Goal: Feedback & Contribution: Contribute content

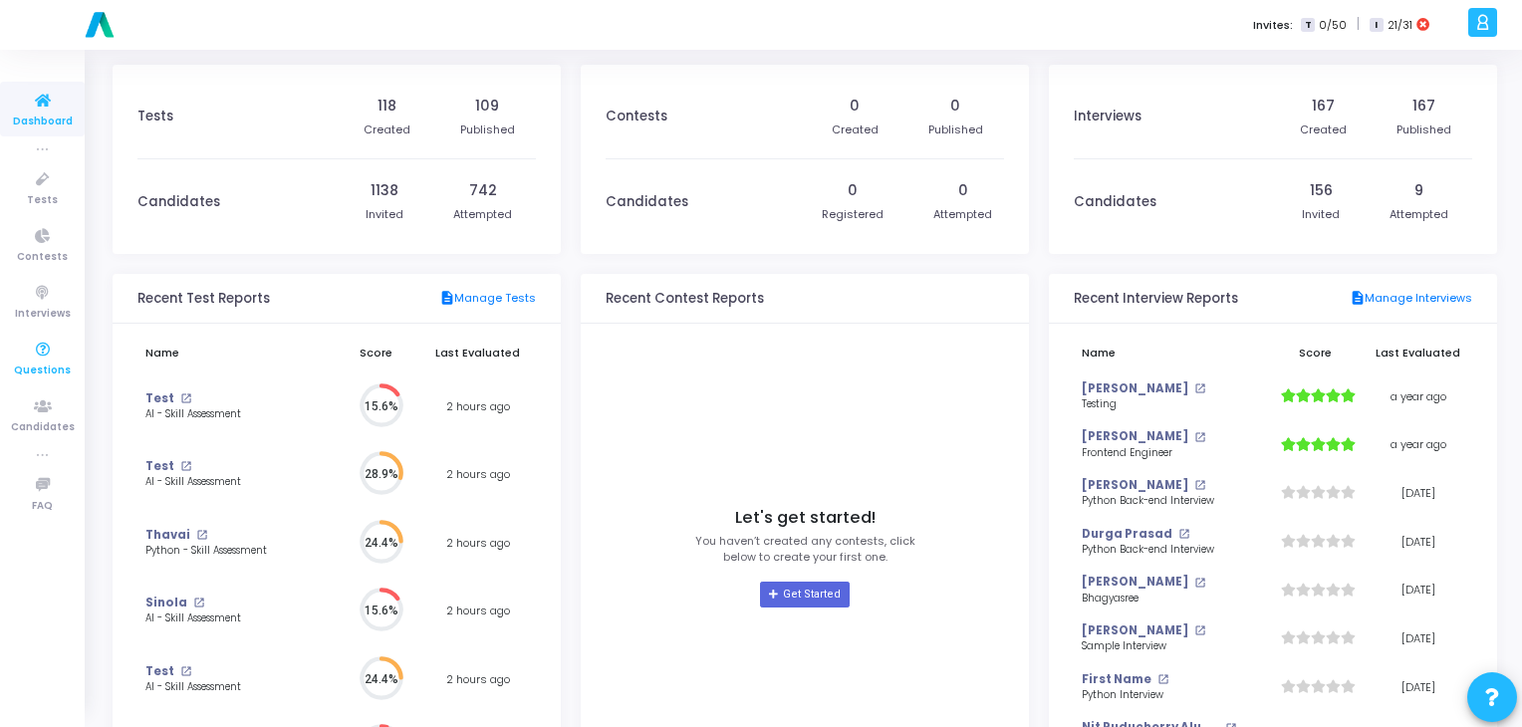
click at [40, 356] on icon at bounding box center [43, 350] width 42 height 25
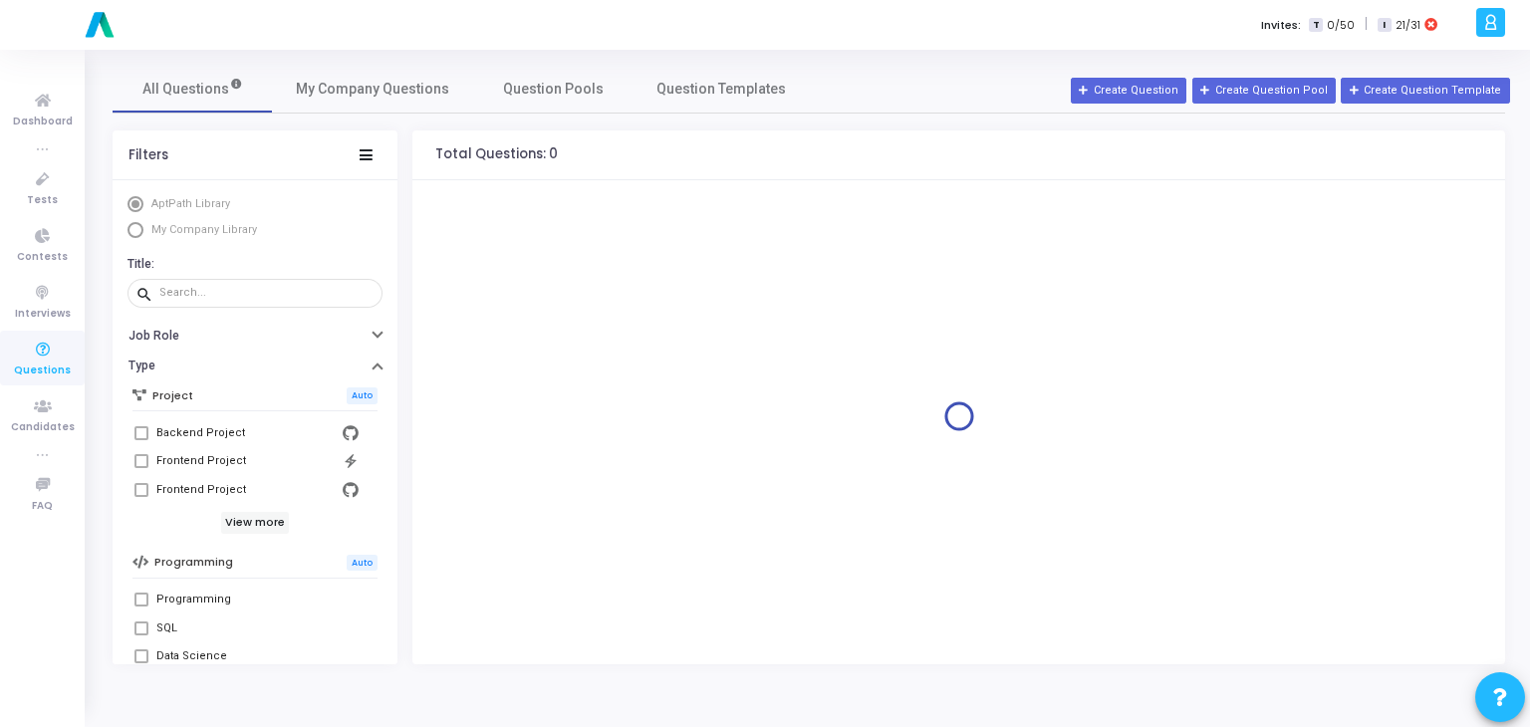
click at [252, 228] on span "My Company Library" at bounding box center [201, 230] width 117 height 17
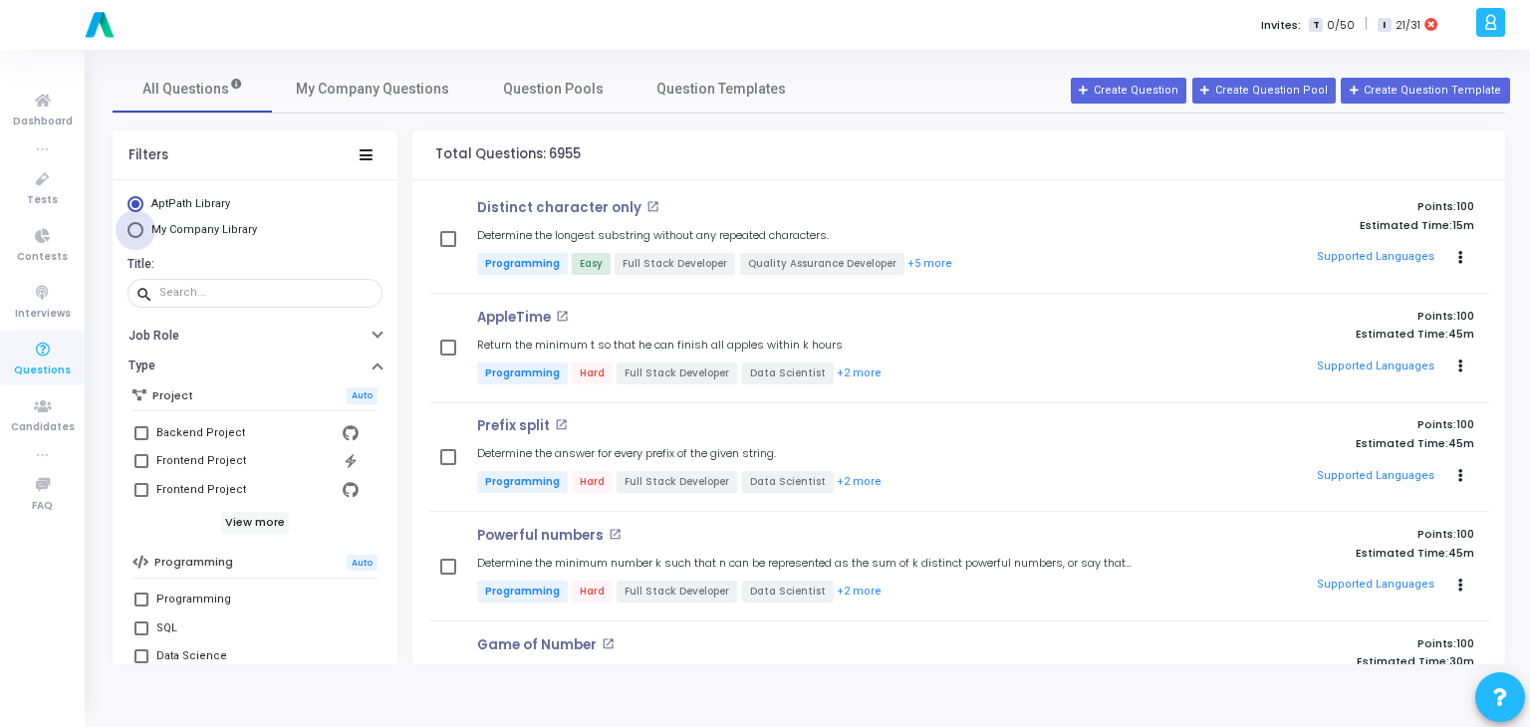
click at [132, 233] on span "Select Library" at bounding box center [136, 230] width 16 height 16
click at [132, 233] on input "My Company Library" at bounding box center [136, 230] width 16 height 16
radio input "true"
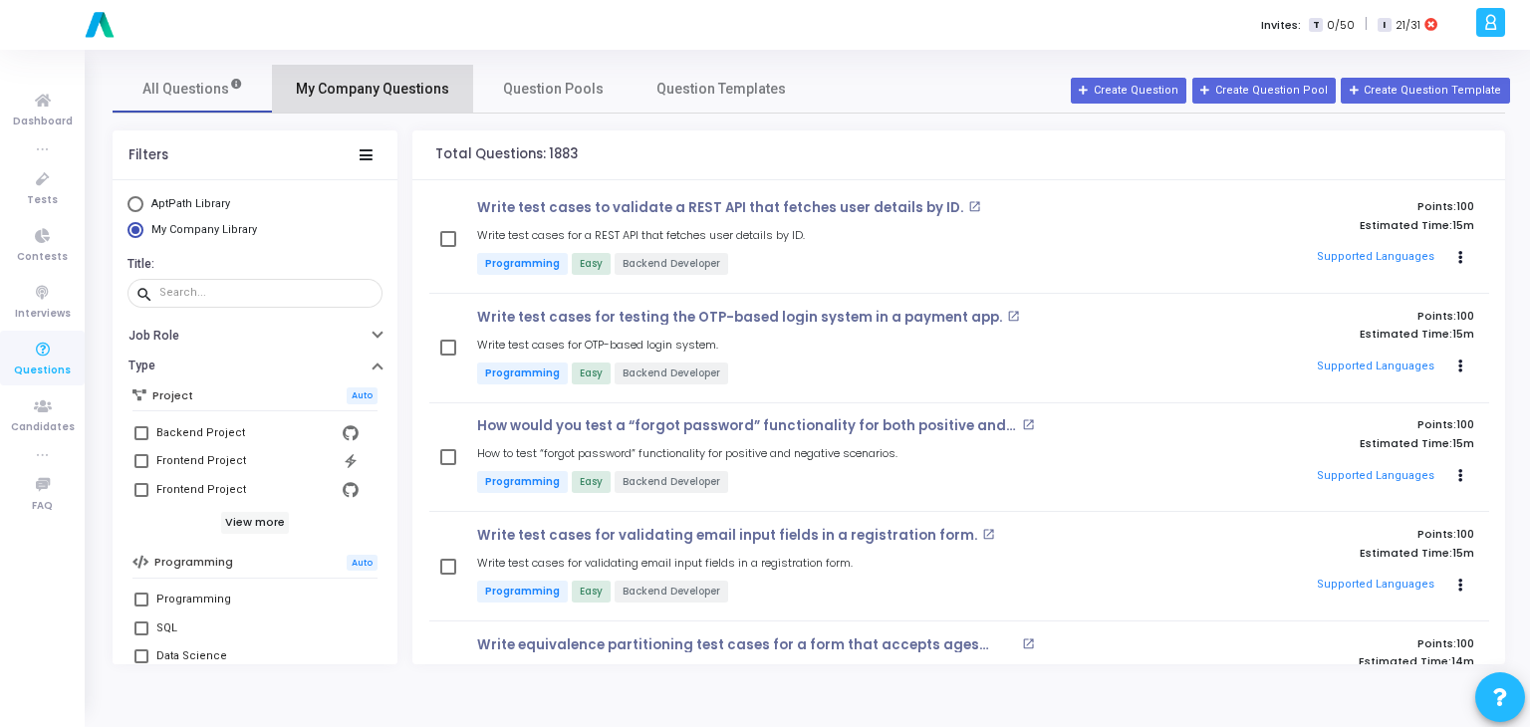
click at [398, 85] on span "My Company Questions" at bounding box center [372, 89] width 153 height 21
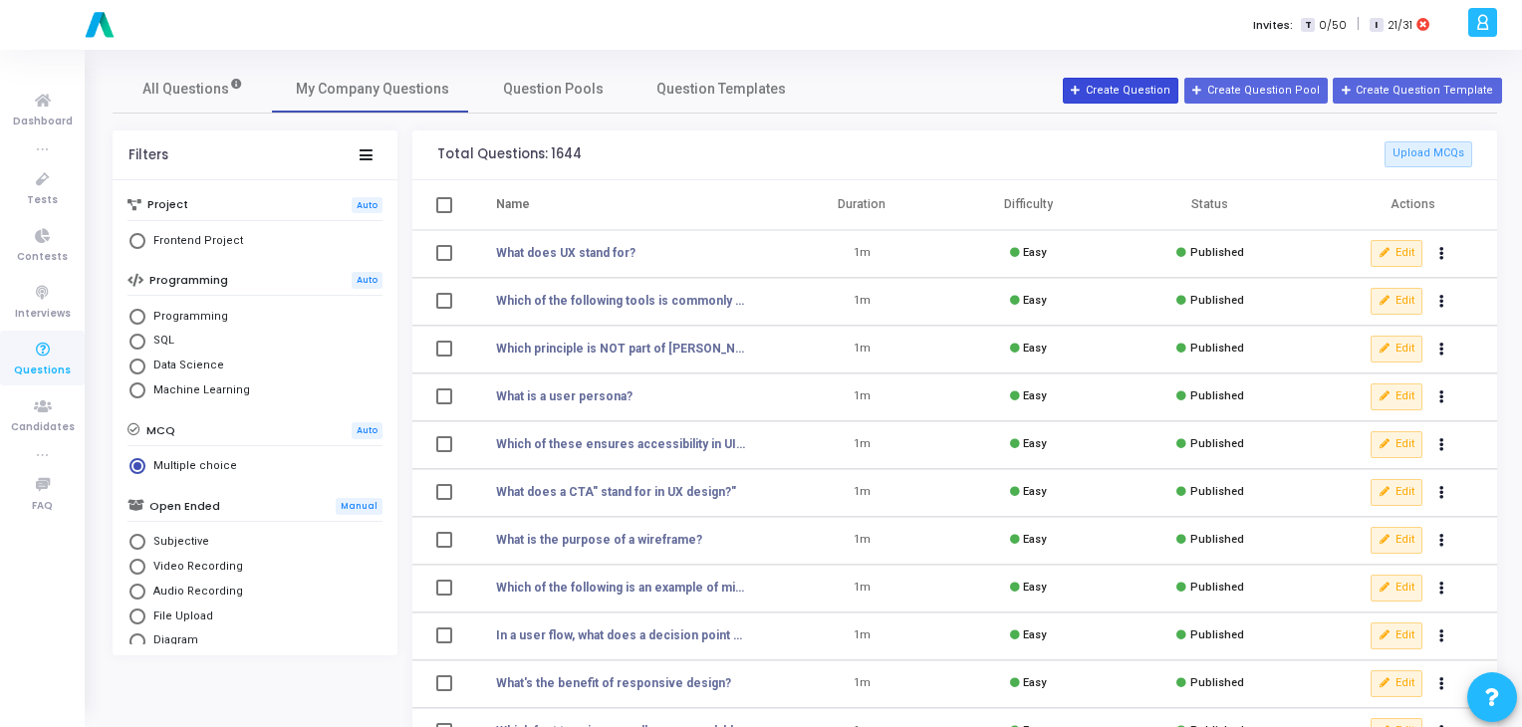
click at [1130, 93] on button "Create Question" at bounding box center [1121, 91] width 116 height 26
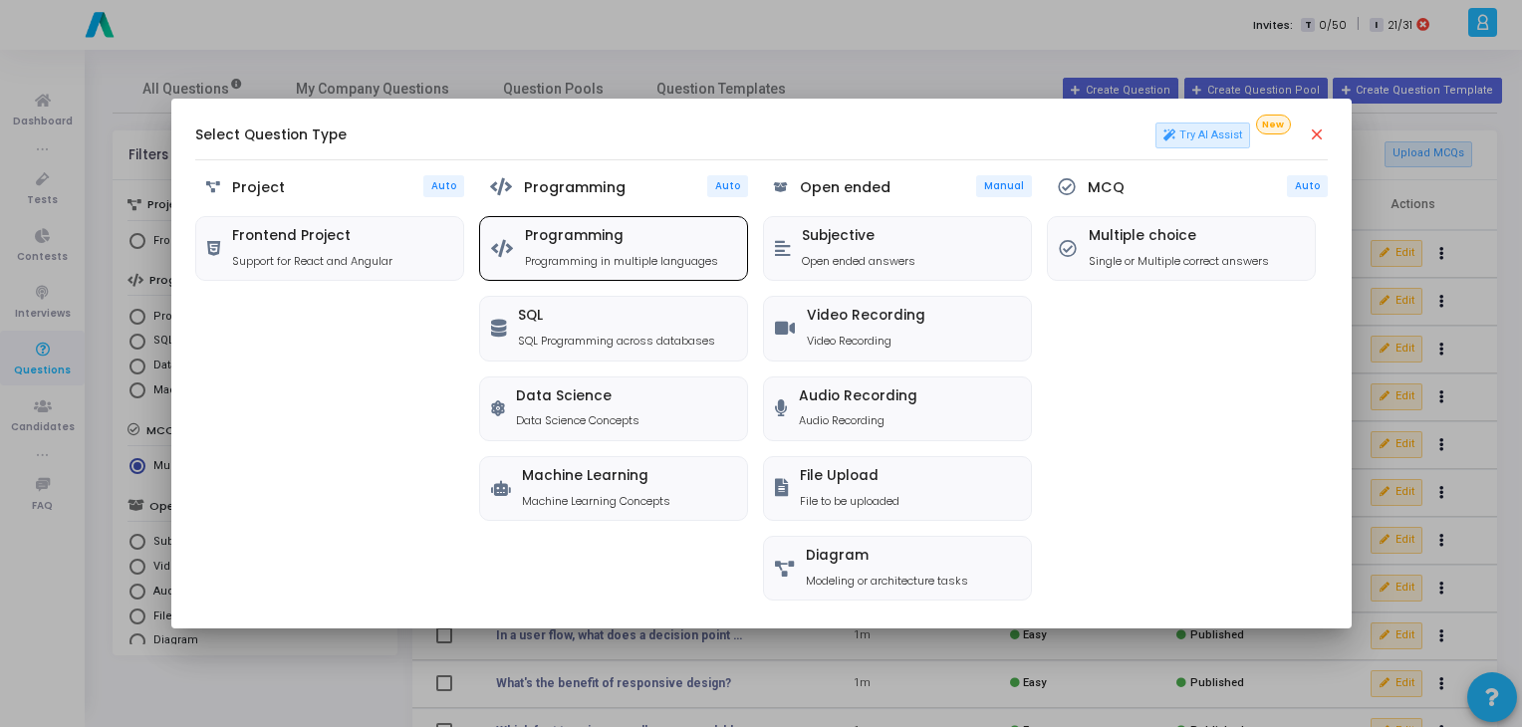
click at [625, 275] on div "Programming Programming in multiple languages" at bounding box center [613, 248] width 267 height 63
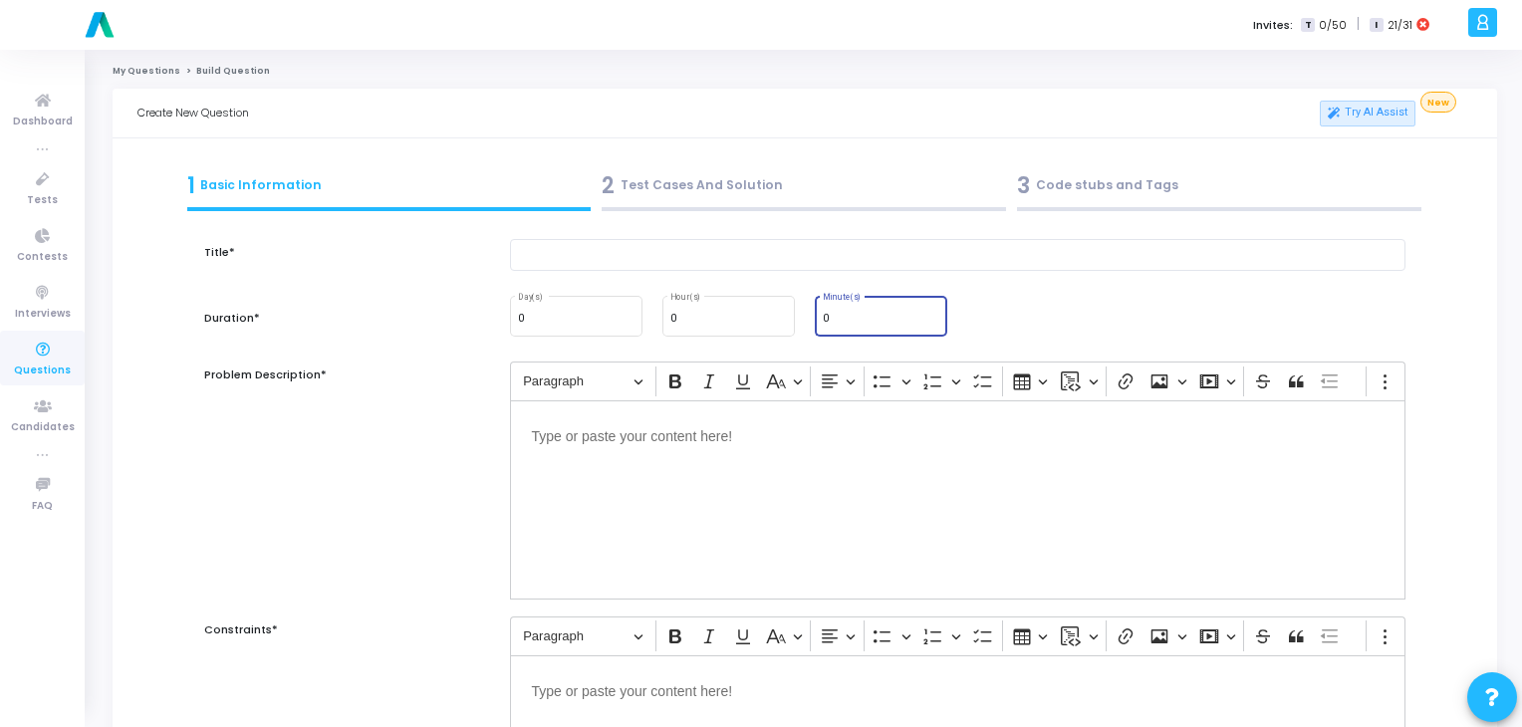
click at [832, 315] on input "0" at bounding box center [881, 319] width 117 height 12
type input "15"
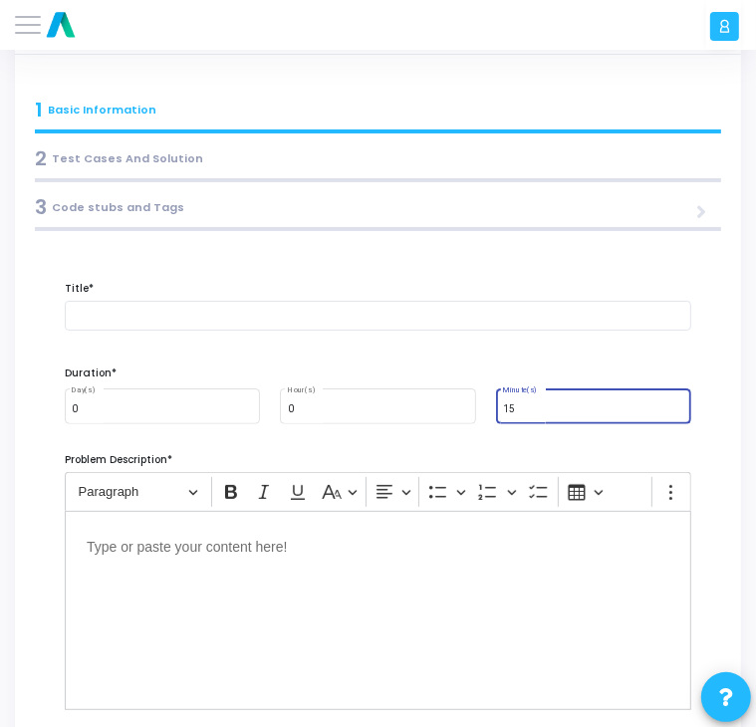
scroll to position [83, 0]
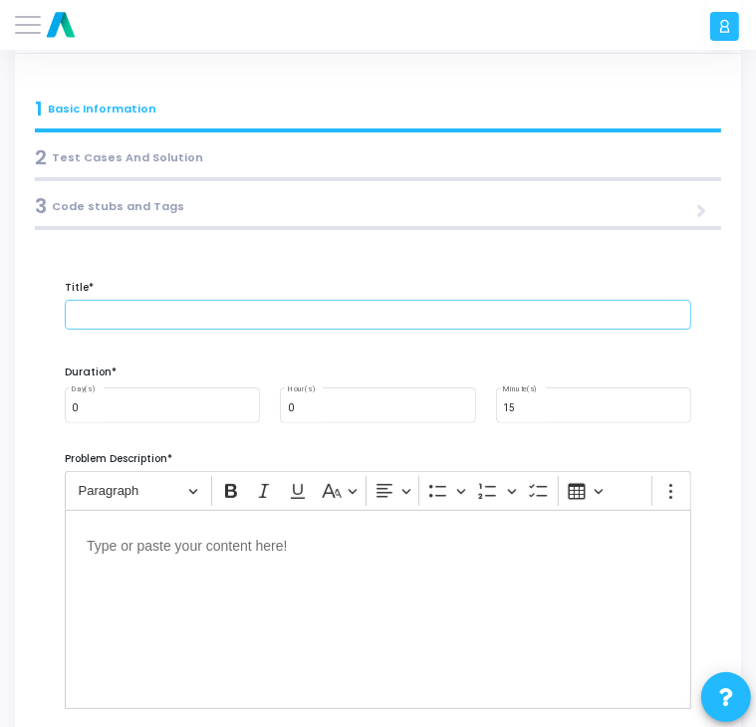
click at [187, 312] on input "text" at bounding box center [378, 315] width 627 height 30
paste input "Test data integrity when updating an order status in an e-commerce system."
type input "Test data integrity when updating an order status in an e-commerce system."
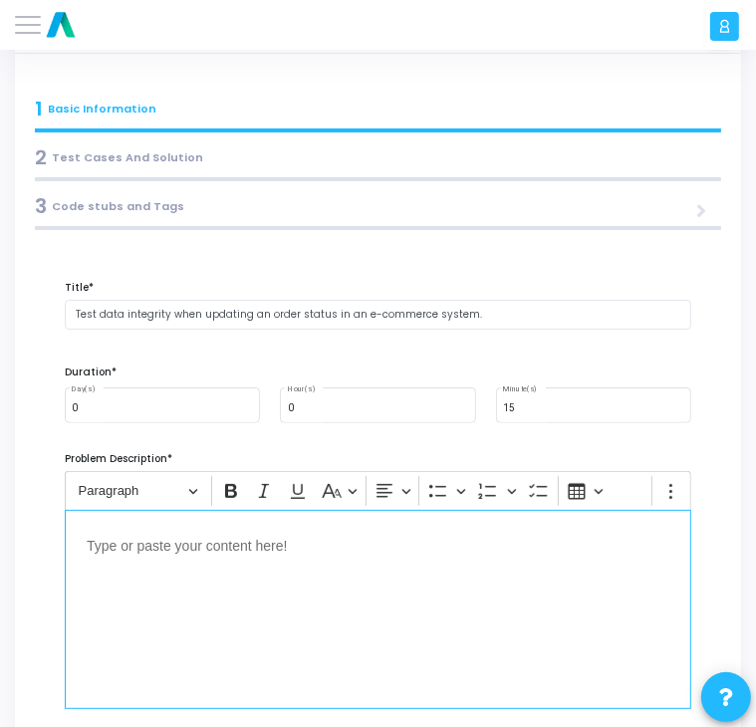
click at [183, 558] on div "Editor editing area: main" at bounding box center [378, 609] width 627 height 199
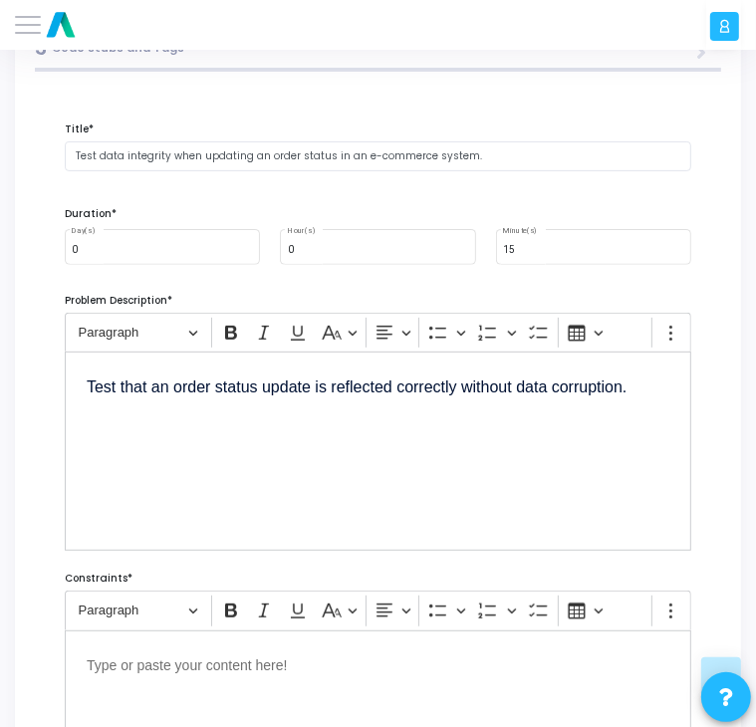
scroll to position [339, 0]
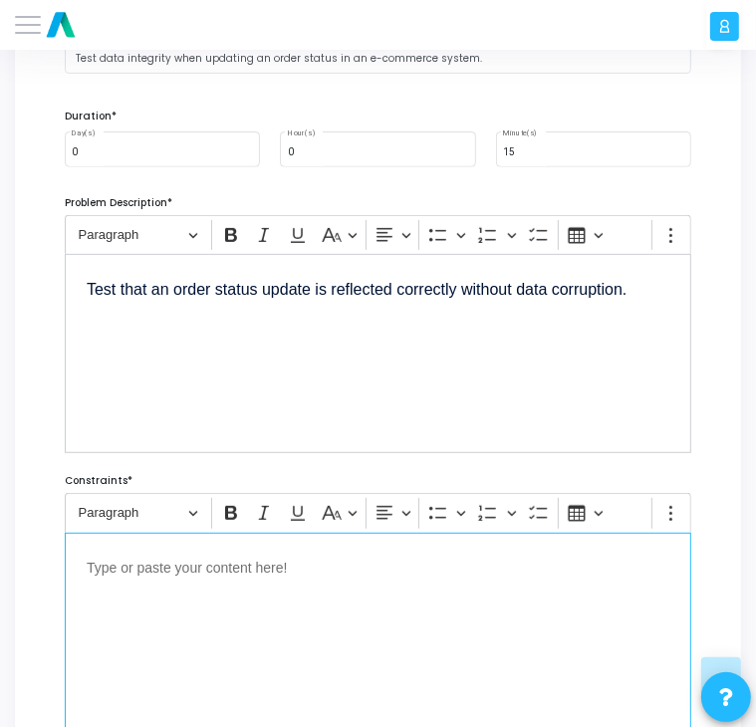
click at [276, 555] on p "Editor editing area: main" at bounding box center [378, 567] width 583 height 25
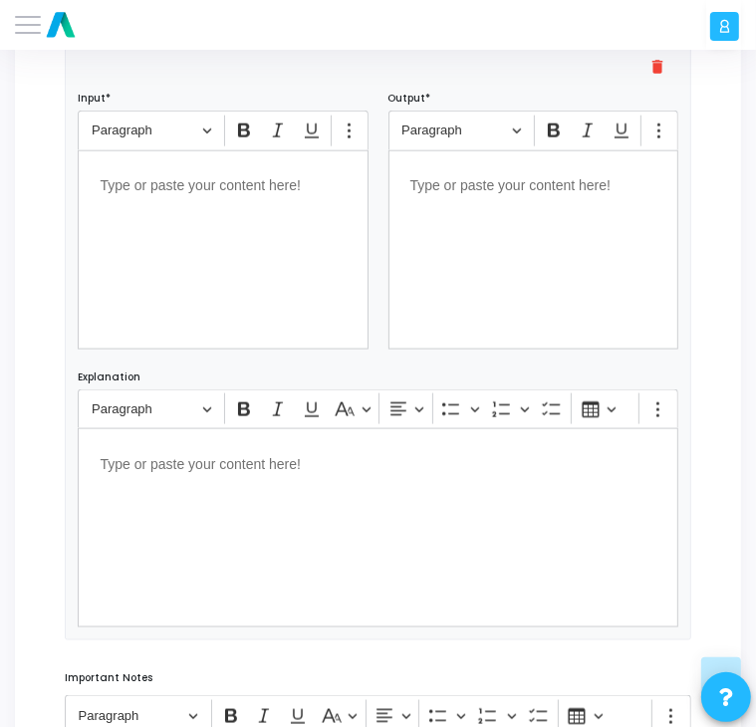
scroll to position [1116, 0]
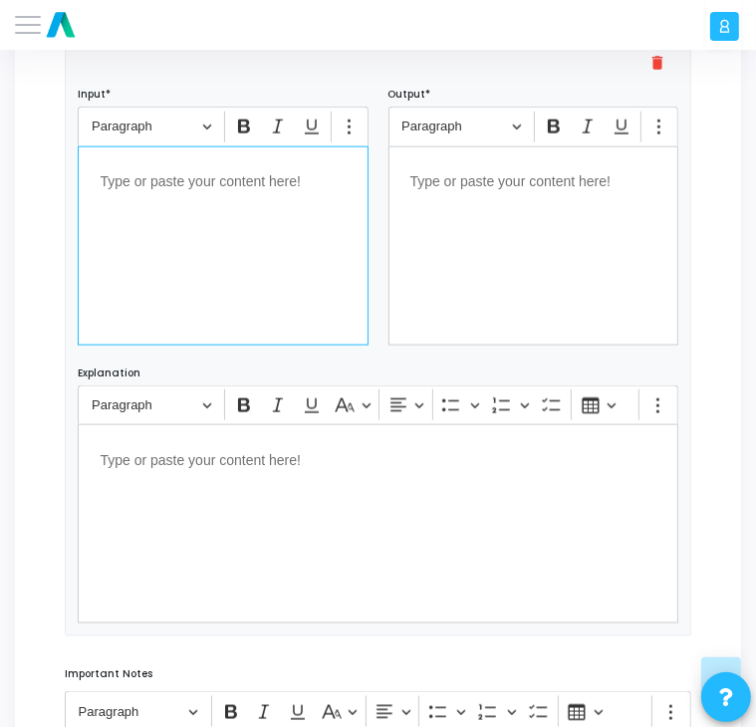
click at [239, 292] on div "Editor editing area: main" at bounding box center [223, 245] width 290 height 199
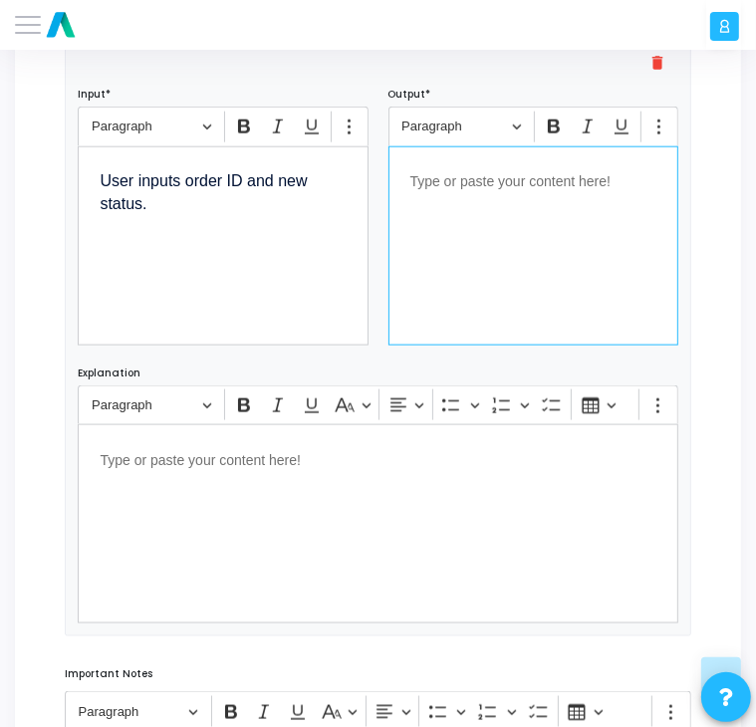
click at [541, 184] on p "Editor editing area: main" at bounding box center [533, 180] width 246 height 25
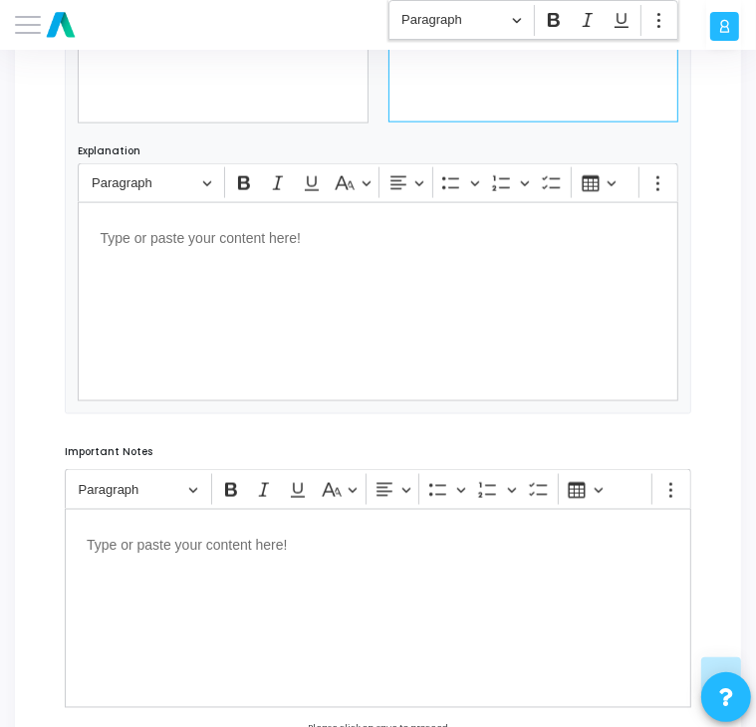
scroll to position [1459, 0]
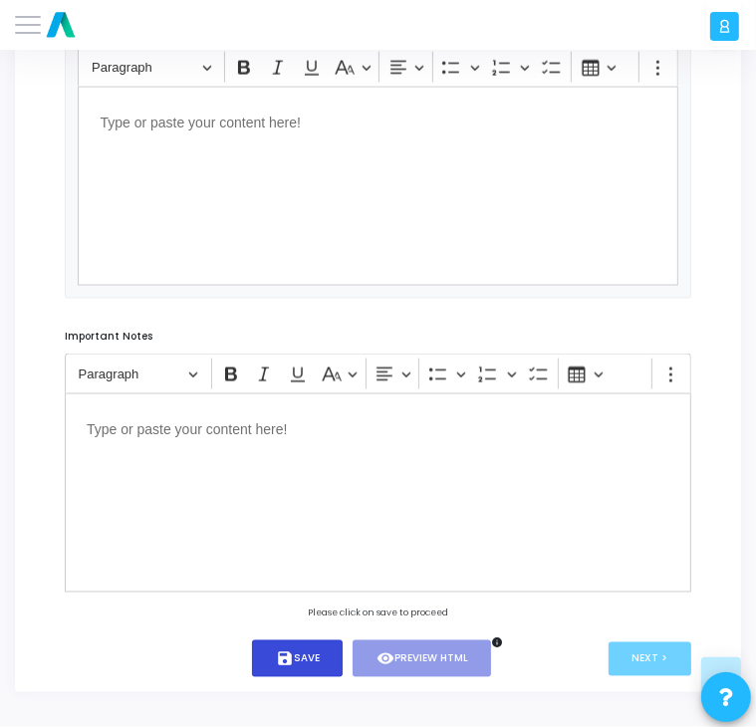
click at [288, 668] on button "save Save" at bounding box center [297, 659] width 91 height 37
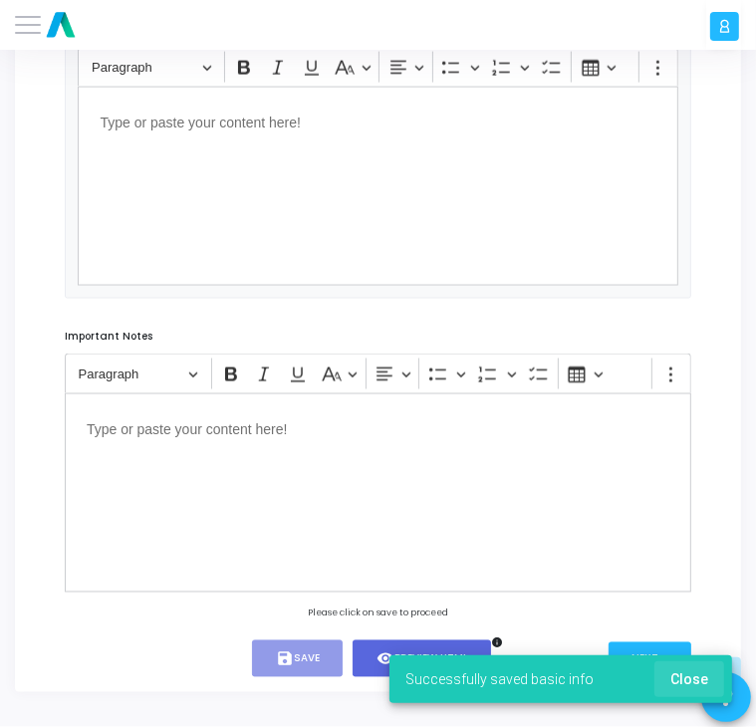
click at [693, 686] on span "Close" at bounding box center [690, 680] width 38 height 16
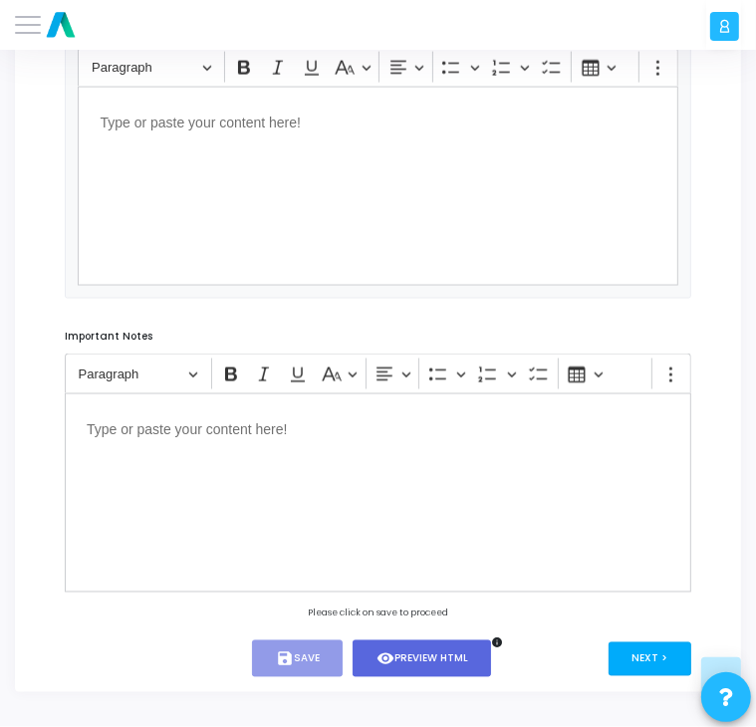
click at [642, 648] on button "Next >" at bounding box center [650, 660] width 83 height 34
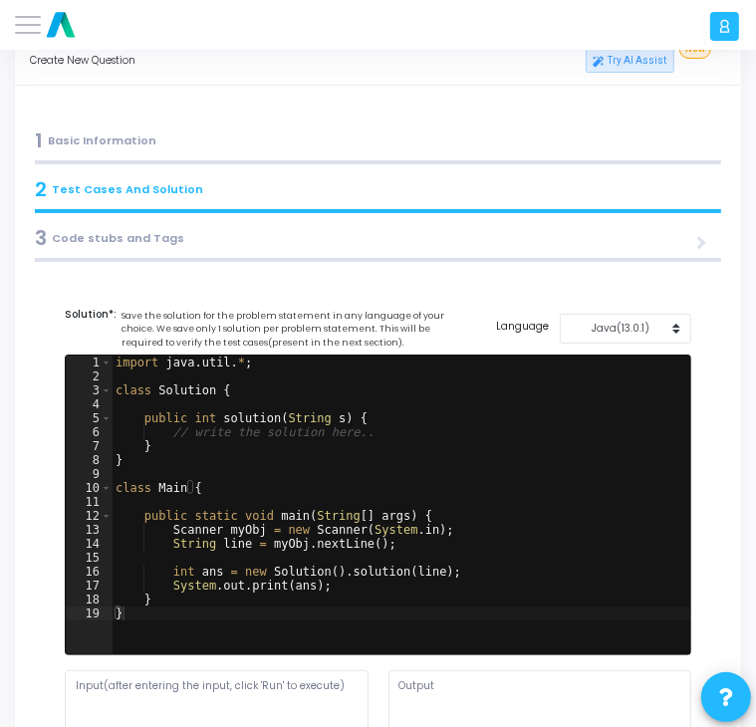
scroll to position [0, 0]
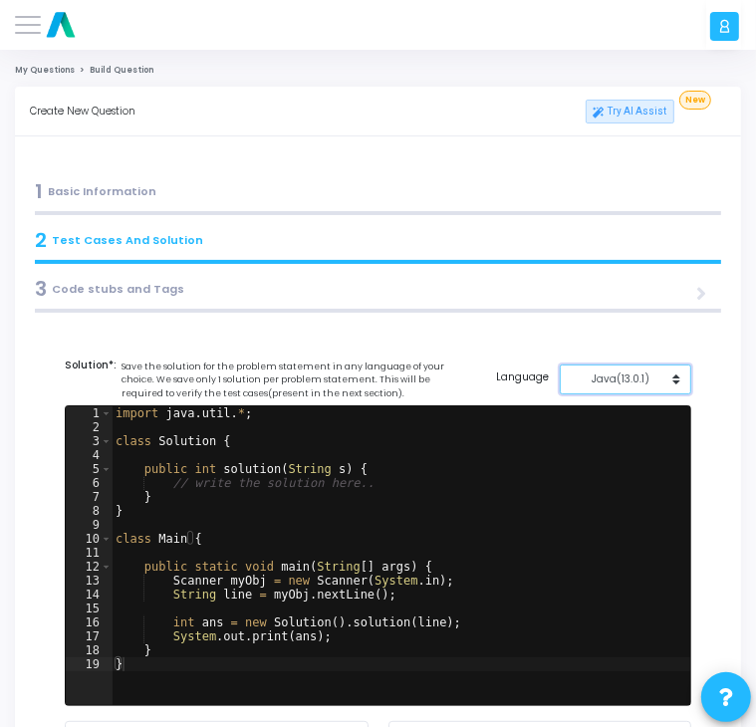
click at [631, 376] on div "Java(13.0.1)" at bounding box center [621, 379] width 101 height 15
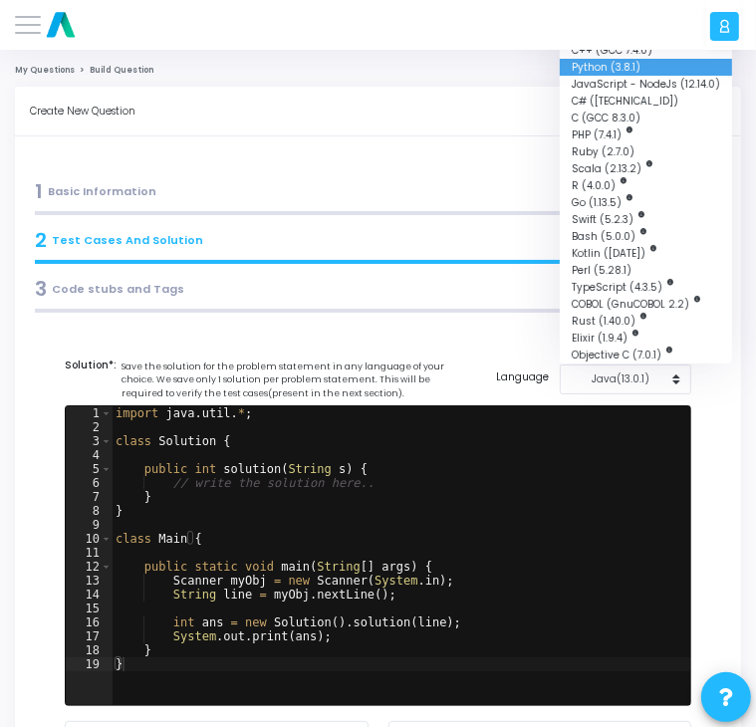
click at [630, 73] on button "Python (3.8.1)" at bounding box center [646, 67] width 172 height 17
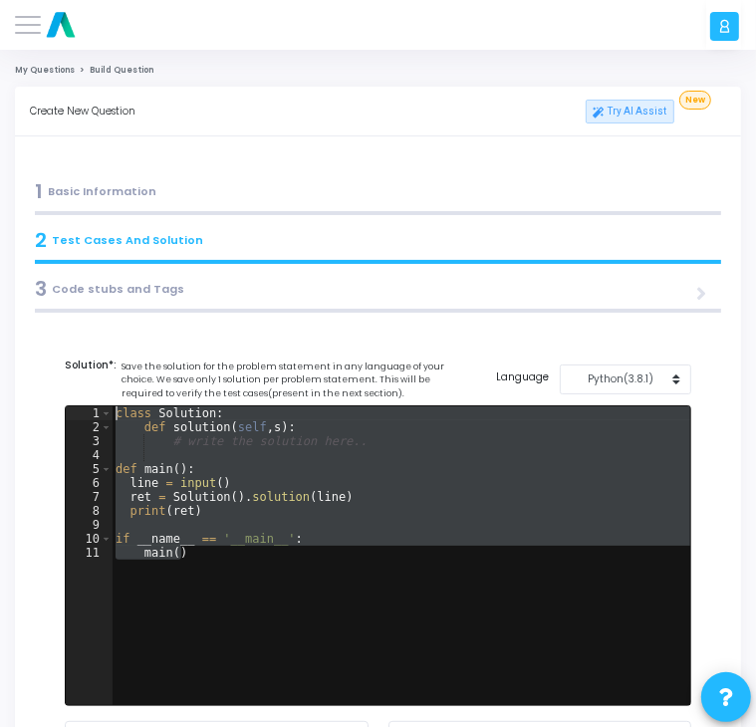
drag, startPoint x: 323, startPoint y: 631, endPoint x: 117, endPoint y: 409, distance: 303.2
click at [117, 409] on div "class Solution : def solution ( self , s ) : # write the solution here.. def ma…" at bounding box center [402, 570] width 580 height 327
type textarea "class Solution: def solution(self,s):"
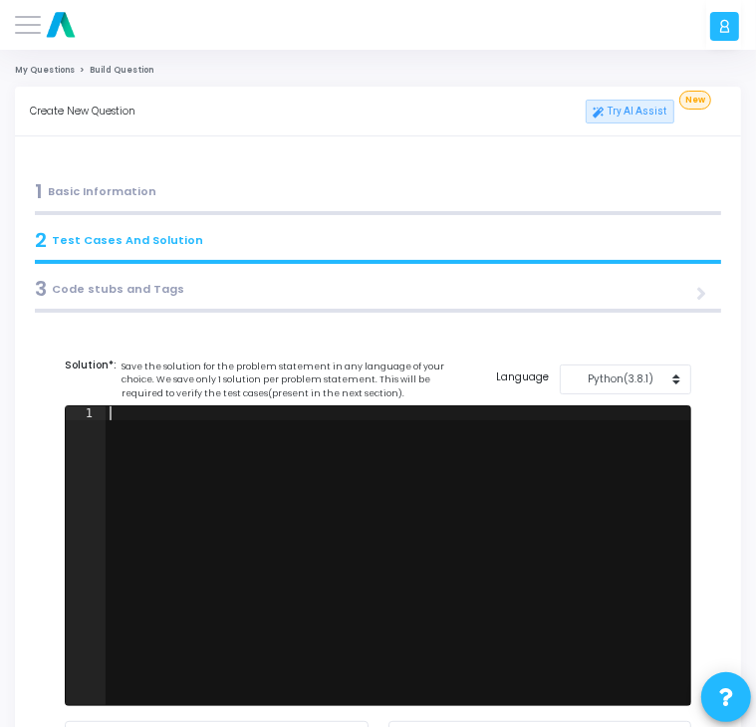
click at [266, 423] on div at bounding box center [399, 570] width 586 height 327
paste textarea "//""
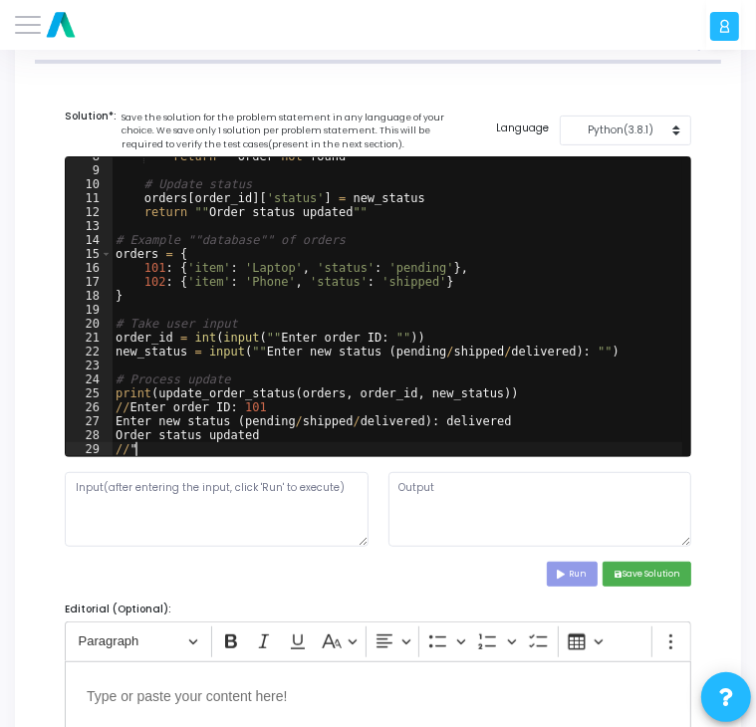
scroll to position [250, 0]
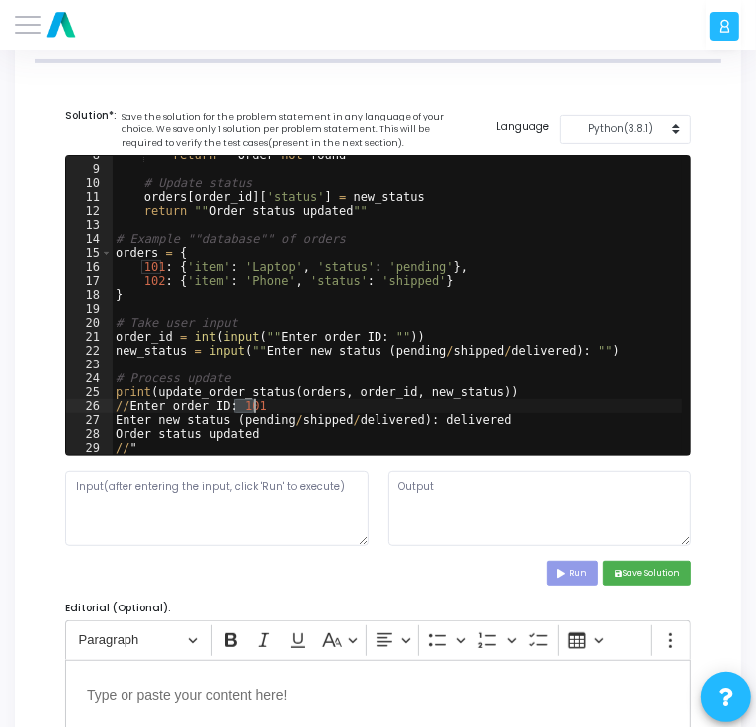
drag, startPoint x: 231, startPoint y: 409, endPoint x: 257, endPoint y: 411, distance: 26.1
click at [257, 411] on div "return "" Order not found "" # Update status orders [ order_id ] [ 'status' ] =…" at bounding box center [398, 311] width 572 height 327
type textarea "//Enter order ID: 101"
click at [125, 486] on textarea at bounding box center [217, 508] width 304 height 75
paste textarea "101"
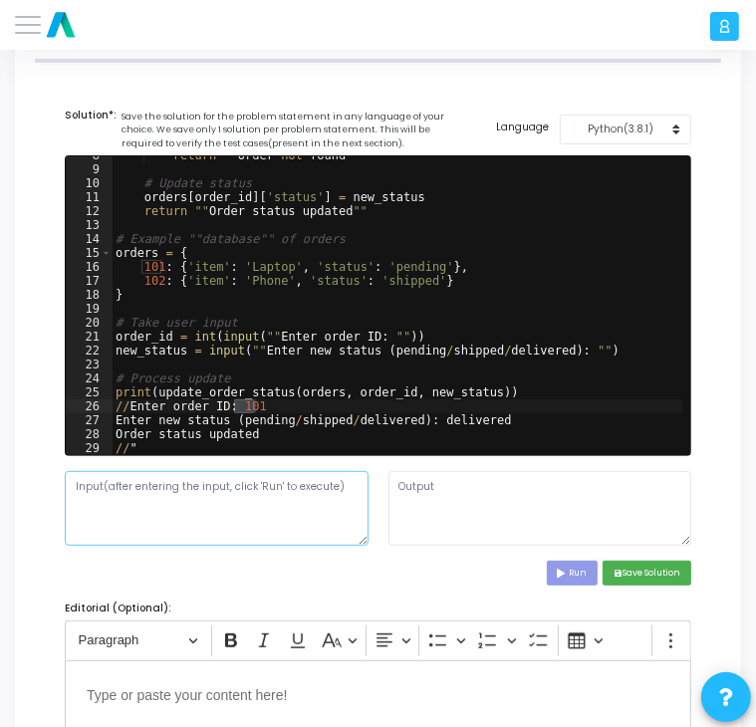
type textarea "101"
type textarea "Enter new status (pending/shipped/delivered): delivered"
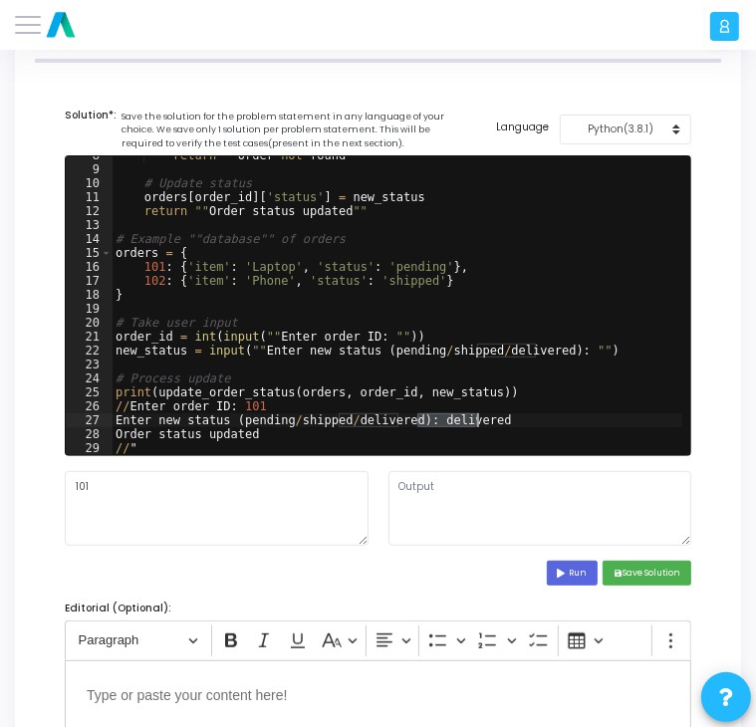
drag, startPoint x: 415, startPoint y: 423, endPoint x: 483, endPoint y: 423, distance: 67.8
click at [483, 423] on div "return "" Order not found "" # Update status orders [ order_id ] [ 'status' ] =…" at bounding box center [398, 311] width 572 height 327
click at [88, 500] on textarea "101" at bounding box center [217, 508] width 304 height 75
paste textarea "delivered"
type textarea "101 delivered"
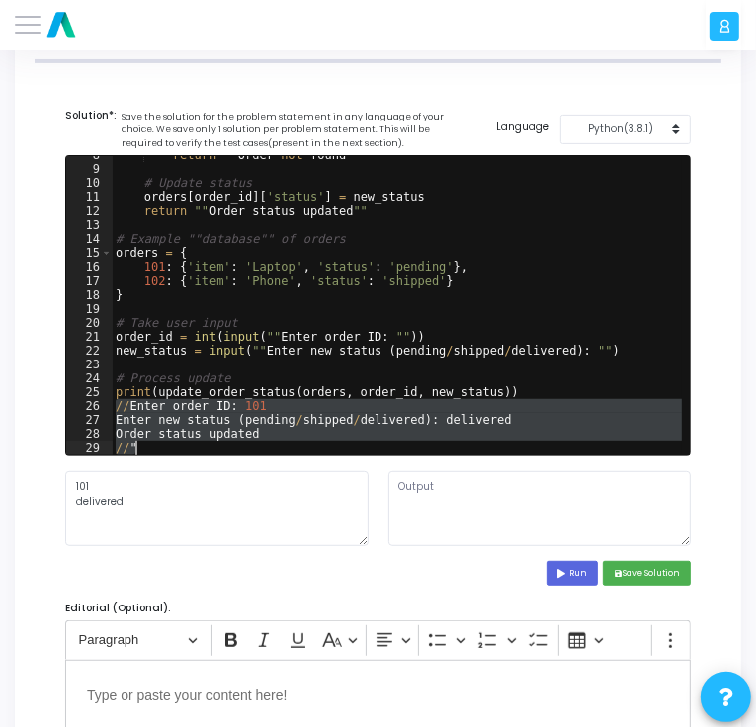
drag, startPoint x: 116, startPoint y: 404, endPoint x: 161, endPoint y: 441, distance: 59.4
click at [161, 441] on div "return "" Order not found "" # Update status orders [ order_id ] [ 'status' ] =…" at bounding box center [398, 311] width 572 height 327
type textarea "Order status updated //""
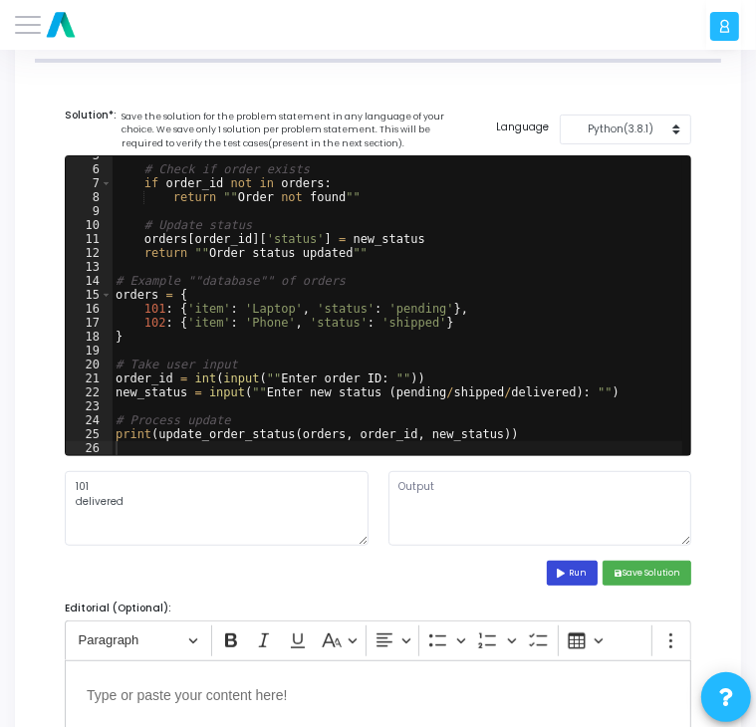
click at [570, 566] on button "Run" at bounding box center [573, 573] width 52 height 25
type textarea "File "script.py", line 1 "def update_order_status(orders, order_id, new_status)…"
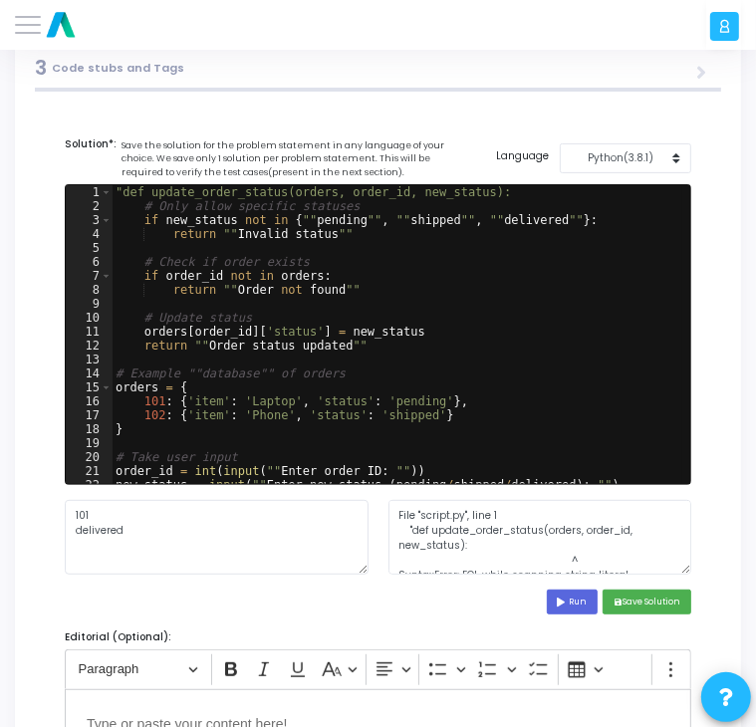
scroll to position [218, 0]
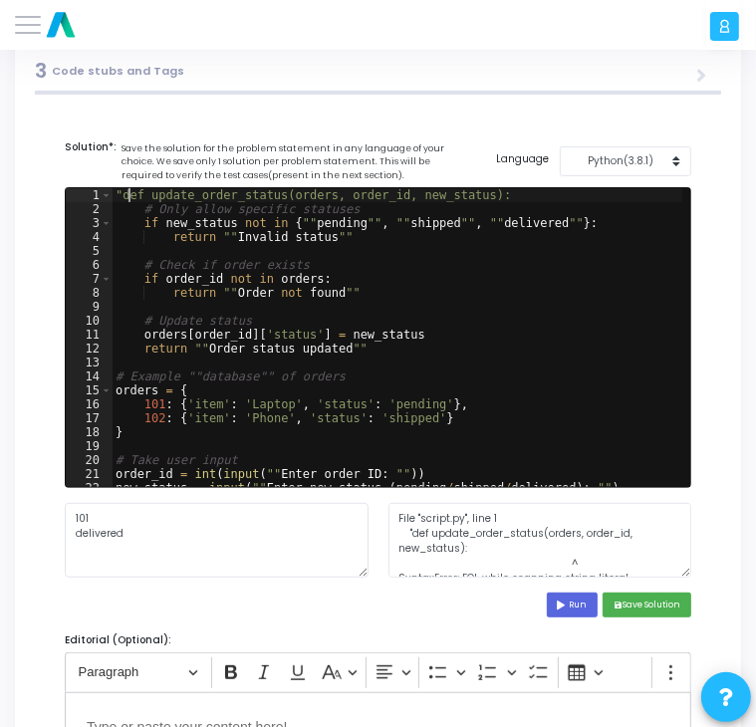
click at [127, 198] on div ""def update_order_status(orders, order_id, new_status): # Only allow specific s…" at bounding box center [398, 351] width 572 height 327
type textarea "def update_order_status(orders, order_id, new_status):"
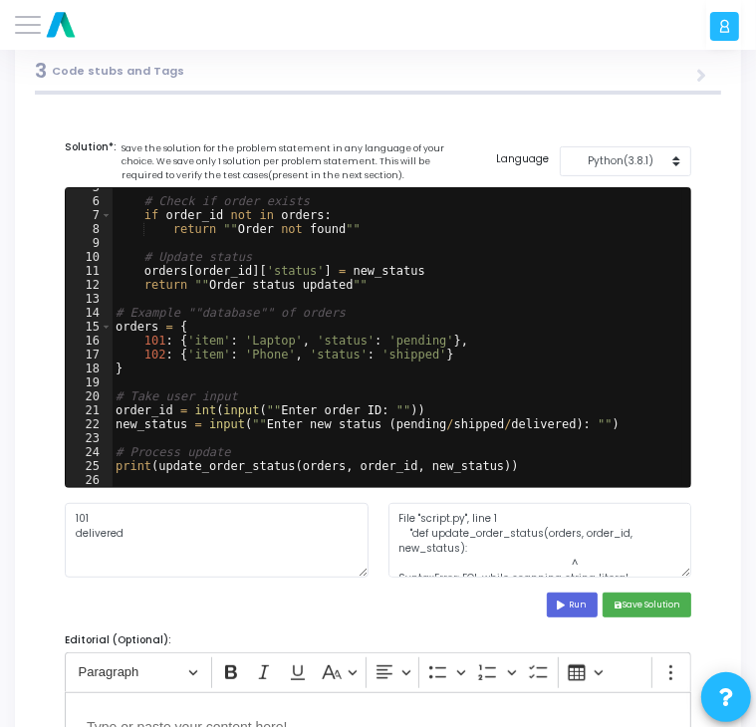
scroll to position [64, 0]
click at [562, 612] on button "Run" at bounding box center [573, 605] width 52 height 25
type textarea "File "script.py", line 3 if new_status not in {""pending"", ""shipped"", ""deli…"
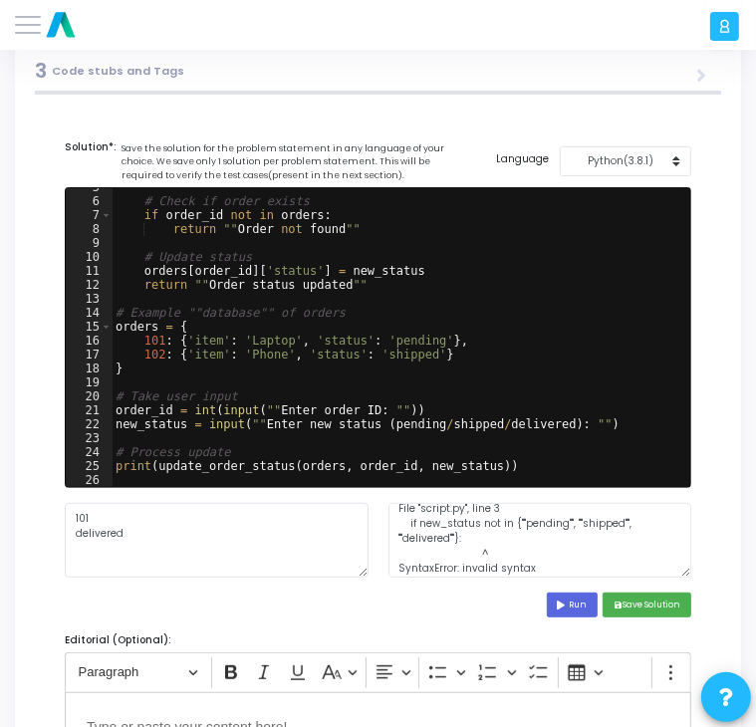
scroll to position [8, 0]
click at [395, 430] on div "# Check if order exists if order_id not in orders : return "" Order not found "…" at bounding box center [398, 343] width 572 height 327
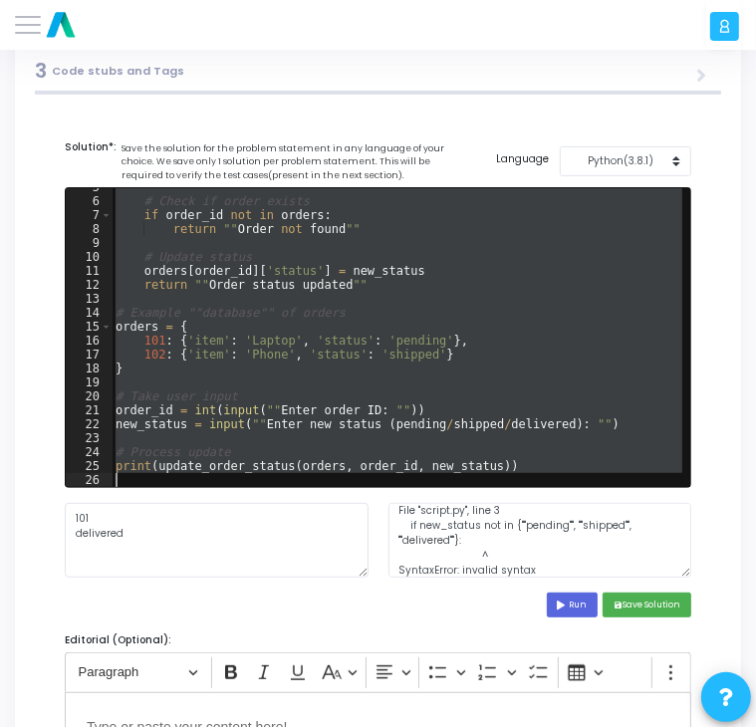
click at [442, 256] on div "# Check if order exists if order_id not in orders : return "" Order not found "…" at bounding box center [397, 337] width 571 height 299
type textarea "# Update status"
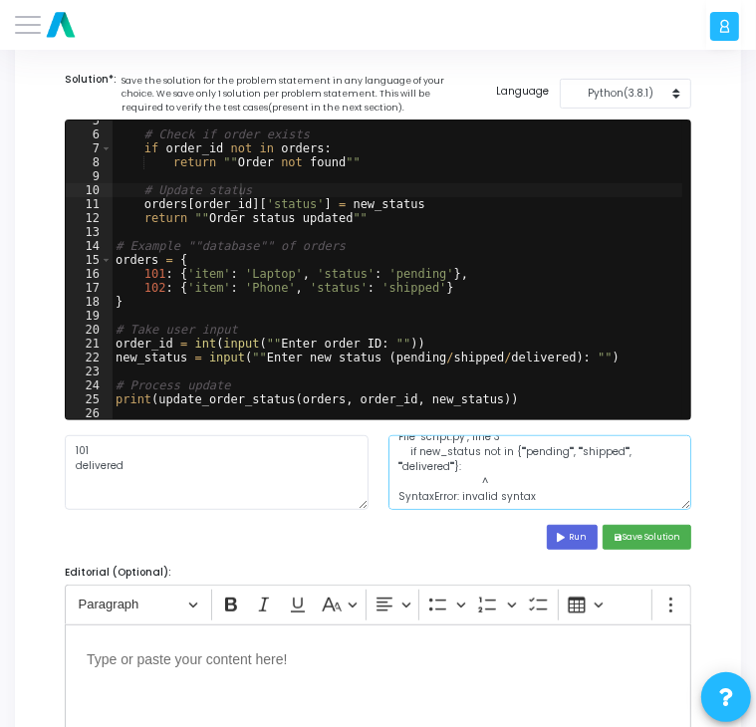
scroll to position [0, 0]
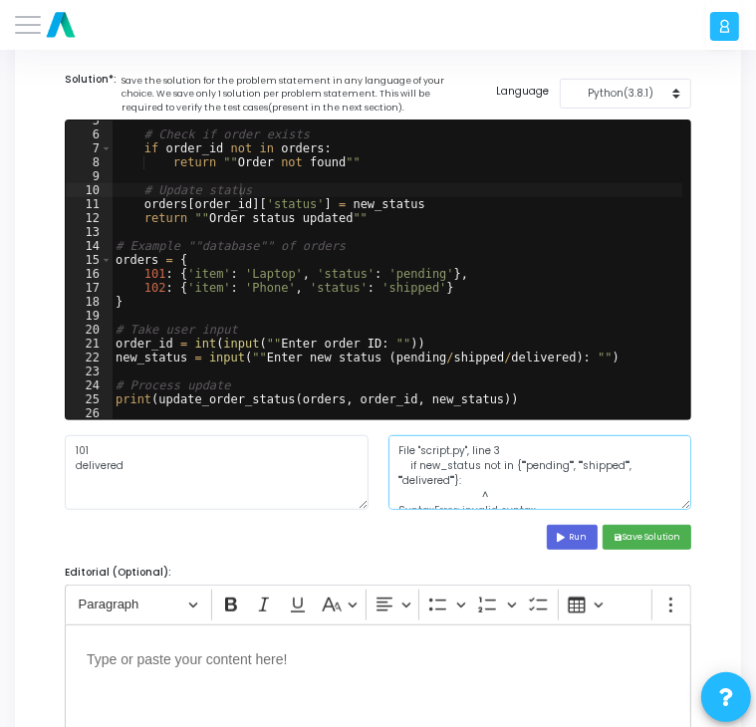
drag, startPoint x: 530, startPoint y: 498, endPoint x: 387, endPoint y: 428, distance: 159.5
click at [387, 428] on cj-code-editor "Solution*: Save the solution for the problem statement in any language of your …" at bounding box center [378, 311] width 627 height 478
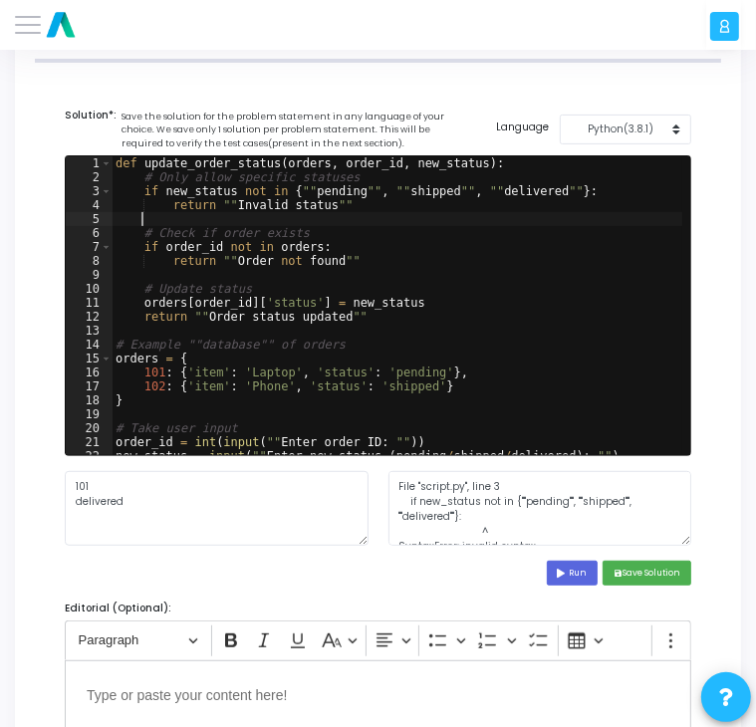
click at [429, 216] on div "def update_order_status ( orders , order_id , new_status ) : # Only allow speci…" at bounding box center [398, 319] width 572 height 327
click at [350, 379] on div "def update_order_status ( orders , order_id , new_status ) : # Only allow speci…" at bounding box center [398, 319] width 572 height 327
type textarea "print(update_order_status(orders, order_id, new_status))"
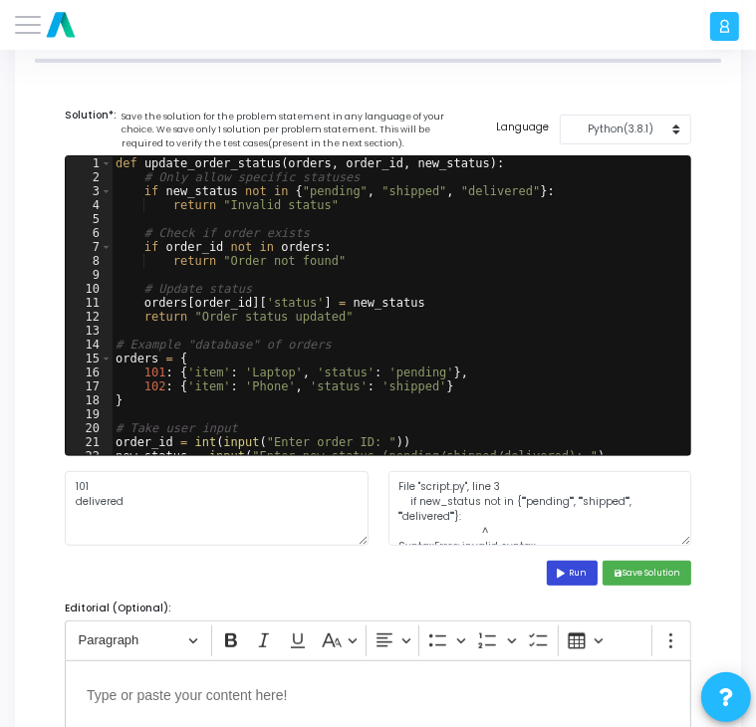
click at [564, 571] on icon at bounding box center [564, 573] width 12 height 9
type textarea "Enter order ID: Enter new status (pending/shipped/delivered): Order status upda…"
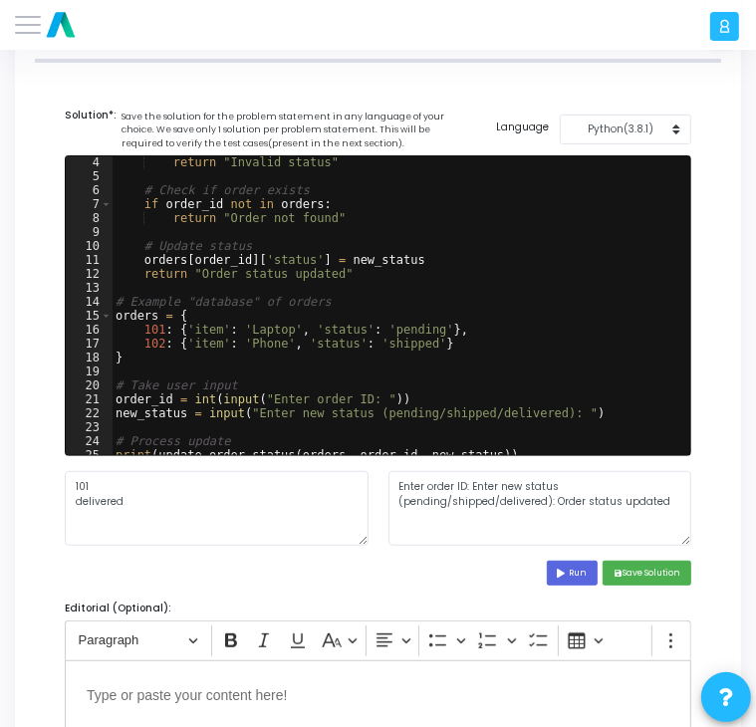
scroll to position [64, 0]
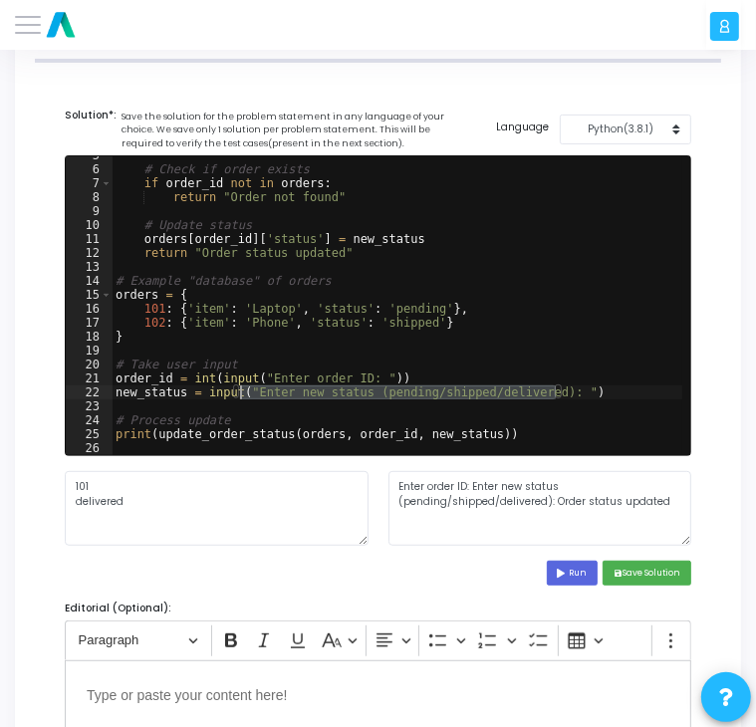
drag, startPoint x: 554, startPoint y: 388, endPoint x: 239, endPoint y: 396, distance: 314.9
click at [239, 396] on div "# Check if order exists if order_id not in orders : return "Order not found" # …" at bounding box center [398, 311] width 572 height 327
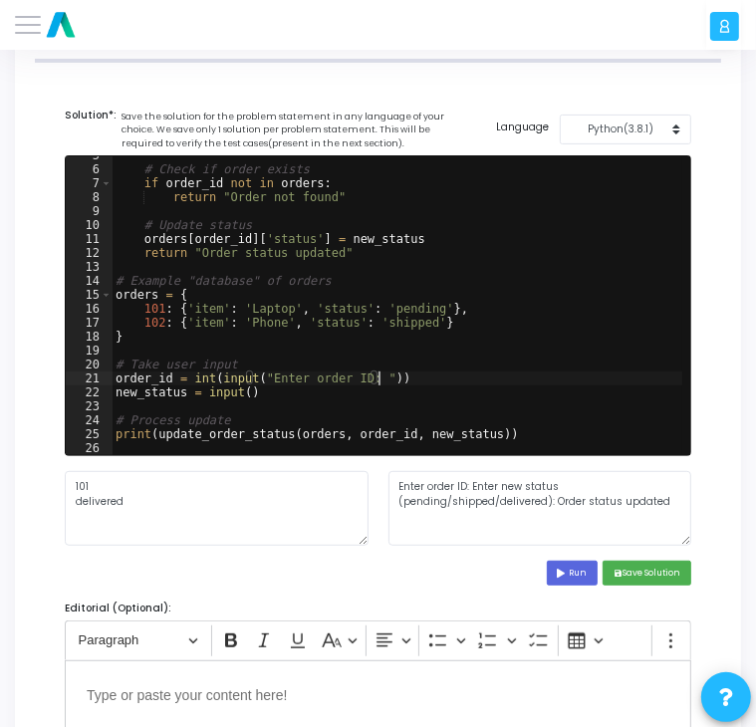
click at [380, 385] on div "# Check if order exists if order_id not in orders : return "Order not found" # …" at bounding box center [398, 311] width 572 height 327
click at [371, 376] on div "# Check if order exists if order_id not in orders : return "Order not found" # …" at bounding box center [398, 311] width 572 height 327
drag, startPoint x: 371, startPoint y: 376, endPoint x: 268, endPoint y: 380, distance: 102.7
click at [268, 380] on div "# Check if order exists if order_id not in orders : return "Order not found" # …" at bounding box center [398, 311] width 572 height 327
type textarea "order_id = int(input())"
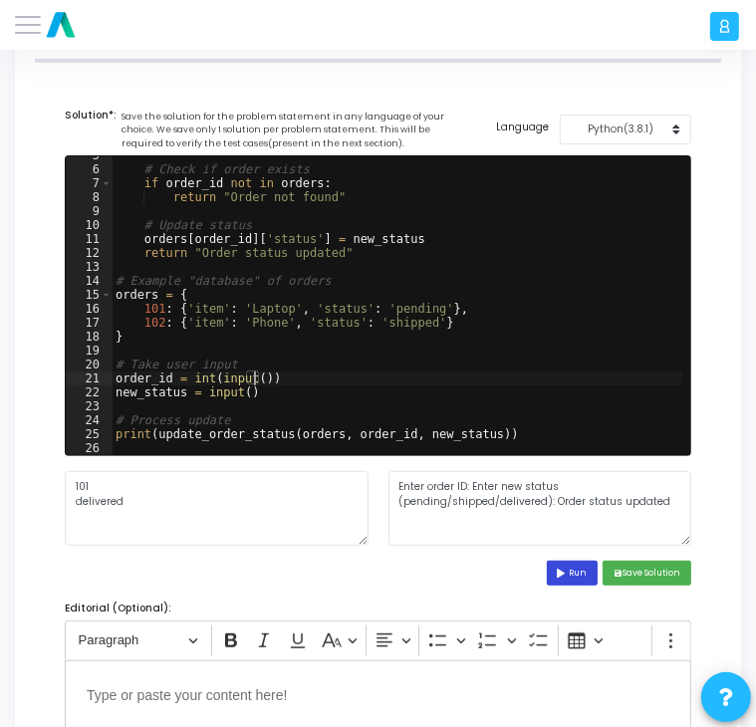
click at [569, 578] on button "Run" at bounding box center [573, 573] width 52 height 25
type textarea "Order status updated"
click at [618, 571] on icon "save" at bounding box center [618, 573] width 9 height 9
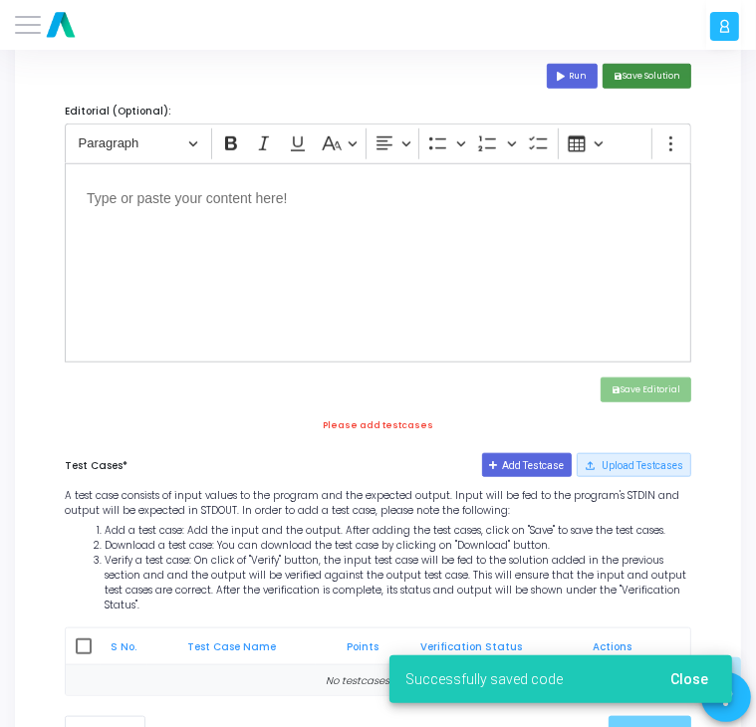
scroll to position [801, 0]
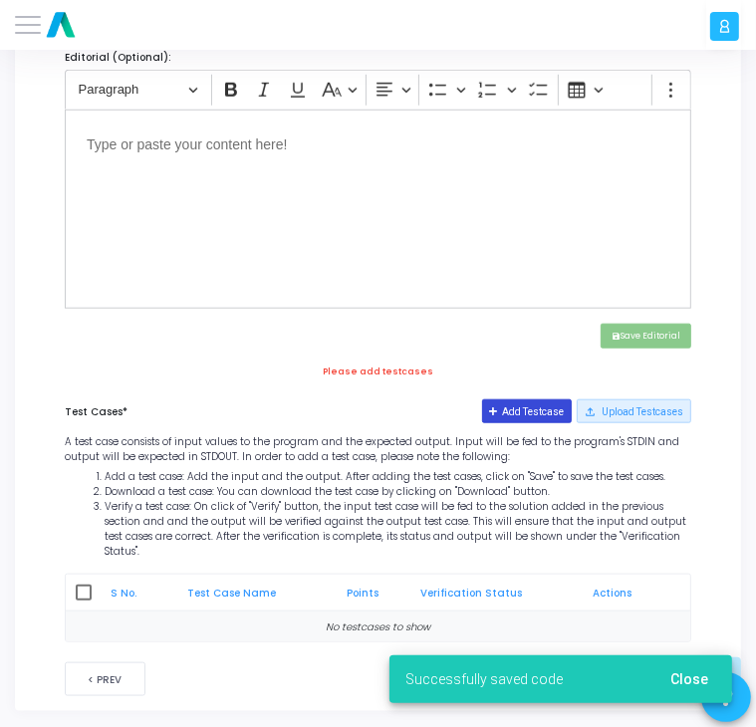
click at [523, 417] on button "Add Testcase" at bounding box center [527, 412] width 91 height 24
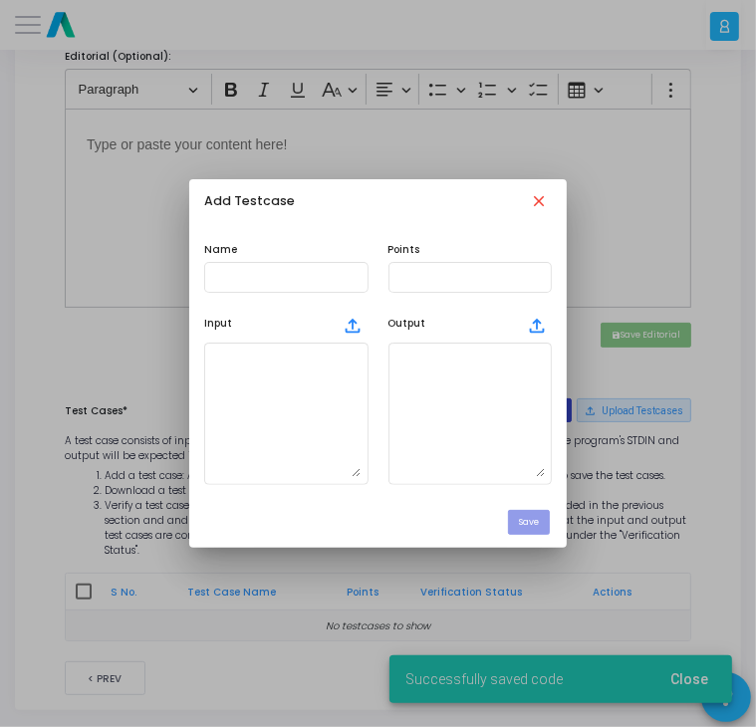
scroll to position [0, 0]
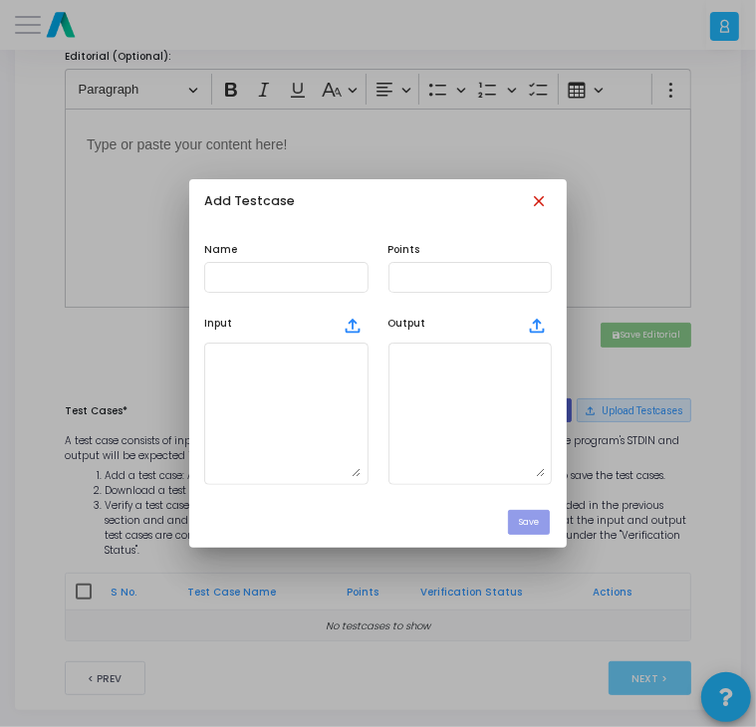
click at [541, 196] on mat-icon "close" at bounding box center [541, 203] width 22 height 22
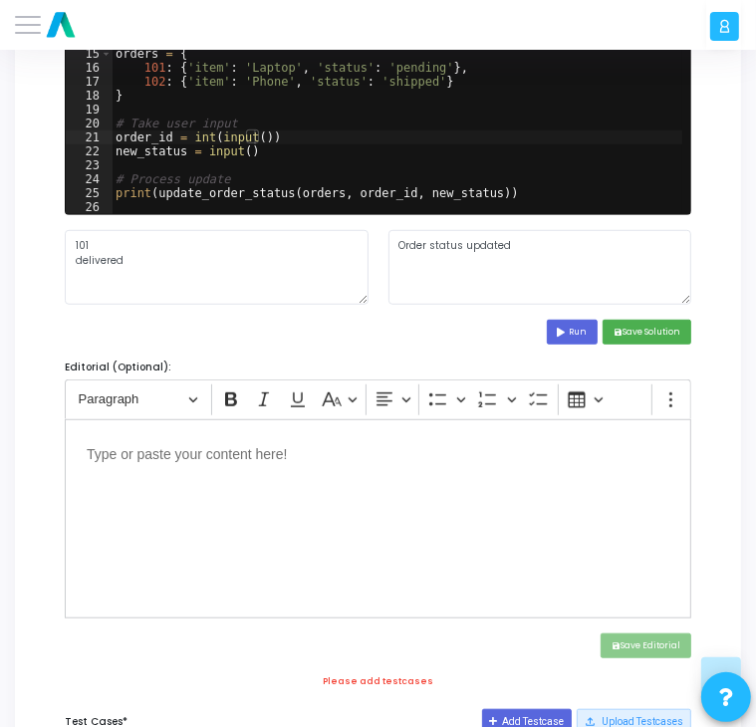
scroll to position [490, 0]
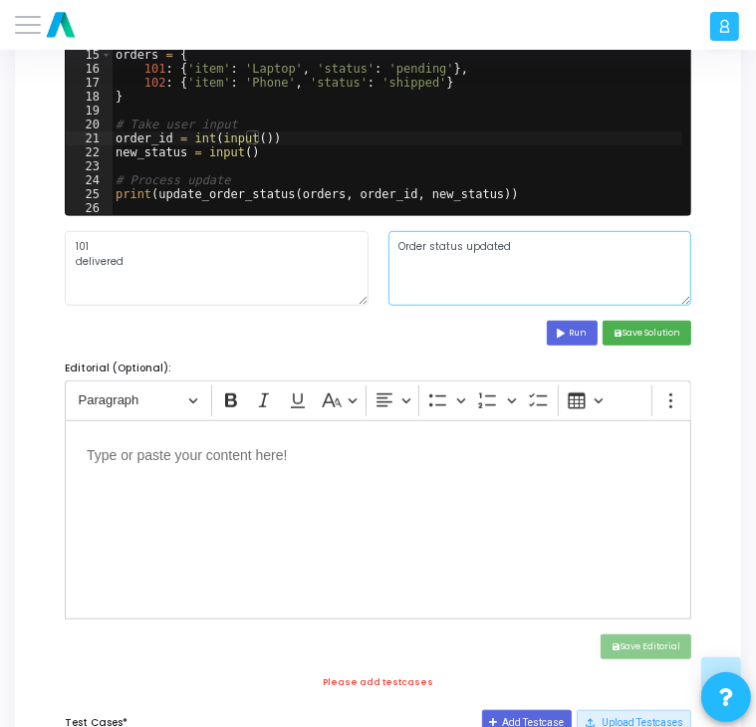
drag, startPoint x: 520, startPoint y: 246, endPoint x: 401, endPoint y: 245, distance: 119.6
click at [401, 245] on textarea "Order status updated" at bounding box center [541, 268] width 304 height 75
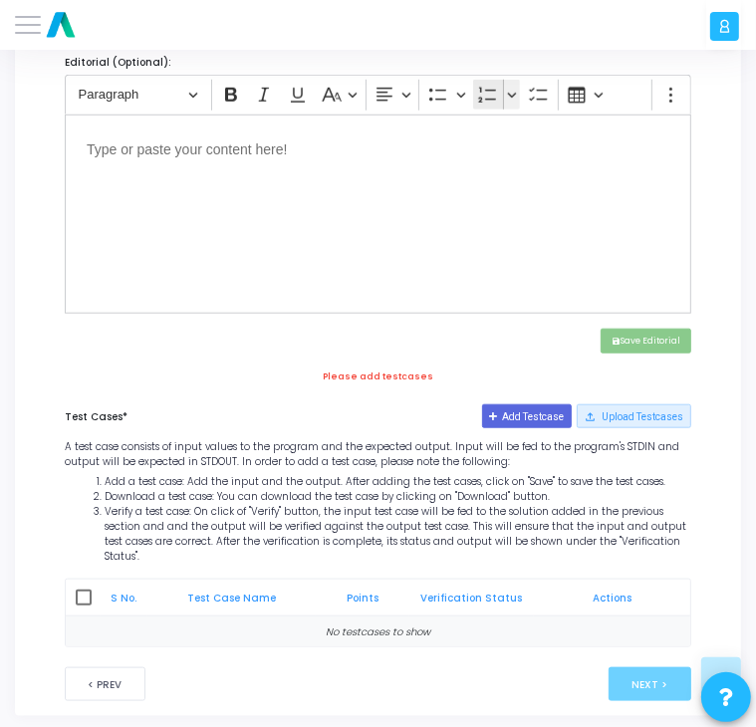
scroll to position [801, 0]
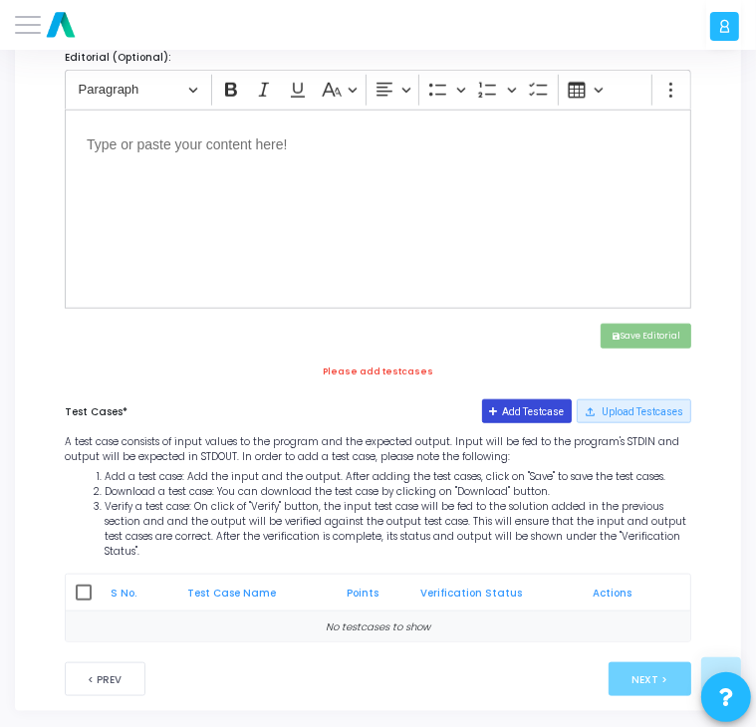
click at [541, 403] on button "Add Testcase" at bounding box center [527, 412] width 91 height 24
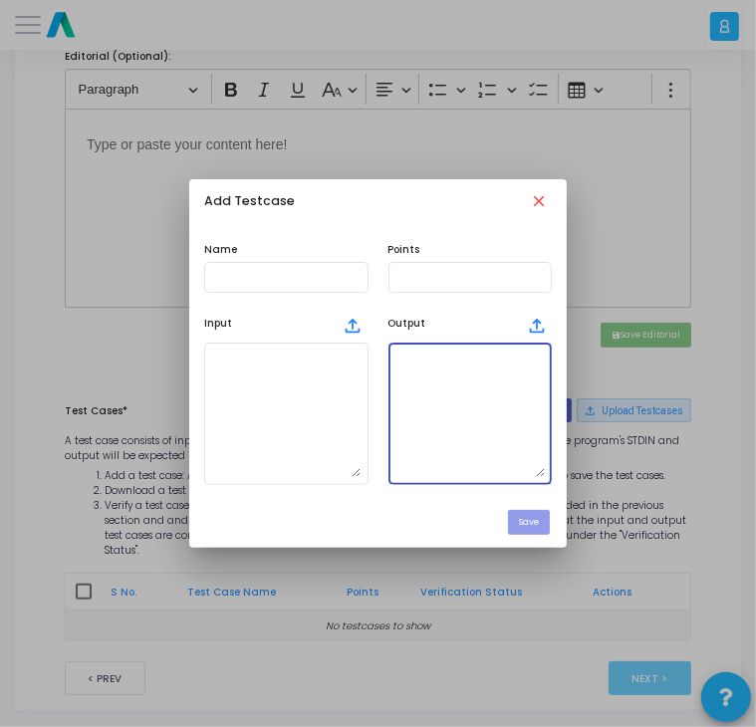
click at [440, 384] on textarea at bounding box center [470, 415] width 149 height 128
paste textarea "Order status updated"
type textarea "Order status updated"
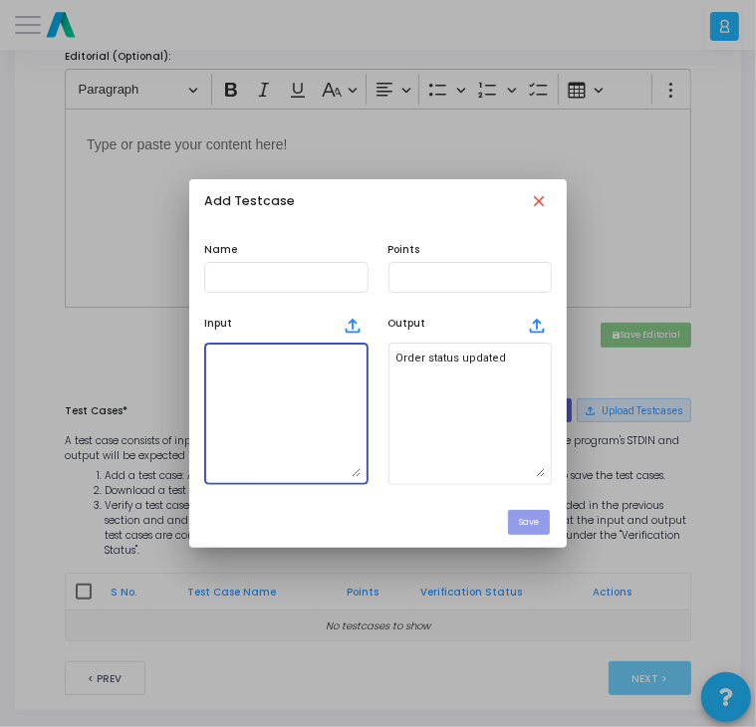
click at [227, 364] on textarea at bounding box center [285, 415] width 149 height 128
type textarea "101 delivered"
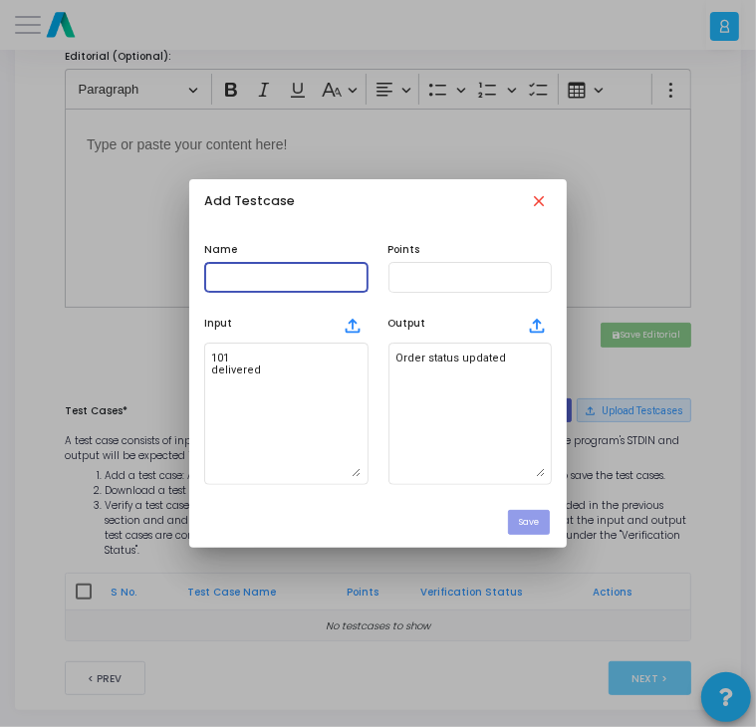
click at [268, 283] on input "text" at bounding box center [285, 277] width 149 height 12
type input "testcase"
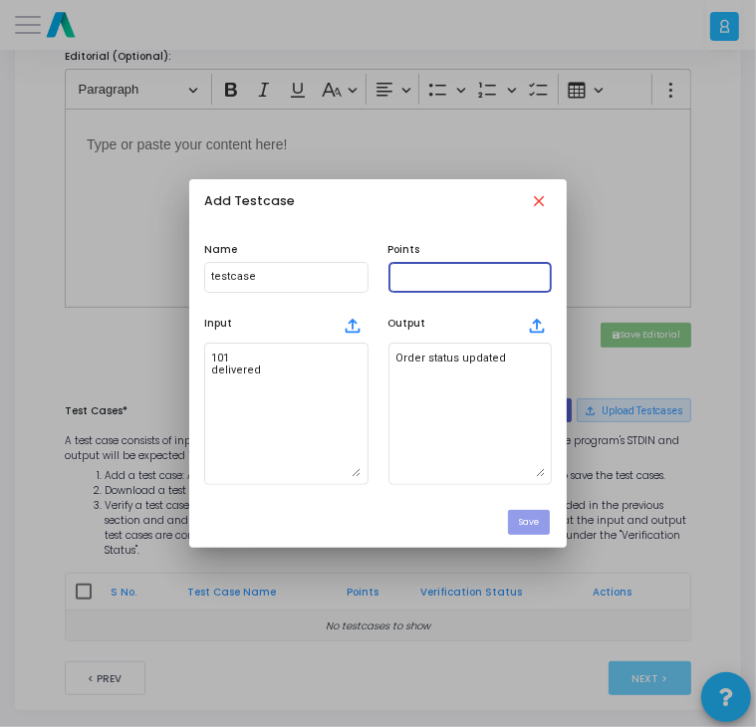
click at [442, 276] on input "text" at bounding box center [470, 277] width 149 height 12
type input "100"
click at [531, 520] on button "Save" at bounding box center [529, 522] width 42 height 25
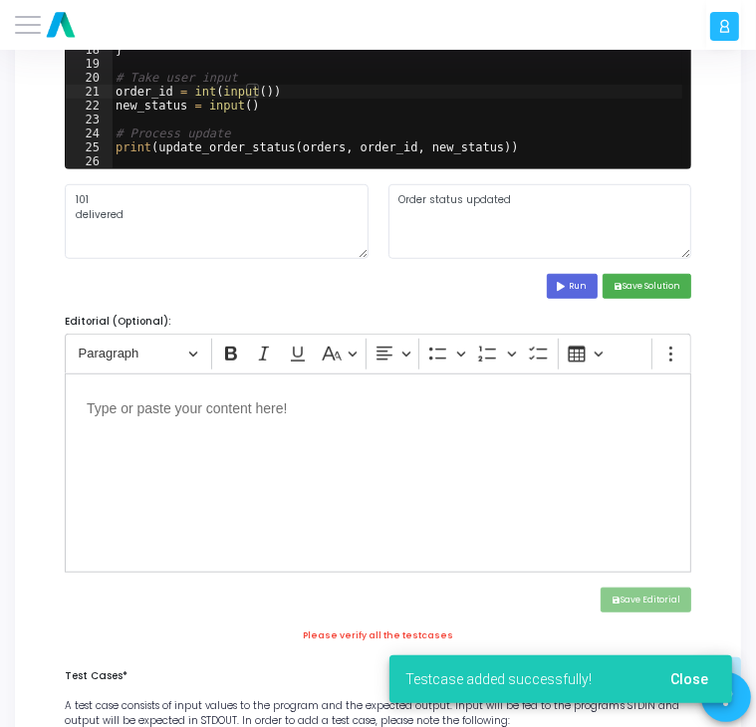
scroll to position [817, 0]
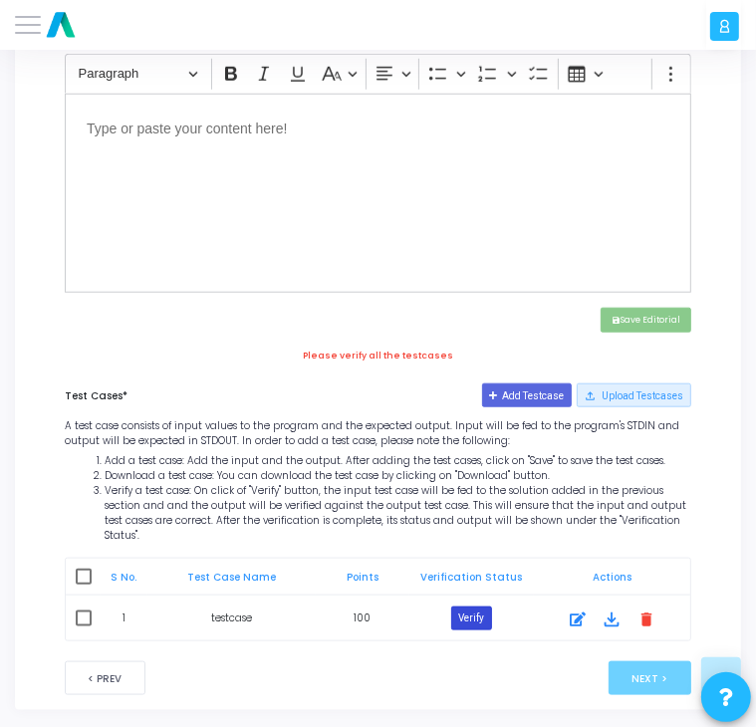
click at [470, 608] on button "Verify" at bounding box center [471, 619] width 41 height 24
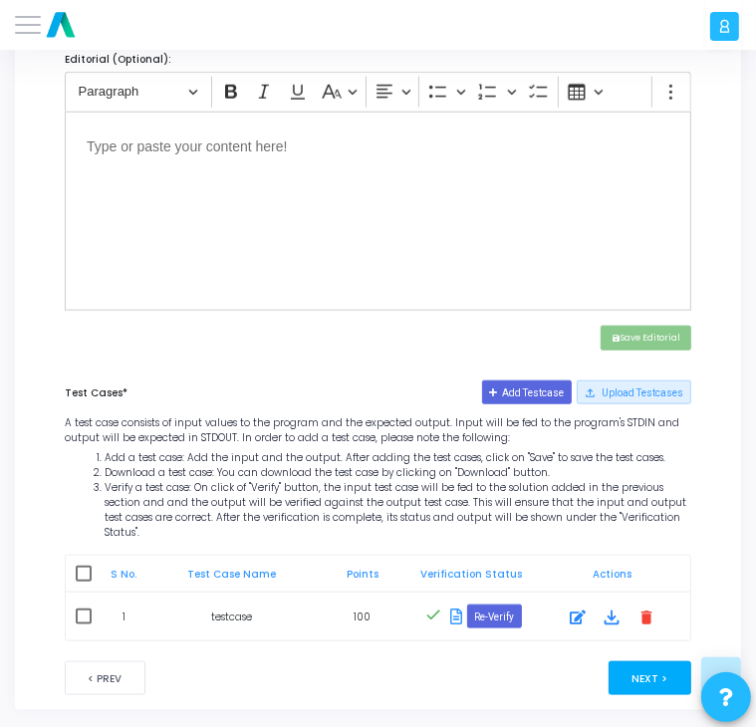
click at [645, 662] on button "Next >" at bounding box center [650, 679] width 83 height 34
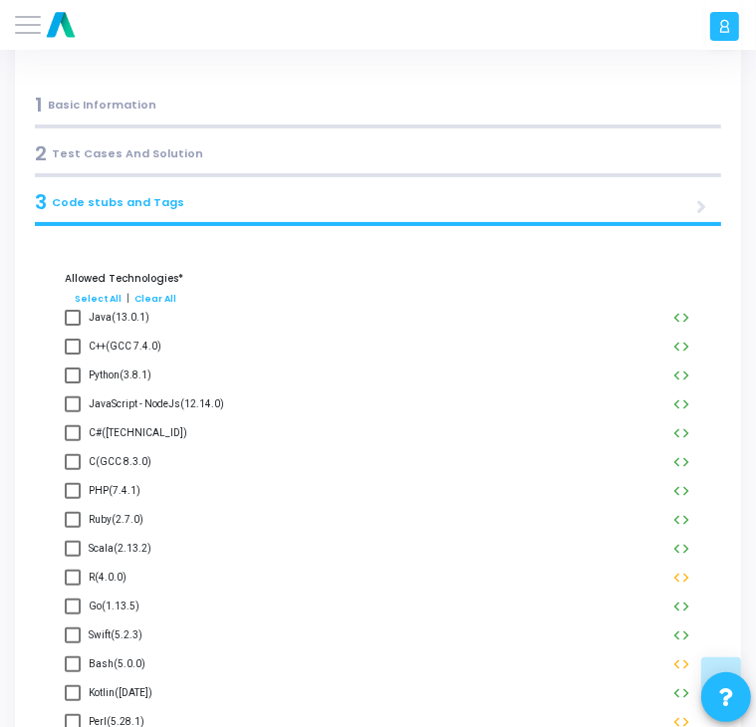
scroll to position [0, 0]
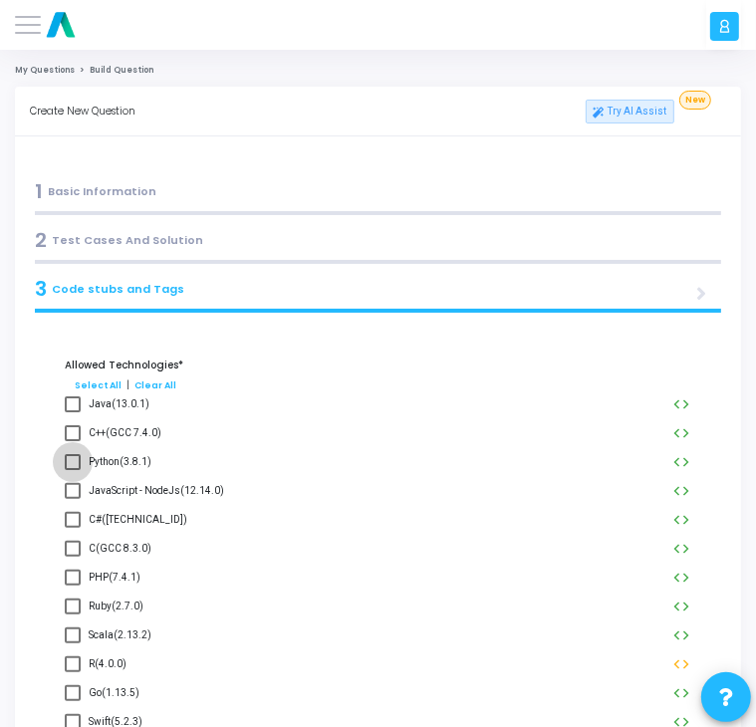
click at [72, 459] on span at bounding box center [73, 462] width 16 height 16
click at [72, 470] on input "Python(3.8.1)" at bounding box center [72, 470] width 1 height 1
checkbox input "true"
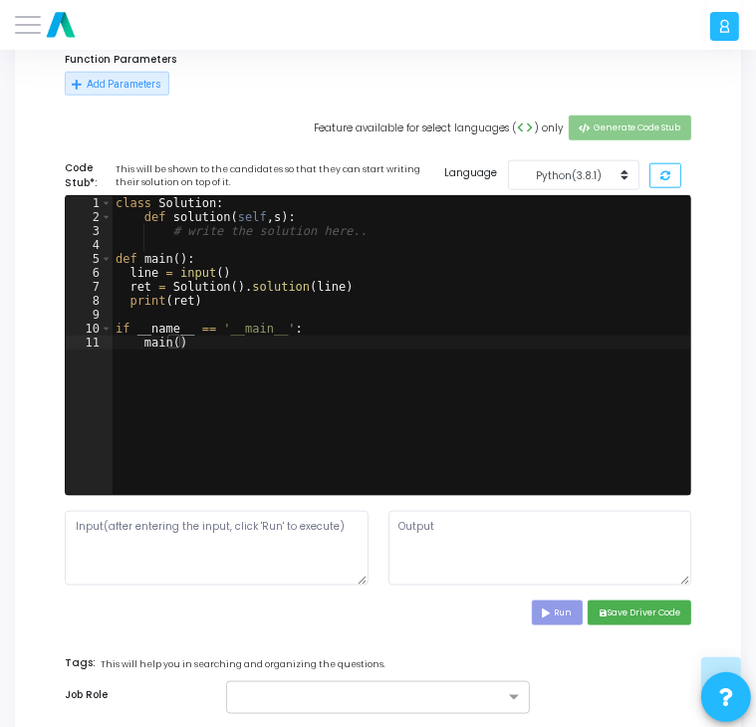
scroll to position [1035, 0]
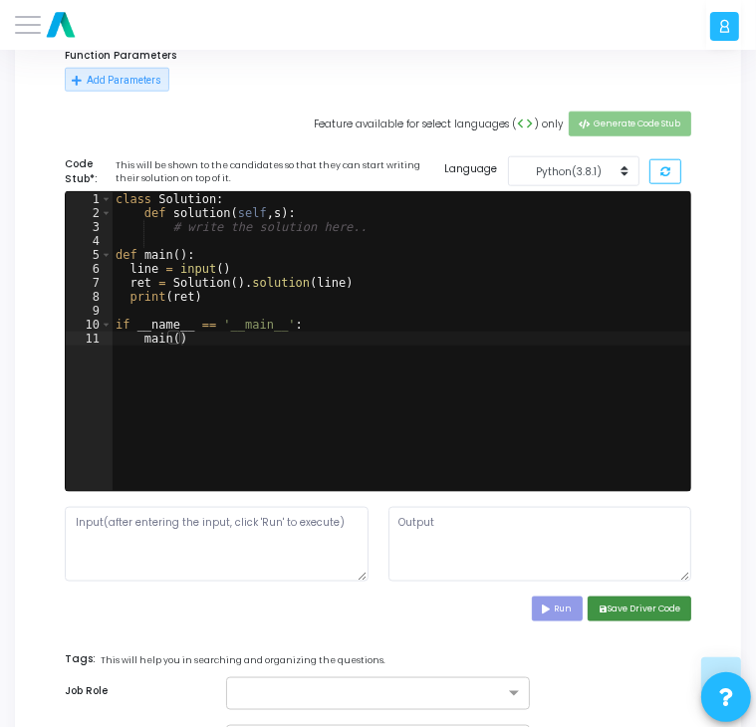
click at [641, 612] on button "save Save Driver Code" at bounding box center [640, 609] width 104 height 25
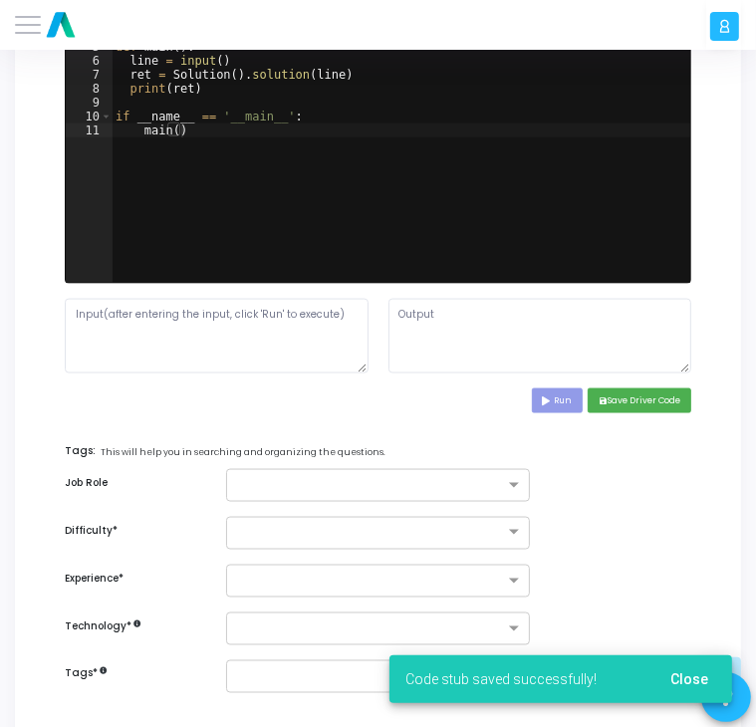
scroll to position [1243, 0]
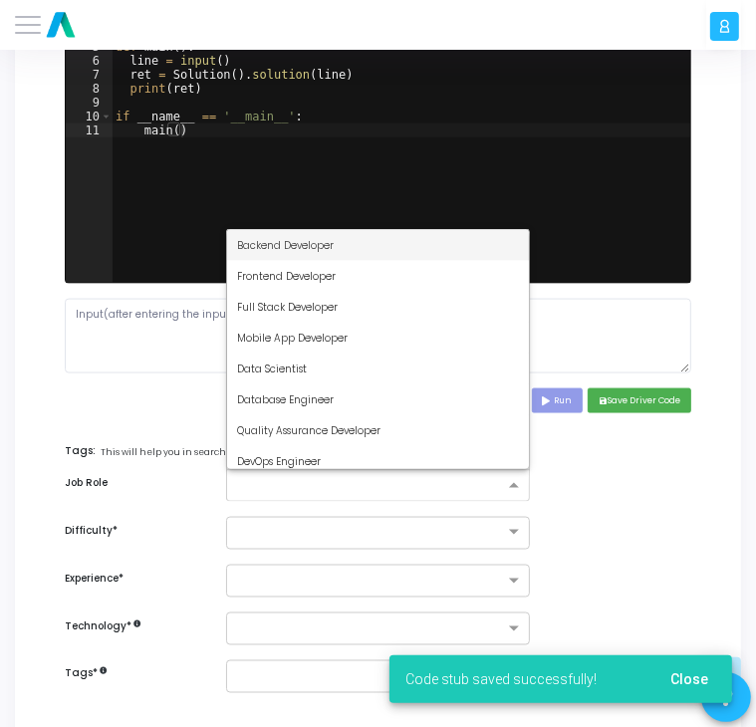
click at [504, 479] on span at bounding box center [516, 486] width 25 height 15
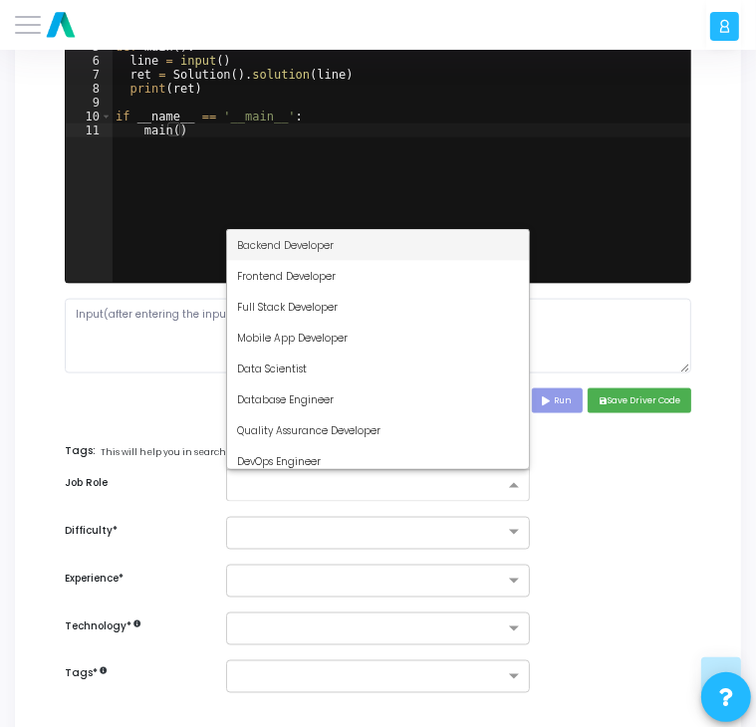
click at [327, 250] on div "Backend Developer" at bounding box center [378, 245] width 302 height 31
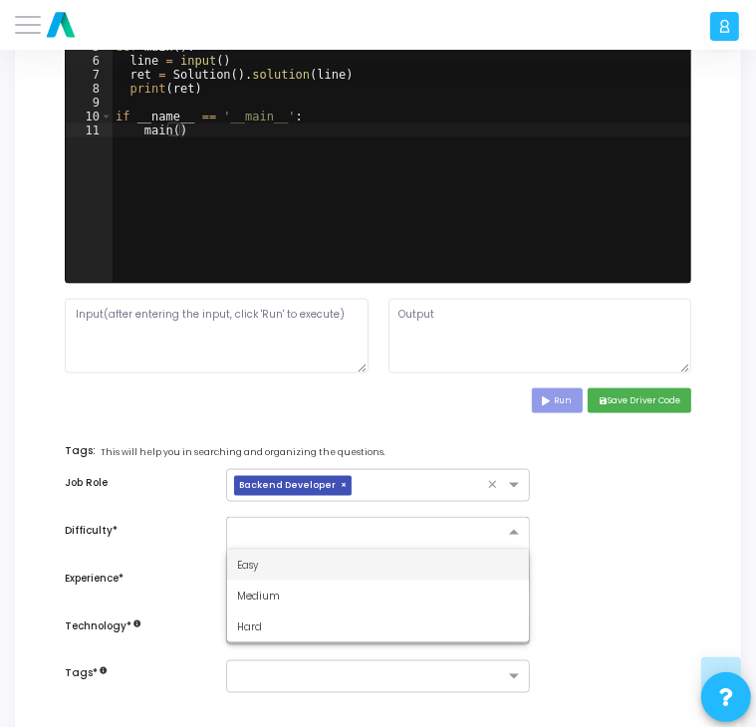
click at [287, 523] on input "text" at bounding box center [358, 530] width 242 height 15
click at [263, 567] on div "Easy" at bounding box center [378, 565] width 302 height 31
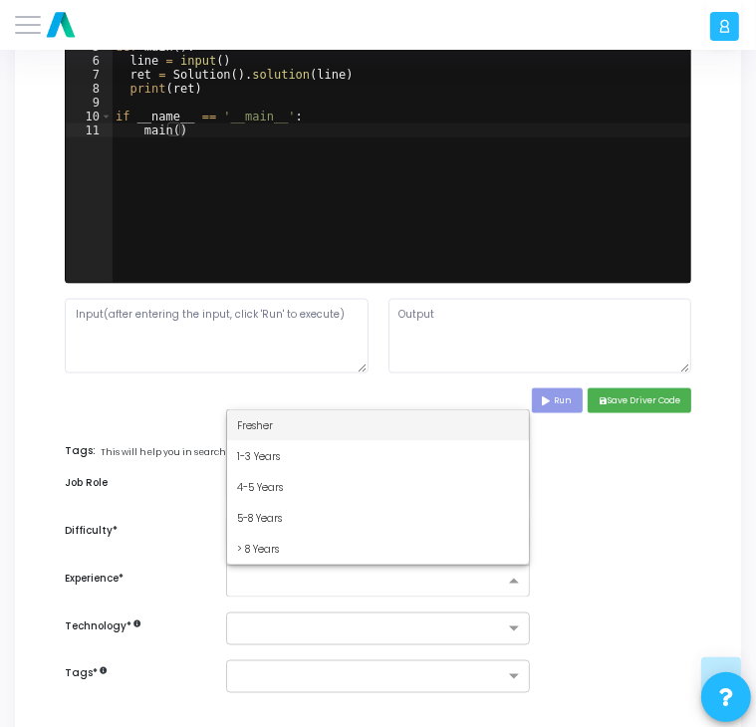
click at [272, 575] on input "text" at bounding box center [370, 582] width 267 height 15
click at [275, 416] on div "Fresher" at bounding box center [378, 425] width 302 height 31
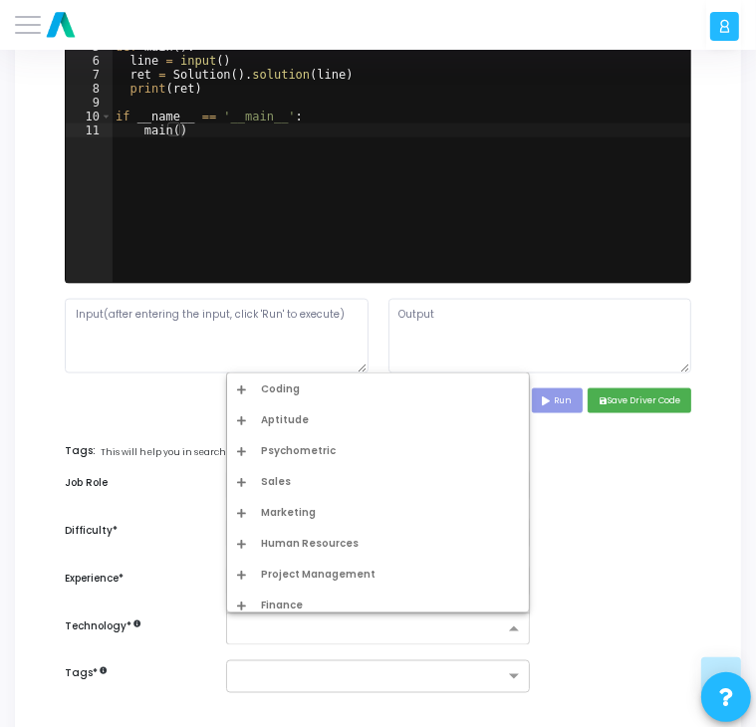
click at [320, 623] on input "text" at bounding box center [370, 630] width 267 height 15
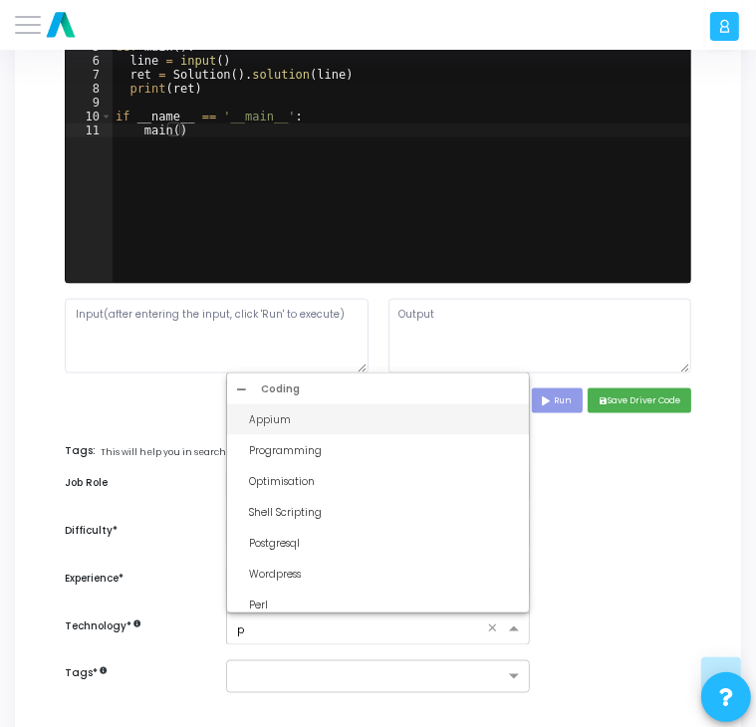
type input "py"
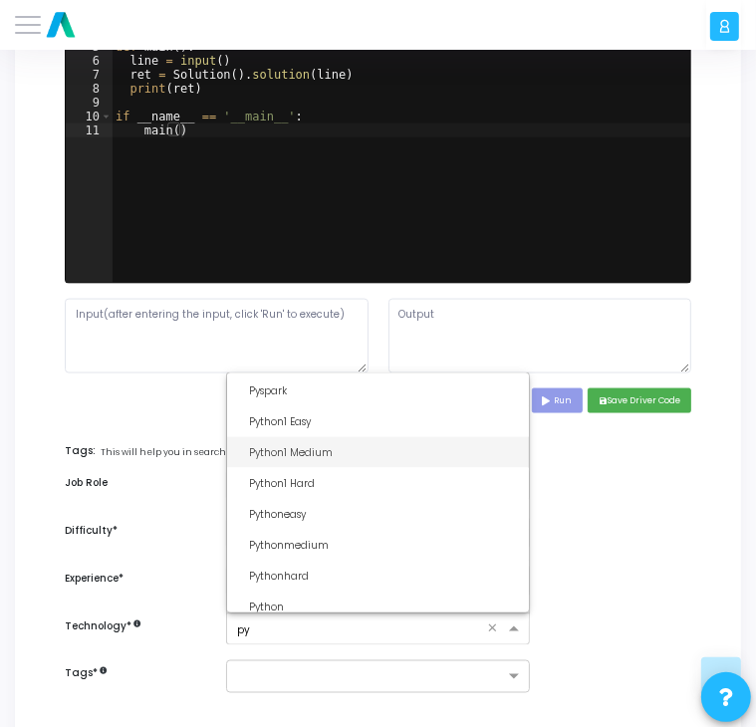
scroll to position [92, 0]
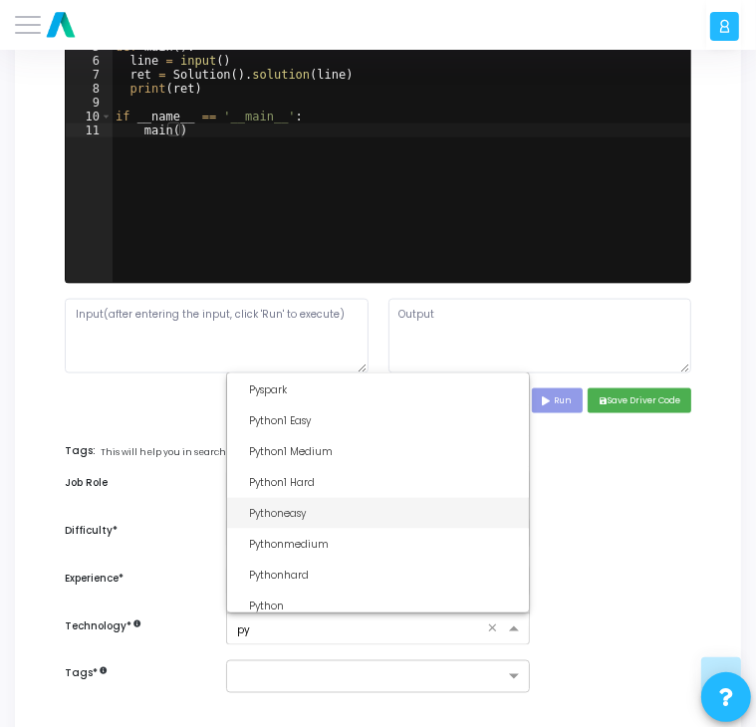
click at [298, 510] on div "Pythoneasy" at bounding box center [384, 513] width 270 height 15
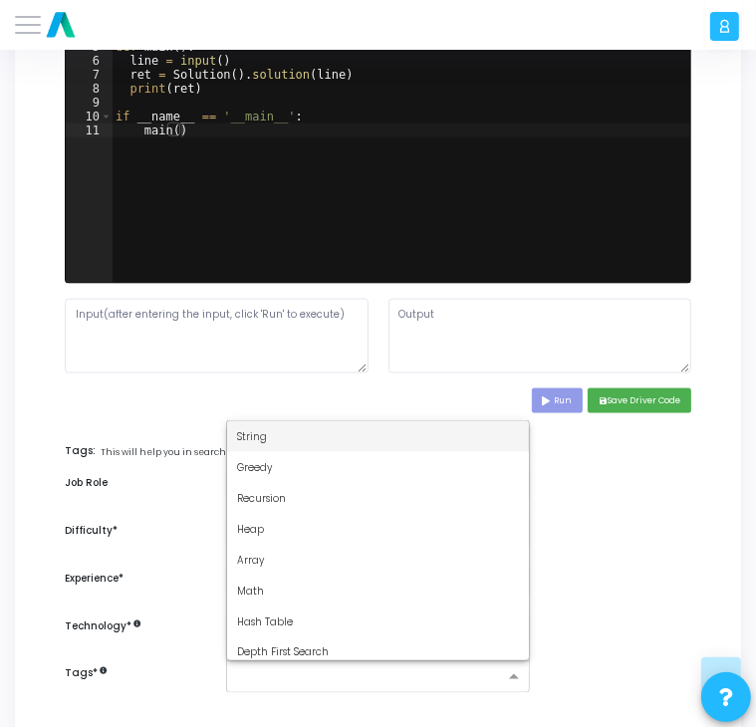
click at [270, 675] on input "text" at bounding box center [370, 678] width 267 height 15
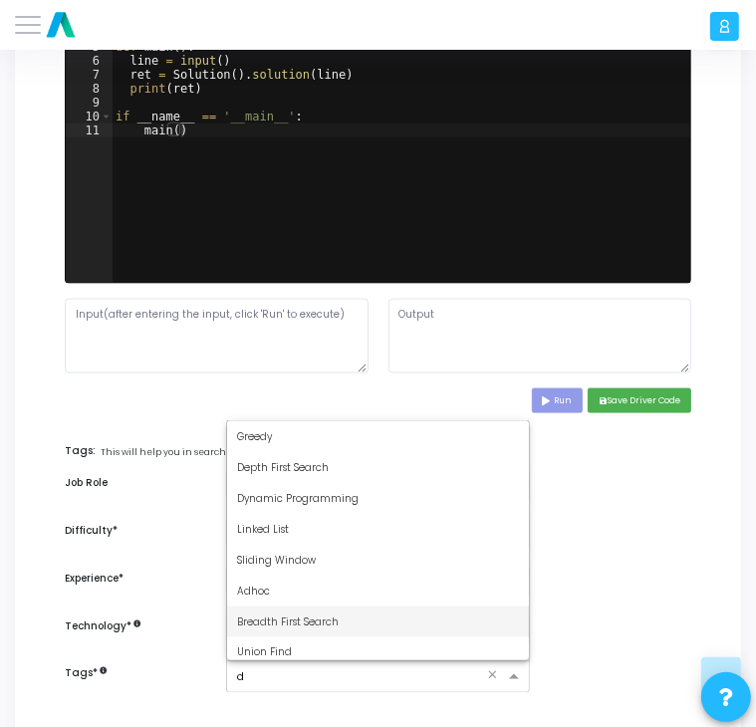
type input "dy"
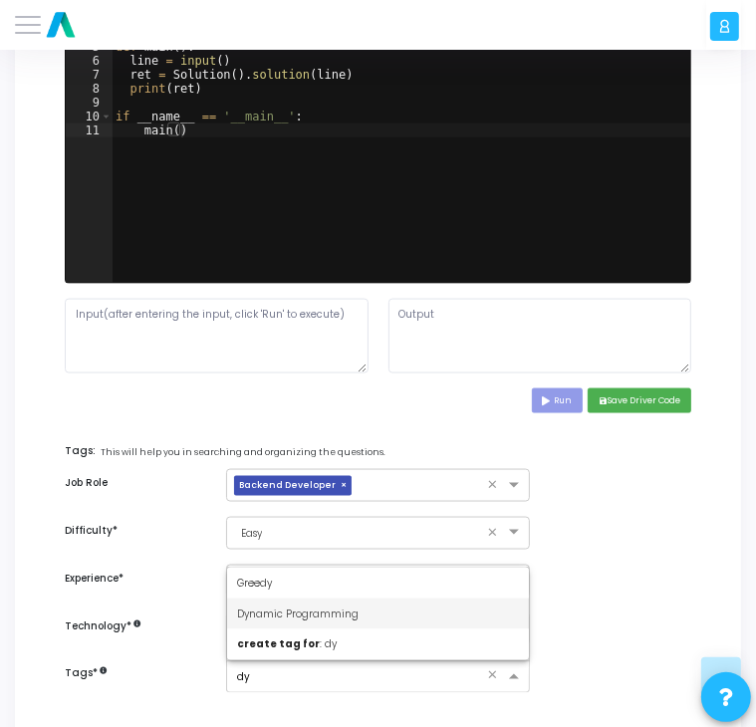
click at [313, 617] on span "Dynamic Programming" at bounding box center [298, 614] width 122 height 15
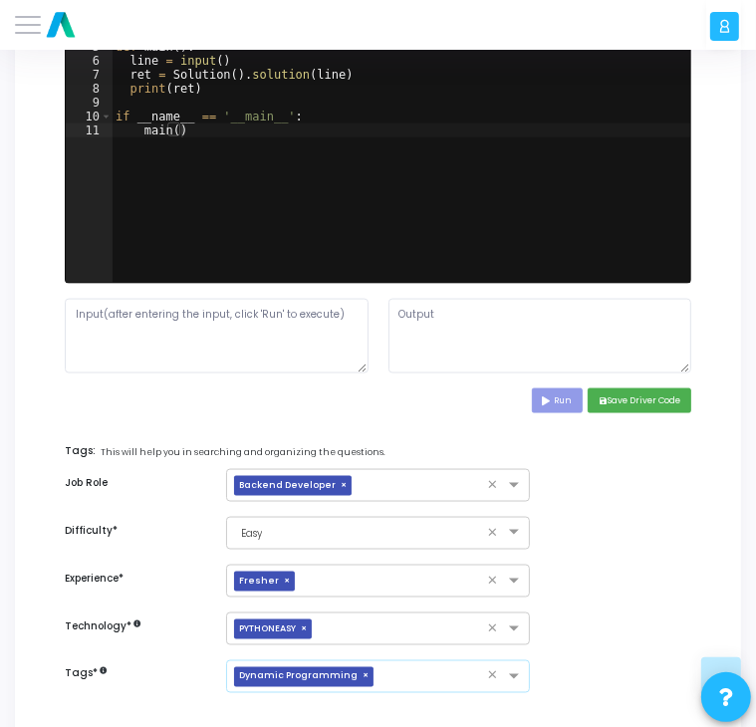
scroll to position [1359, 0]
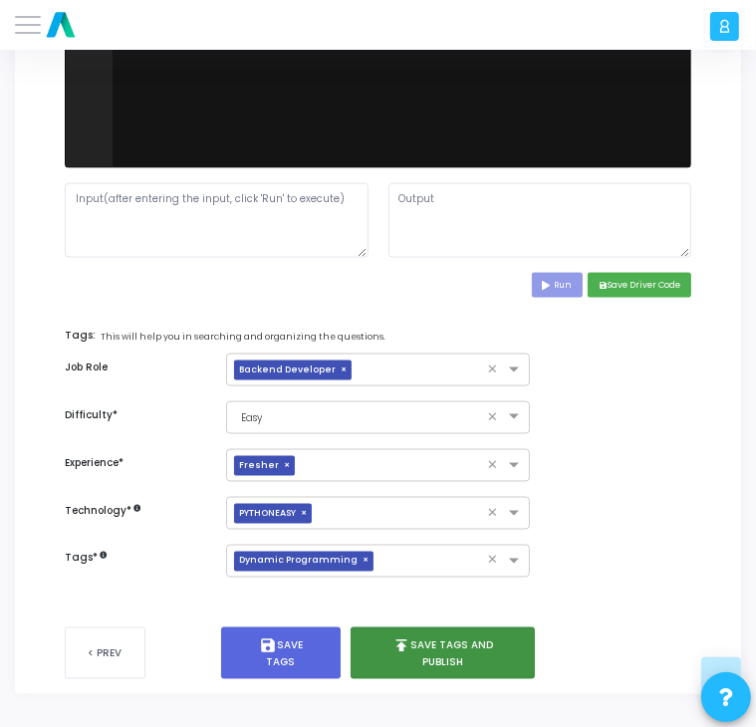
click at [403, 653] on icon "publish" at bounding box center [402, 647] width 18 height 18
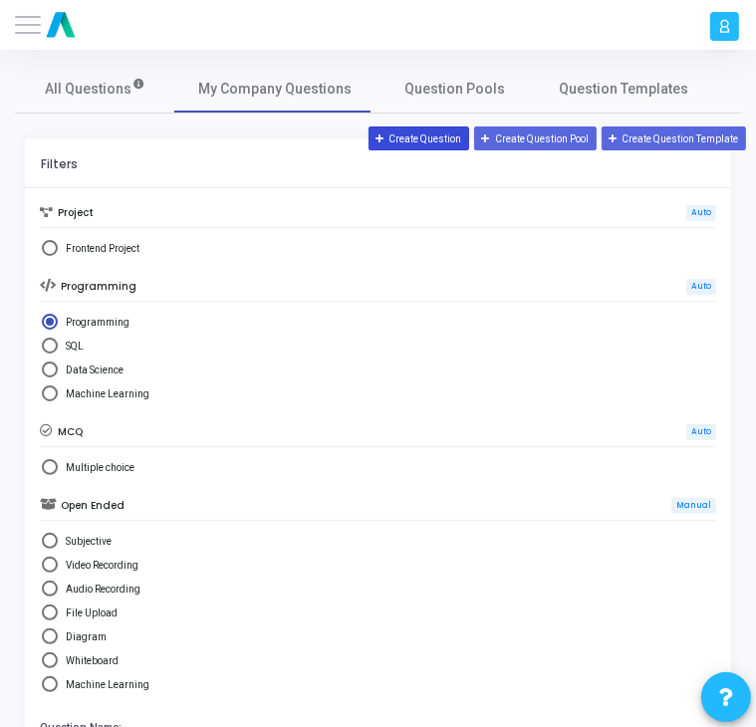
click at [411, 138] on button "Create Question" at bounding box center [420, 139] width 102 height 24
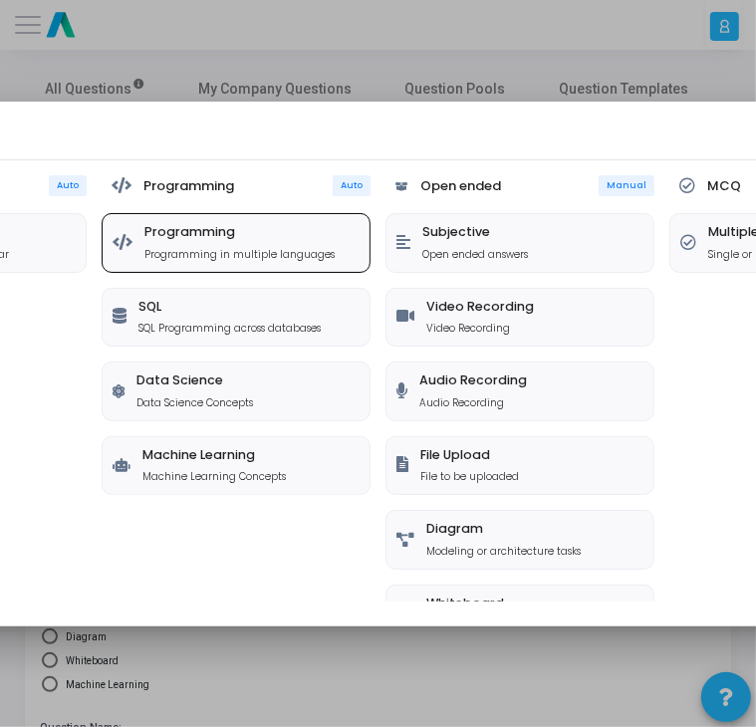
click at [240, 232] on h5 "Programming" at bounding box center [239, 231] width 190 height 15
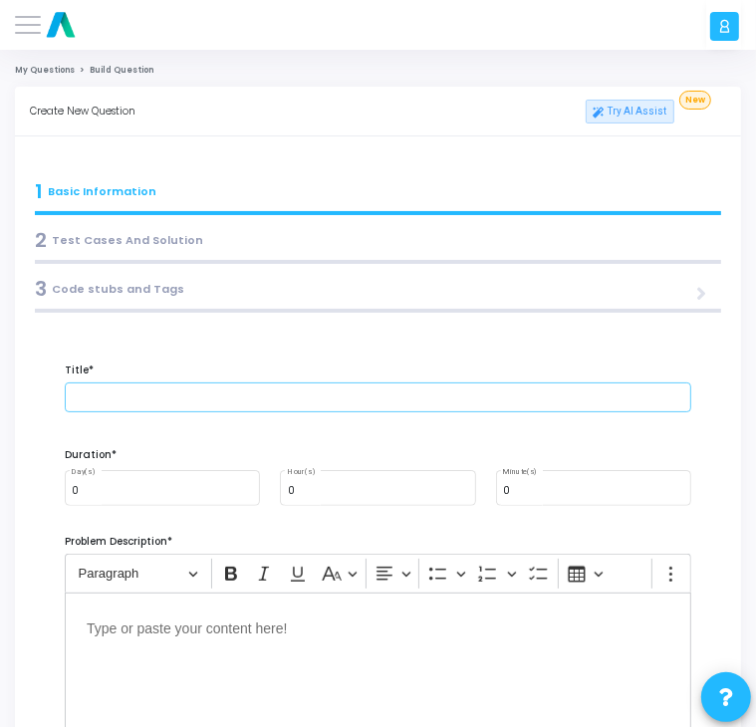
click at [207, 401] on input "text" at bounding box center [378, 398] width 627 height 30
paste input "Write test cases to validate that data entered in a web form is stored correctl…"
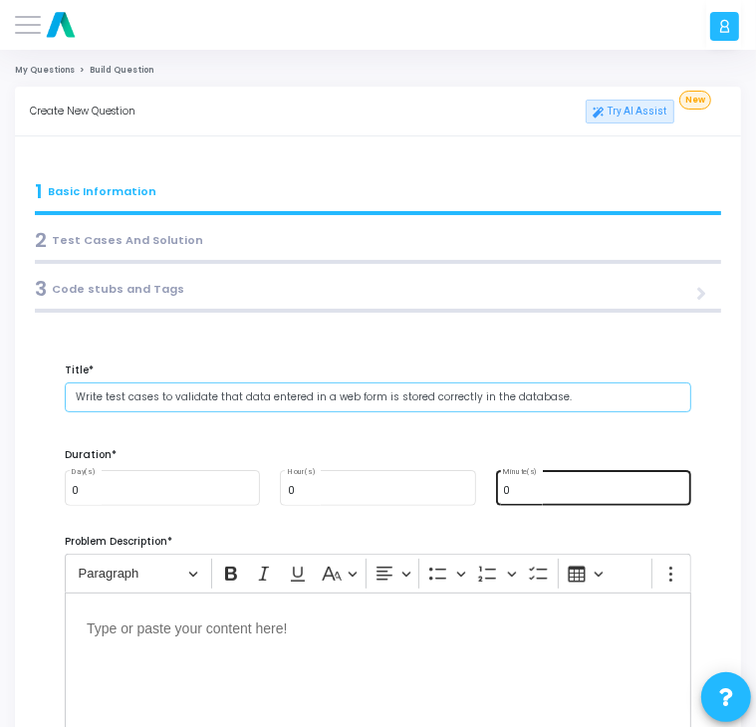
type input "Write test cases to validate that data entered in a web form is stored correctl…"
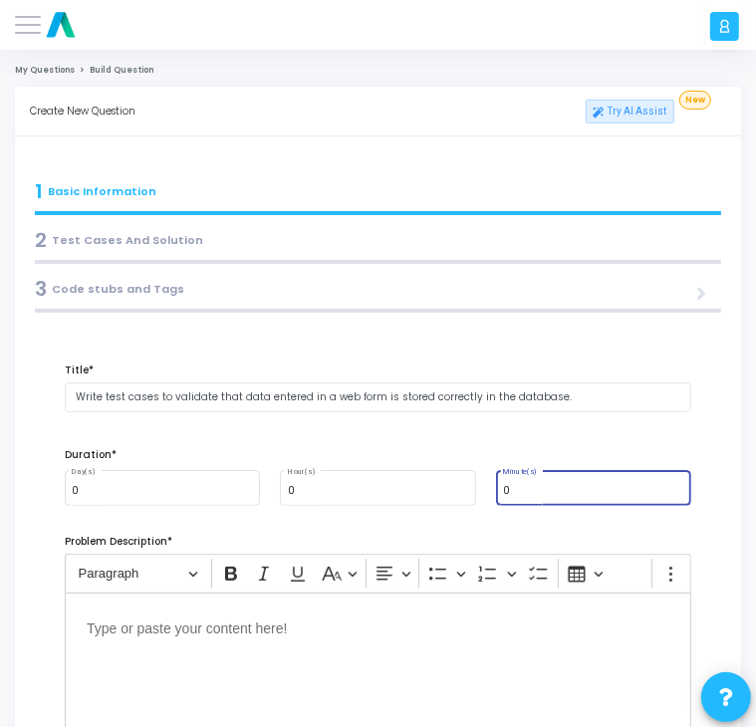
click at [538, 491] on input "0" at bounding box center [593, 490] width 180 height 11
type input "15"
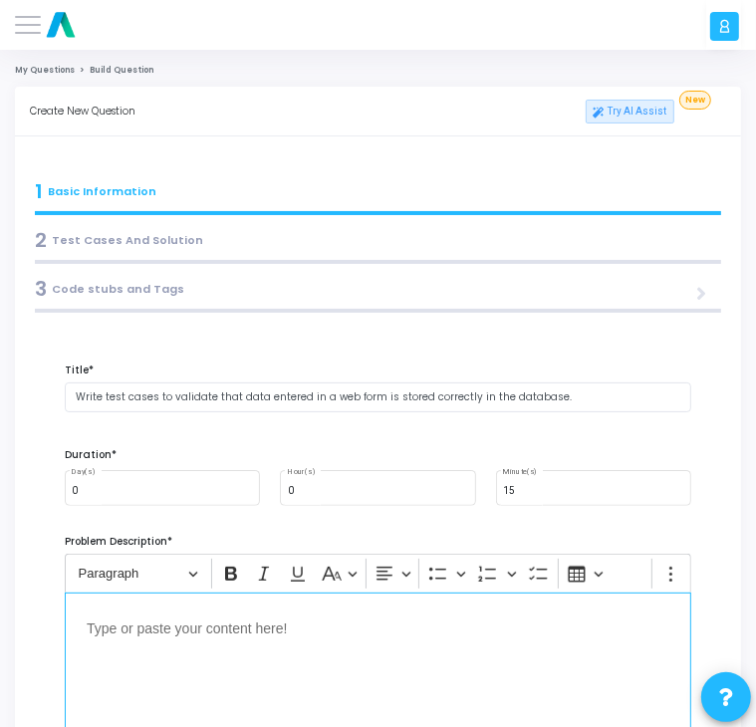
click at [256, 611] on div "Editor editing area: main" at bounding box center [378, 692] width 627 height 199
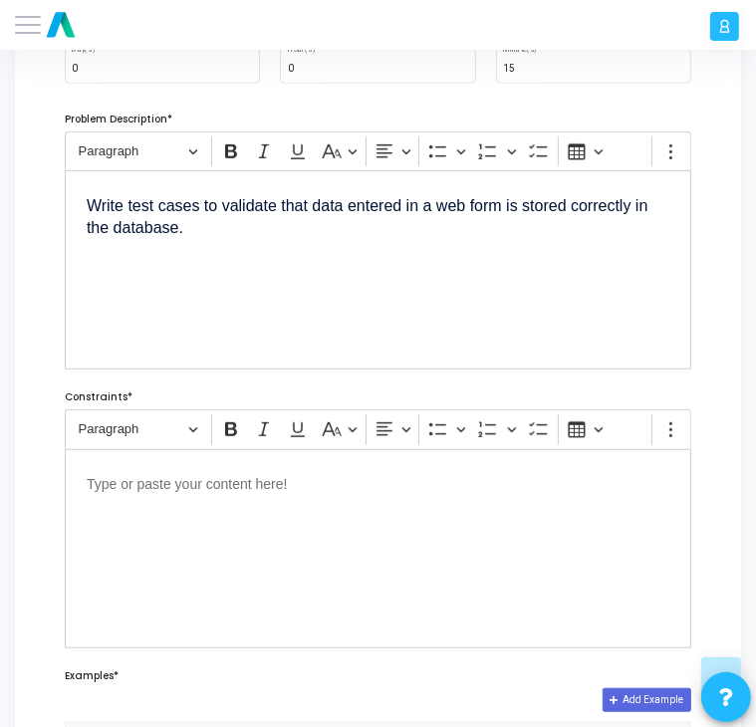
scroll to position [422, 0]
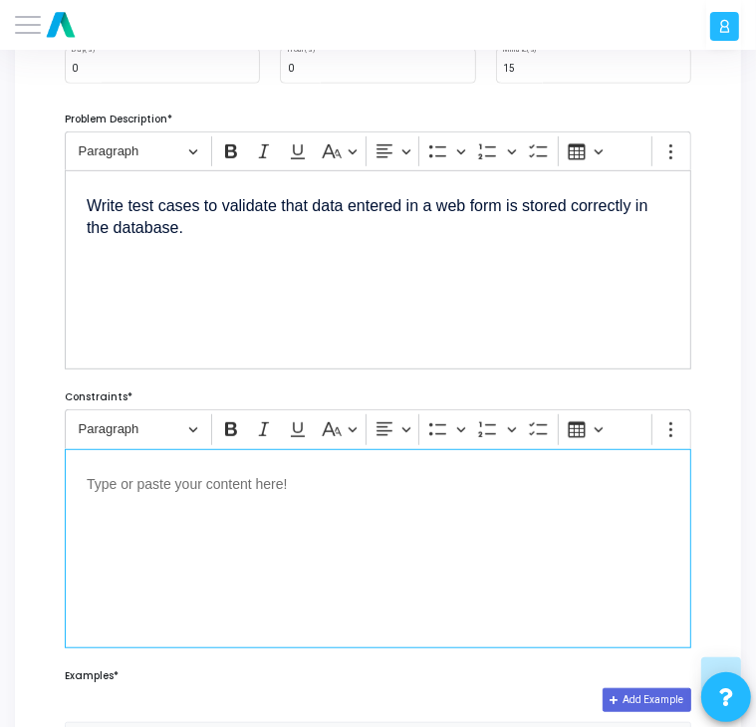
click at [315, 495] on div "Editor editing area: main" at bounding box center [378, 548] width 627 height 199
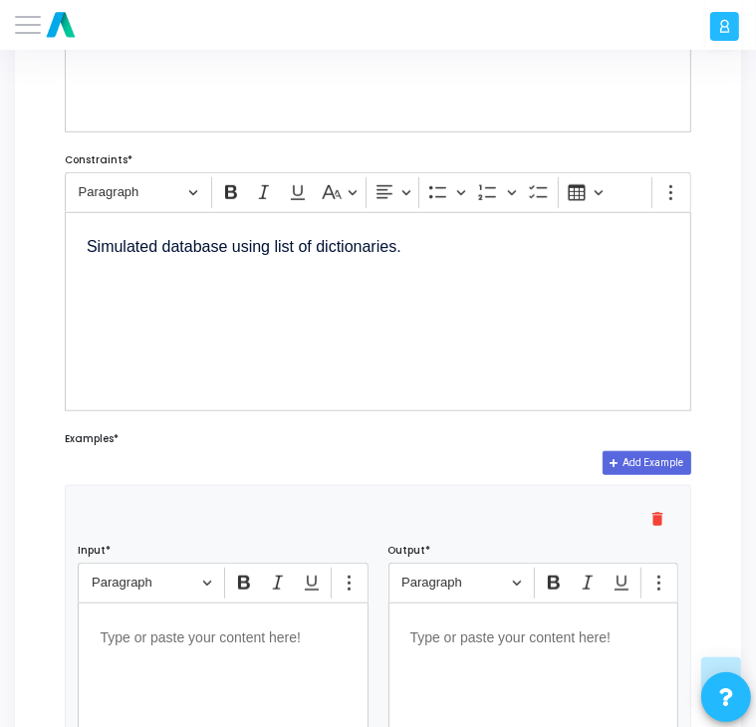
scroll to position [661, 0]
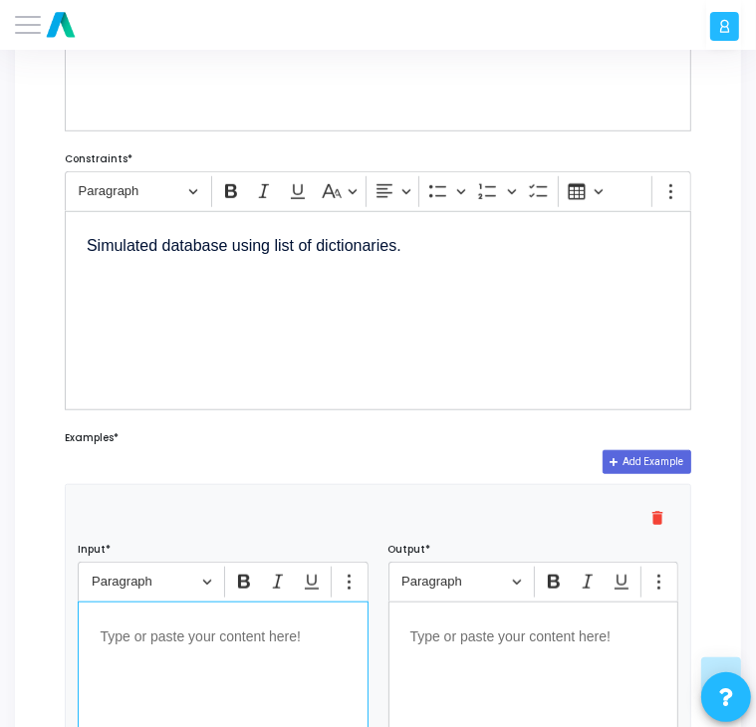
click at [197, 614] on div "Editor editing area: main" at bounding box center [223, 701] width 290 height 199
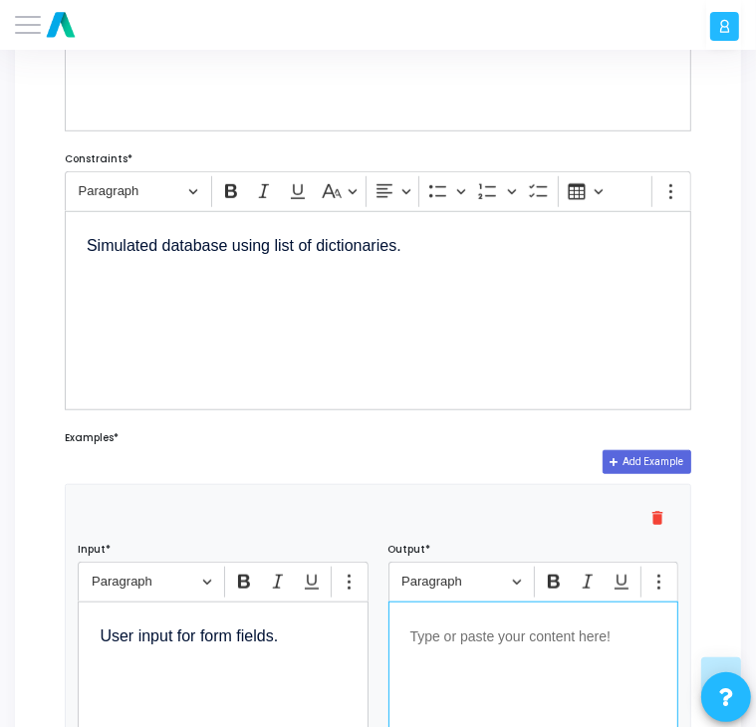
click at [446, 681] on div "Editor editing area: main" at bounding box center [534, 701] width 290 height 199
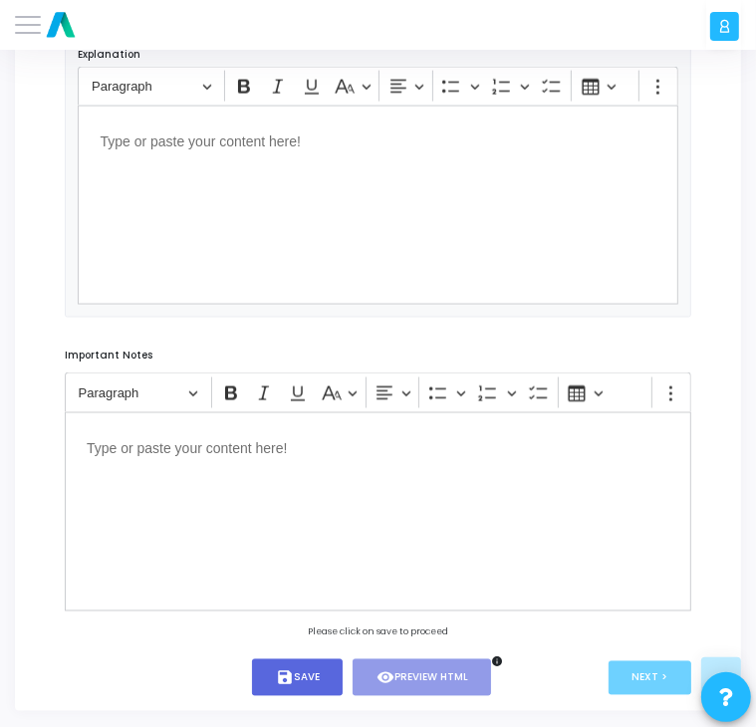
scroll to position [1459, 0]
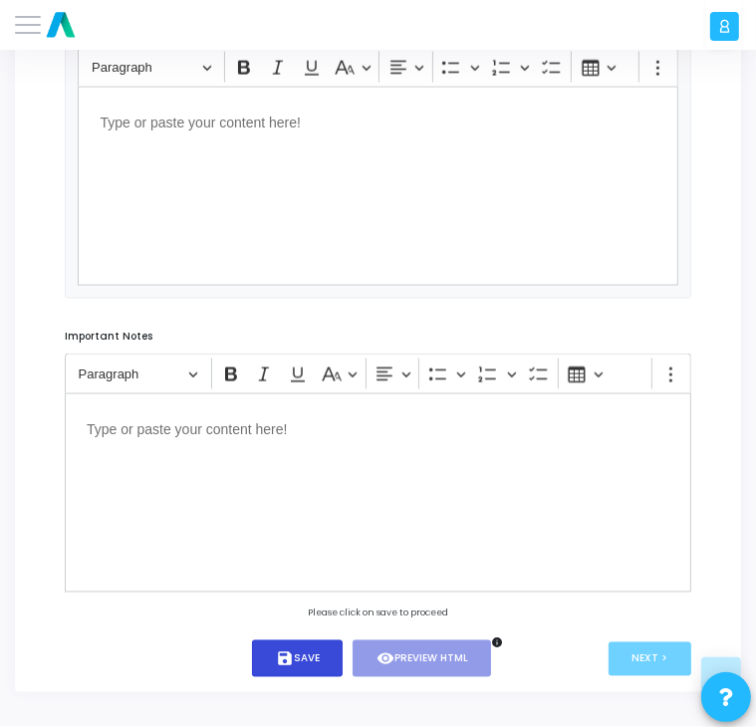
click at [313, 643] on button "save Save" at bounding box center [297, 659] width 91 height 37
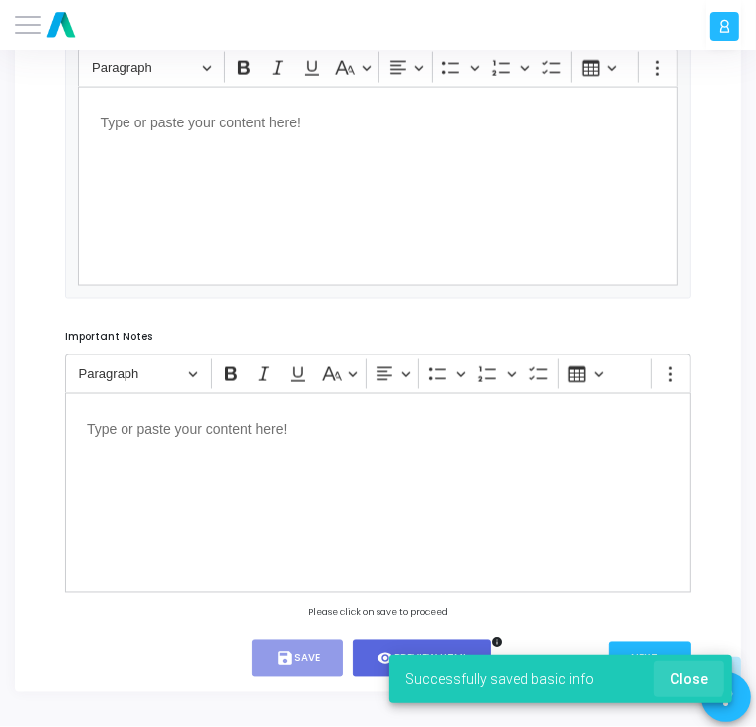
click at [678, 677] on span "Close" at bounding box center [690, 680] width 38 height 16
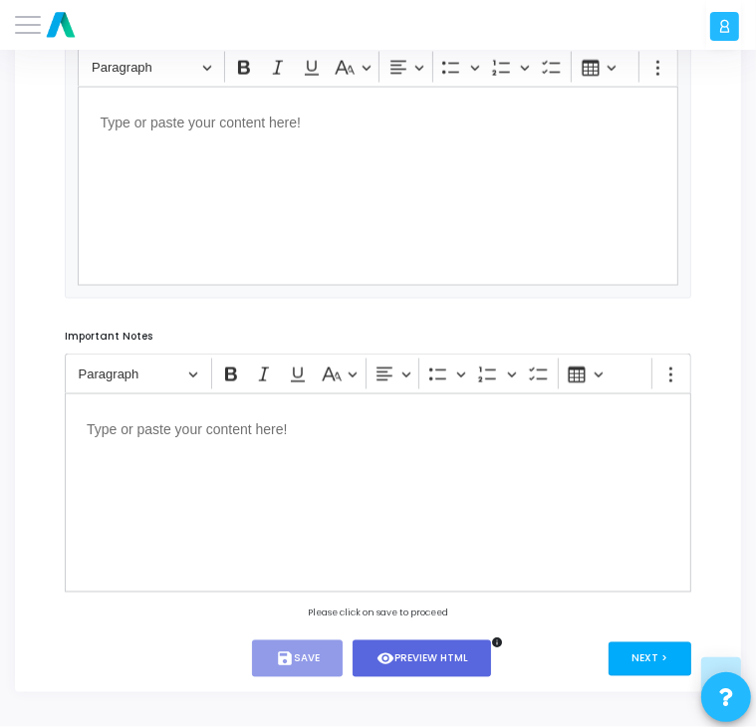
click at [655, 654] on button "Next >" at bounding box center [650, 660] width 83 height 34
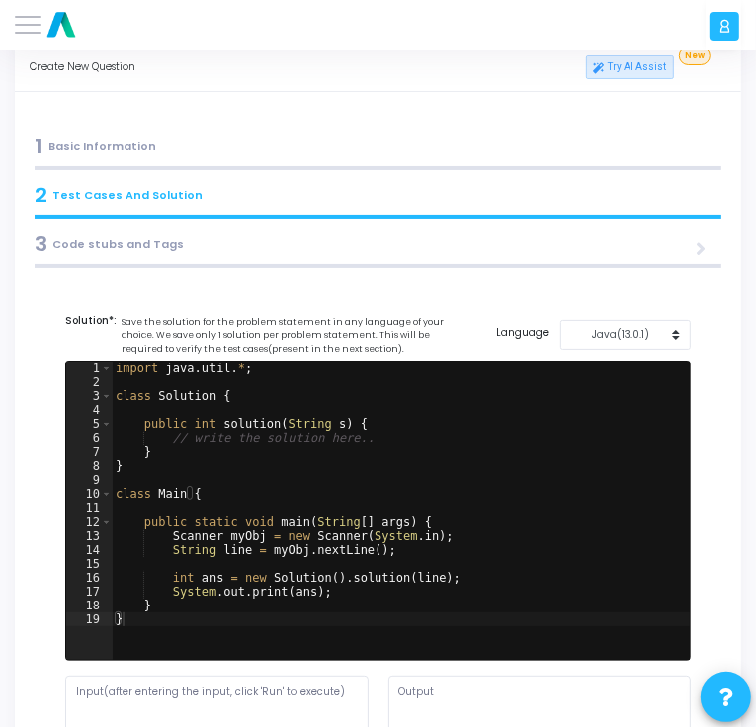
scroll to position [0, 0]
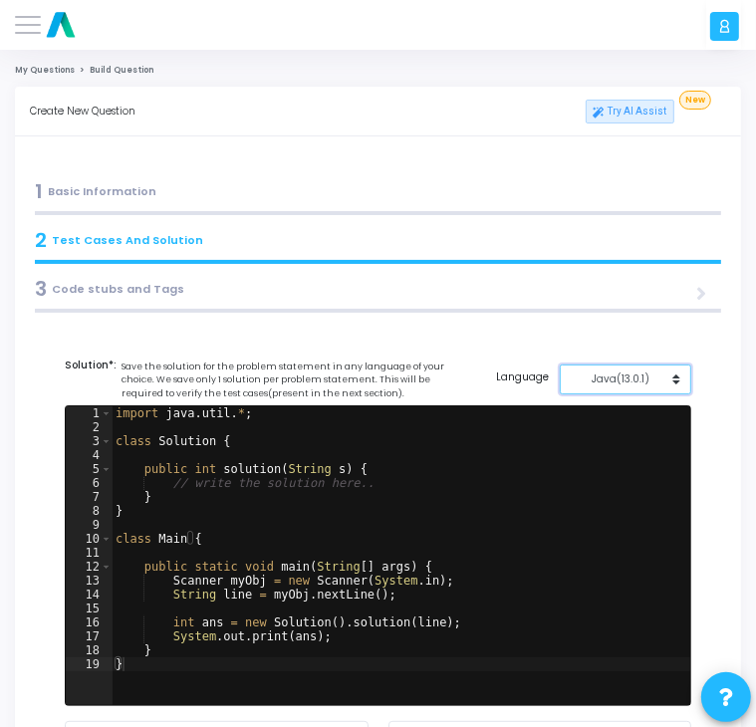
click at [634, 385] on div "Java(13.0.1)" at bounding box center [621, 379] width 101 height 15
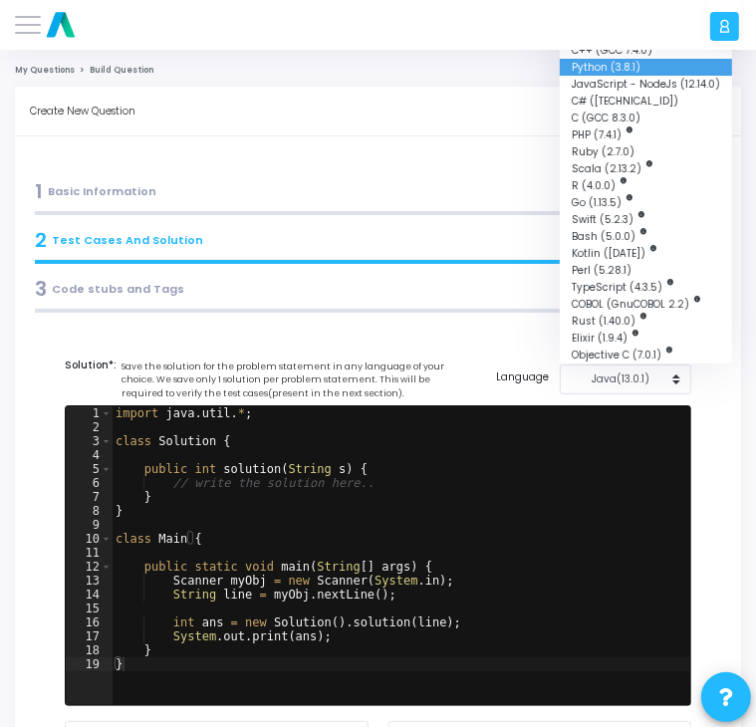
click at [641, 68] on button "Python (3.8.1)" at bounding box center [646, 67] width 172 height 17
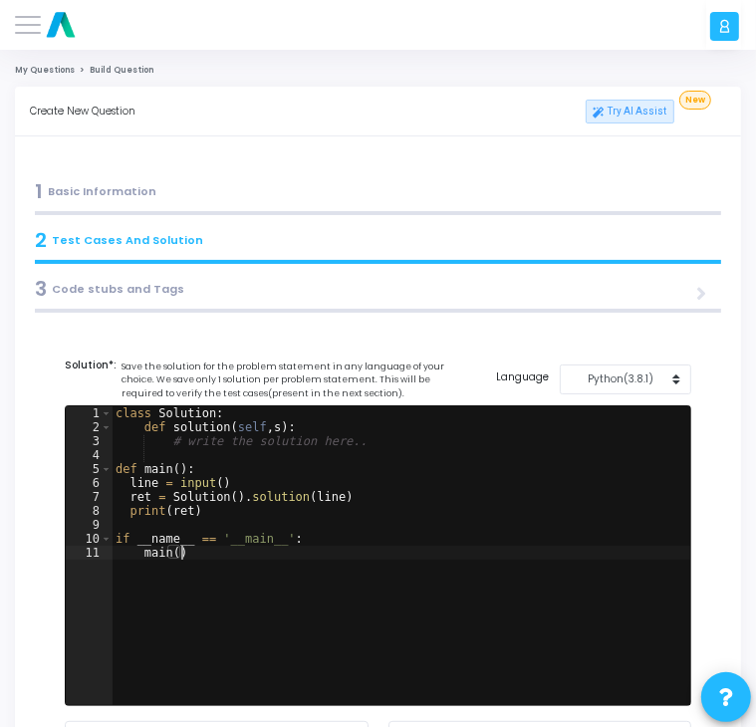
click at [292, 610] on div "class Solution : def solution ( self , s ) : # write the solution here.. def ma…" at bounding box center [402, 570] width 580 height 327
type textarea "if __name__ == '__main__': main()"
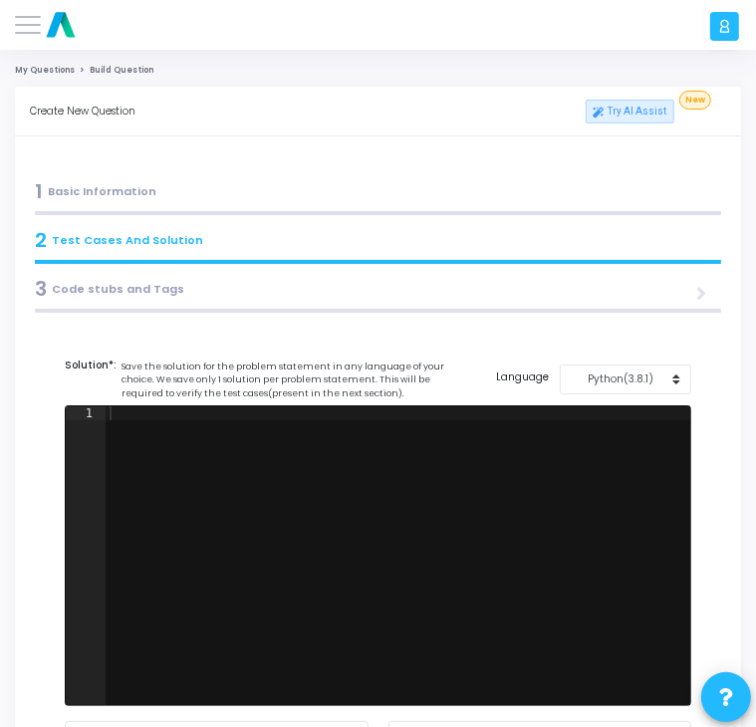
click at [218, 440] on div at bounding box center [399, 570] width 586 height 327
paste textarea "//""
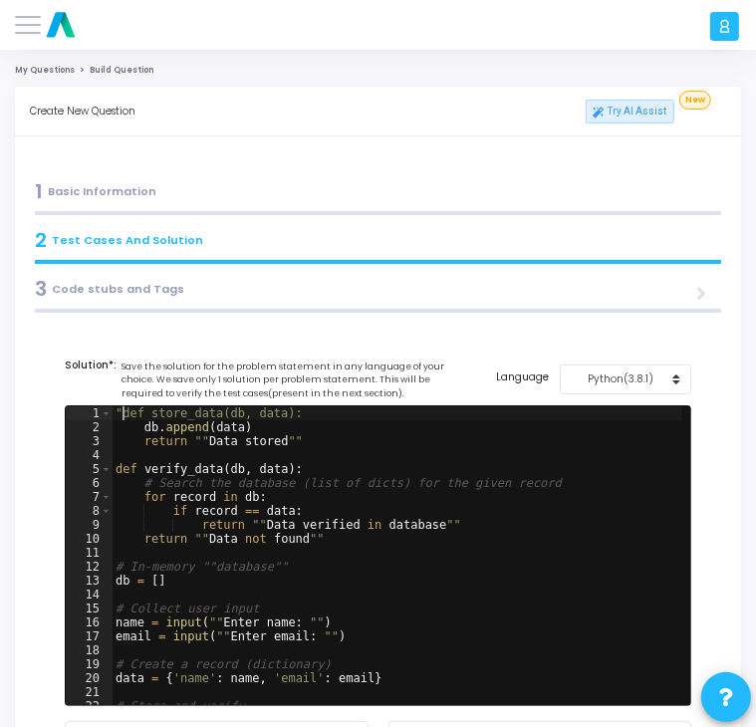
click at [124, 413] on div ""def store_data(db, data): db . append ( data ) return "" Data stored "" def ve…" at bounding box center [398, 570] width 572 height 327
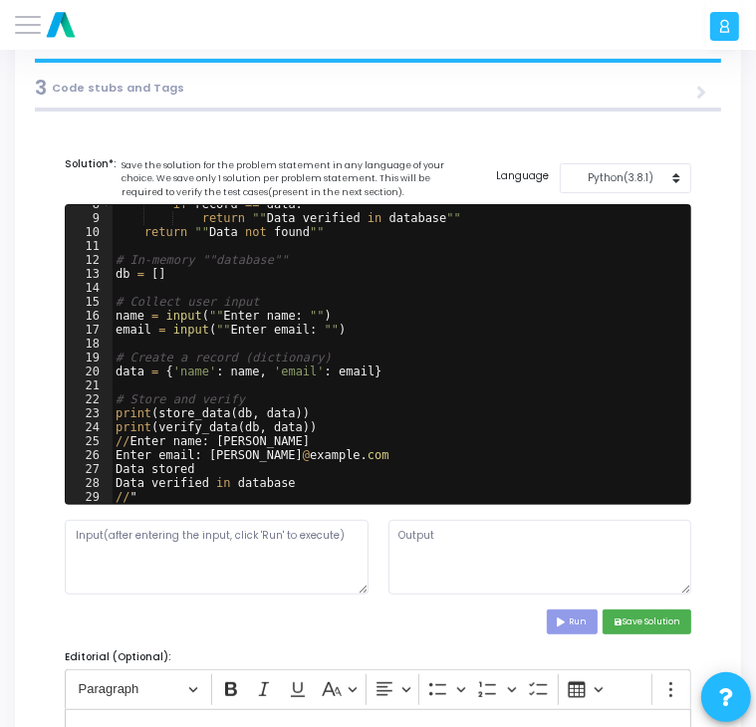
scroll to position [202, 0]
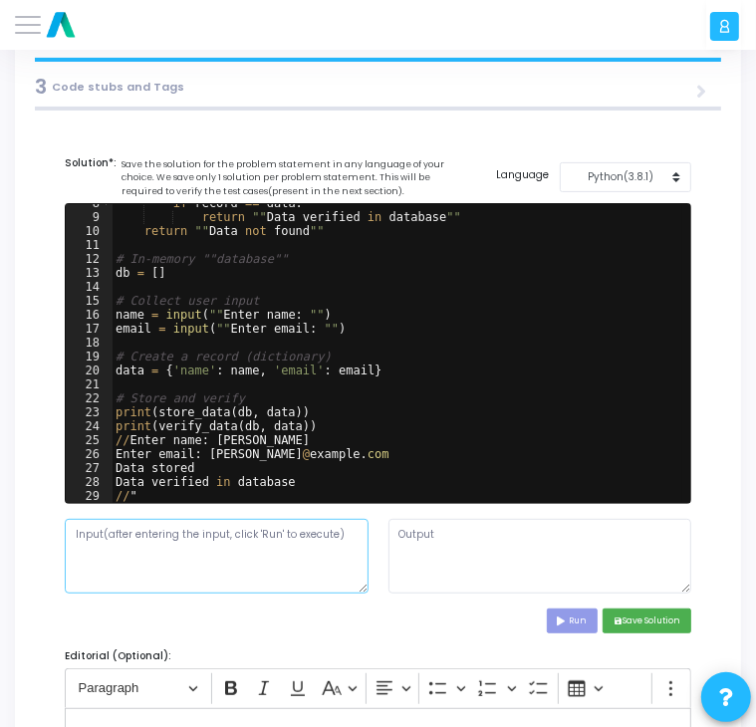
click at [199, 539] on textarea at bounding box center [217, 556] width 304 height 75
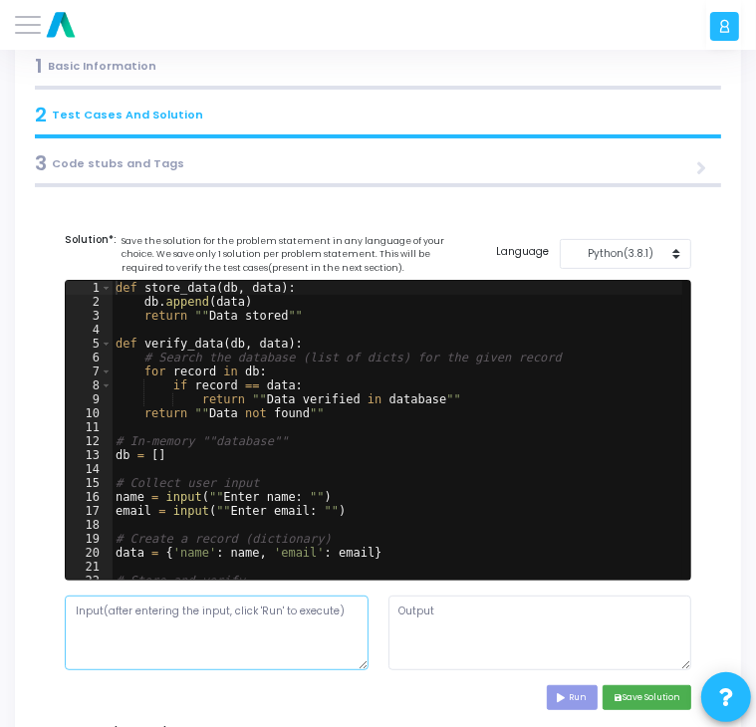
scroll to position [124, 0]
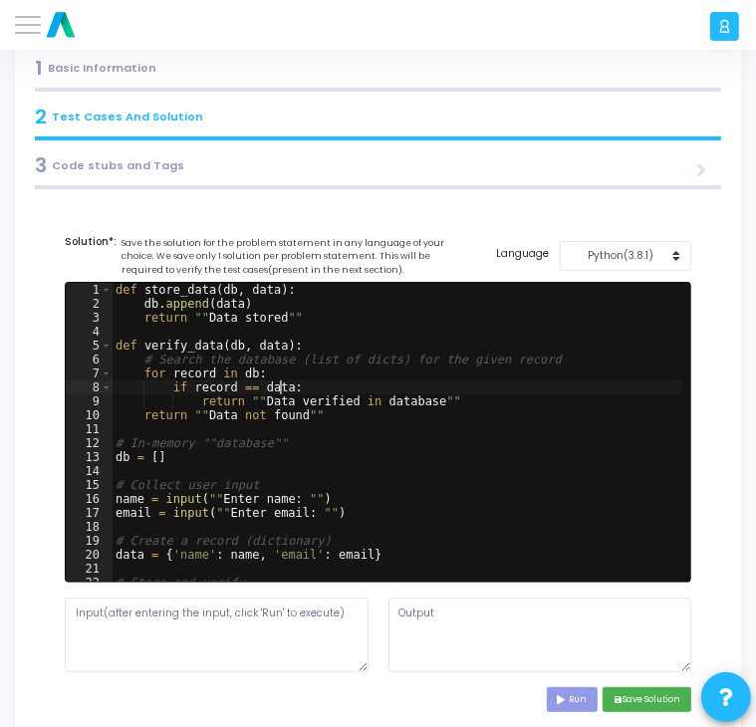
click at [282, 388] on div "def store_data ( db , data ) : db . append ( data ) return "" Data stored "" de…" at bounding box center [398, 446] width 572 height 327
type textarea "Data verified in database //""
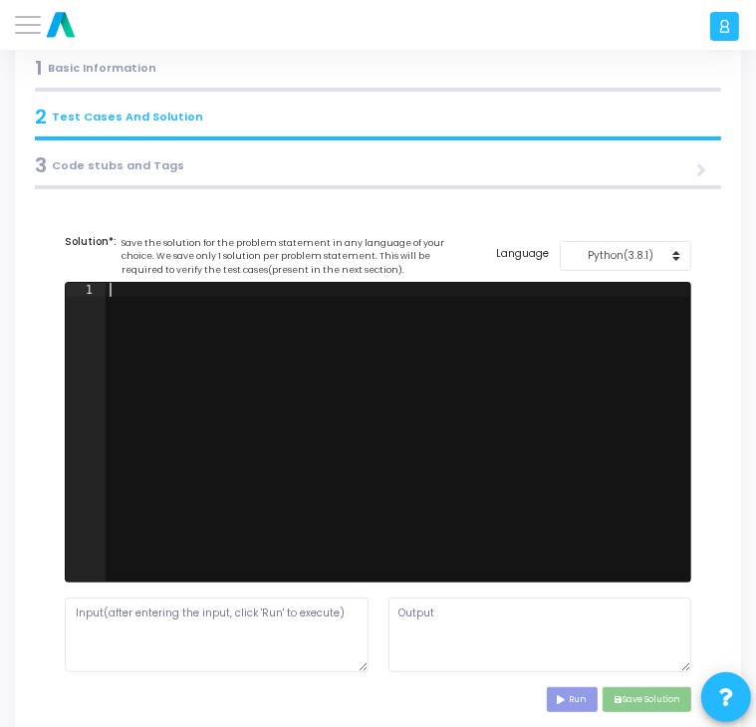
paste textarea "print(verify_data(db, data))"
type textarea "print(verify_data(db, data))"
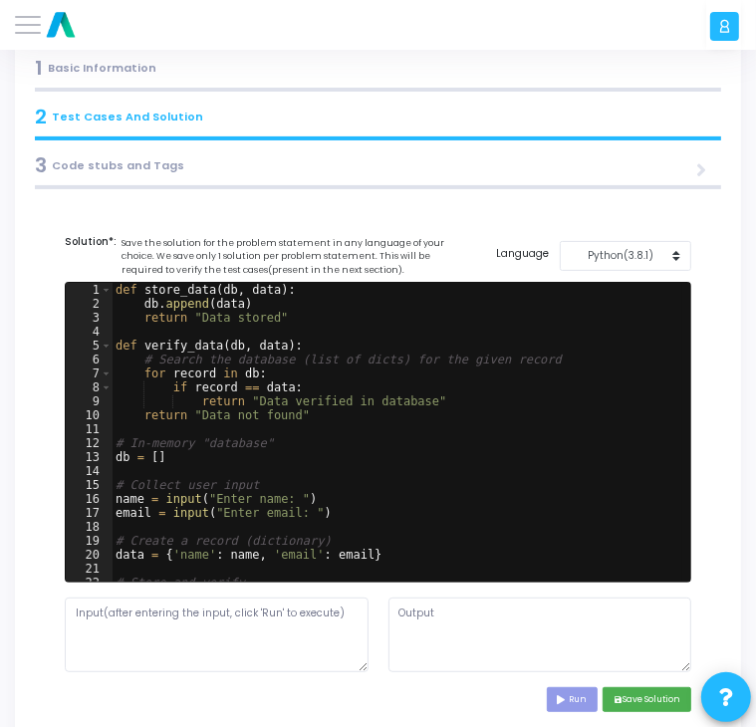
scroll to position [36, 0]
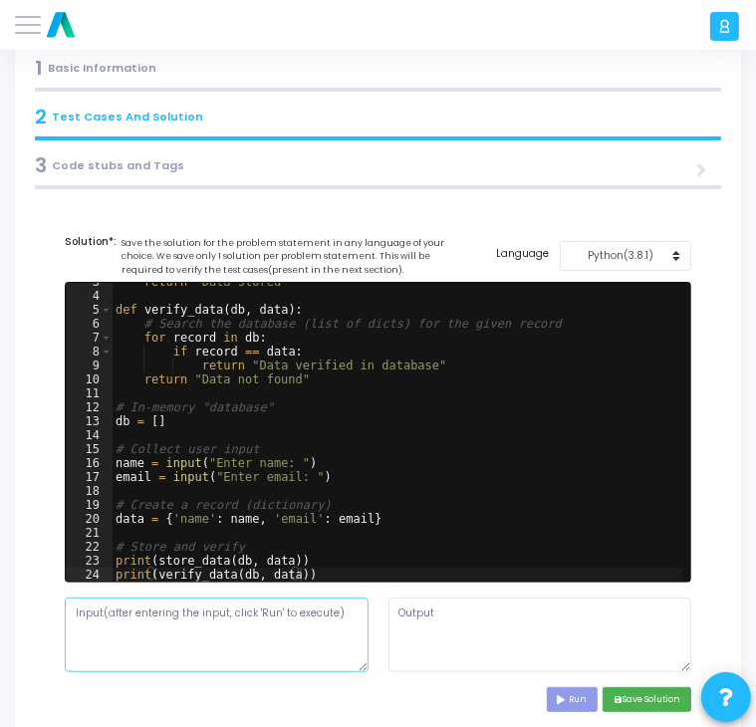
click at [273, 623] on textarea at bounding box center [217, 635] width 304 height 75
click at [169, 645] on textarea at bounding box center [217, 635] width 304 height 75
paste textarea "[PERSON_NAME] # Enter email: [PERSON_NAME][EMAIL_ADDRESS][DOMAIN_NAME]"
click at [147, 624] on textarea "[PERSON_NAME] # Enter email: [PERSON_NAME][EMAIL_ADDRESS][DOMAIN_NAME]" at bounding box center [217, 635] width 304 height 75
type textarea "[PERSON_NAME] [PERSON_NAME][EMAIL_ADDRESS][DOMAIN_NAME]"
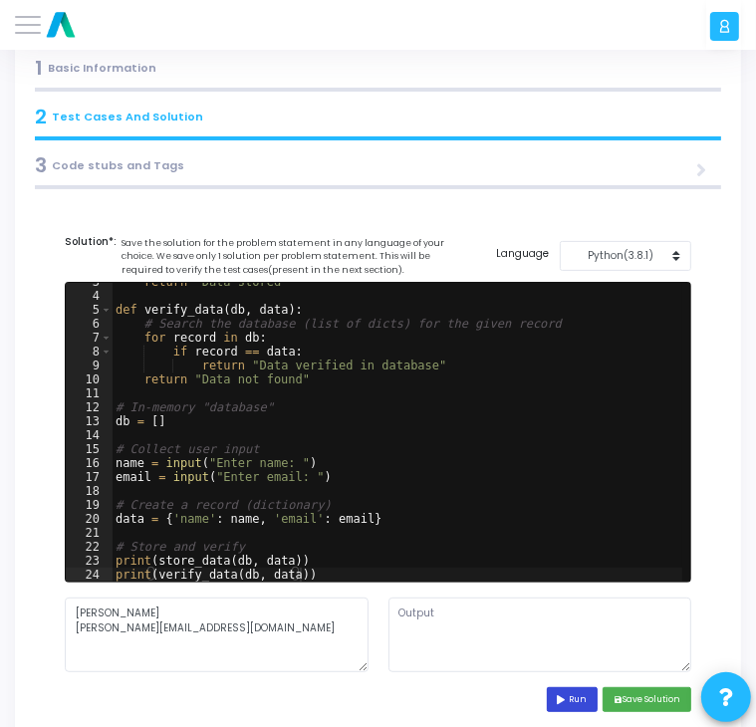
click at [559, 689] on button "Run" at bounding box center [573, 699] width 52 height 25
type textarea "Enter name: Enter email: Data stored Data verified in database"
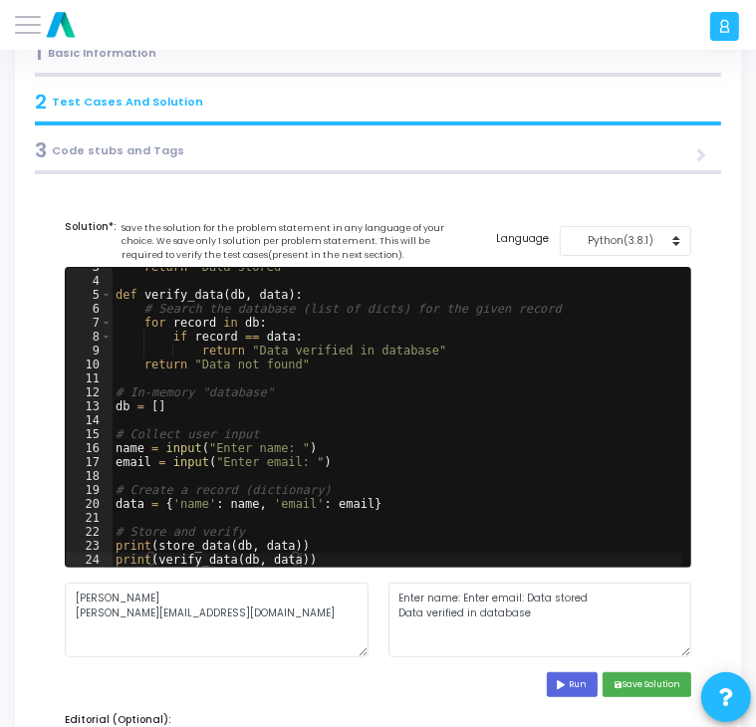
scroll to position [139, 0]
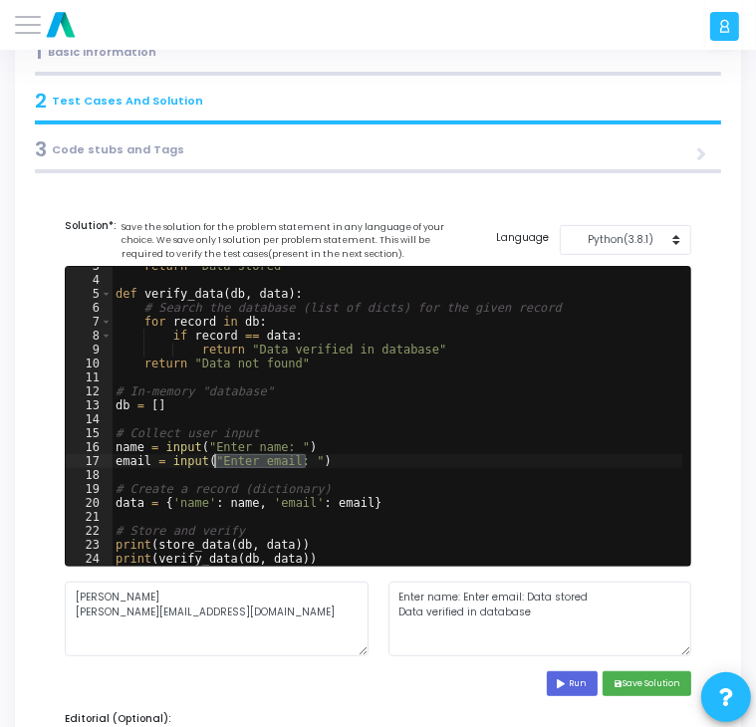
drag, startPoint x: 306, startPoint y: 463, endPoint x: 212, endPoint y: 461, distance: 93.7
click at [212, 461] on div "return "Data stored" def verify_data ( db , data ) : # Search the database (lis…" at bounding box center [398, 422] width 572 height 327
drag, startPoint x: 203, startPoint y: 447, endPoint x: 287, endPoint y: 450, distance: 83.7
click at [287, 450] on div "return "Data stored" def verify_data ( db , data ) : # Search the database (lis…" at bounding box center [398, 422] width 572 height 327
type textarea "name = input()"
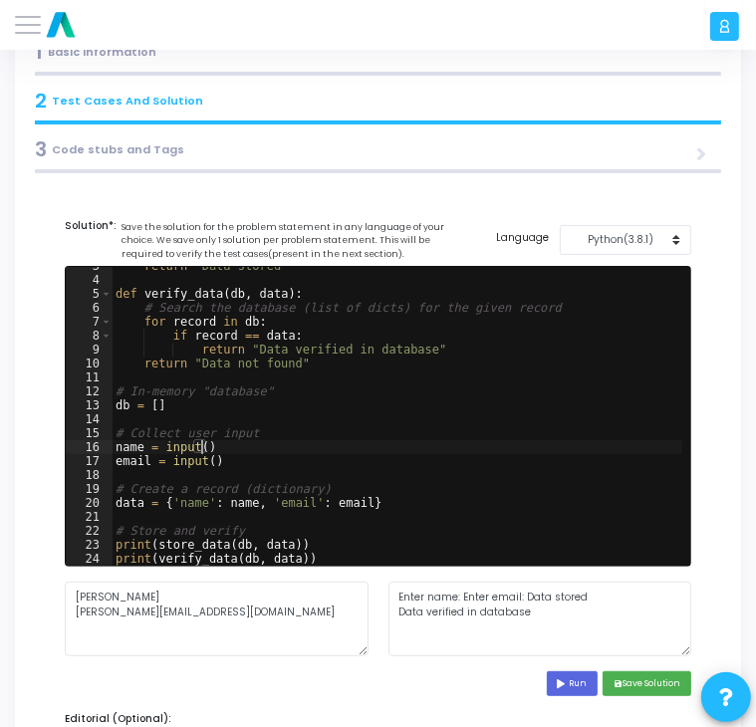
scroll to position [230, 0]
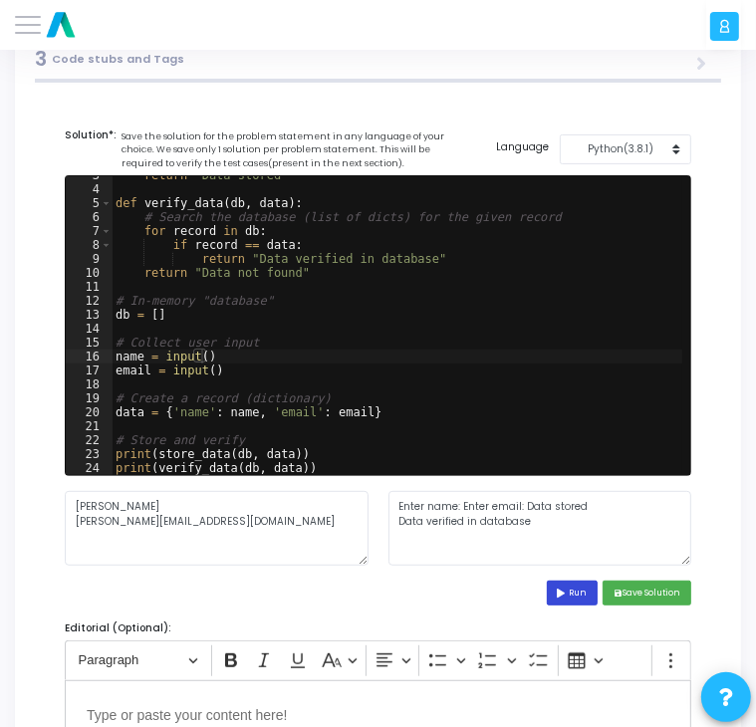
click at [573, 596] on button "Run" at bounding box center [573, 593] width 52 height 25
type textarea "Data stored Data verified in database"
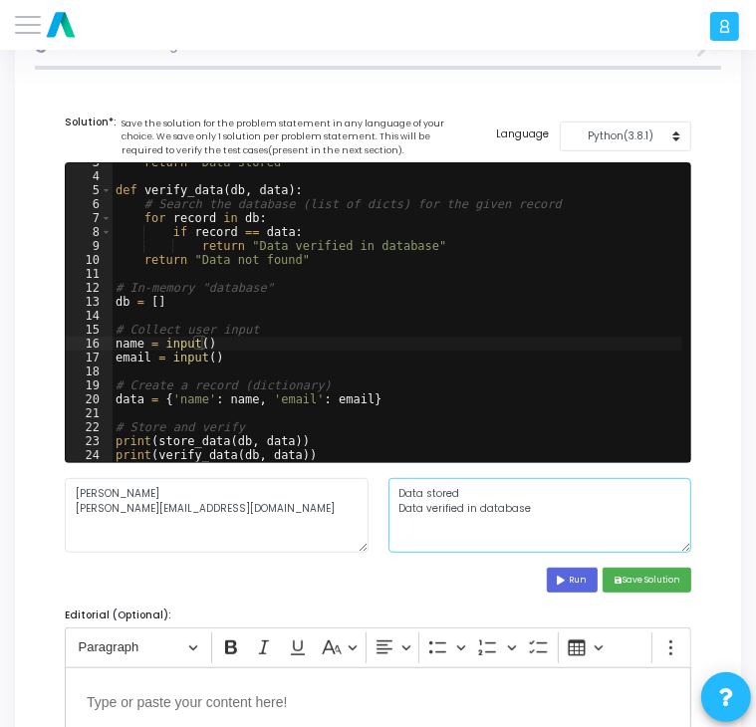
drag, startPoint x: 554, startPoint y: 528, endPoint x: 384, endPoint y: 491, distance: 174.3
click at [384, 491] on div "Data stored Data verified in database" at bounding box center [541, 515] width 324 height 75
click at [658, 575] on button "save Save Solution" at bounding box center [647, 580] width 89 height 25
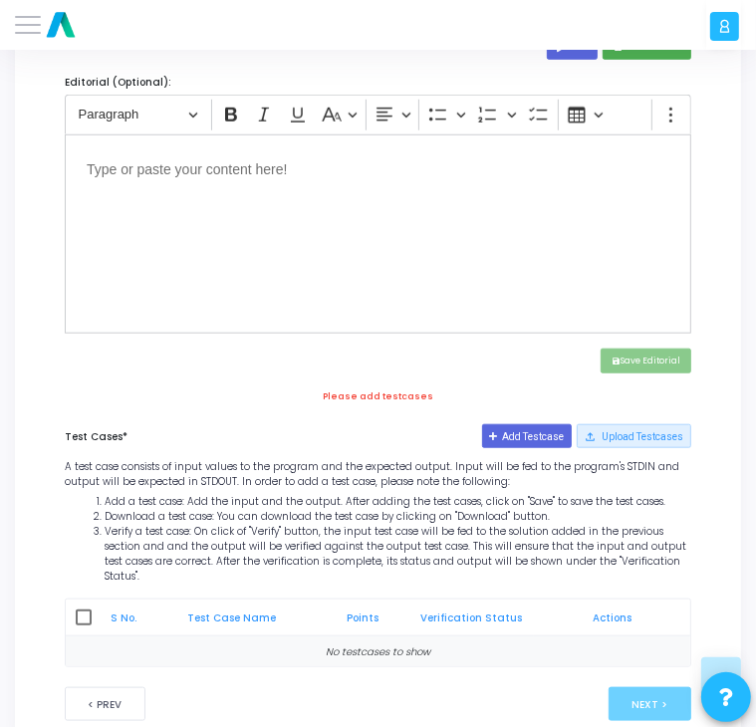
scroll to position [779, 0]
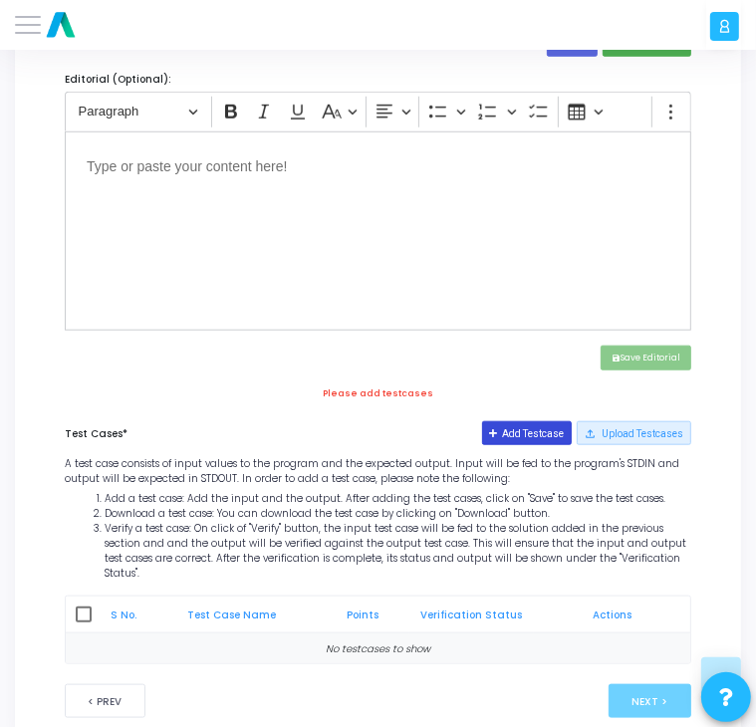
click at [528, 423] on button "Add Testcase" at bounding box center [527, 433] width 91 height 24
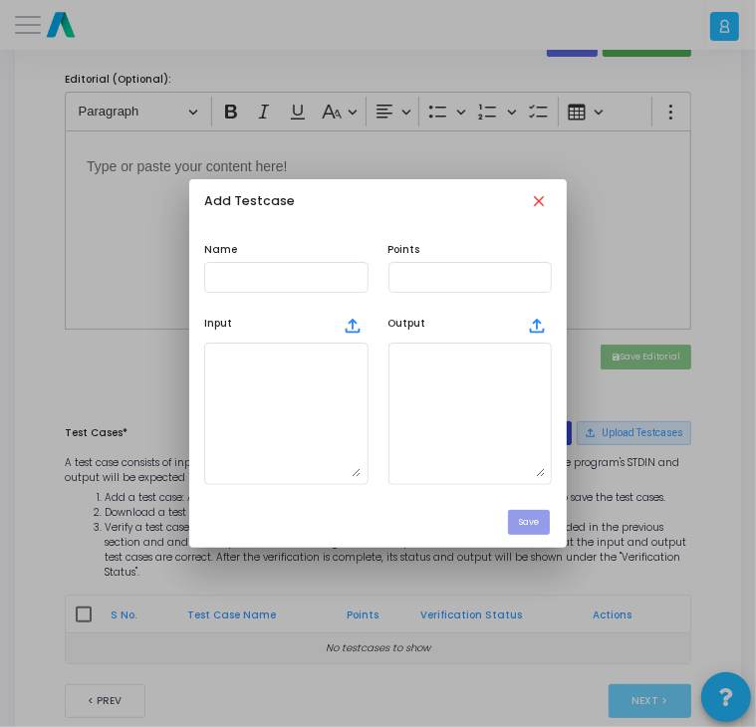
scroll to position [0, 0]
click at [436, 398] on textarea at bounding box center [470, 415] width 149 height 128
paste textarea "Data stored Data verified in database"
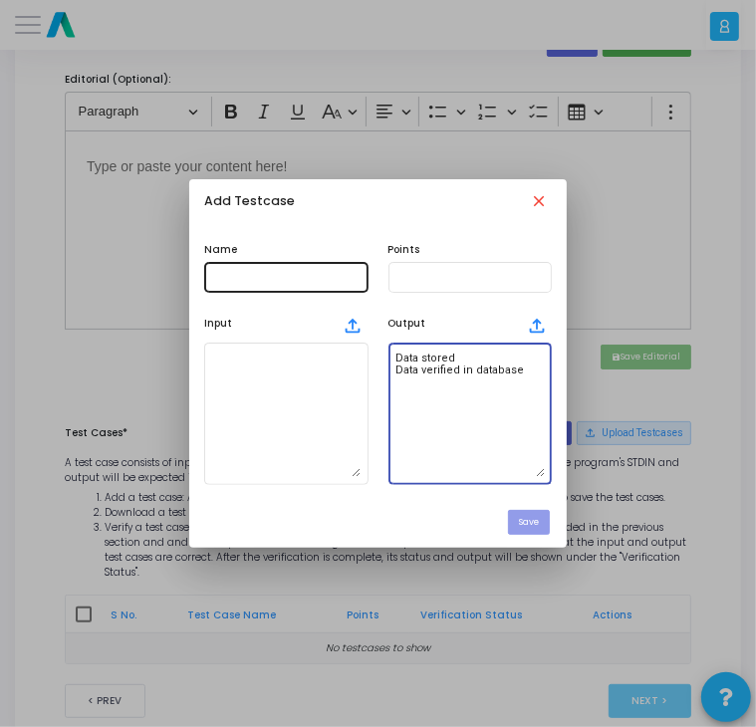
type textarea "Data stored Data verified in database"
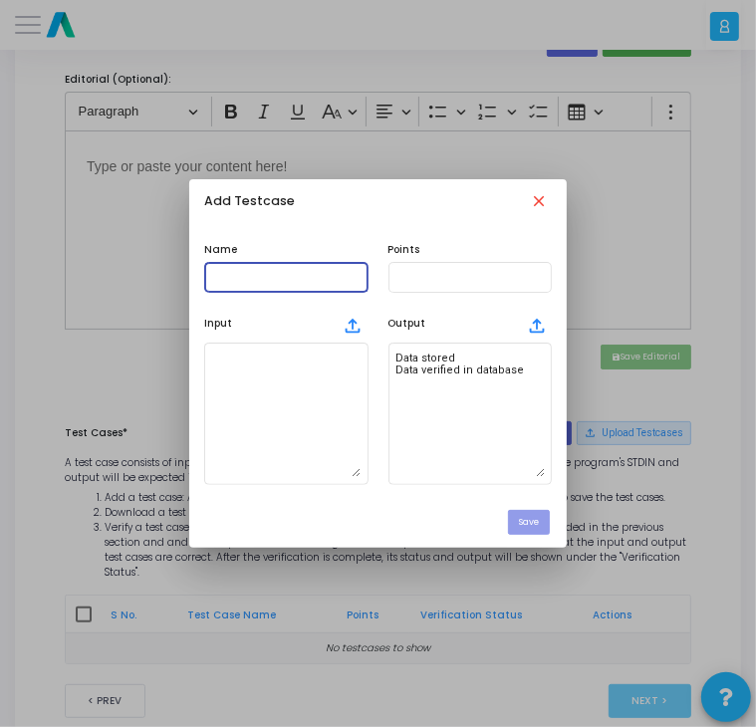
click at [299, 274] on input "text" at bounding box center [285, 277] width 149 height 12
type input "testcase"
click at [470, 281] on input "text" at bounding box center [470, 277] width 149 height 12
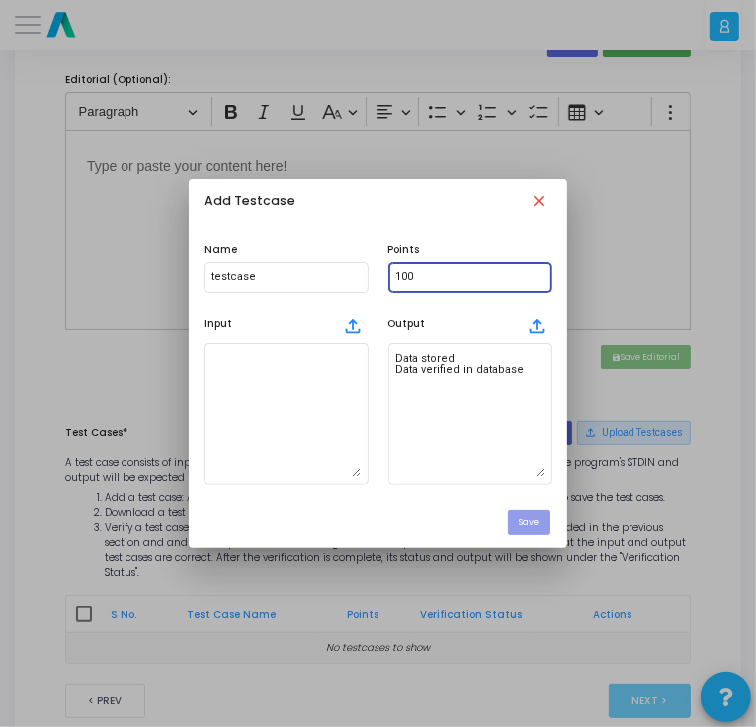
type input "100"
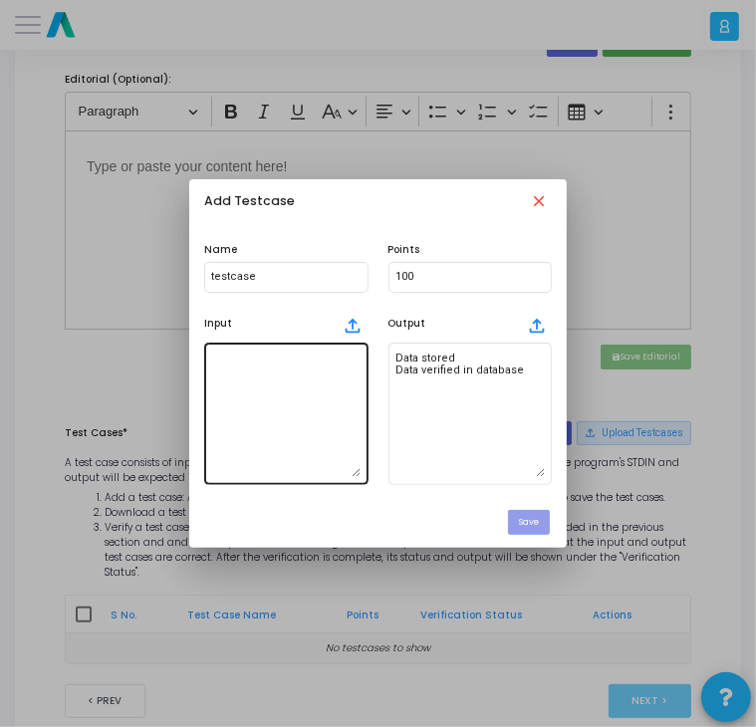
drag, startPoint x: 477, startPoint y: 188, endPoint x: 293, endPoint y: 411, distance: 289.5
click at [293, 411] on mat-dialog-container "Add Testcase close Name testcase Points 100 Input file_upload Output file_uploa…" at bounding box center [378, 363] width 379 height 369
click at [293, 411] on textarea at bounding box center [285, 415] width 149 height 128
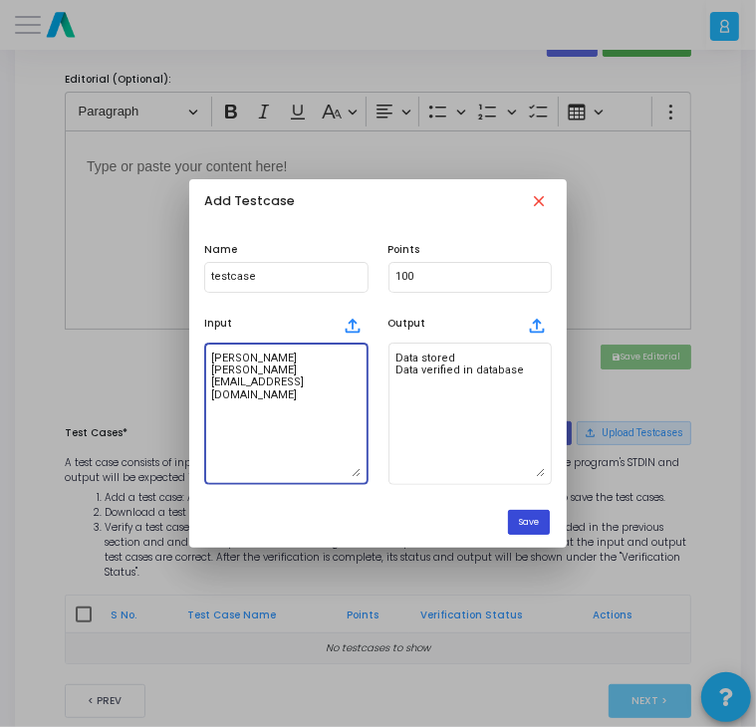
type textarea "[PERSON_NAME] [PERSON_NAME][EMAIL_ADDRESS][DOMAIN_NAME]"
click at [520, 524] on button "Save" at bounding box center [529, 522] width 42 height 25
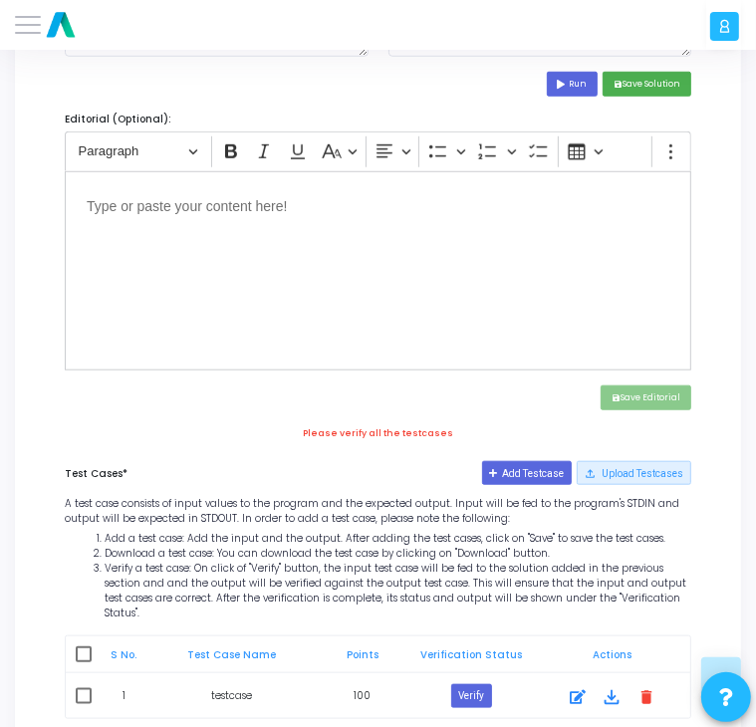
scroll to position [817, 0]
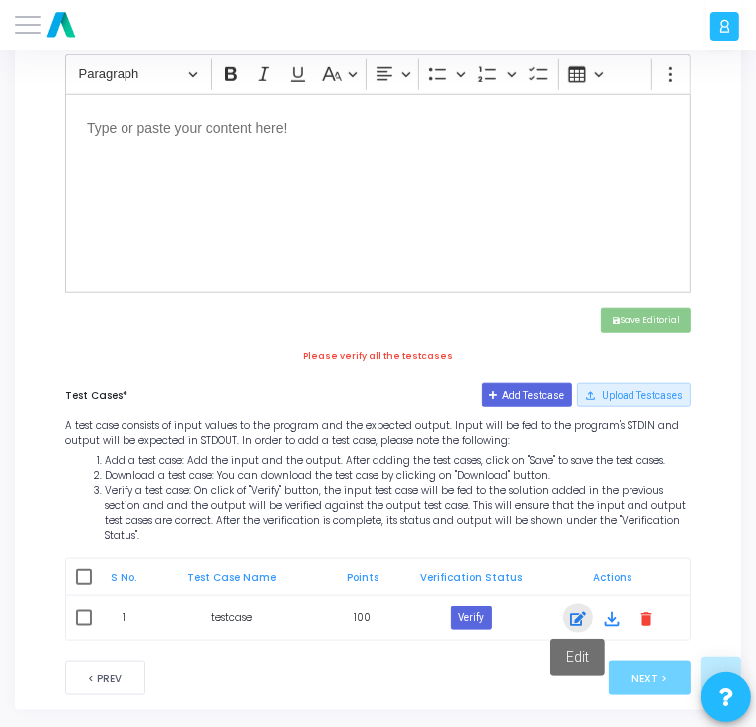
click at [587, 608] on div at bounding box center [578, 620] width 30 height 24
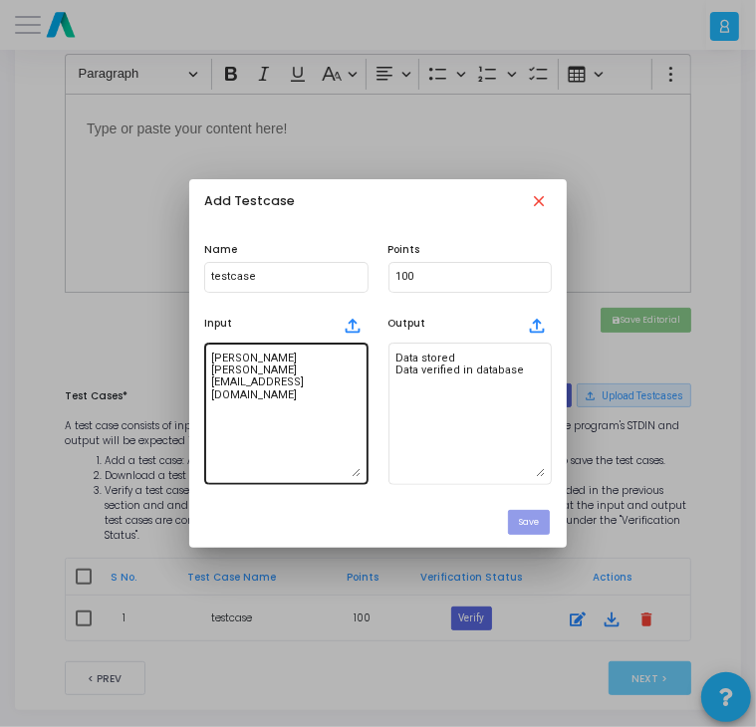
scroll to position [0, 0]
click at [267, 376] on textarea "[PERSON_NAME] [PERSON_NAME][EMAIL_ADDRESS][DOMAIN_NAME]" at bounding box center [285, 415] width 149 height 128
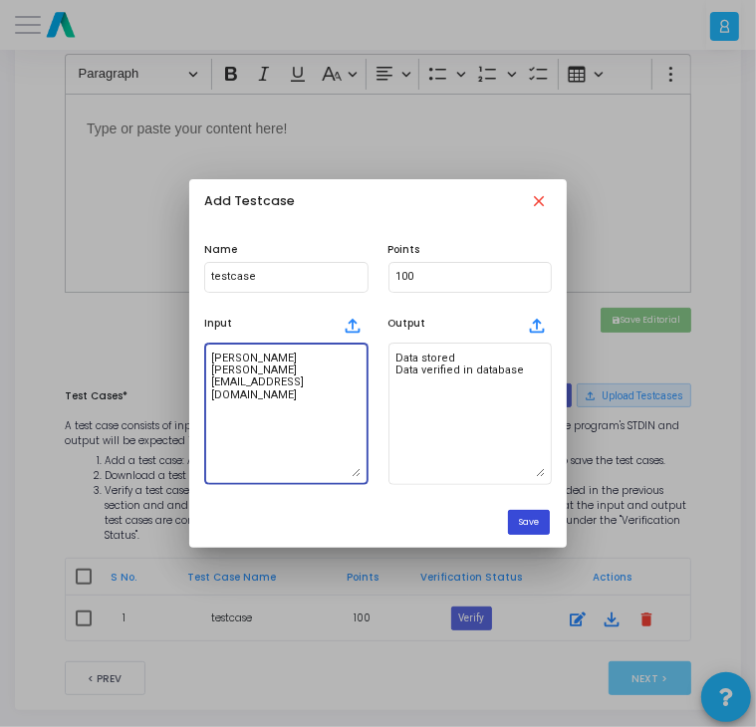
type textarea "[PERSON_NAME] [PERSON_NAME][EMAIL_ADDRESS][DOMAIN_NAME]"
click at [516, 527] on button "Save" at bounding box center [529, 522] width 42 height 25
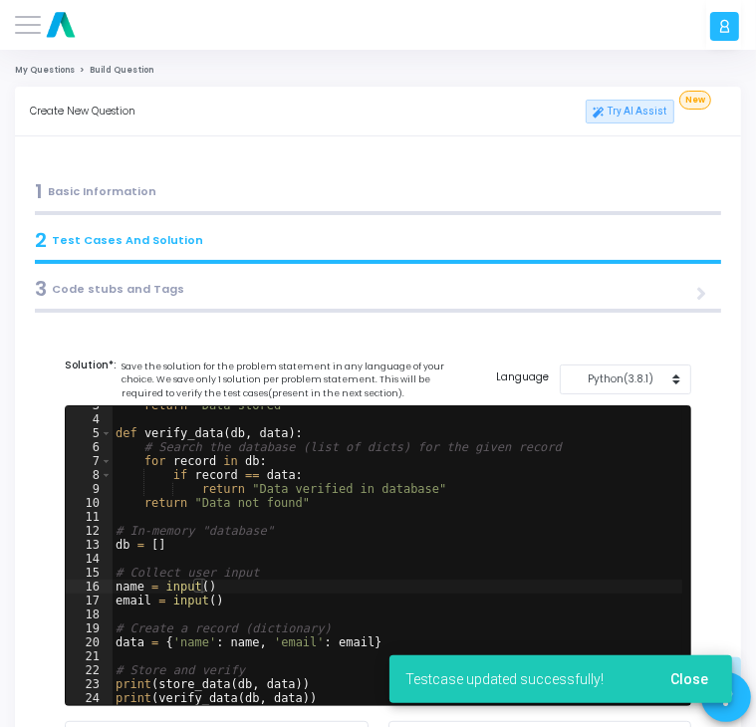
scroll to position [817, 0]
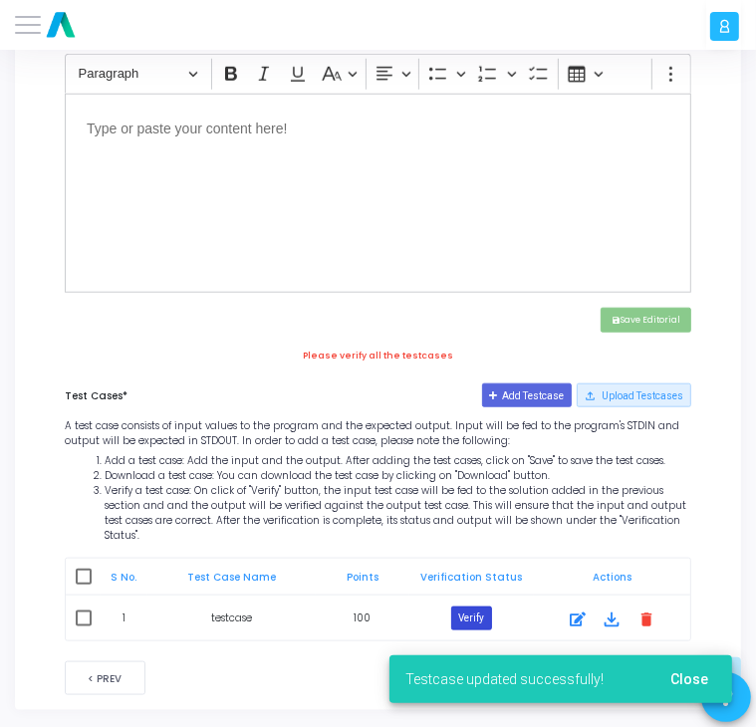
click at [478, 607] on button "Verify" at bounding box center [471, 619] width 41 height 24
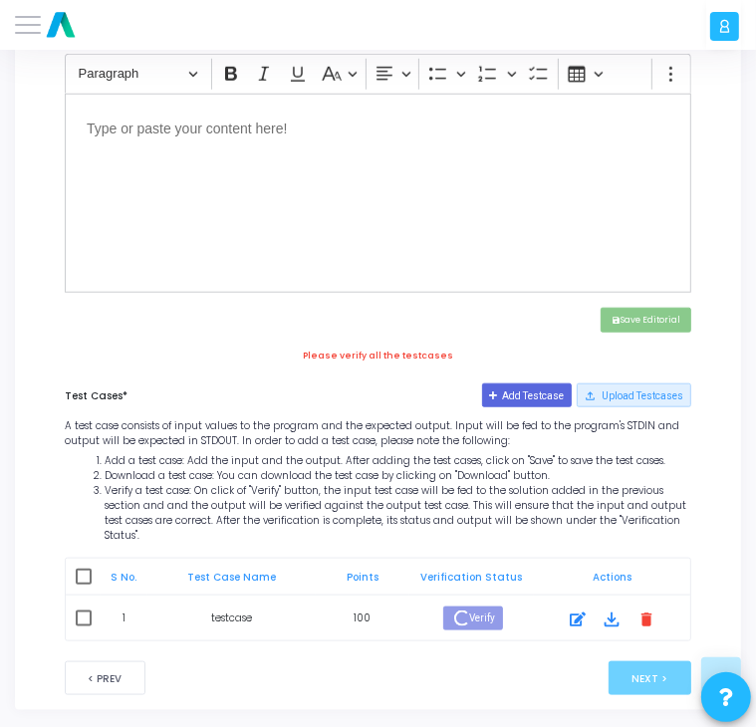
scroll to position [799, 0]
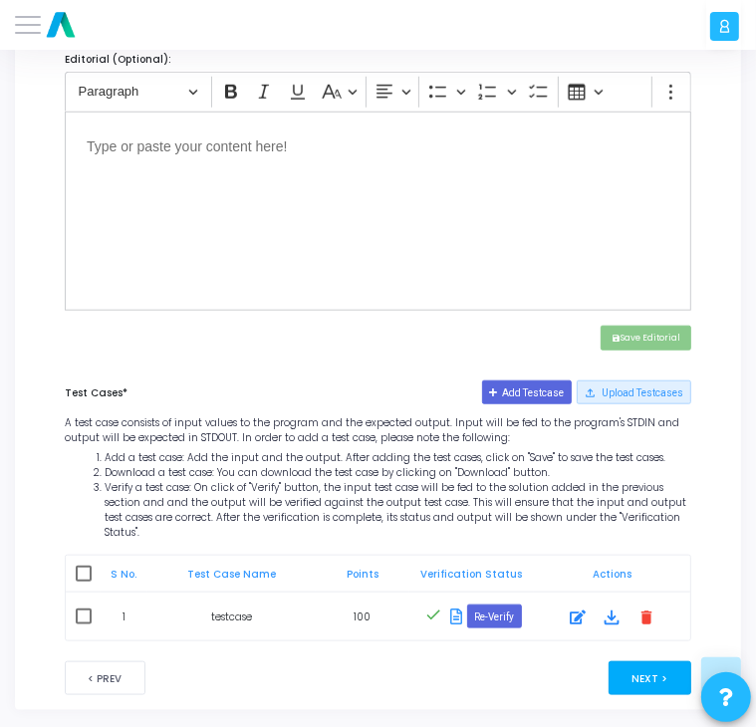
click at [640, 662] on button "Next >" at bounding box center [650, 679] width 83 height 34
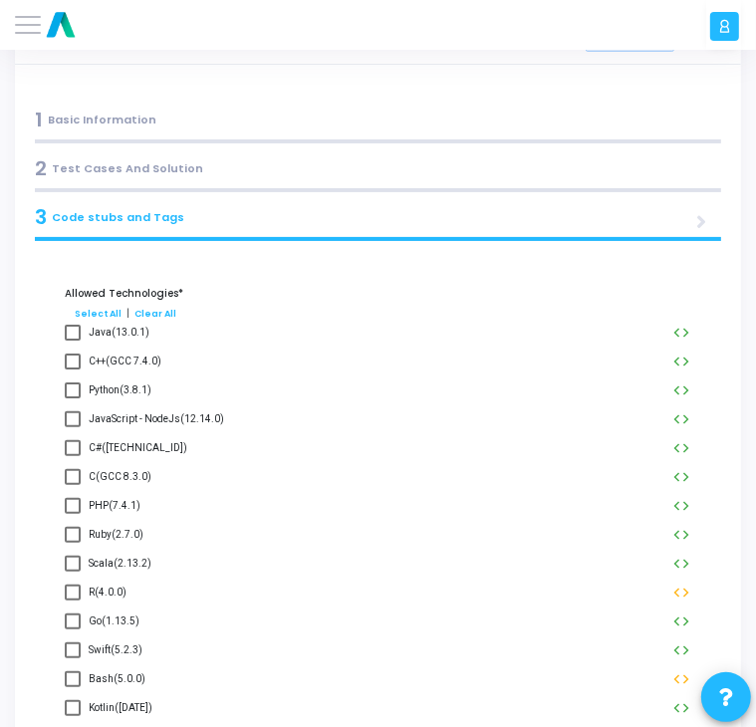
scroll to position [0, 0]
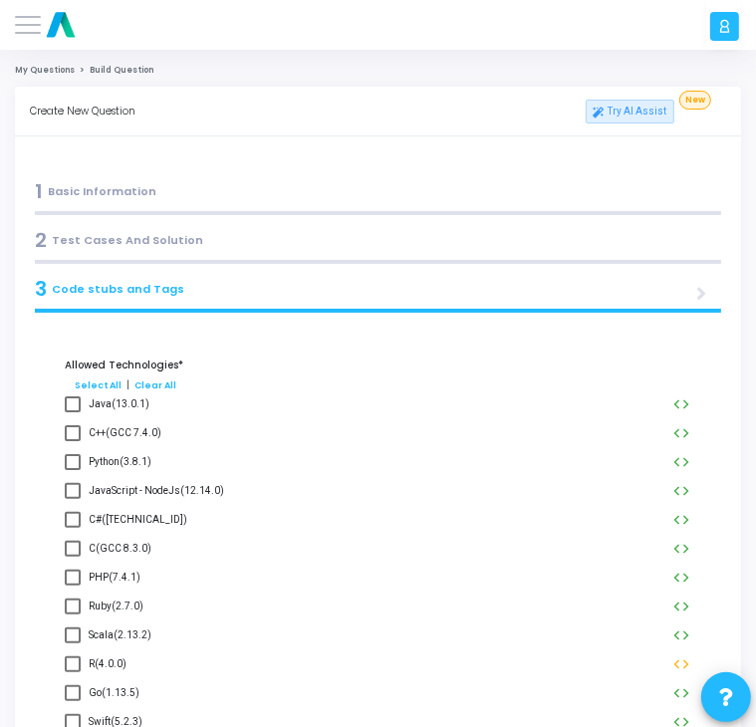
click at [73, 464] on span at bounding box center [73, 462] width 16 height 16
click at [73, 470] on input "Python(3.8.1)" at bounding box center [72, 470] width 1 height 1
checkbox input "true"
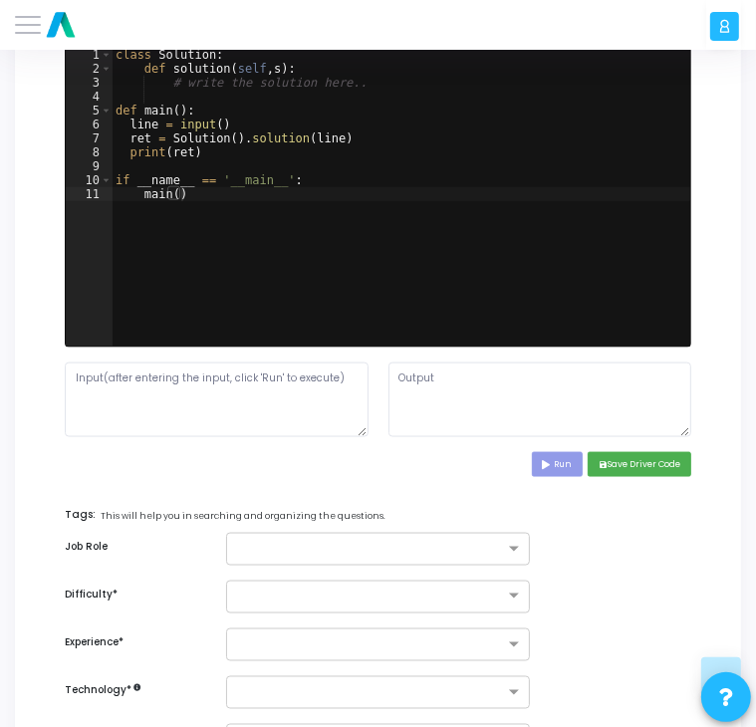
scroll to position [1183, 0]
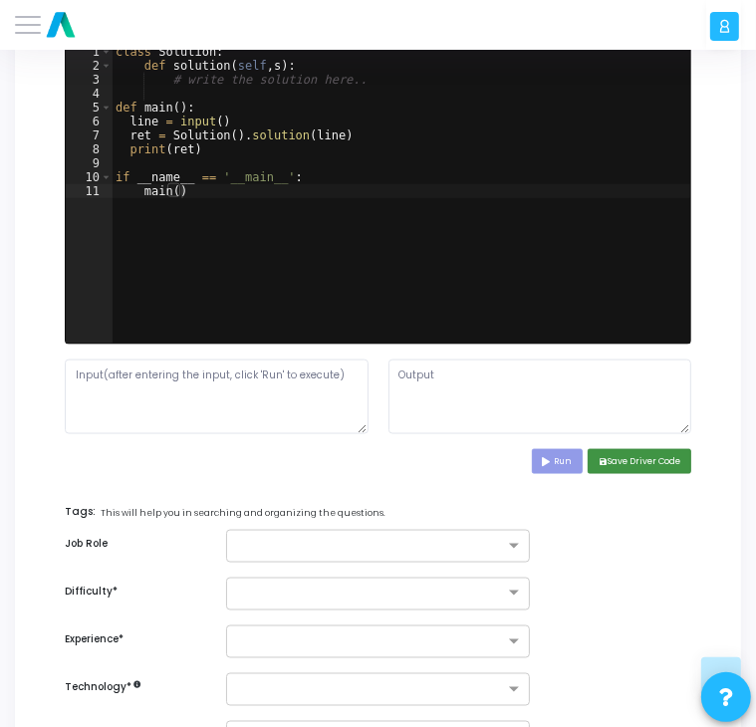
click at [642, 461] on button "save Save Driver Code" at bounding box center [640, 461] width 104 height 25
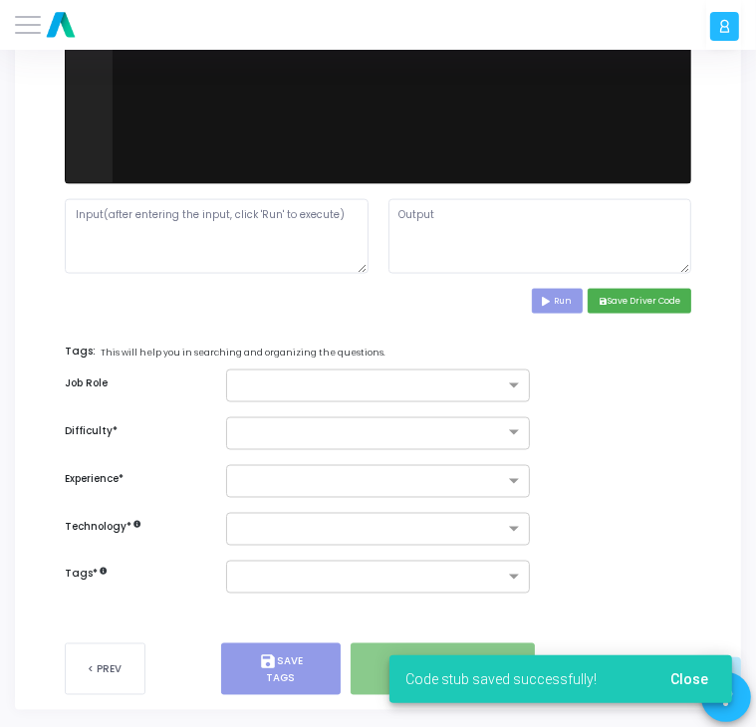
scroll to position [1345, 0]
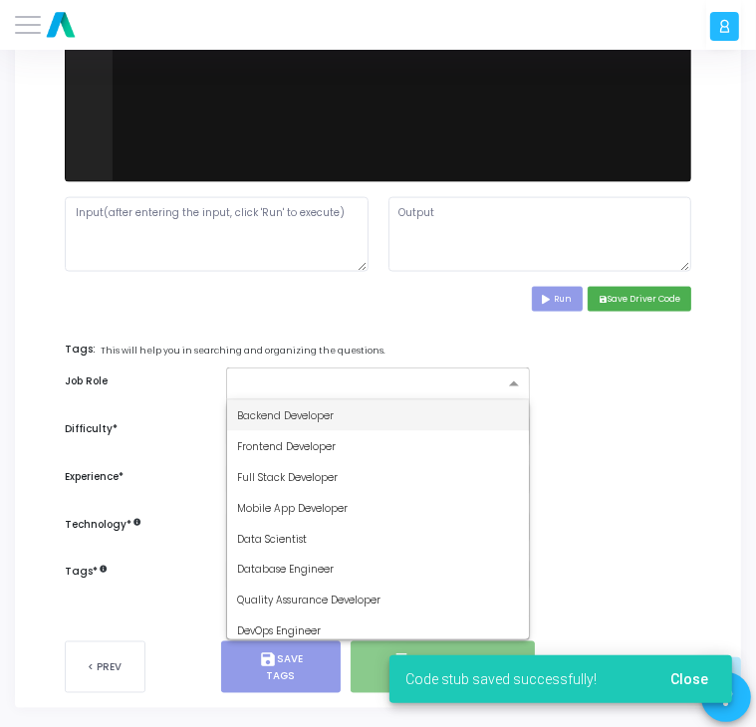
click at [489, 389] on input "text" at bounding box center [370, 385] width 267 height 15
click at [410, 409] on div "Backend Developer" at bounding box center [378, 416] width 302 height 31
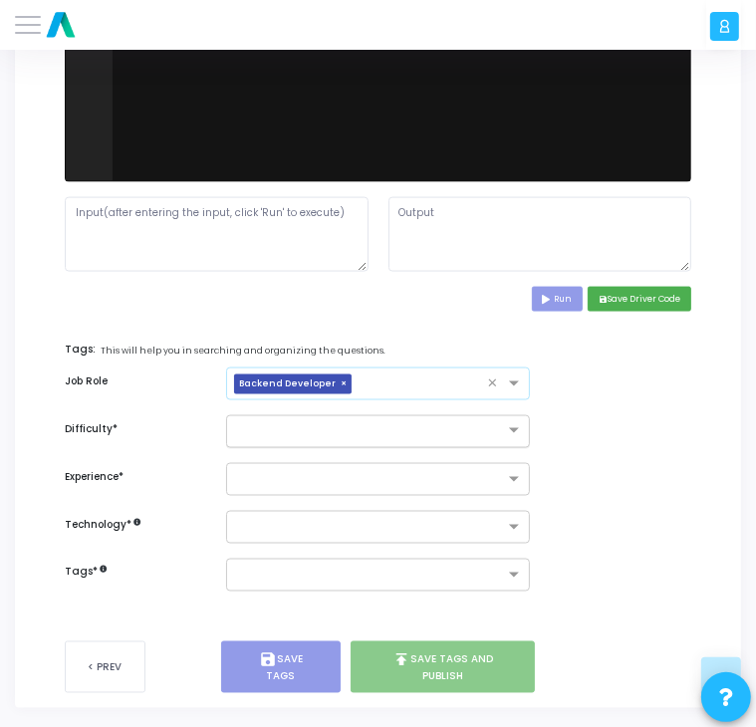
click at [402, 438] on div at bounding box center [378, 431] width 304 height 33
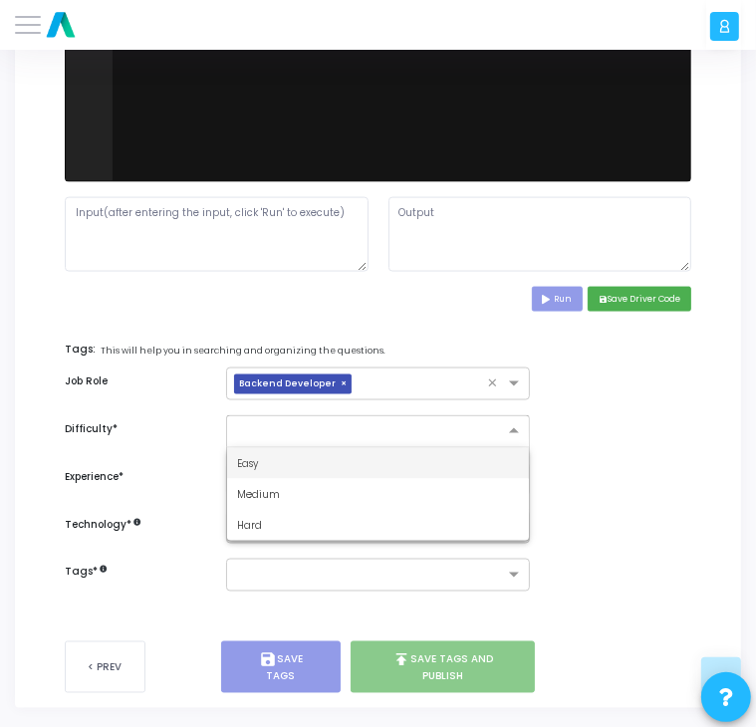
click at [347, 463] on div "Easy" at bounding box center [378, 463] width 302 height 31
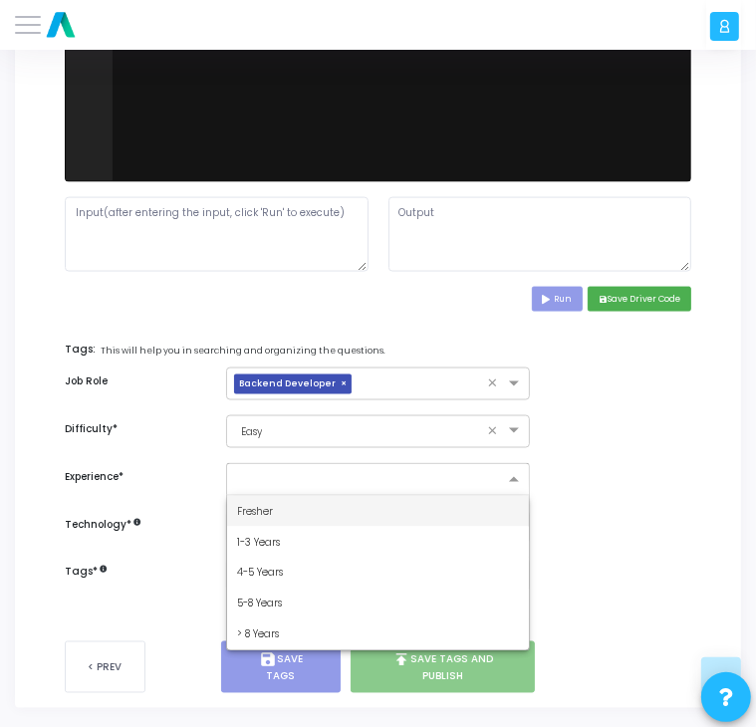
click at [342, 473] on input "text" at bounding box center [370, 480] width 267 height 15
click at [319, 503] on div "Fresher" at bounding box center [378, 511] width 302 height 31
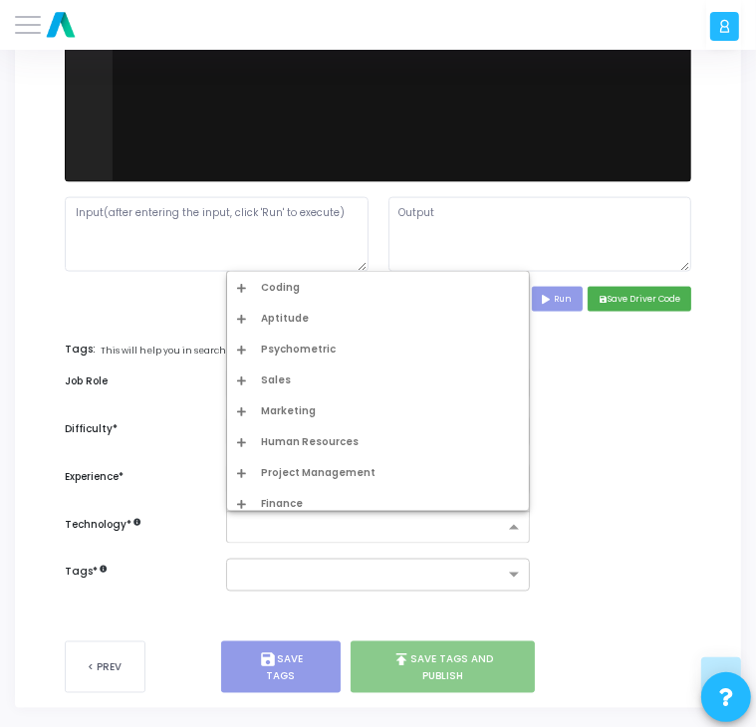
click at [314, 516] on div at bounding box center [365, 527] width 277 height 23
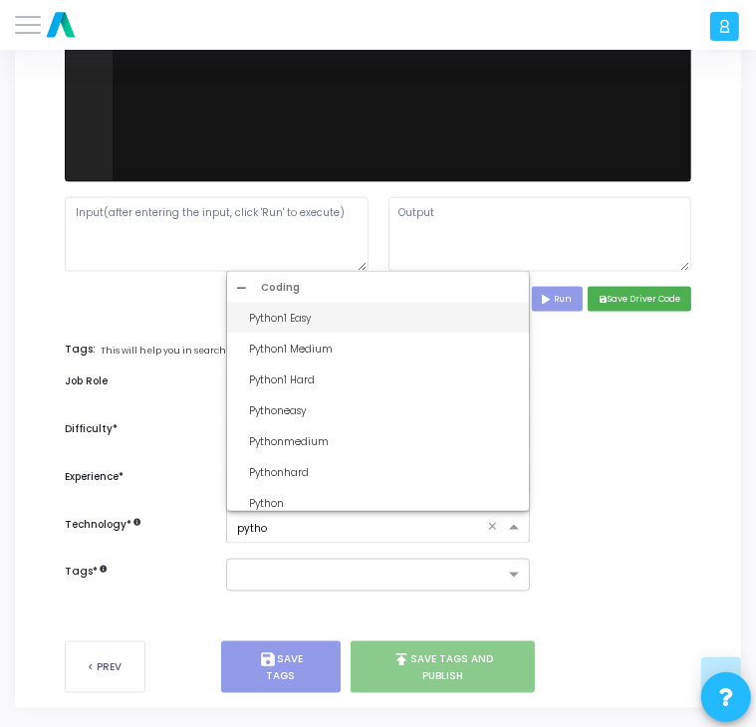
type input "python"
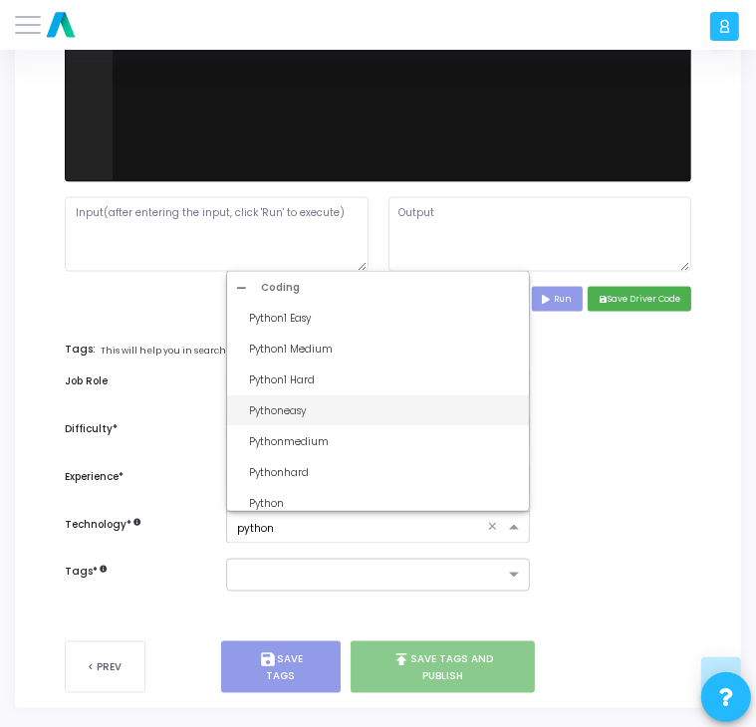
click at [315, 408] on div "Pythoneasy" at bounding box center [384, 411] width 270 height 15
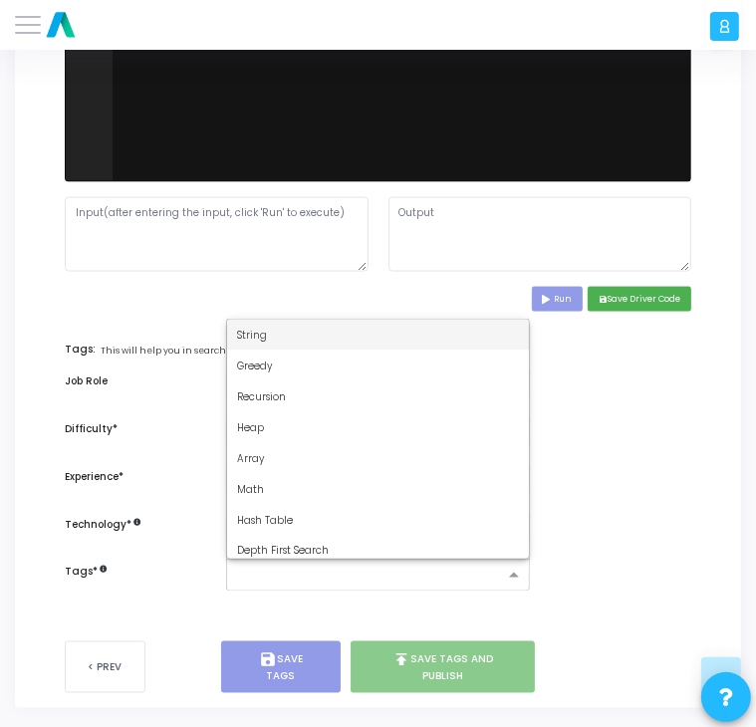
click at [281, 573] on input "text" at bounding box center [370, 576] width 267 height 15
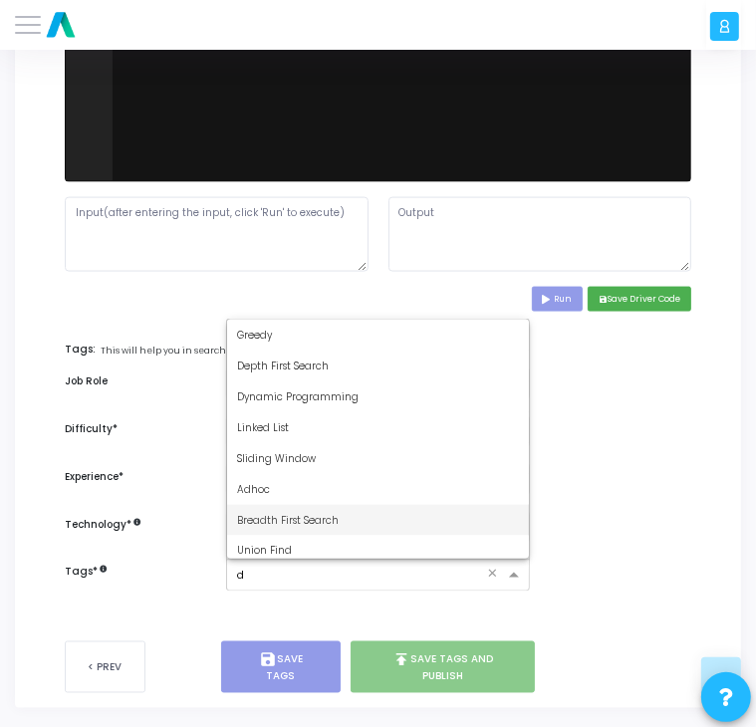
type input "dy"
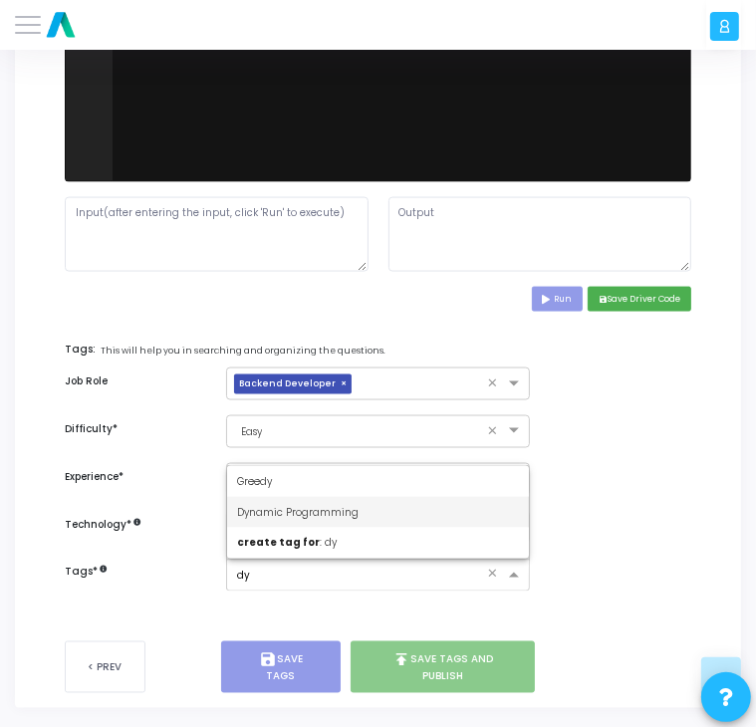
click at [287, 517] on div "Dynamic Programming" at bounding box center [378, 512] width 302 height 31
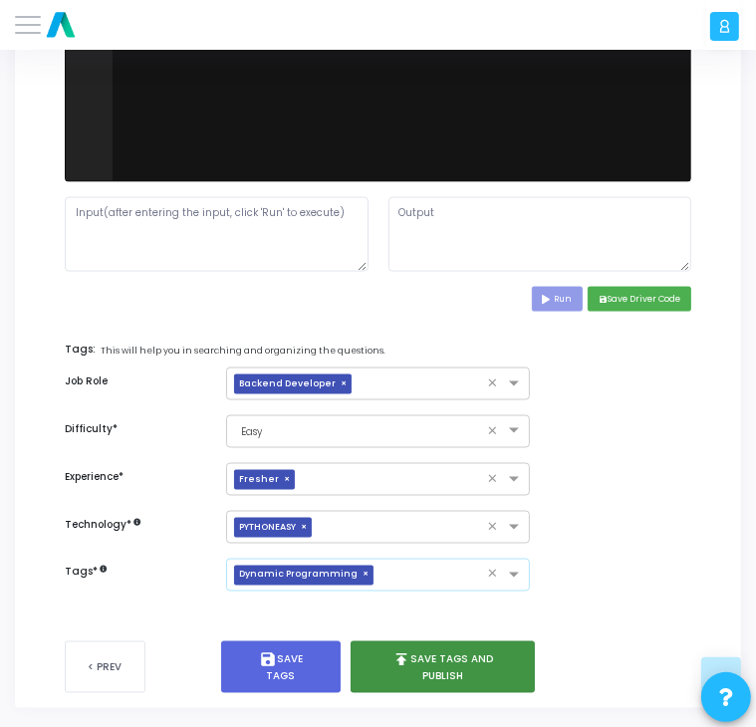
click at [438, 687] on button "publish Save Tags and Publish" at bounding box center [443, 668] width 184 height 52
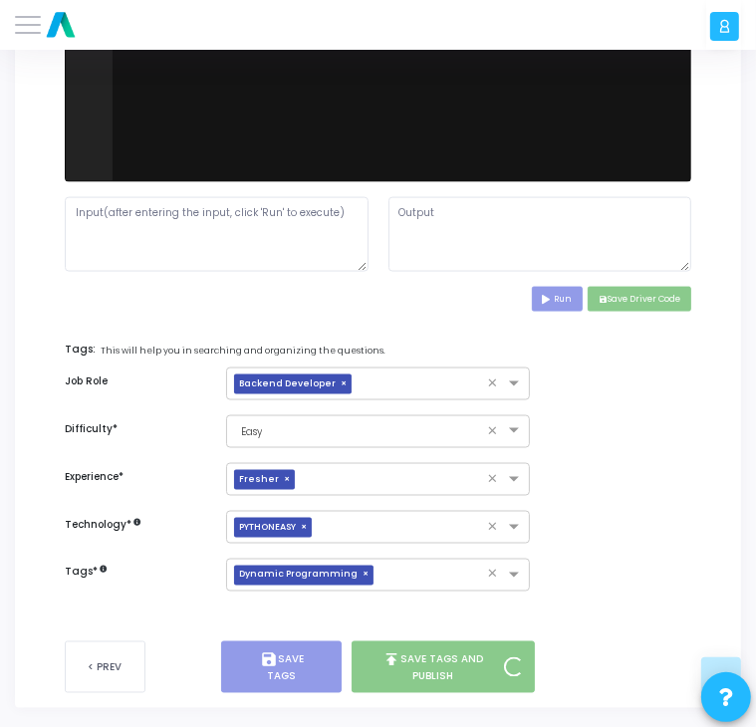
scroll to position [1344, 0]
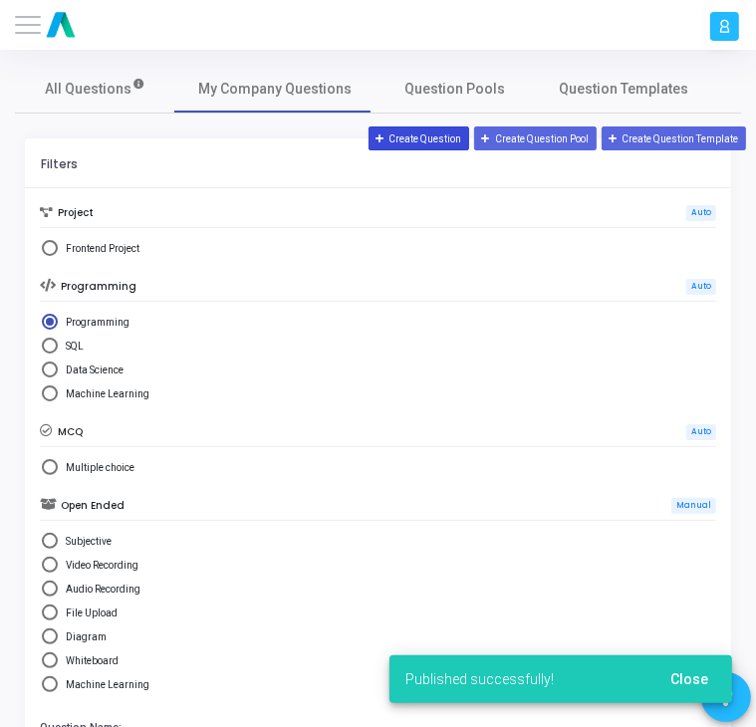
click at [424, 140] on button "Create Question" at bounding box center [420, 139] width 102 height 24
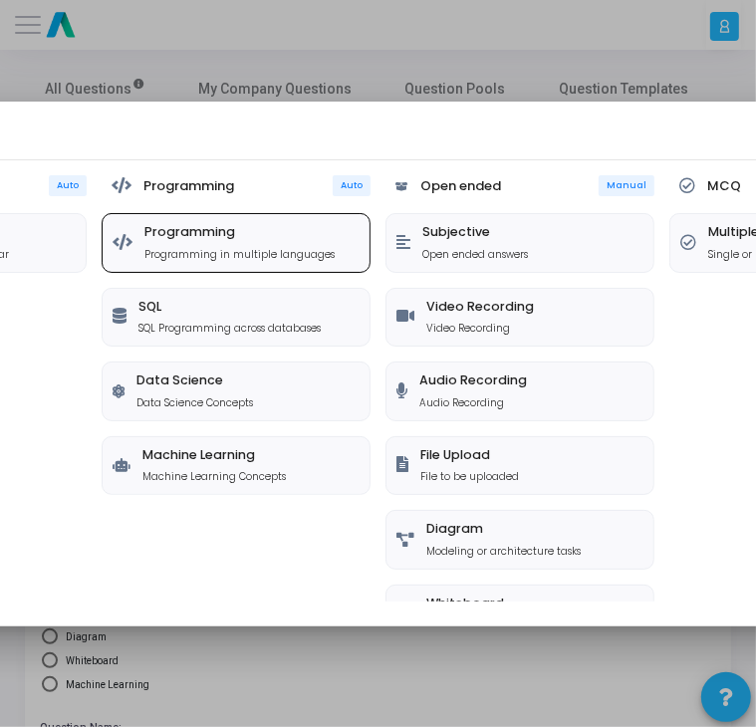
click at [183, 236] on h5 "Programming" at bounding box center [239, 231] width 190 height 15
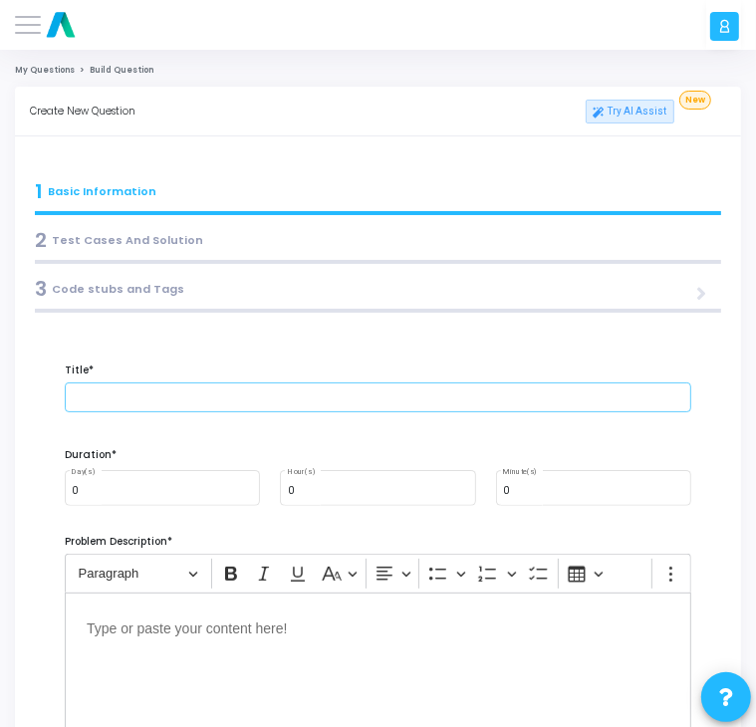
click at [156, 405] on input "text" at bounding box center [378, 398] width 627 height 30
paste input "Write test cases to validate schema (mandatory fields like name, email, etc.) i…"
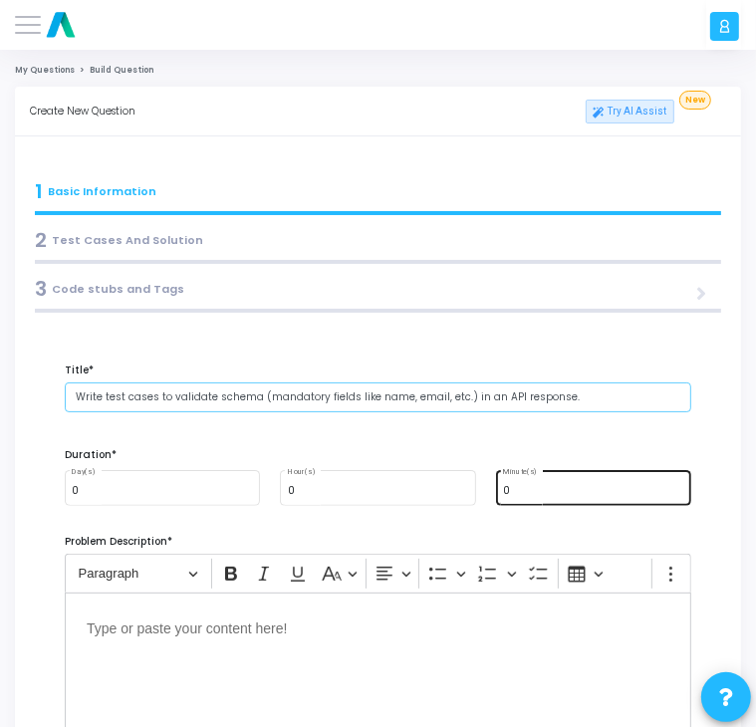
type input "Write test cases to validate schema (mandatory fields like name, email, etc.) i…"
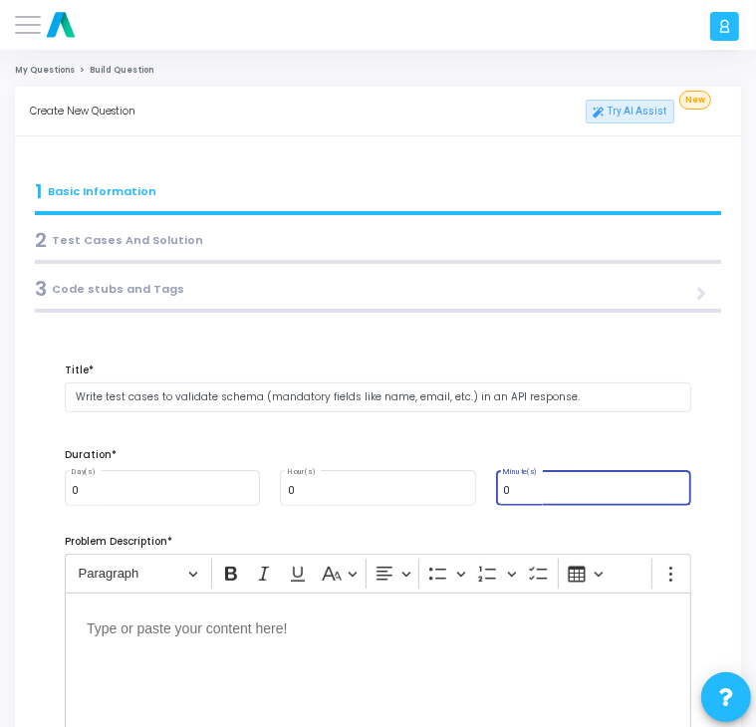
click at [525, 488] on input "0" at bounding box center [593, 490] width 180 height 11
type input "15"
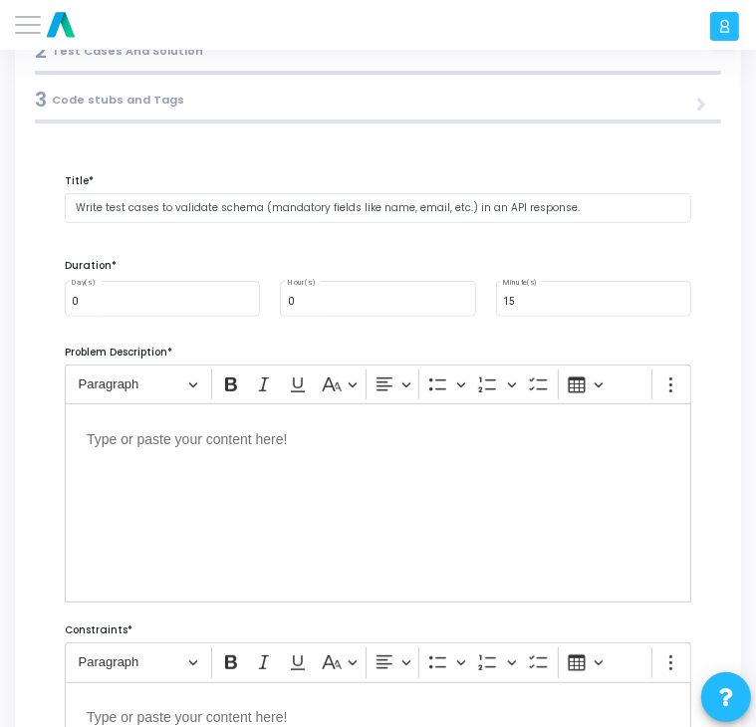
scroll to position [190, 0]
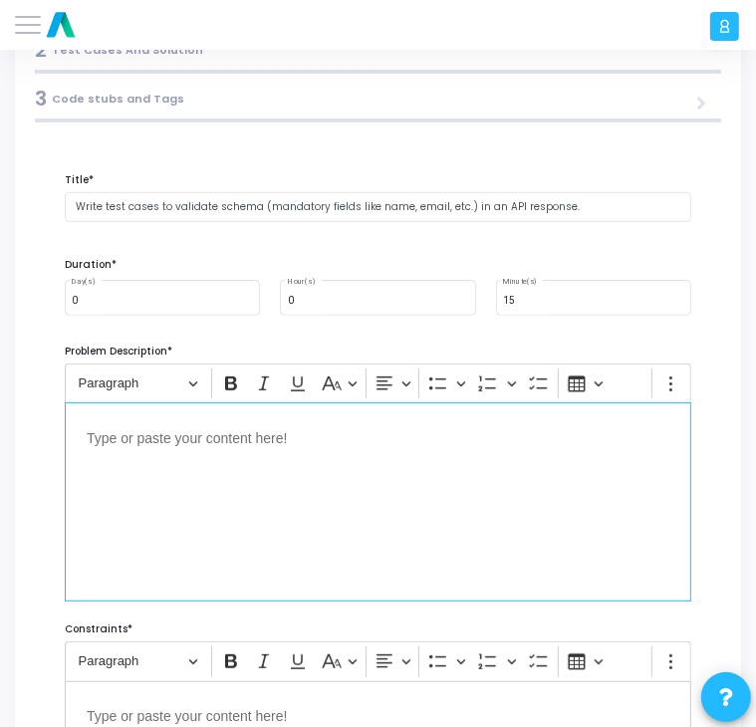
click at [387, 473] on div "Editor editing area: main" at bounding box center [378, 502] width 627 height 199
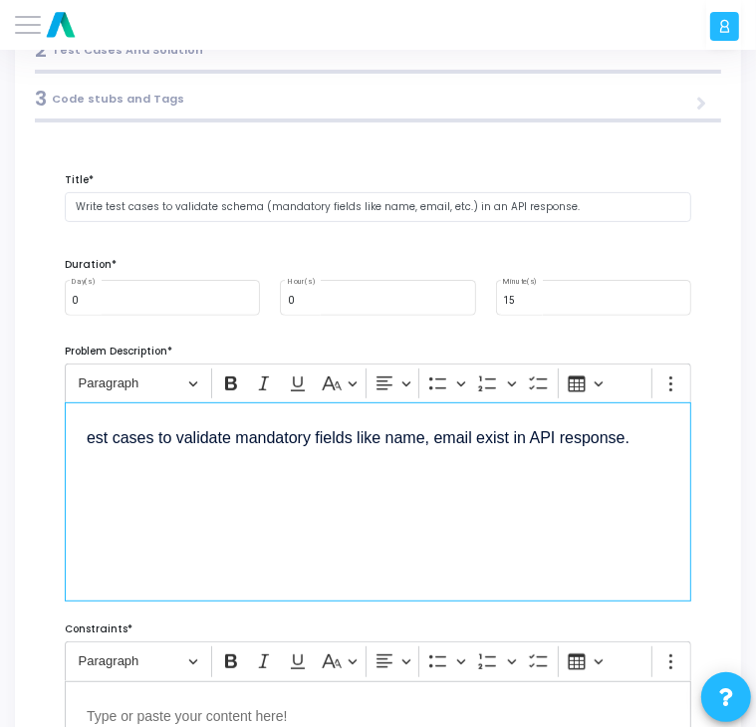
click at [76, 435] on div "est cases to validate mandatory fields like name, email exist in API response." at bounding box center [378, 502] width 627 height 199
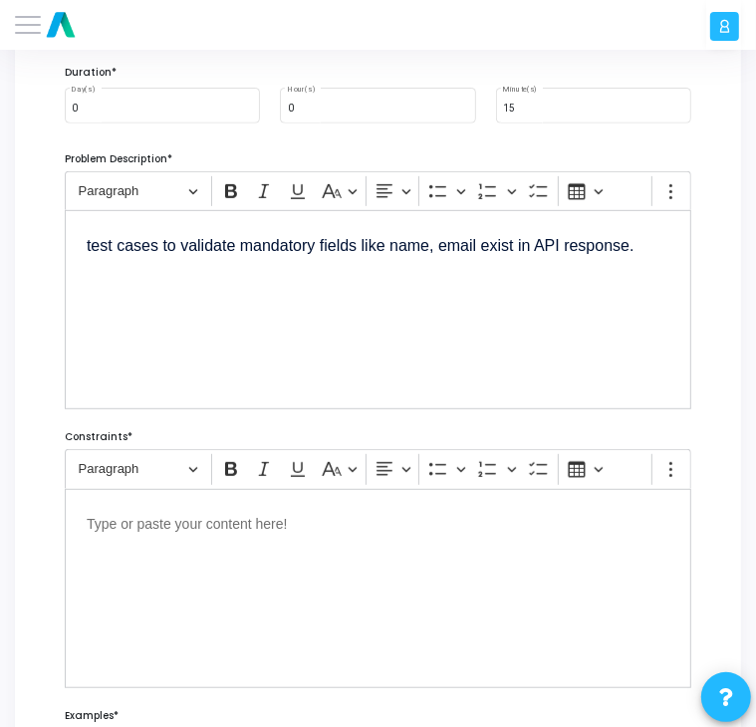
scroll to position [386, 0]
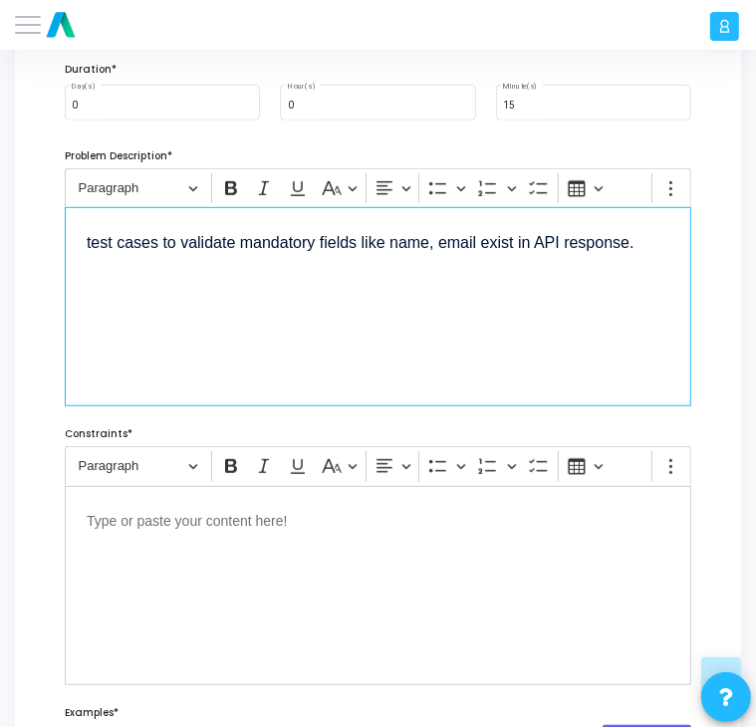
click at [451, 521] on p "Editor editing area: main" at bounding box center [378, 520] width 583 height 25
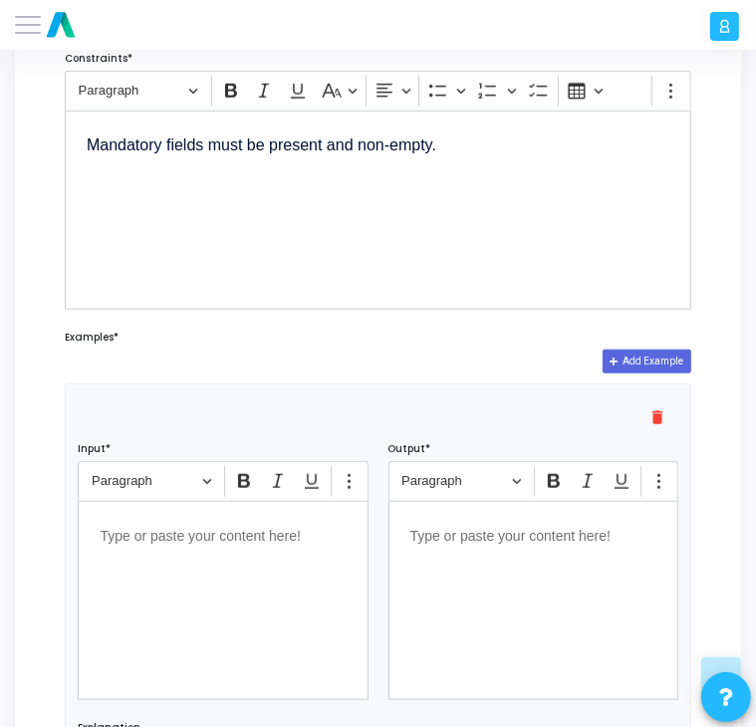
scroll to position [764, 0]
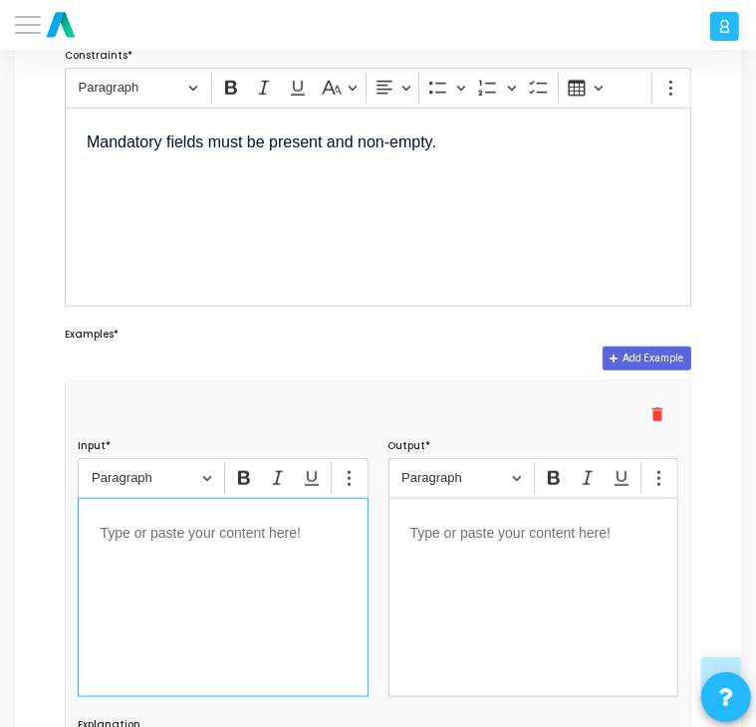
click at [323, 509] on div "Editor editing area: main" at bounding box center [223, 597] width 290 height 199
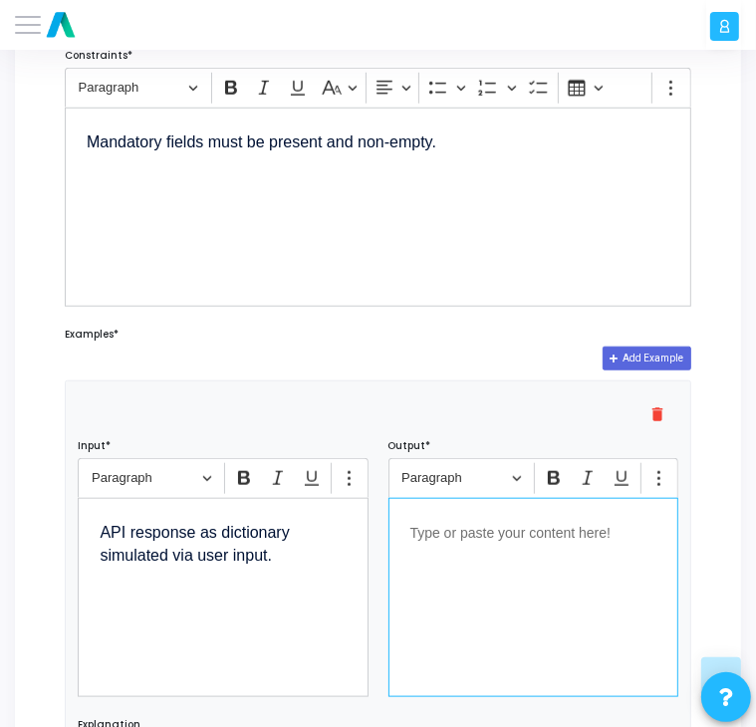
click at [550, 596] on div "Editor editing area: main" at bounding box center [534, 597] width 290 height 199
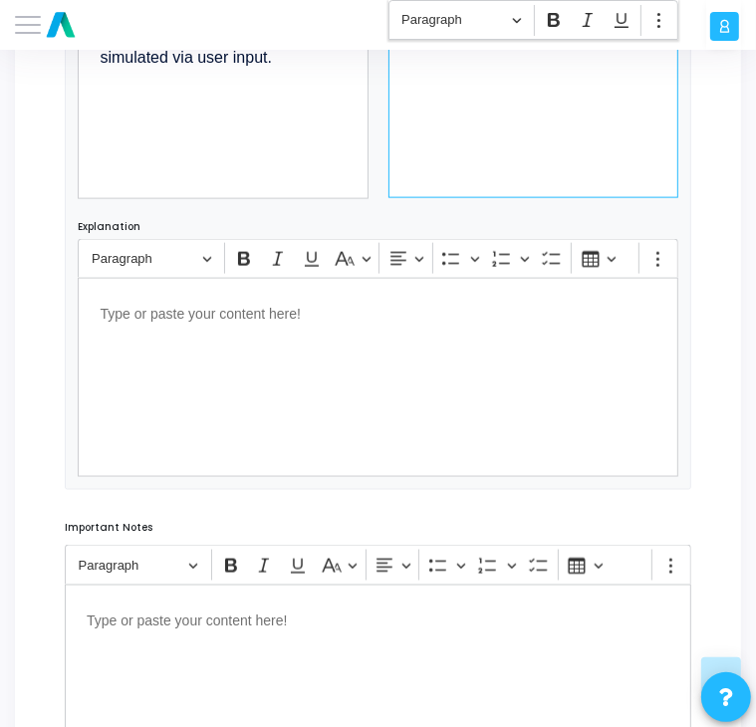
scroll to position [1459, 0]
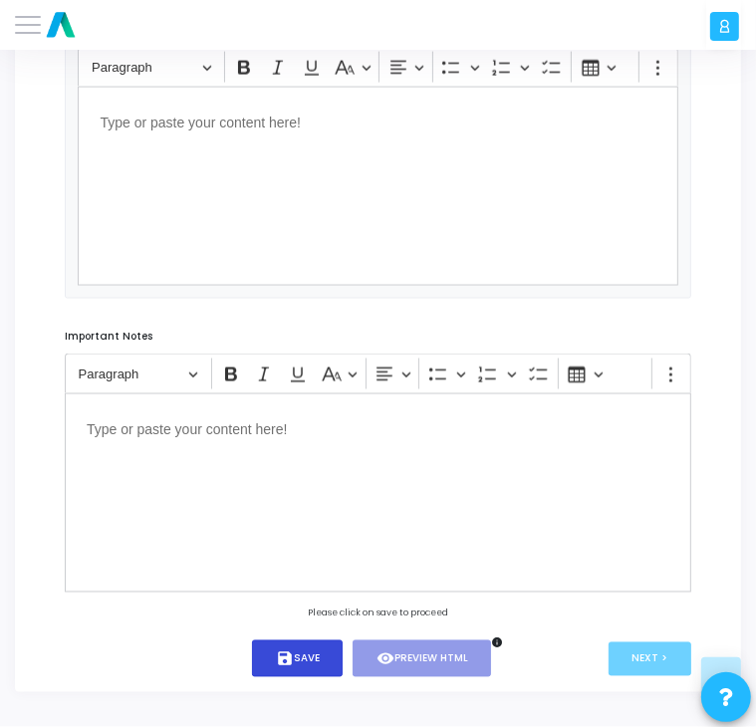
click at [316, 648] on button "save Save" at bounding box center [297, 659] width 91 height 37
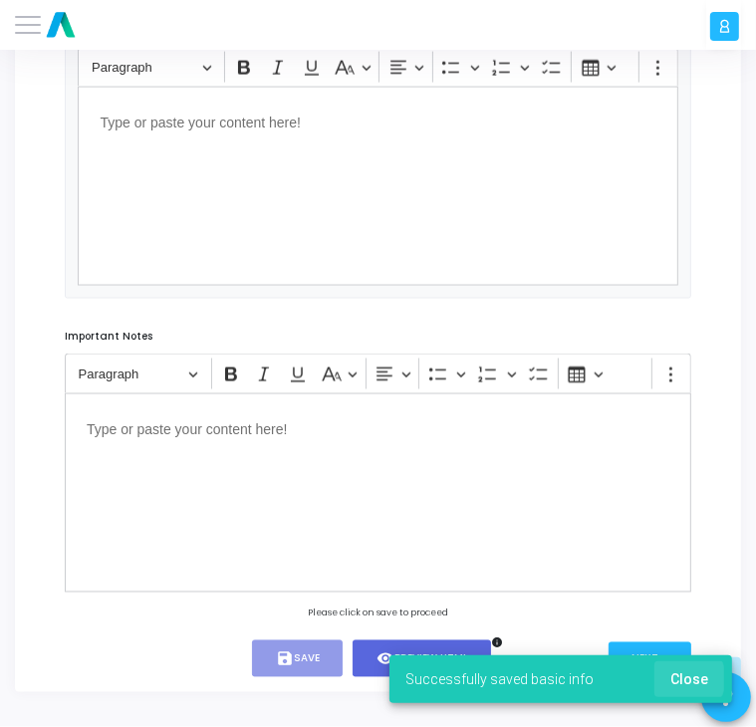
click at [687, 679] on span "Close" at bounding box center [690, 680] width 38 height 16
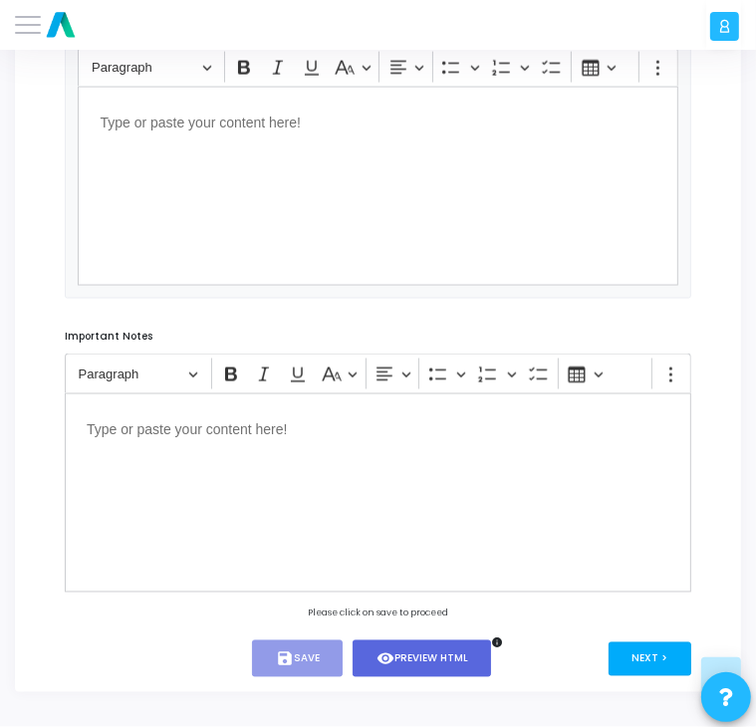
click at [638, 660] on button "Next >" at bounding box center [650, 660] width 83 height 34
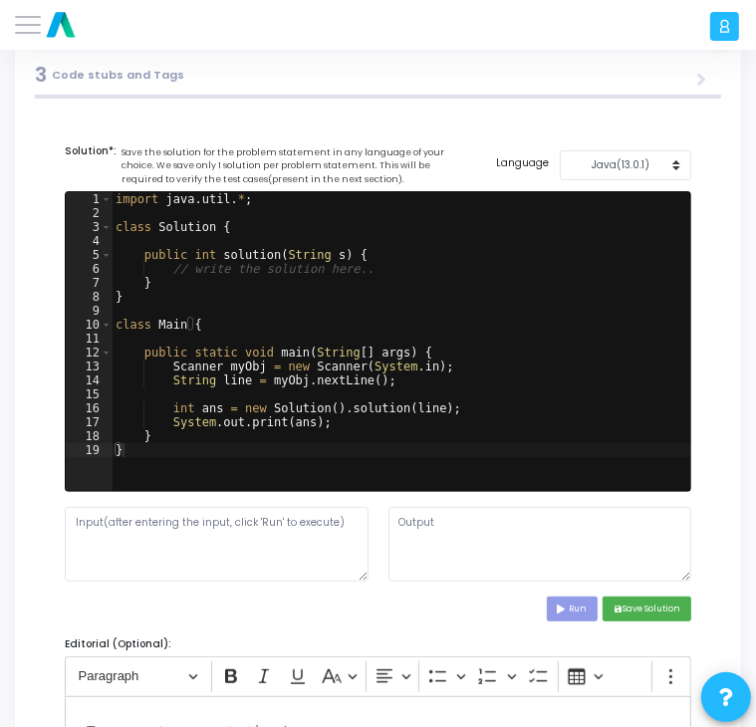
scroll to position [0, 0]
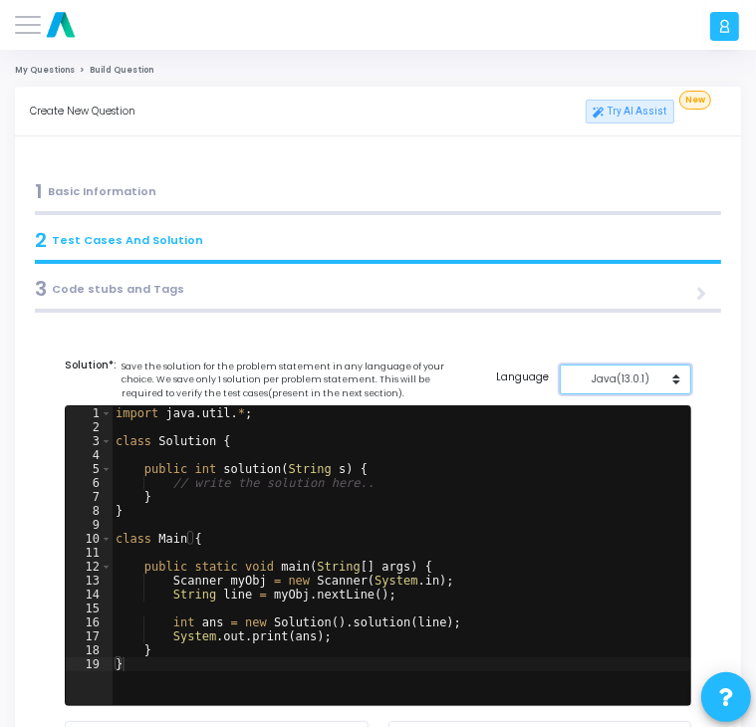
click at [647, 384] on div "Java(13.0.1)" at bounding box center [621, 379] width 101 height 15
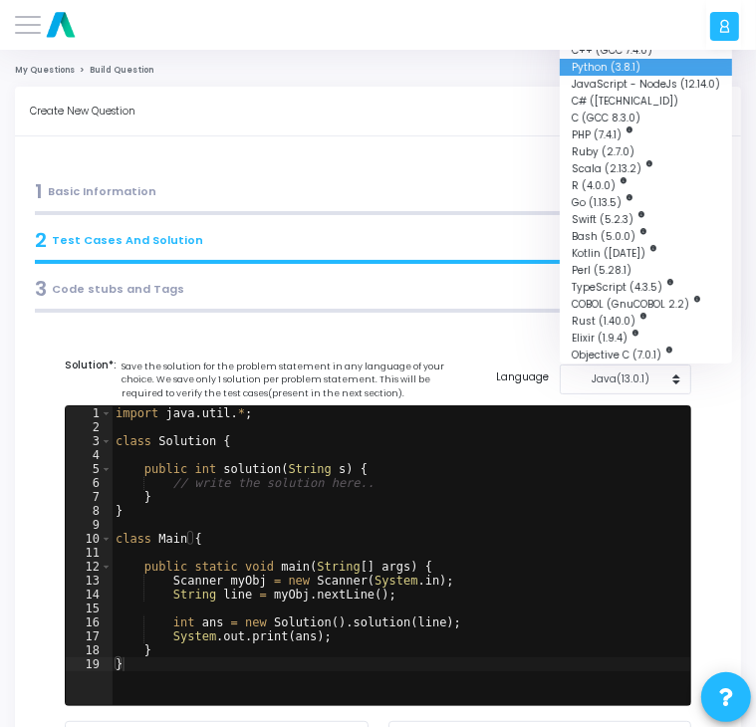
click at [622, 69] on button "Python (3.8.1)" at bounding box center [646, 67] width 172 height 17
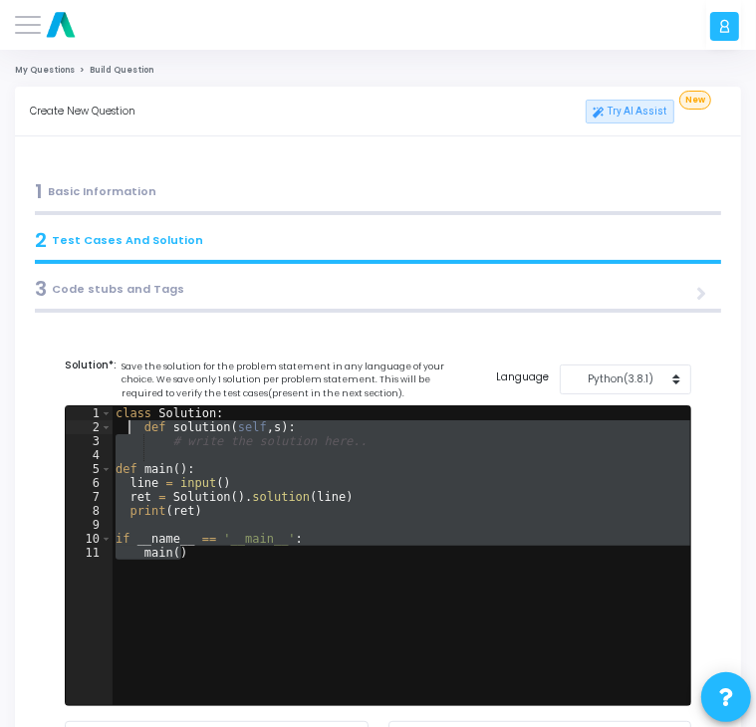
drag, startPoint x: 315, startPoint y: 564, endPoint x: 132, endPoint y: 422, distance: 231.6
click at [132, 422] on div "class Solution : def solution ( self , s ) : # write the solution here.. def ma…" at bounding box center [402, 570] width 580 height 327
type textarea "def solution(self,s): # write the solution here.."
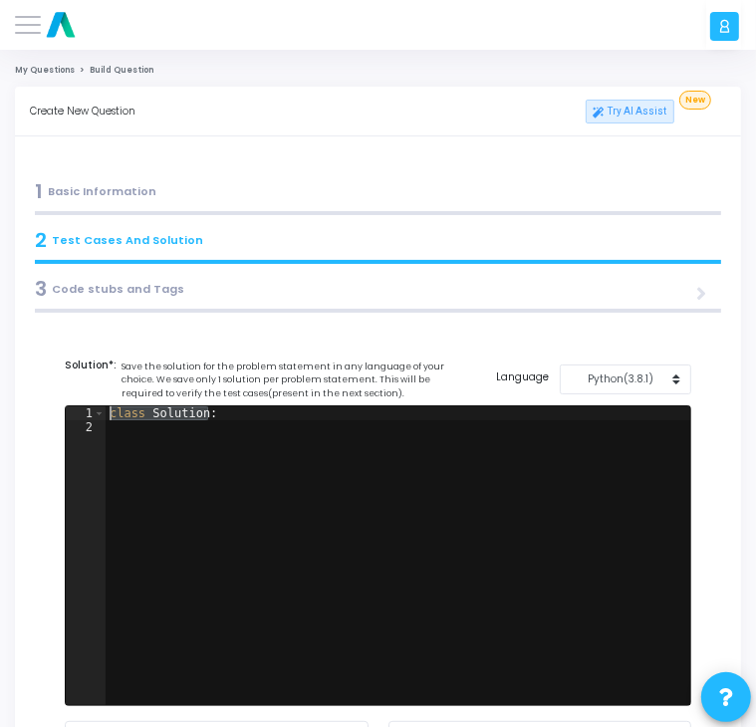
drag, startPoint x: 219, startPoint y: 416, endPoint x: 108, endPoint y: 413, distance: 111.6
click at [108, 413] on div "class Solution :" at bounding box center [399, 570] width 586 height 327
type textarea "class Solution:"
click at [187, 445] on div at bounding box center [399, 570] width 586 height 327
click at [125, 411] on div at bounding box center [399, 570] width 586 height 327
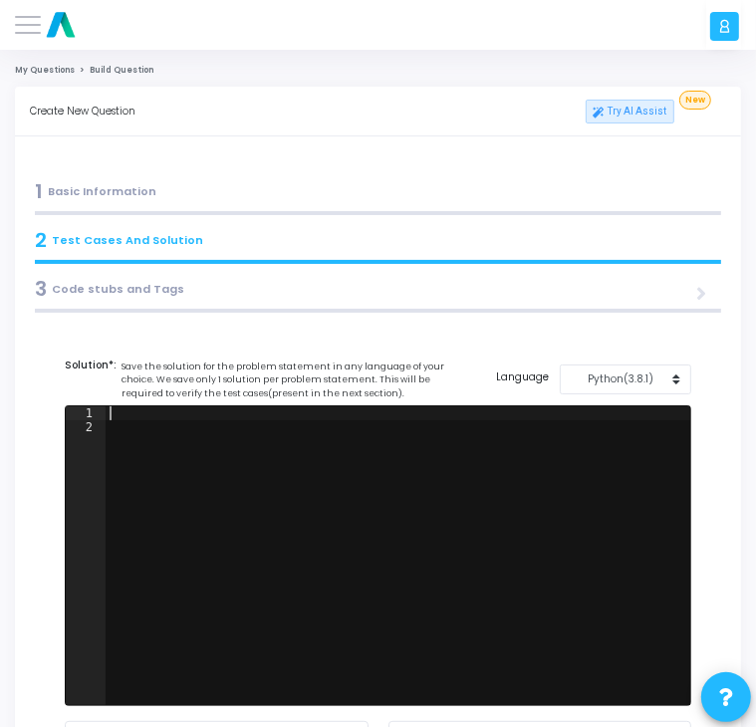
paste textarea """
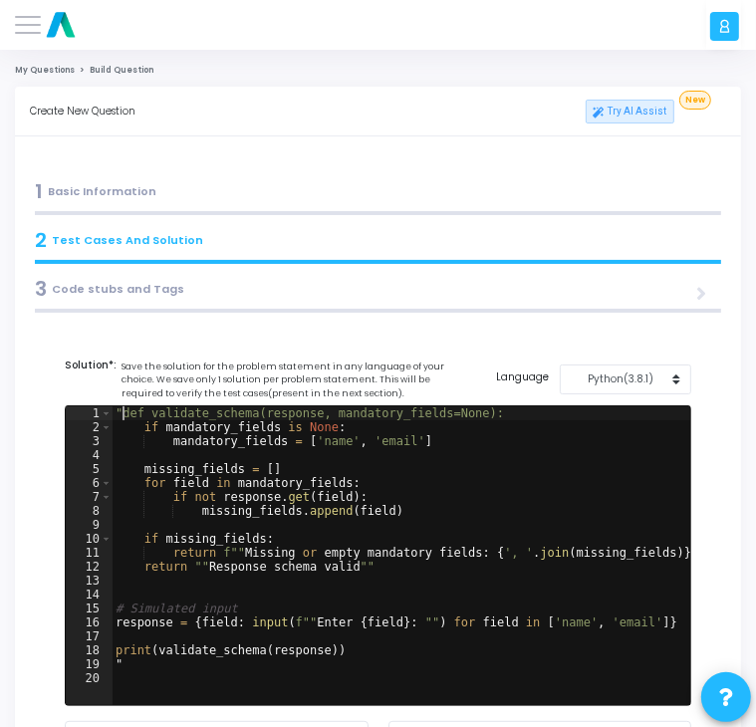
click at [125, 411] on div ""def validate_schema(response, mandatory_fields=None): if mandatory_fields is N…" at bounding box center [402, 570] width 580 height 327
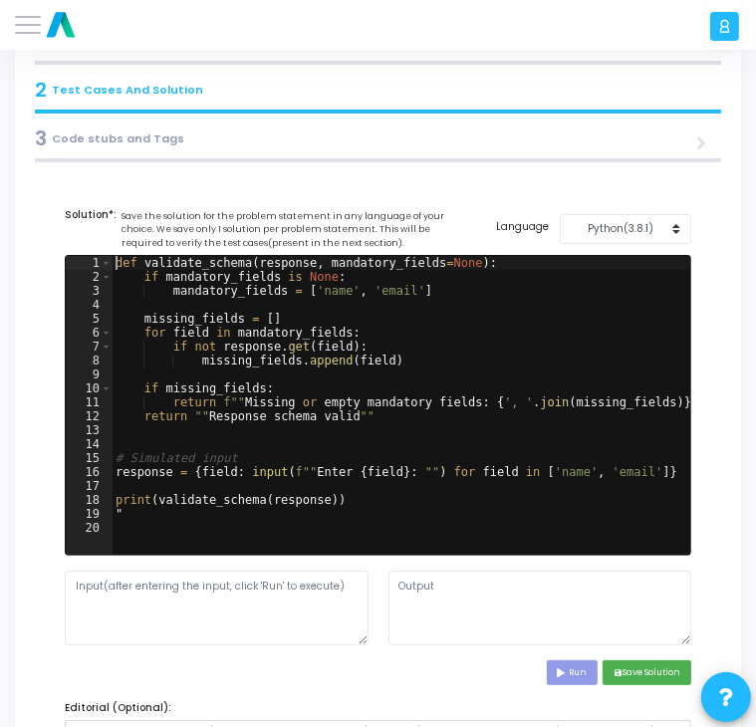
scroll to position [151, 0]
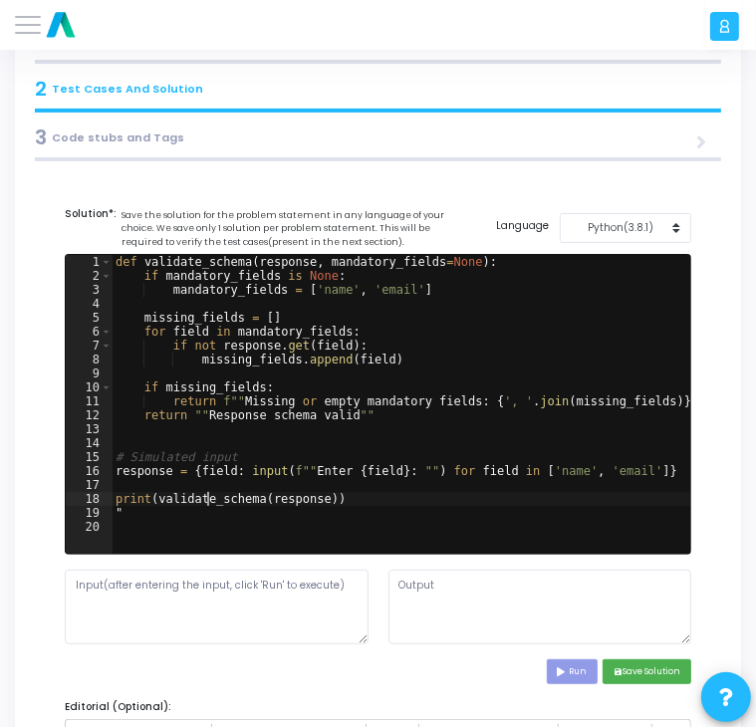
click at [206, 505] on div "def validate_schema ( response , mandatory_fields = None ) : if mandatory_field…" at bounding box center [402, 418] width 580 height 327
click at [125, 513] on div "def validate_schema ( response , mandatory_fields = None ) : if mandatory_field…" at bounding box center [402, 418] width 580 height 327
type textarea """
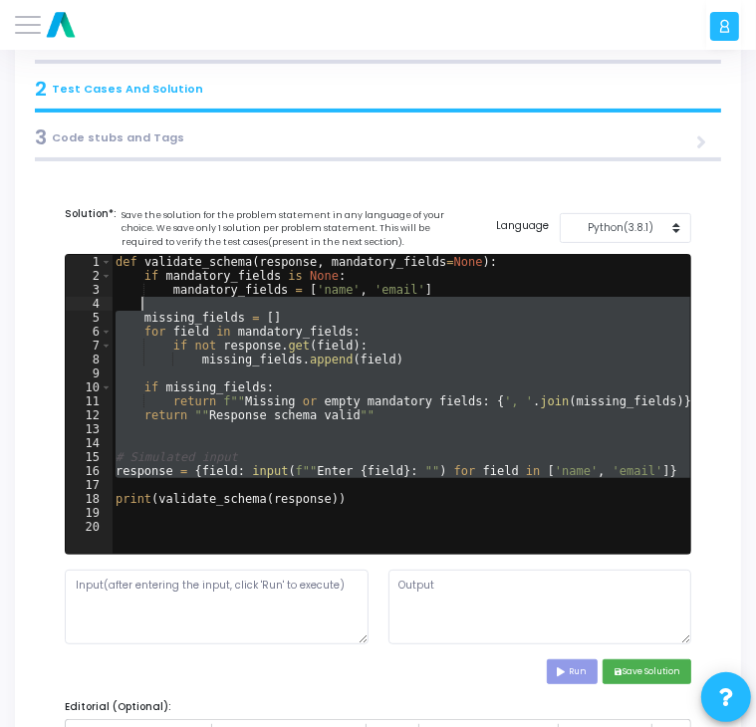
drag, startPoint x: 362, startPoint y: 491, endPoint x: 248, endPoint y: 312, distance: 212.3
click at [248, 312] on div "def validate_schema ( response , mandatory_fields = None ) : if mandatory_field…" at bounding box center [402, 418] width 580 height 327
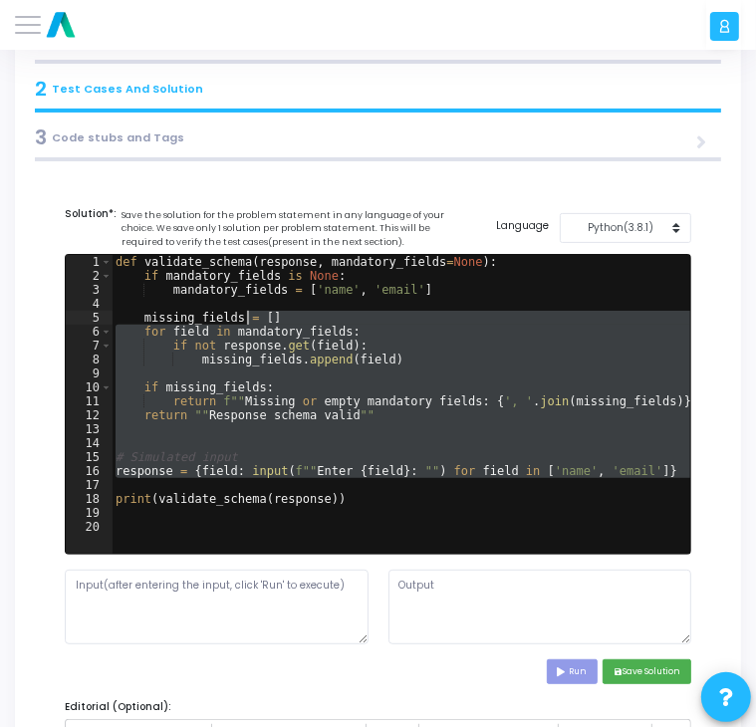
click at [248, 312] on div "def validate_schema ( response , mandatory_fields = None ) : if mandatory_field…" at bounding box center [401, 404] width 579 height 299
type textarea "missing_fields = []"
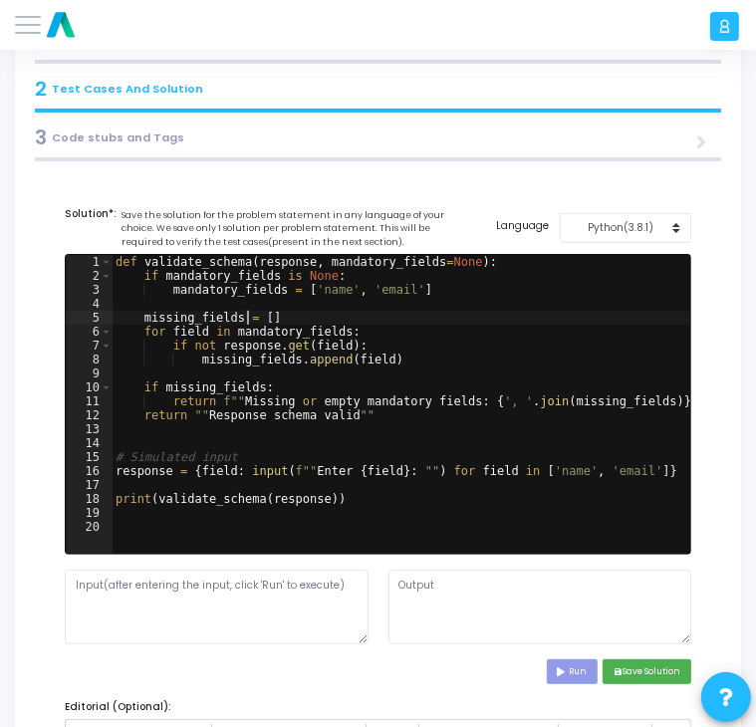
click at [248, 312] on div "def validate_schema ( response , mandatory_fields = None ) : if mandatory_field…" at bounding box center [402, 418] width 580 height 327
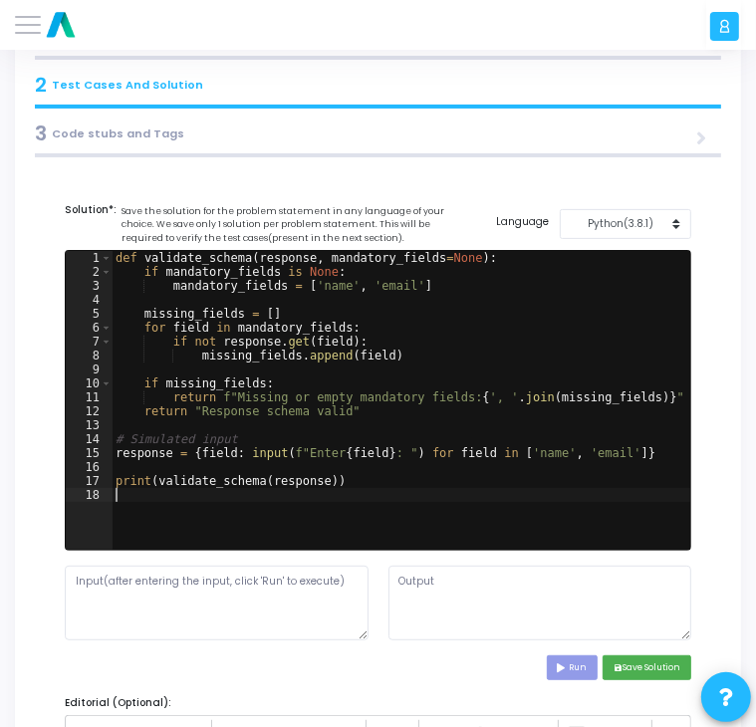
scroll to position [155, 0]
click at [283, 581] on textarea at bounding box center [217, 603] width 304 height 75
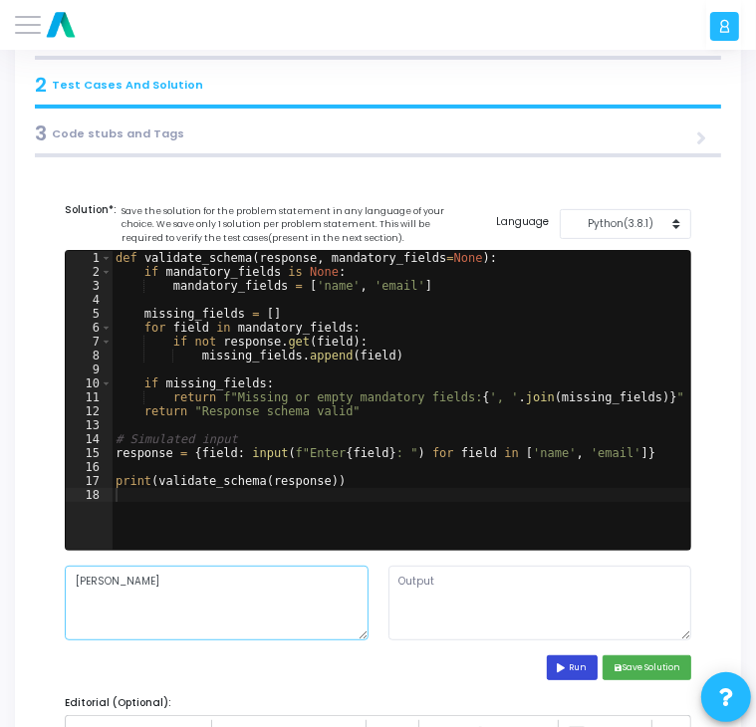
type textarea "[PERSON_NAME]"
click at [571, 671] on button "Run" at bounding box center [573, 668] width 52 height 25
type textarea "Enter name: Enter email: Traceback (most recent call last): File "script.py", l…"
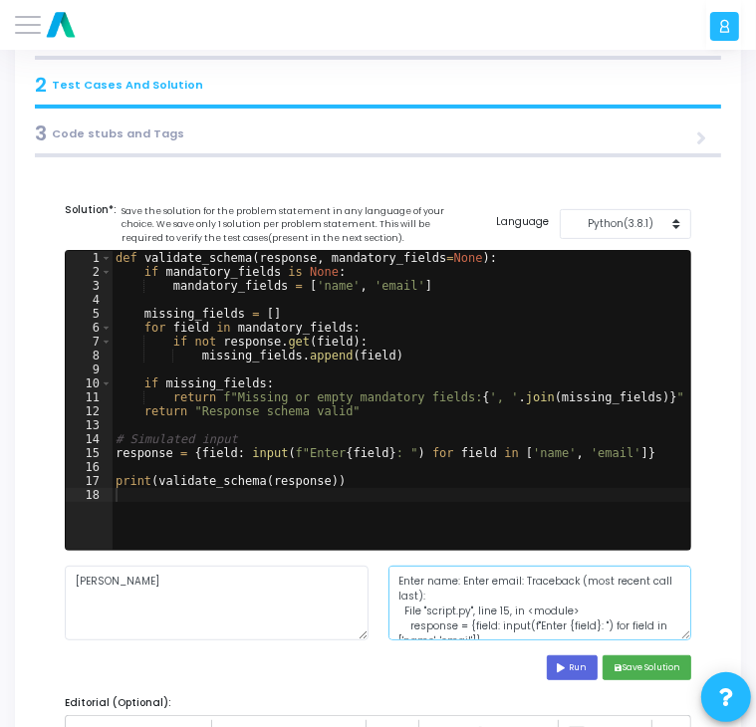
click at [536, 578] on textarea "Enter name: Enter email: Traceback (most recent call last): File "script.py", l…" at bounding box center [541, 603] width 304 height 75
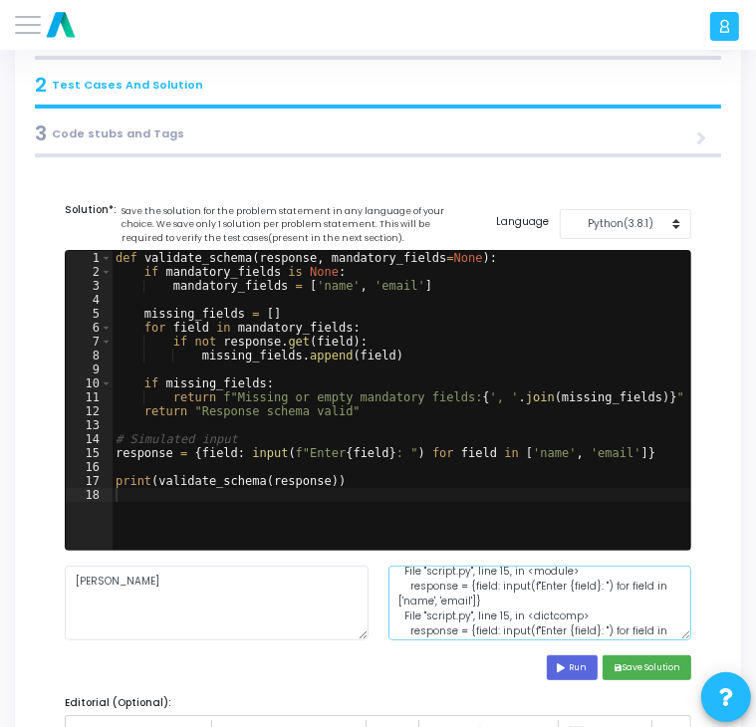
scroll to position [0, 0]
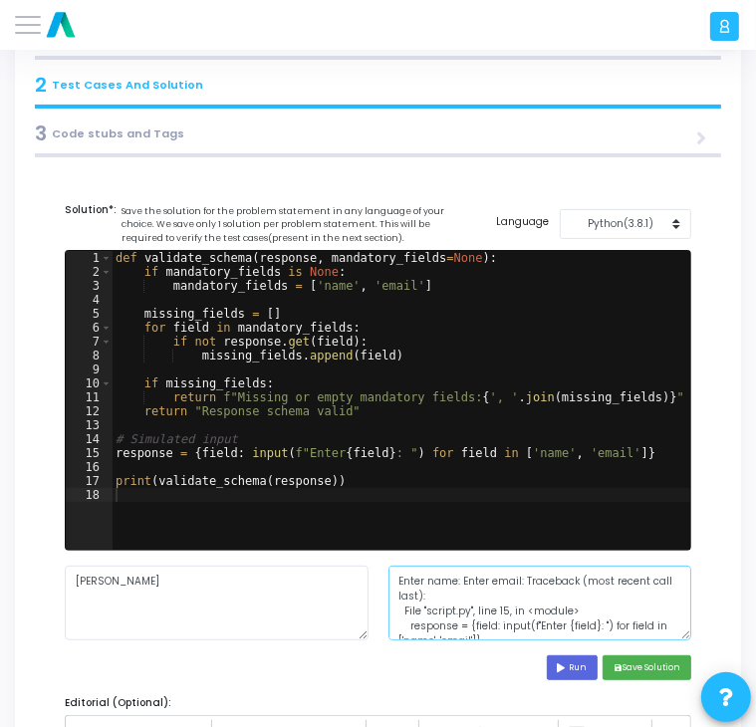
drag, startPoint x: 570, startPoint y: 615, endPoint x: 391, endPoint y: 571, distance: 184.6
click at [391, 571] on textarea "Enter name: Enter email: Traceback (most recent call last): File "script.py", l…" at bounding box center [541, 603] width 304 height 75
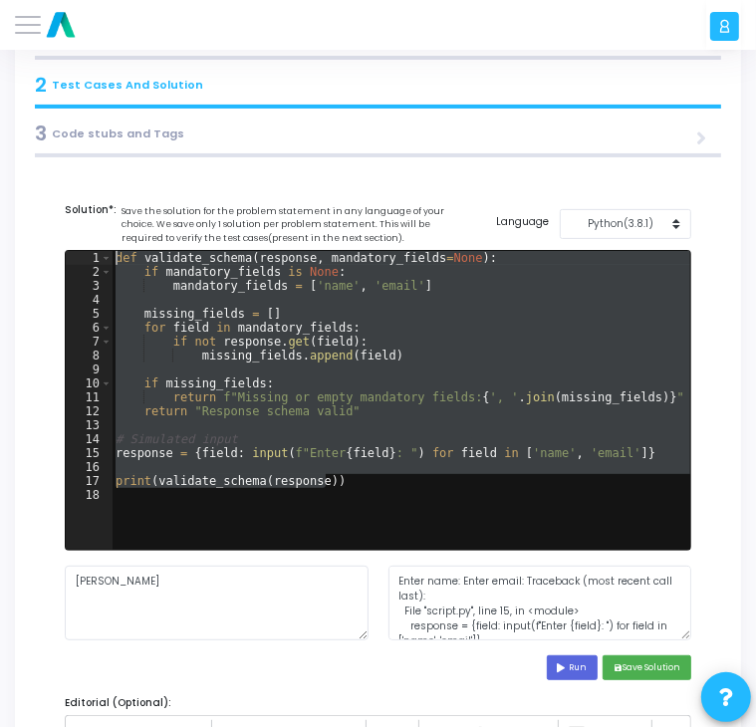
drag, startPoint x: 367, startPoint y: 485, endPoint x: 128, endPoint y: 253, distance: 333.3
click at [128, 253] on div "def validate_schema ( response , mandatory_fields = None ) : if mandatory_field…" at bounding box center [402, 414] width 580 height 327
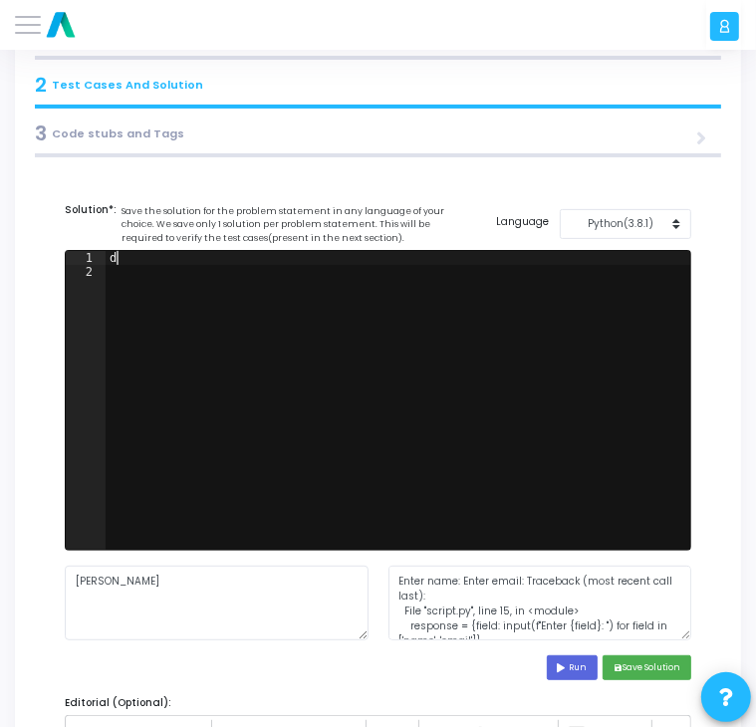
type textarea "d"
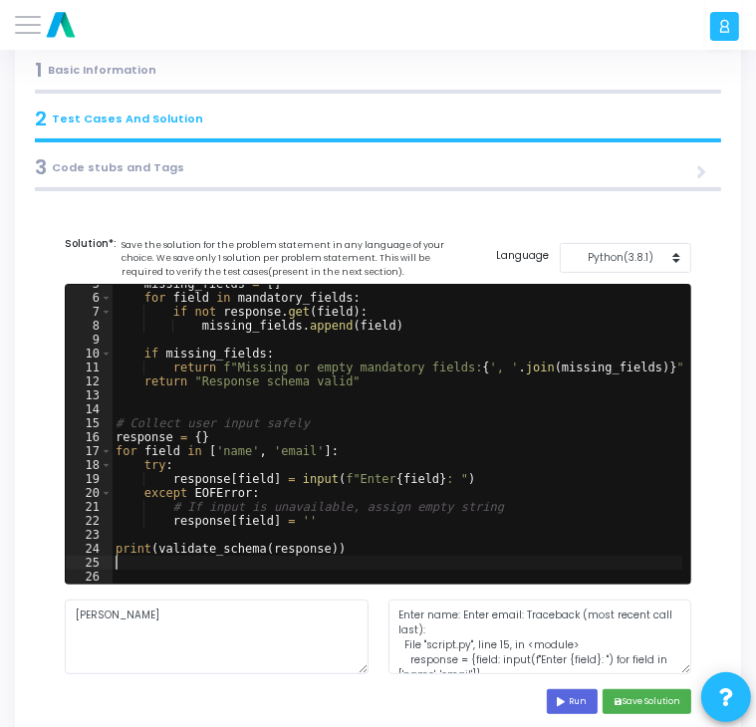
scroll to position [64, 0]
click at [81, 615] on textarea "[PERSON_NAME]" at bounding box center [217, 637] width 304 height 75
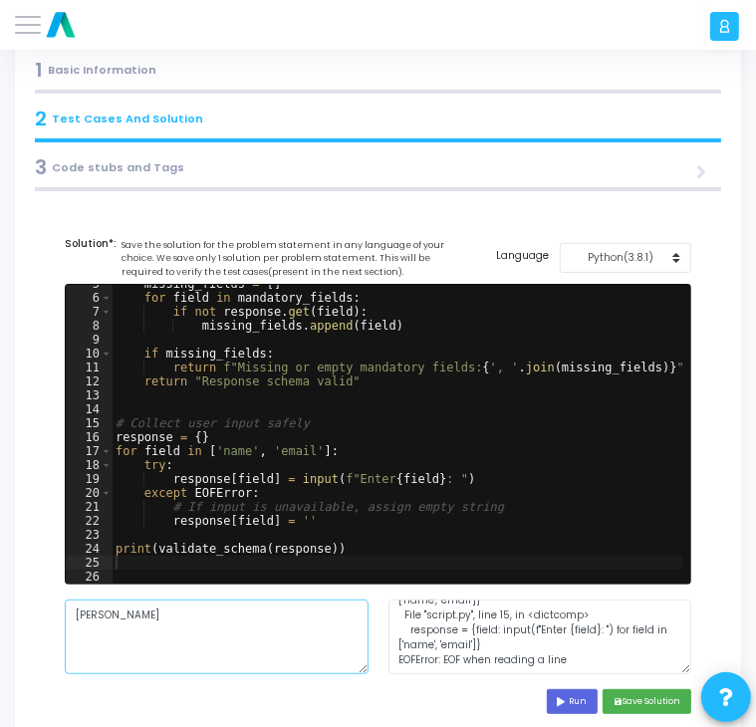
scroll to position [89, 0]
type textarea "[PERSON_NAME]"
click at [569, 701] on button "Run" at bounding box center [573, 701] width 52 height 25
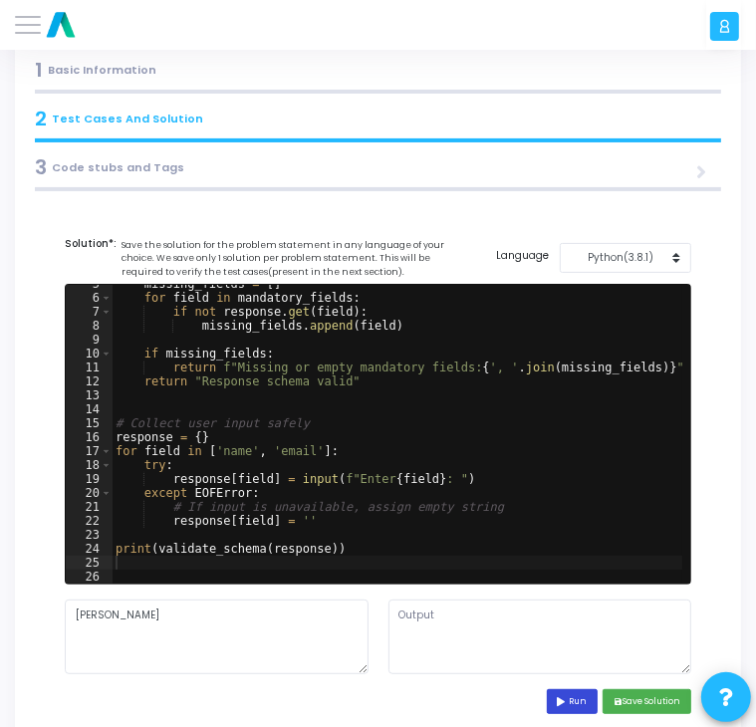
scroll to position [0, 0]
type textarea "Enter name: Enter email: Missing or empty mandatory fields: email"
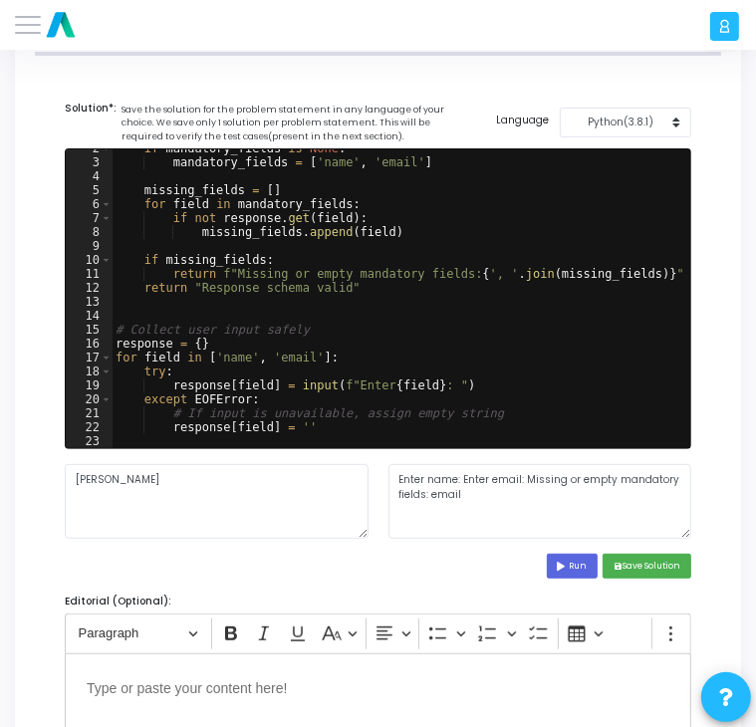
scroll to position [26, 0]
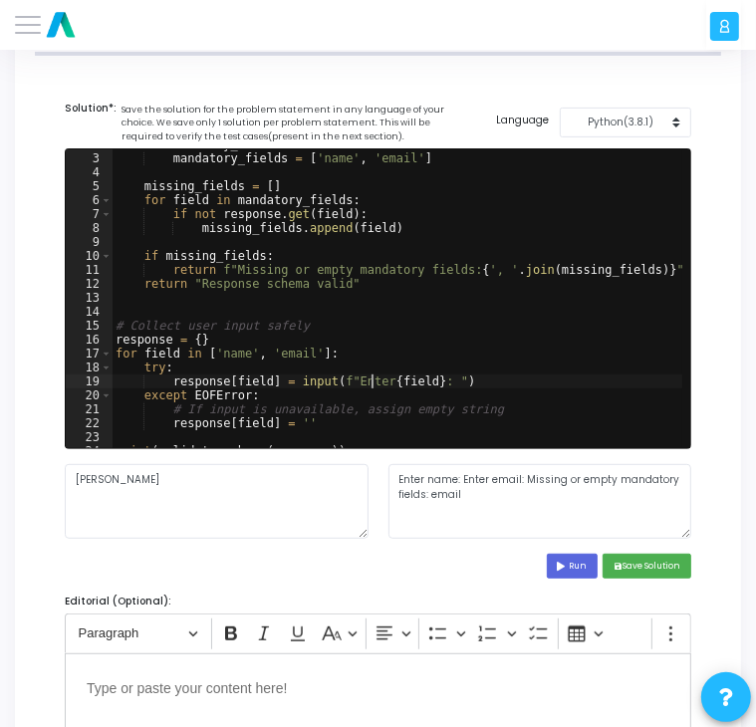
click at [373, 383] on div "if mandatory_fields is None : mandatory_fields = [ 'name' , 'email' ] missing_f…" at bounding box center [398, 300] width 572 height 327
type textarea "response[field] = input(f"Enter {field}: ")"
click at [373, 383] on div "if mandatory_fields is None : mandatory_fields = [ 'name' , 'email' ] missing_f…" at bounding box center [397, 298] width 571 height 299
drag, startPoint x: 476, startPoint y: 494, endPoint x: 392, endPoint y: 482, distance: 85.5
click at [392, 482] on textarea "Enter name: Enter email: Missing or empty mandatory fields: email" at bounding box center [541, 501] width 304 height 75
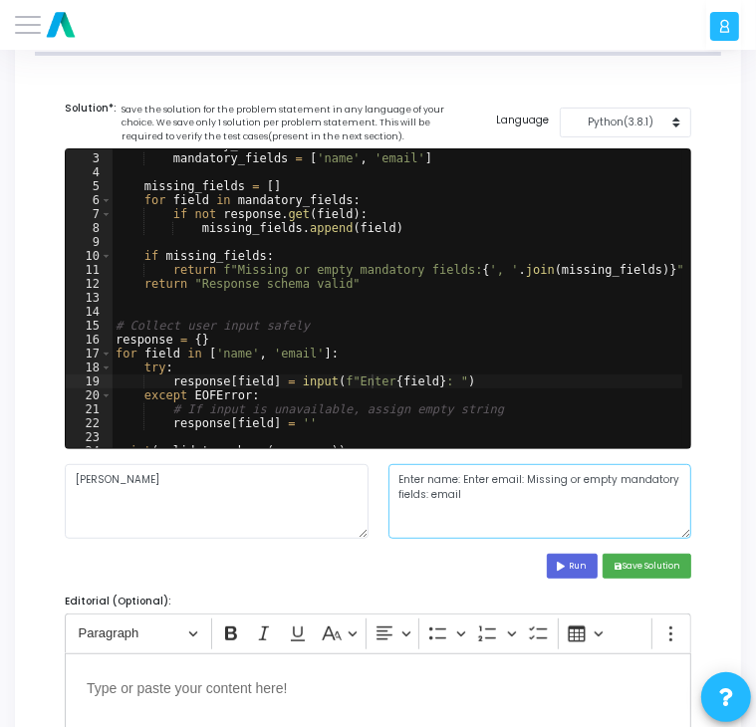
scroll to position [321, 0]
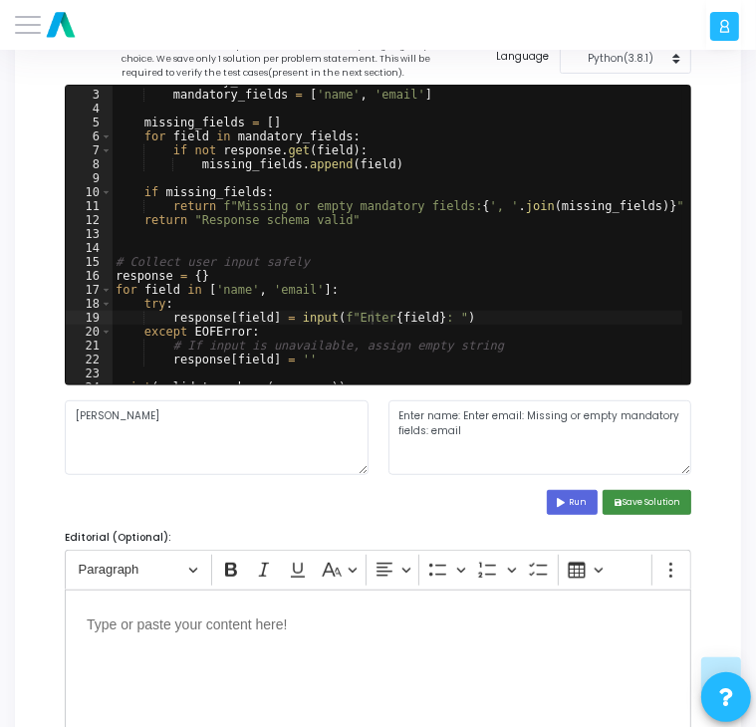
click at [630, 503] on button "save Save Solution" at bounding box center [647, 502] width 89 height 25
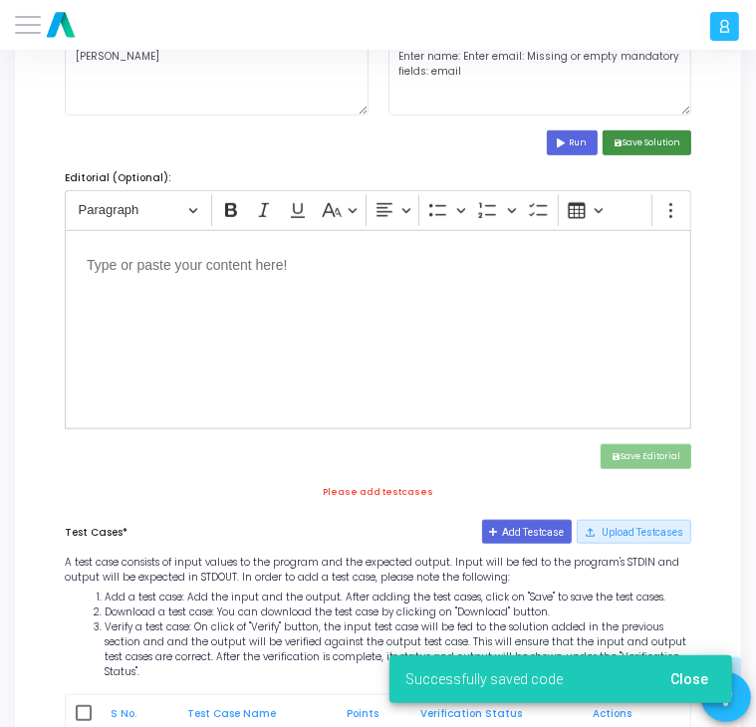
scroll to position [680, 0]
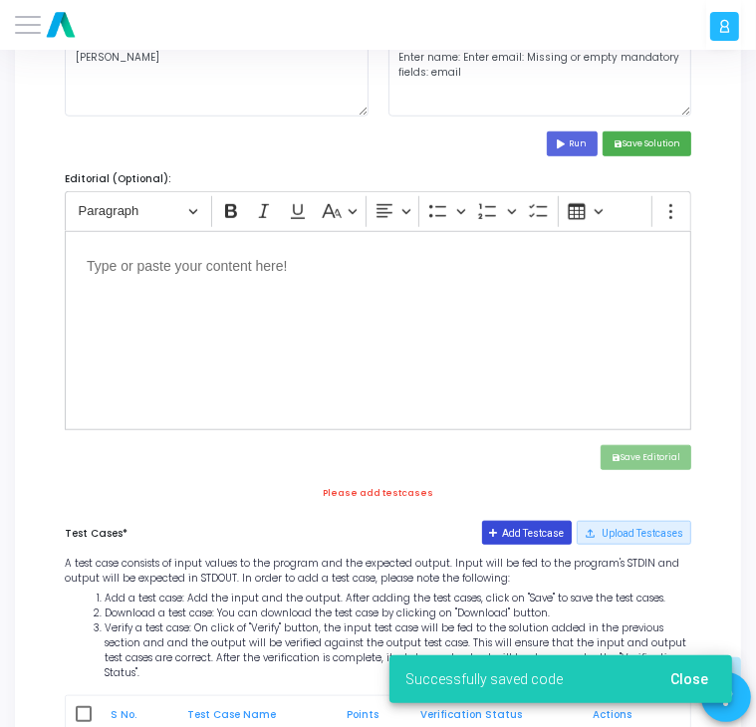
click at [551, 531] on button "Add Testcase" at bounding box center [527, 533] width 91 height 24
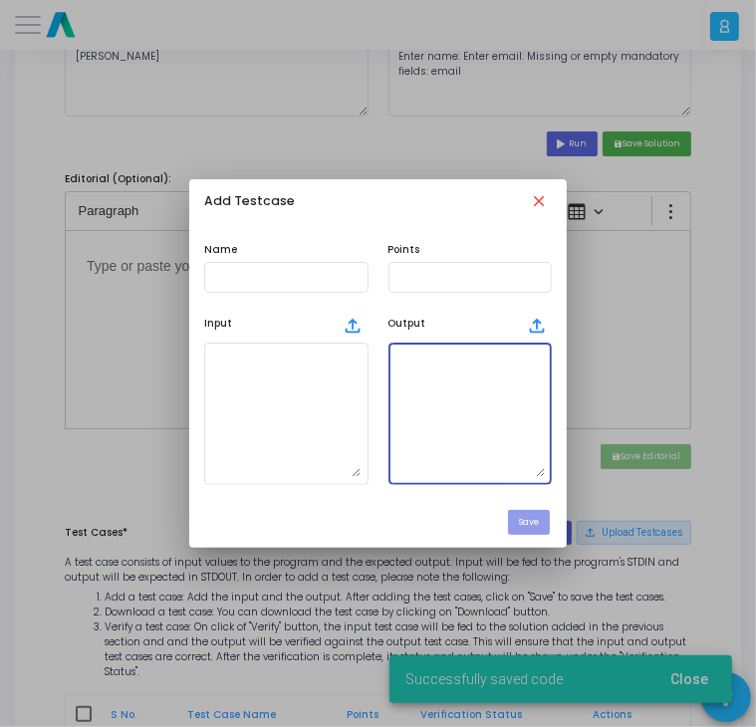
click at [482, 419] on textarea at bounding box center [470, 415] width 149 height 128
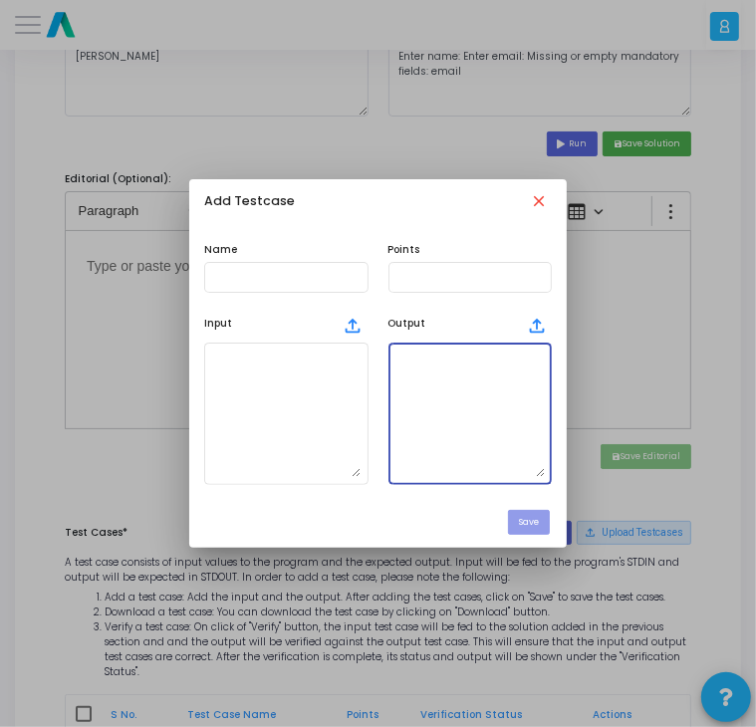
paste textarea "Enter name: Enter email: Missing or empty mandatory fields: email"
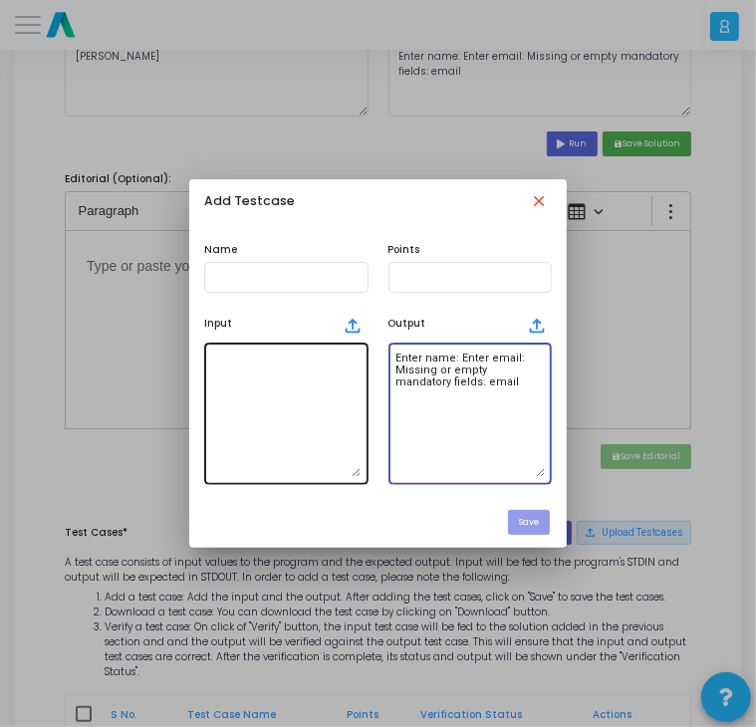
type textarea "Enter name: Enter email: Missing or empty mandatory fields: email"
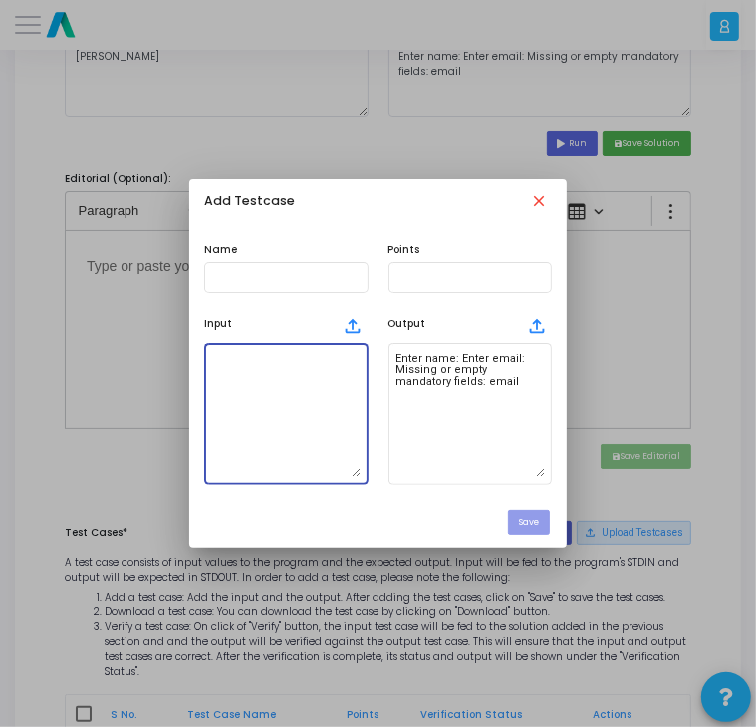
click at [294, 372] on textarea at bounding box center [285, 415] width 149 height 128
type textarea "[PERSON_NAME]"
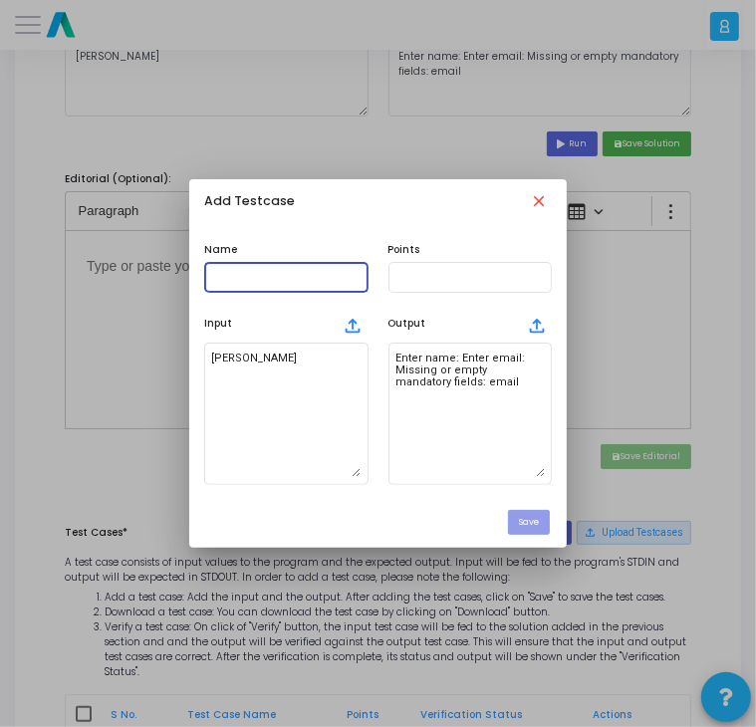
click at [294, 279] on input "text" at bounding box center [285, 277] width 149 height 12
type input "testcase"
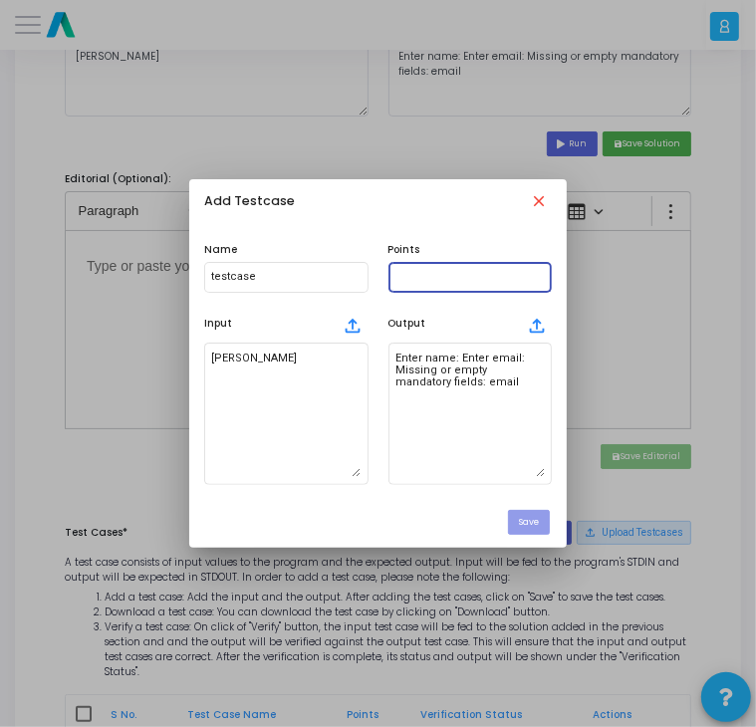
click at [427, 280] on input "text" at bounding box center [470, 277] width 149 height 12
type input "100"
click at [521, 519] on button "Save" at bounding box center [529, 522] width 42 height 25
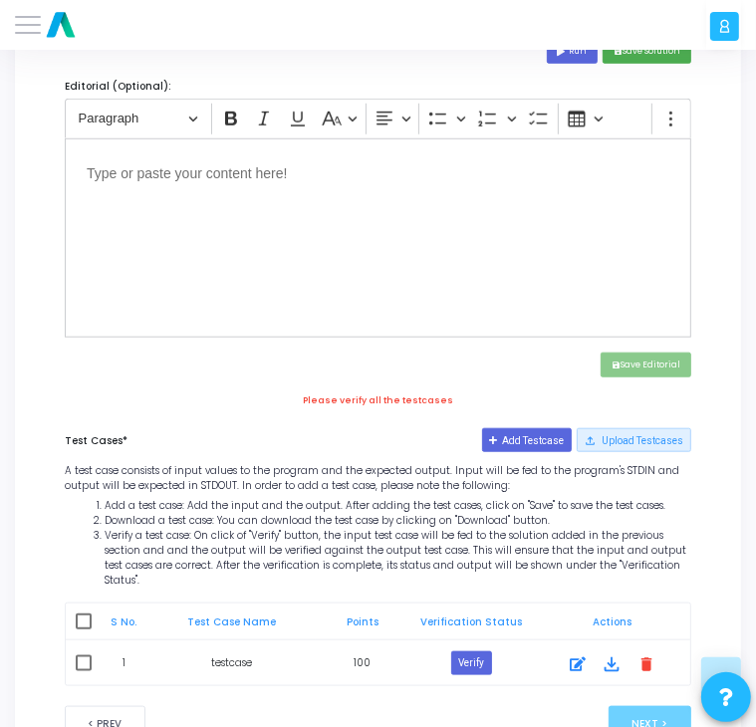
scroll to position [771, 0]
click at [463, 653] on button "Verify" at bounding box center [471, 665] width 41 height 24
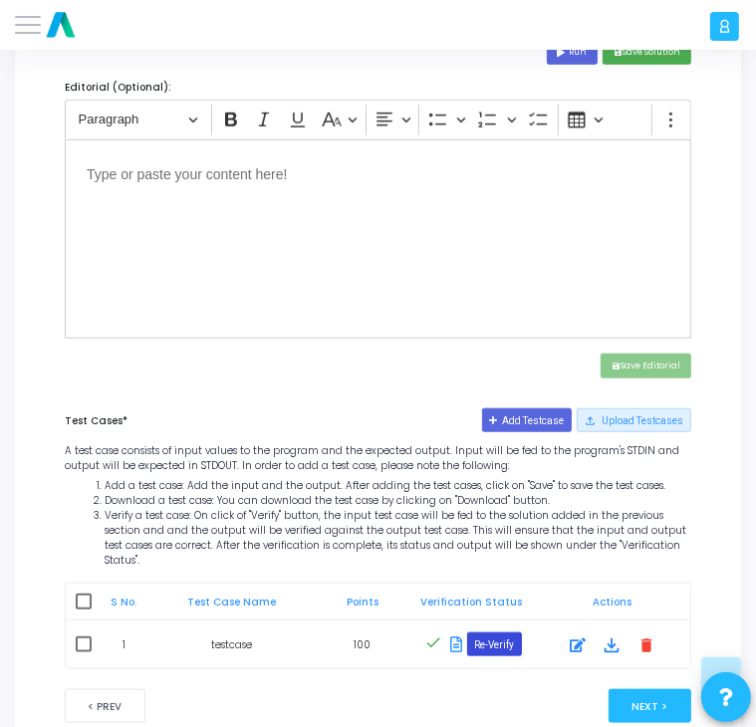
scroll to position [799, 0]
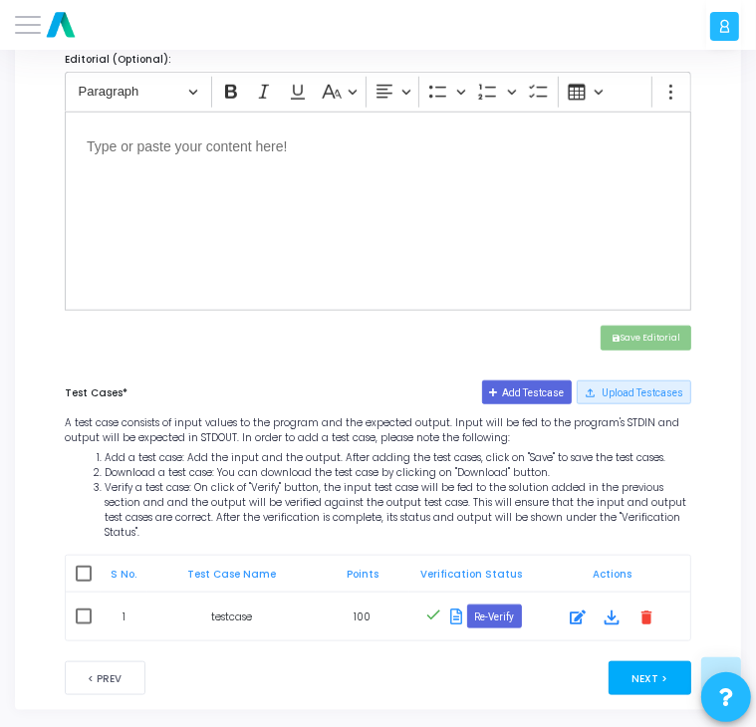
click at [638, 662] on button "Next >" at bounding box center [650, 679] width 83 height 34
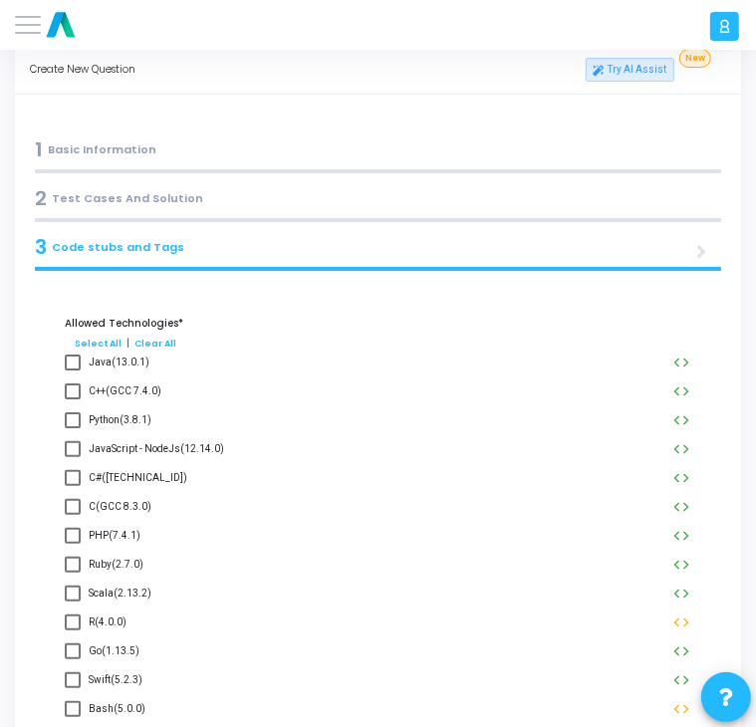
scroll to position [0, 0]
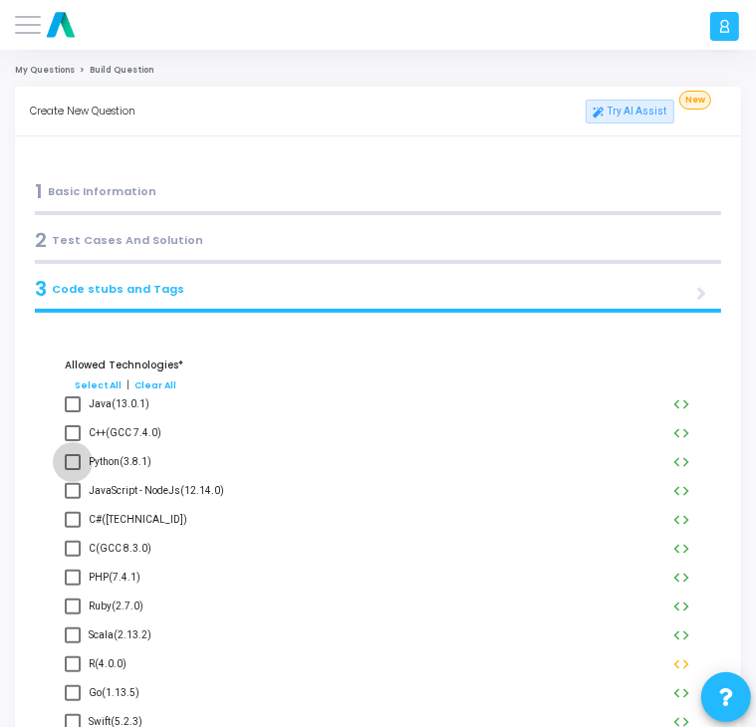
click at [68, 461] on span at bounding box center [73, 462] width 16 height 16
click at [72, 470] on input "Python(3.8.1)" at bounding box center [72, 470] width 1 height 1
checkbox input "true"
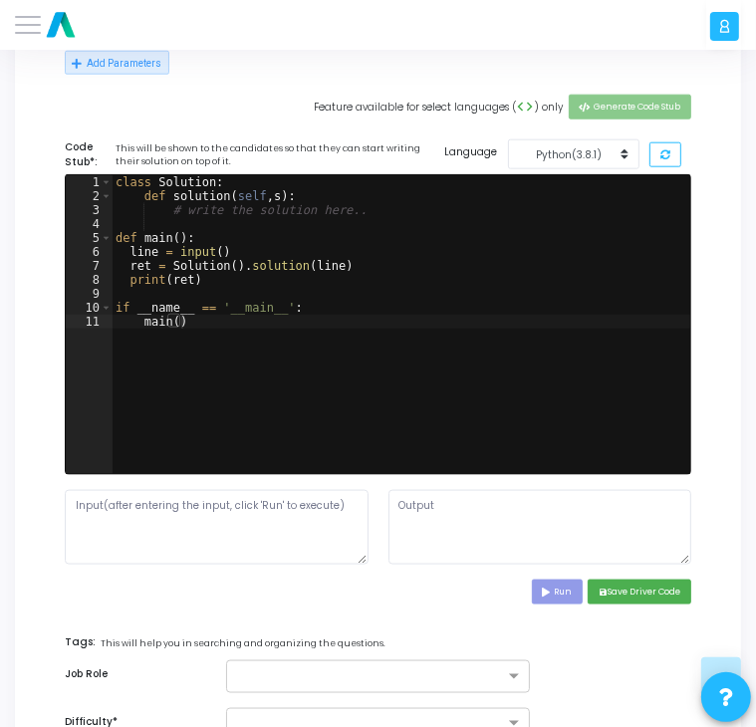
scroll to position [1052, 0]
click at [620, 595] on button "save Save Driver Code" at bounding box center [640, 592] width 104 height 25
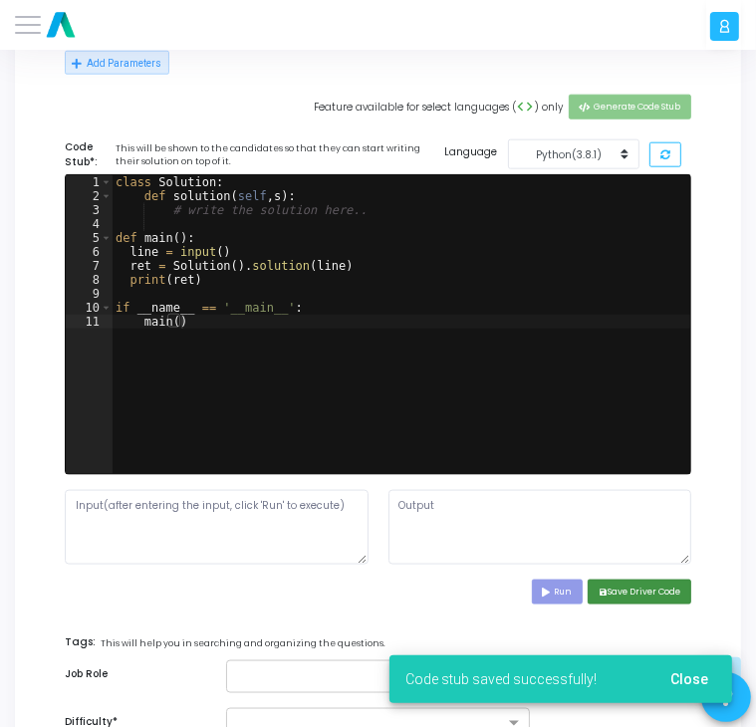
scroll to position [1359, 0]
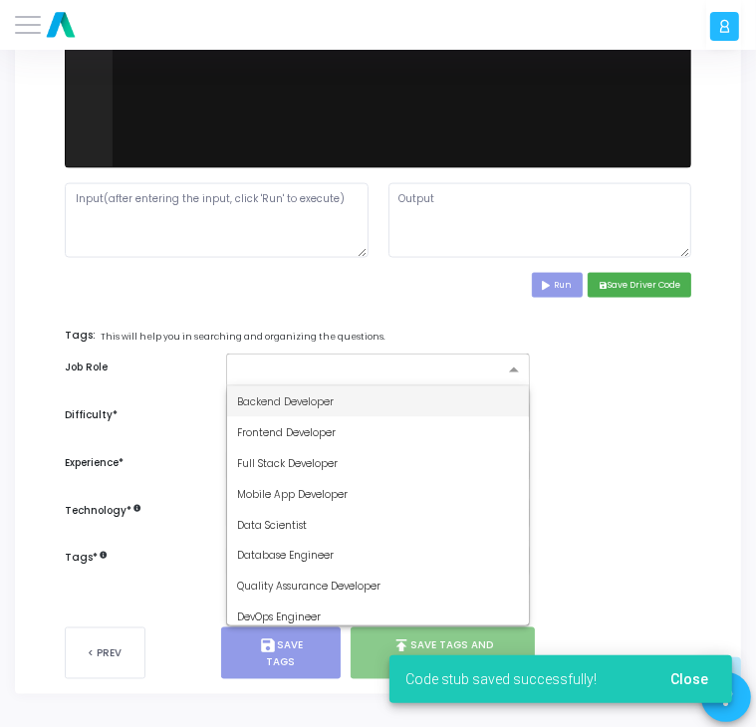
click at [514, 369] on span at bounding box center [516, 371] width 25 height 15
click at [427, 400] on div "Backend Developer" at bounding box center [378, 402] width 302 height 31
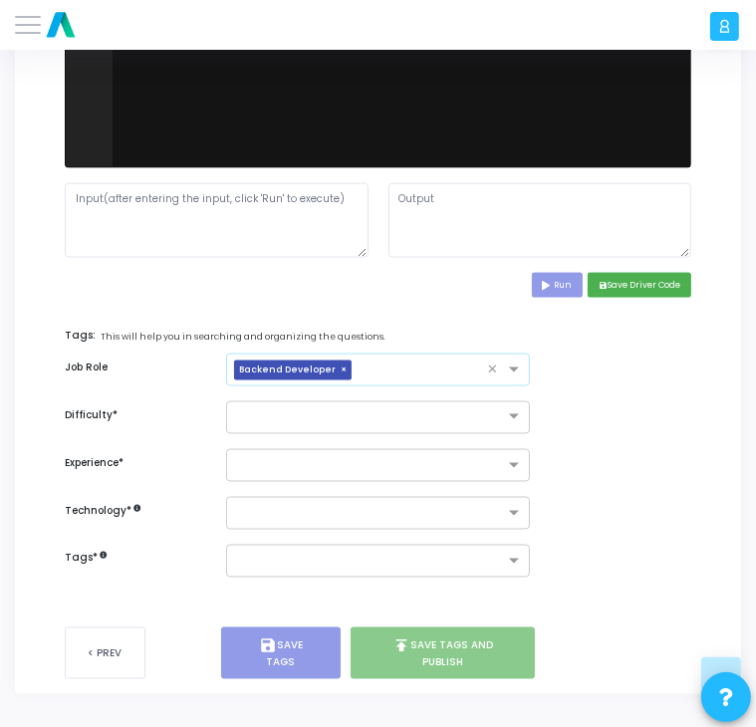
click at [427, 402] on div at bounding box center [378, 418] width 304 height 33
click at [381, 459] on div "Easy" at bounding box center [378, 449] width 302 height 31
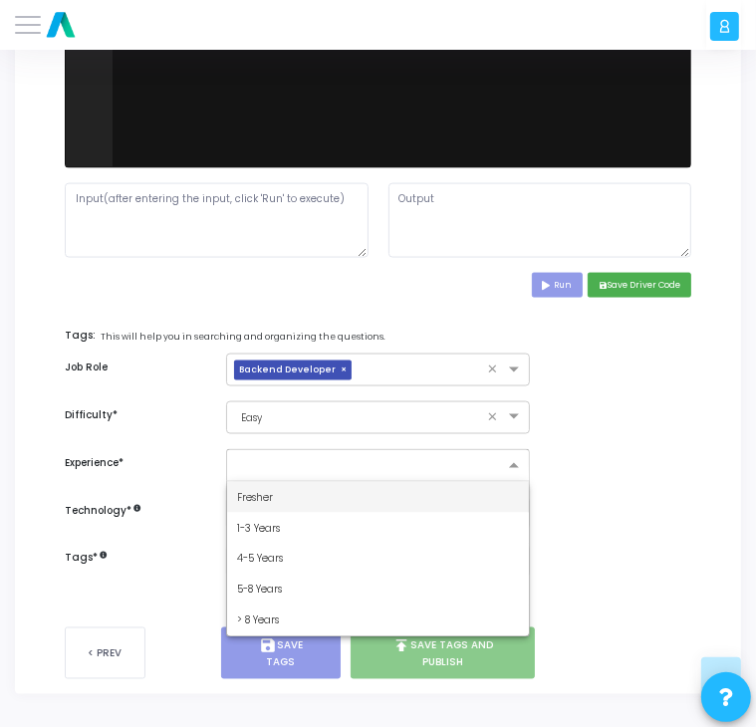
click at [381, 470] on input "text" at bounding box center [370, 466] width 267 height 15
click at [345, 500] on div "Fresher" at bounding box center [378, 497] width 302 height 31
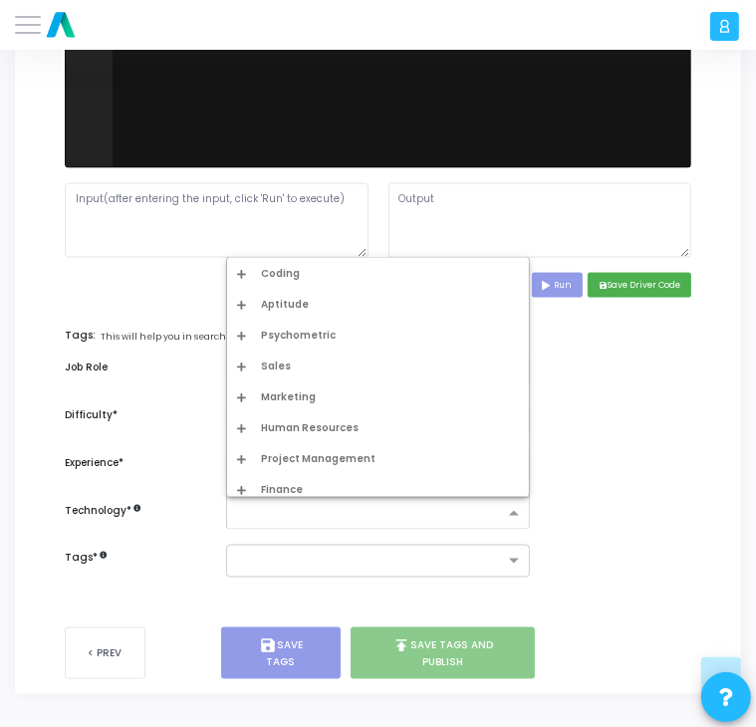
click at [347, 511] on input "text" at bounding box center [370, 514] width 267 height 15
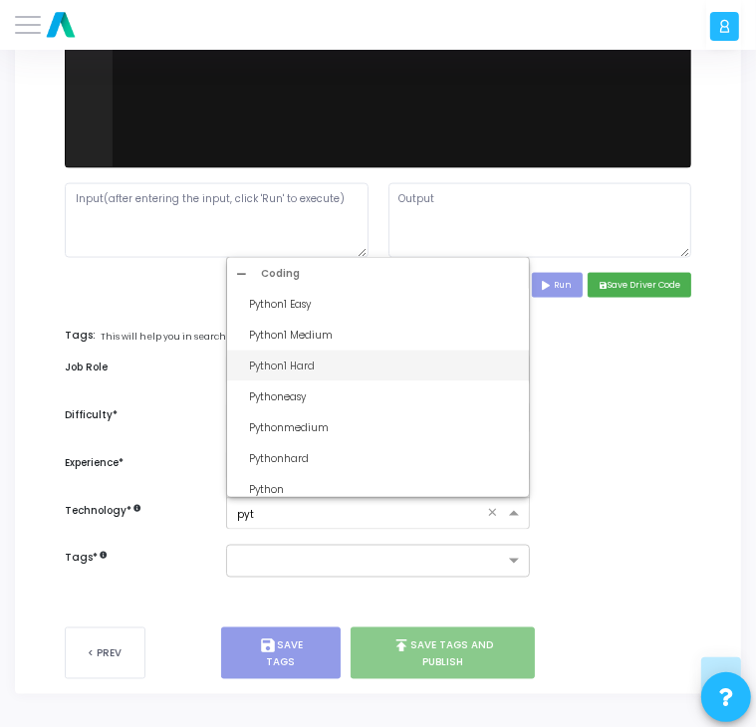
type input "pyth"
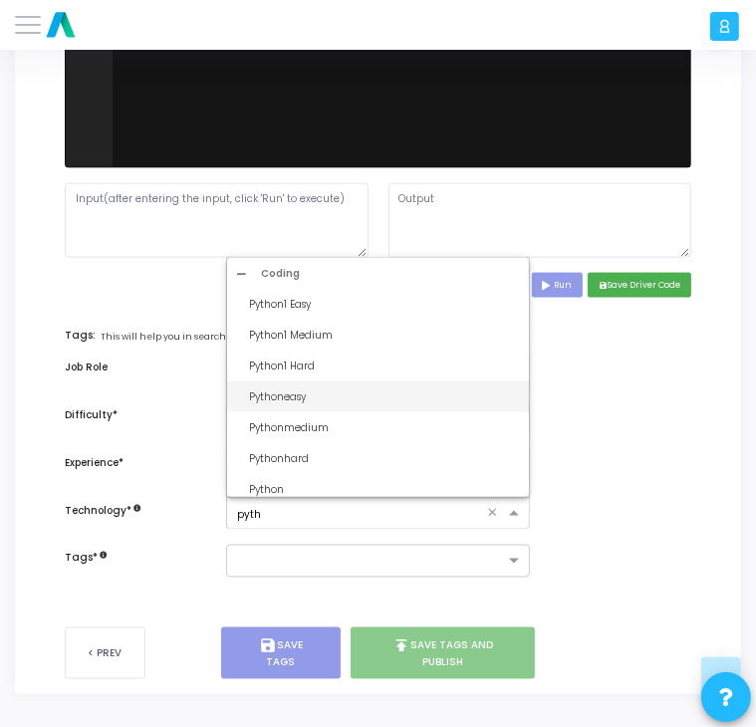
click at [286, 397] on div "Pythoneasy" at bounding box center [384, 397] width 270 height 15
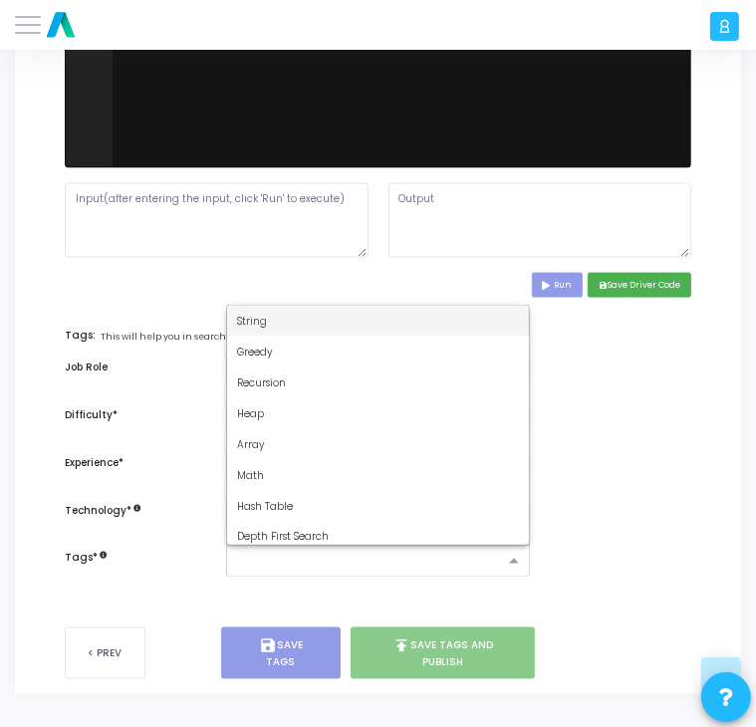
click at [279, 565] on input "text" at bounding box center [370, 562] width 267 height 15
type input "dy"
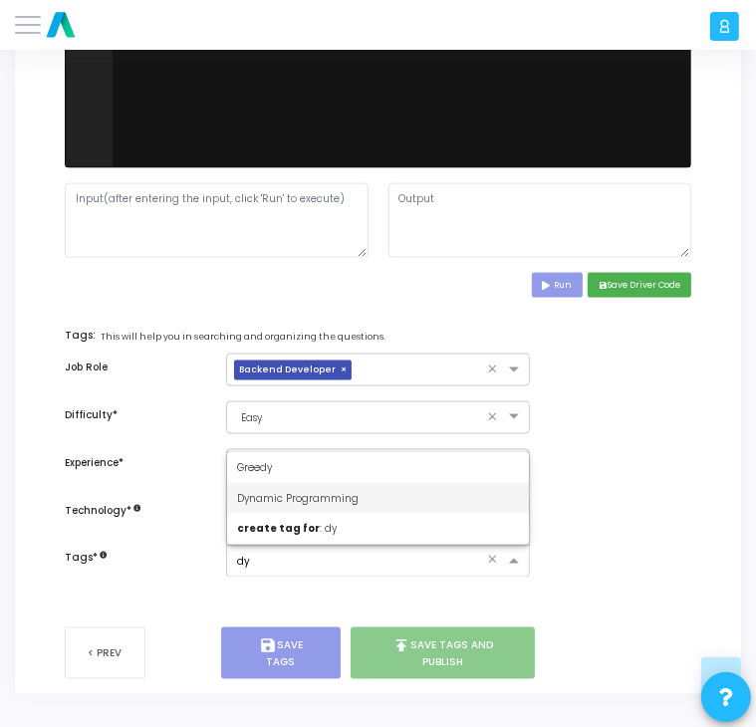
click at [357, 496] on div "Dynamic Programming" at bounding box center [378, 498] width 302 height 31
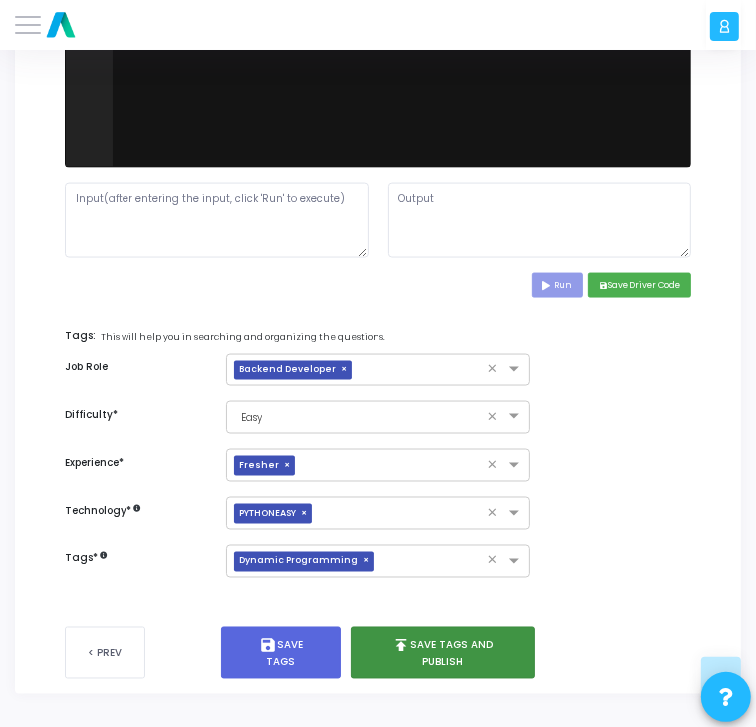
click at [423, 635] on button "publish Save Tags and Publish" at bounding box center [443, 654] width 184 height 52
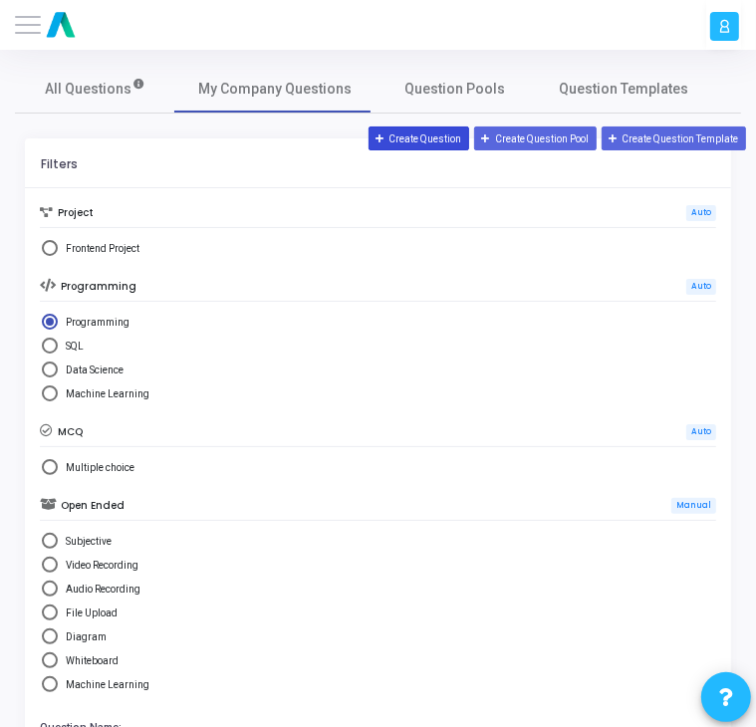
click at [426, 143] on button "Create Question" at bounding box center [420, 139] width 102 height 24
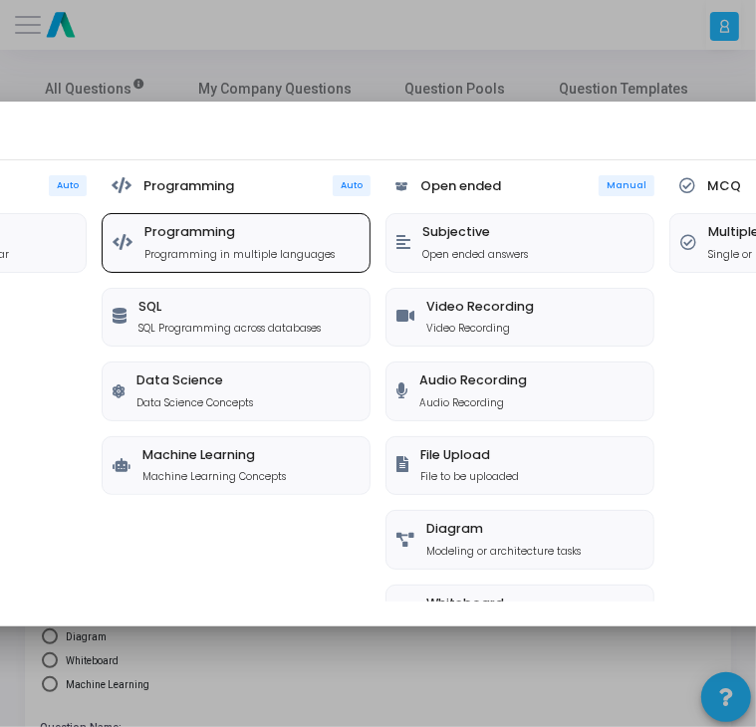
click at [273, 263] on div "Programming Programming in multiple languages" at bounding box center [236, 243] width 267 height 58
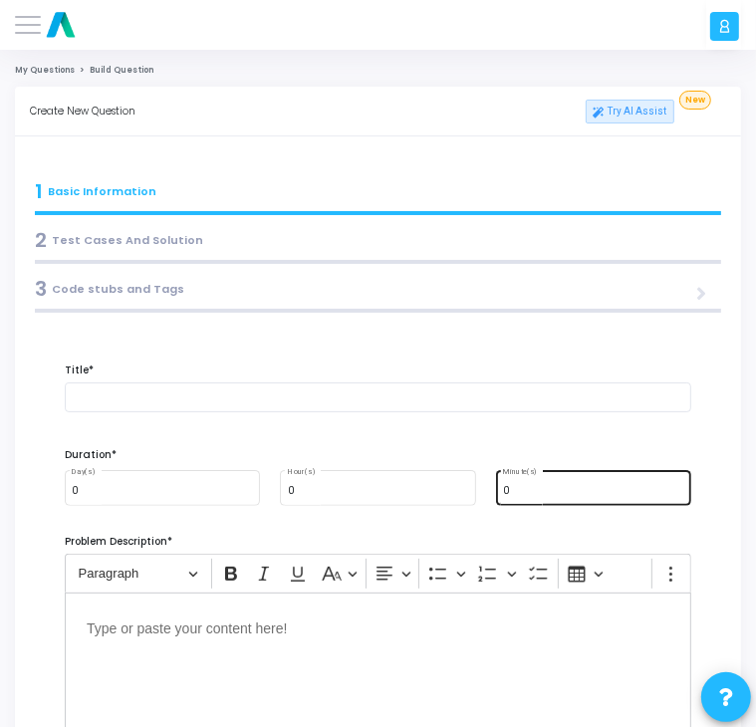
click at [564, 483] on div "0 Minute(s)" at bounding box center [593, 486] width 180 height 39
type input "15"
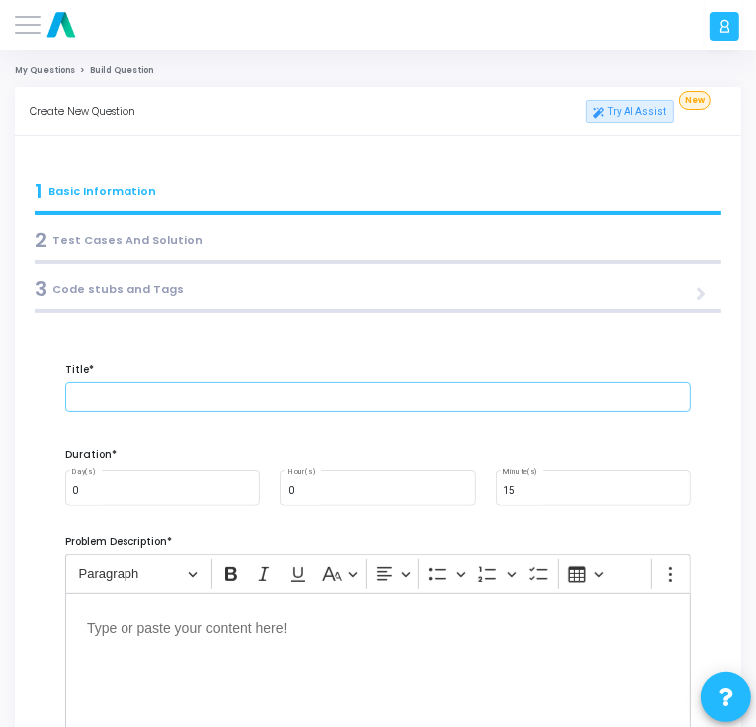
click at [249, 405] on input "text" at bounding box center [378, 398] width 627 height 30
paste input "Write test cases to validate password policy (min length, special chars, etc.)."
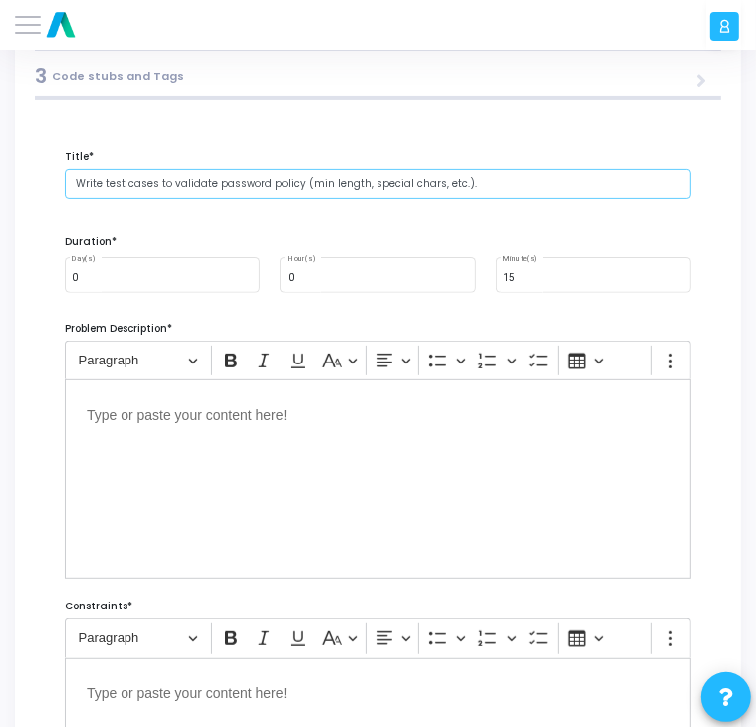
type input "Write test cases to validate password policy (min length, special chars, etc.)."
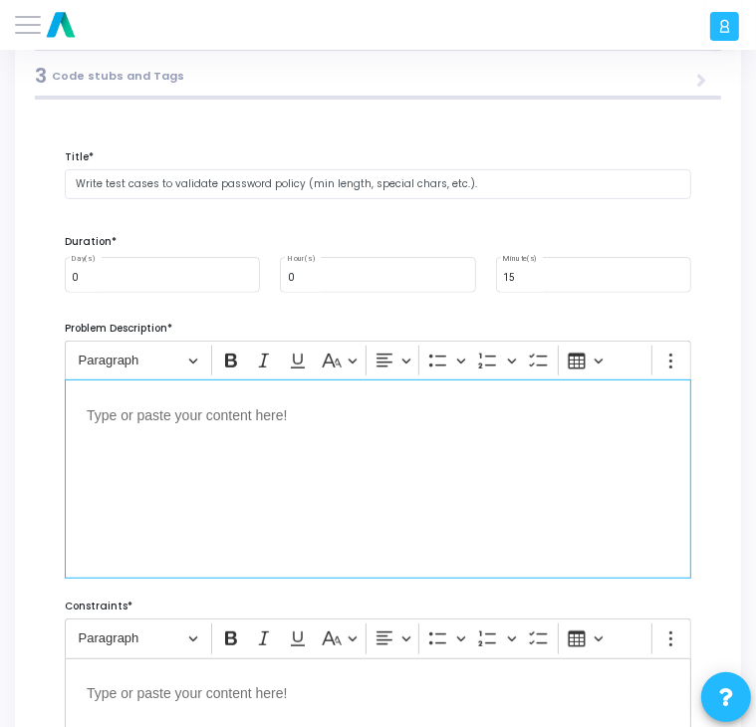
click at [462, 462] on div "Editor editing area: main" at bounding box center [378, 479] width 627 height 199
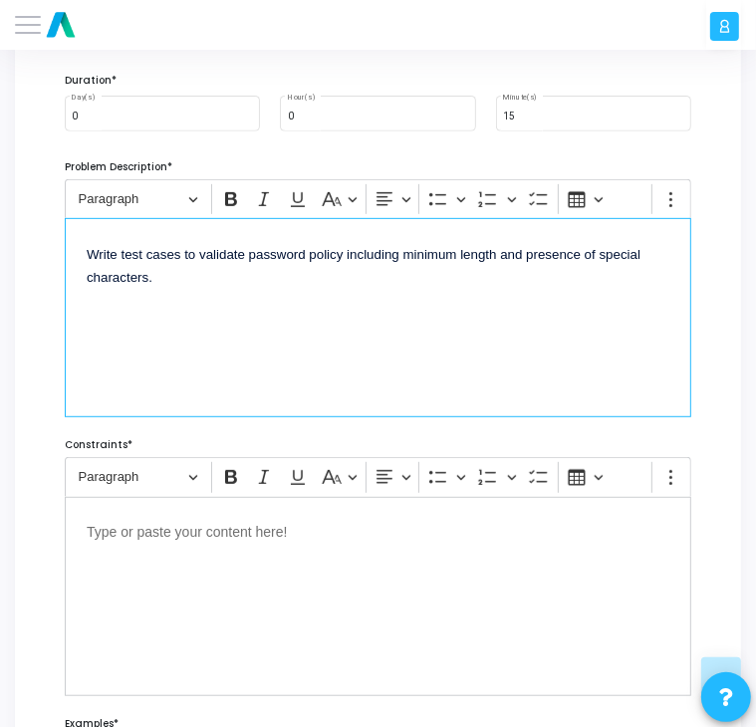
scroll to position [375, 0]
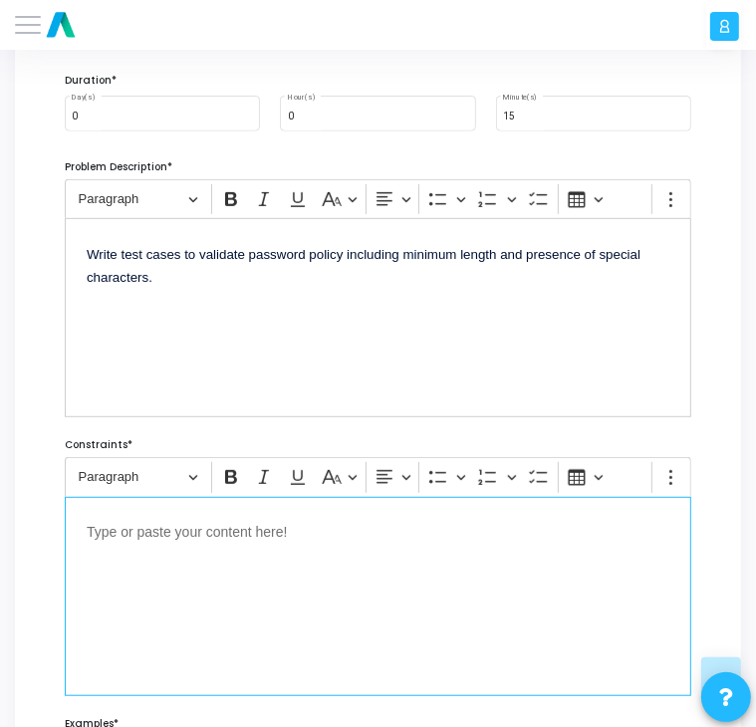
click at [591, 564] on div "Editor editing area: main" at bounding box center [378, 596] width 627 height 199
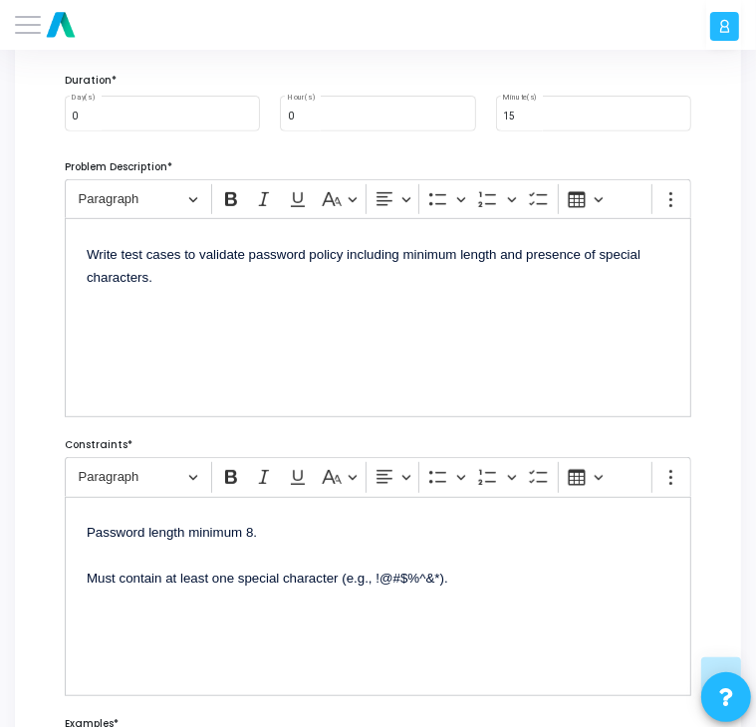
scroll to position [685, 0]
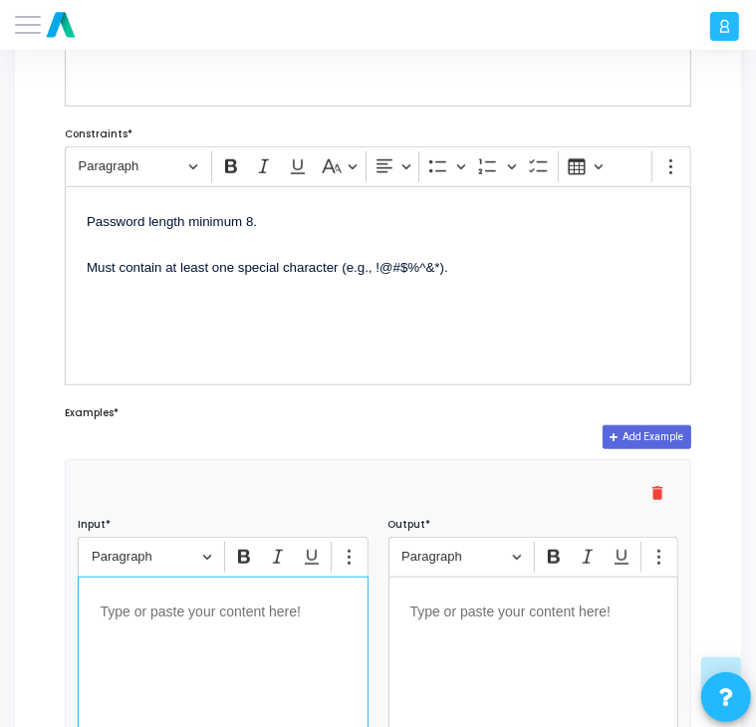
click at [261, 671] on div "Editor editing area: main" at bounding box center [223, 676] width 290 height 199
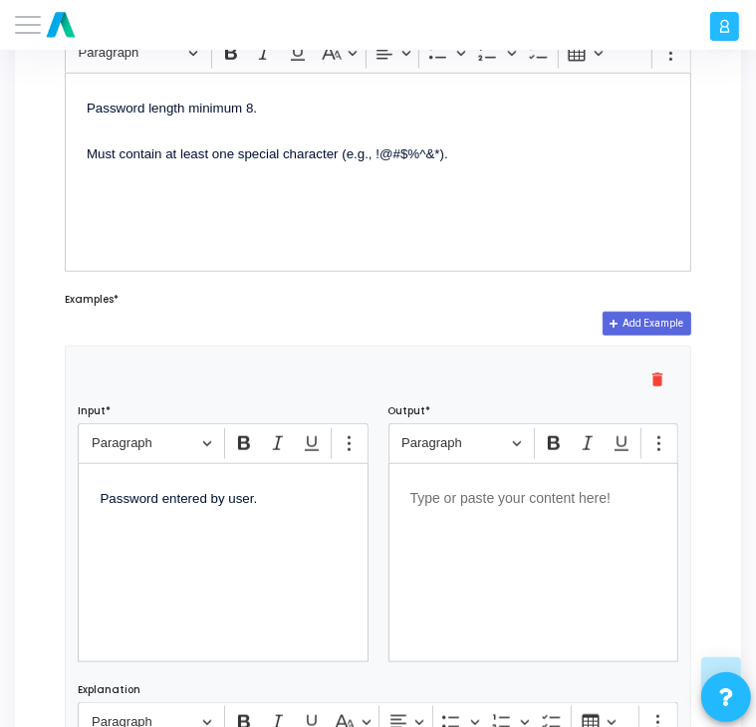
scroll to position [797, 0]
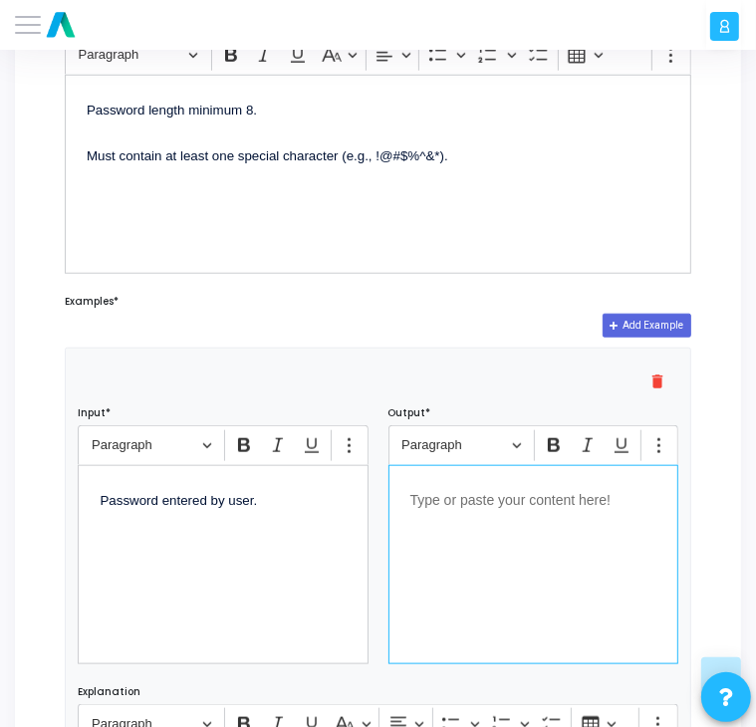
click at [537, 496] on p "Editor editing area: main" at bounding box center [533, 499] width 246 height 25
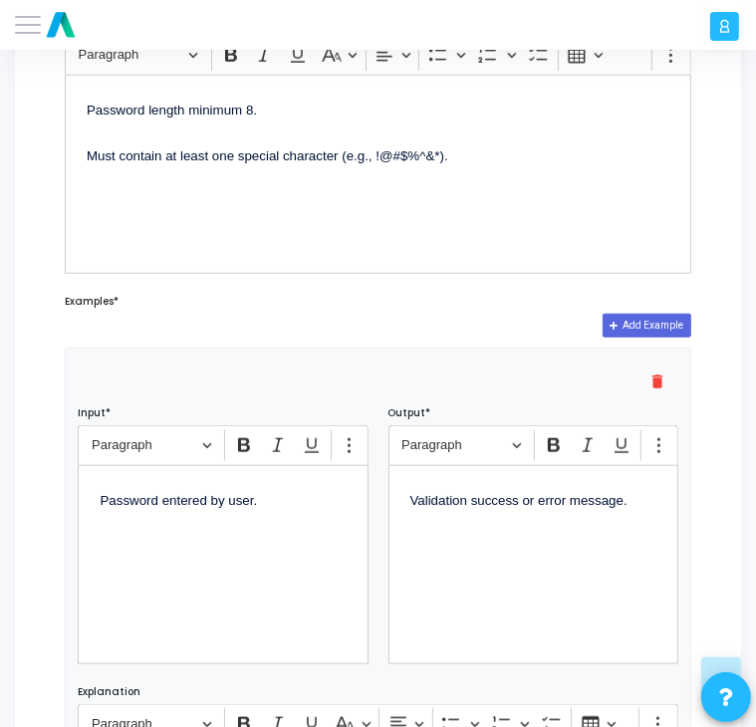
click at [432, 349] on div "delete Input* Rich Text Editor Paragraph Bold Italic Underline Show more items …" at bounding box center [378, 652] width 625 height 607
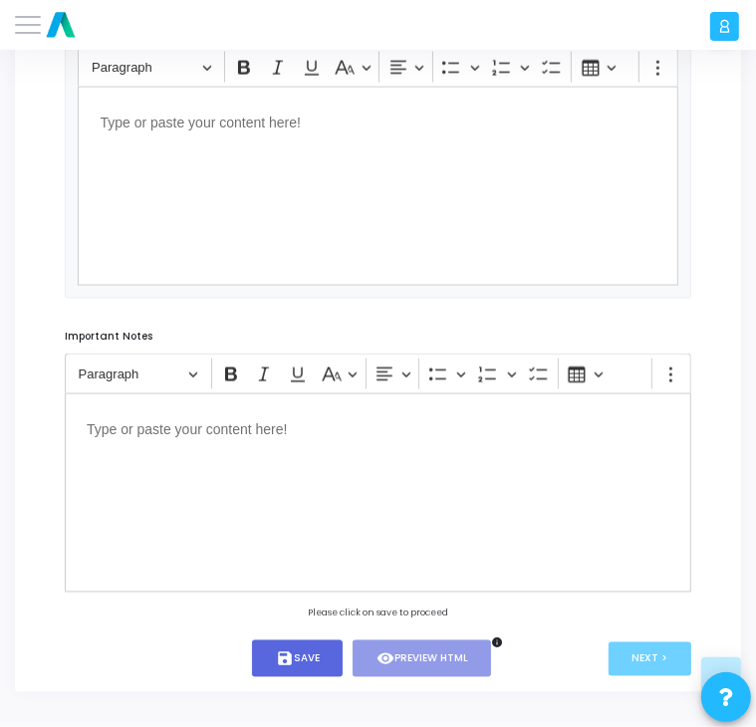
scroll to position [1458, 0]
click at [279, 672] on button "save Save" at bounding box center [297, 659] width 91 height 37
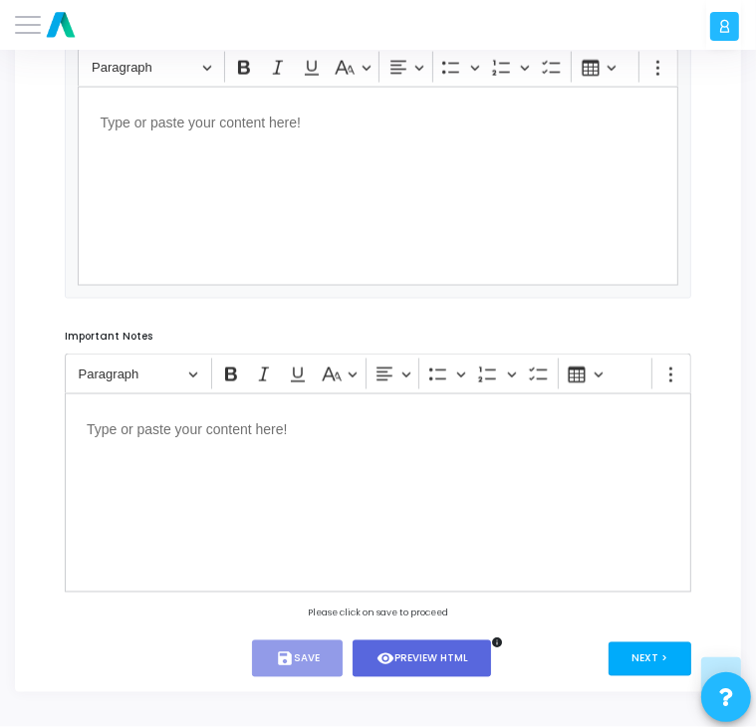
click at [649, 662] on button "Next >" at bounding box center [650, 660] width 83 height 34
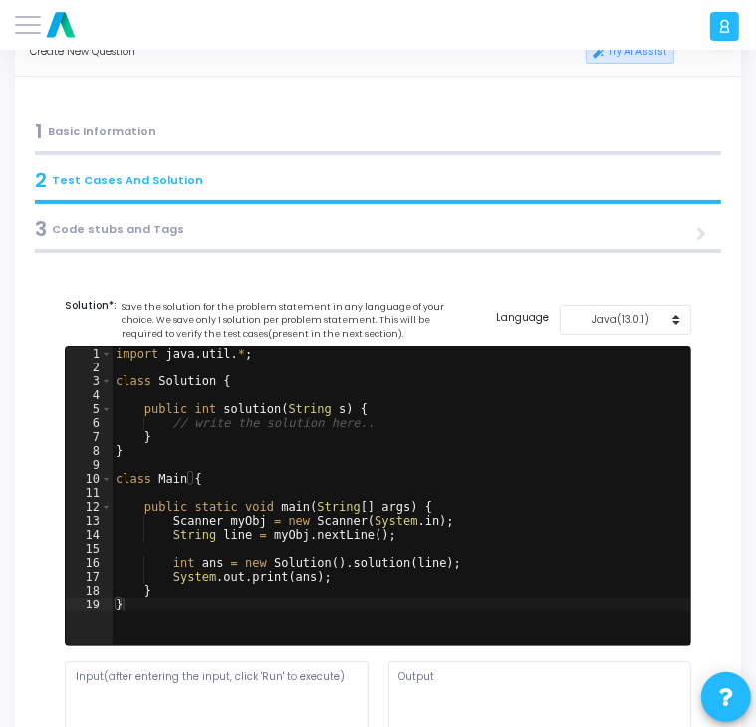
scroll to position [0, 0]
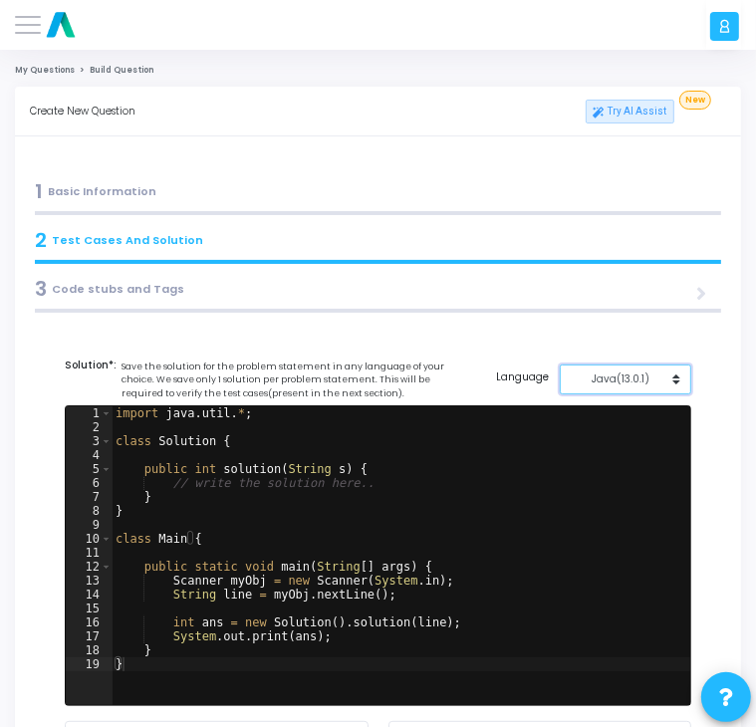
click at [645, 392] on button "Java(13.0.1)" at bounding box center [626, 380] width 133 height 30
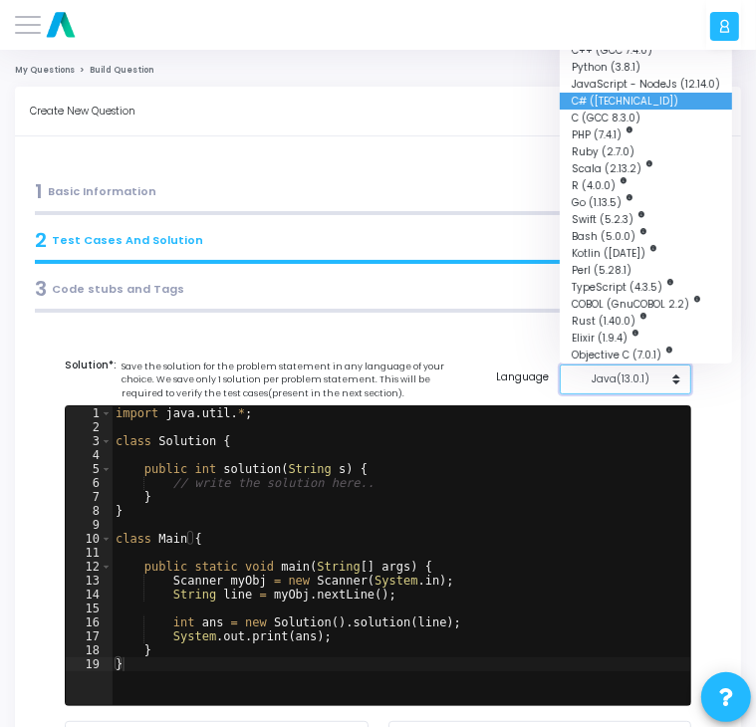
scroll to position [4, 0]
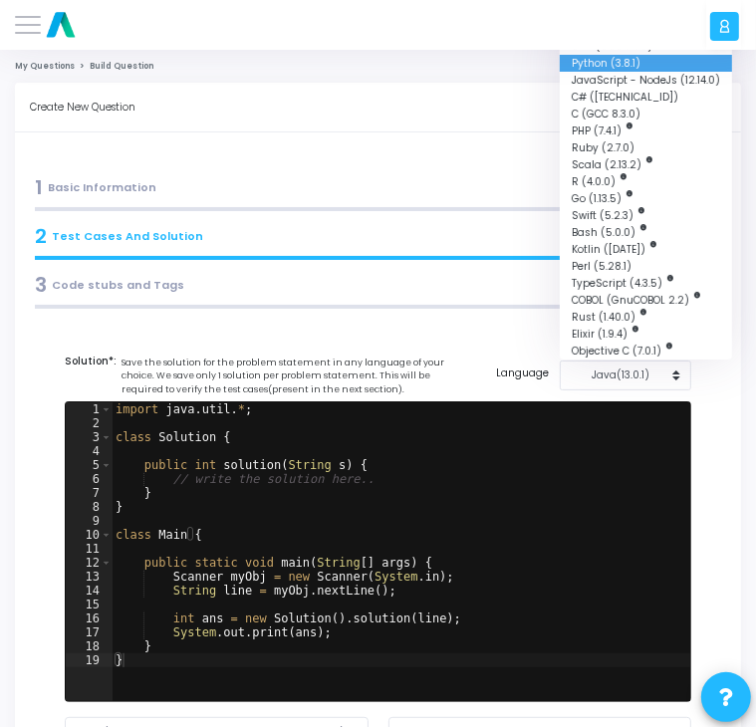
click at [614, 62] on button "Python (3.8.1)" at bounding box center [646, 63] width 172 height 17
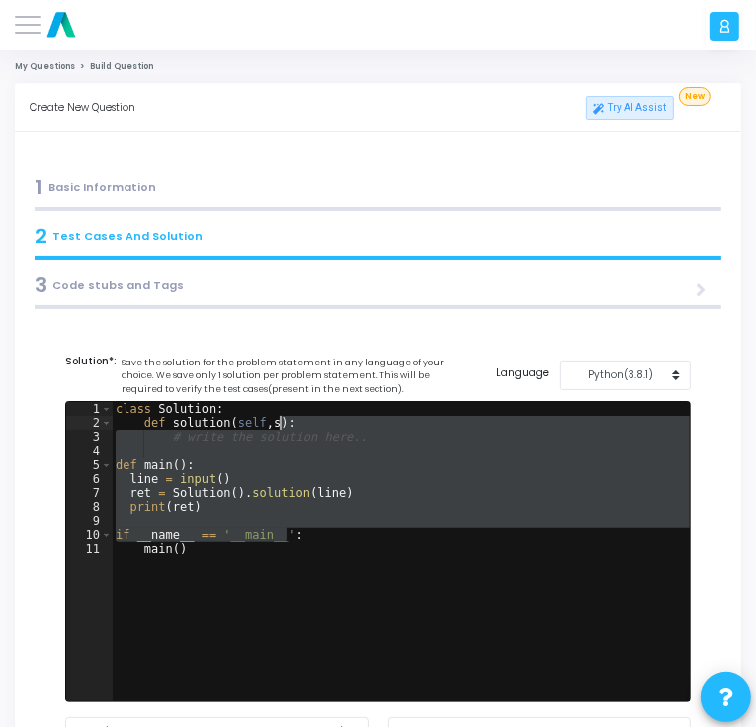
drag, startPoint x: 565, startPoint y: 531, endPoint x: 207, endPoint y: 418, distance: 375.0
click at [207, 418] on div "class Solution : def solution ( self , s ) : # write the solution here.. def ma…" at bounding box center [402, 566] width 580 height 327
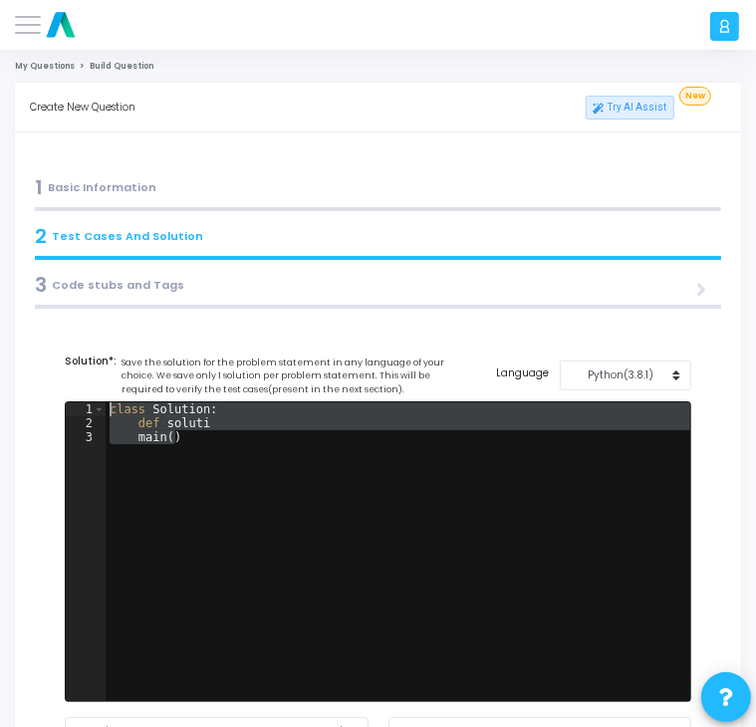
drag, startPoint x: 223, startPoint y: 443, endPoint x: 139, endPoint y: 399, distance: 94.9
click at [139, 399] on cj-code-editor "Solution*: Save the solution for the problem statement in any language of your …" at bounding box center [378, 593] width 627 height 478
type textarea "class Solution: def soluti"
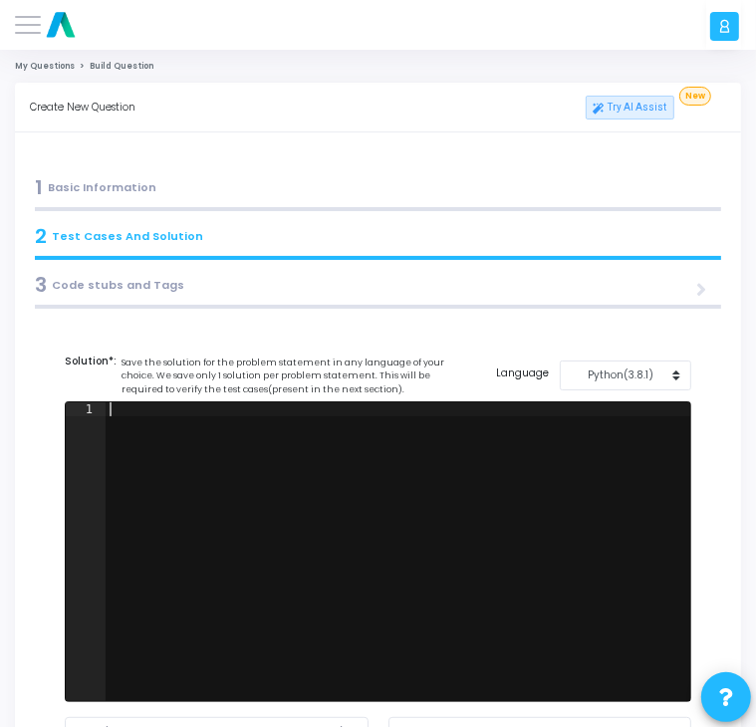
click at [594, 415] on div at bounding box center [399, 566] width 586 height 327
paste textarea "//""
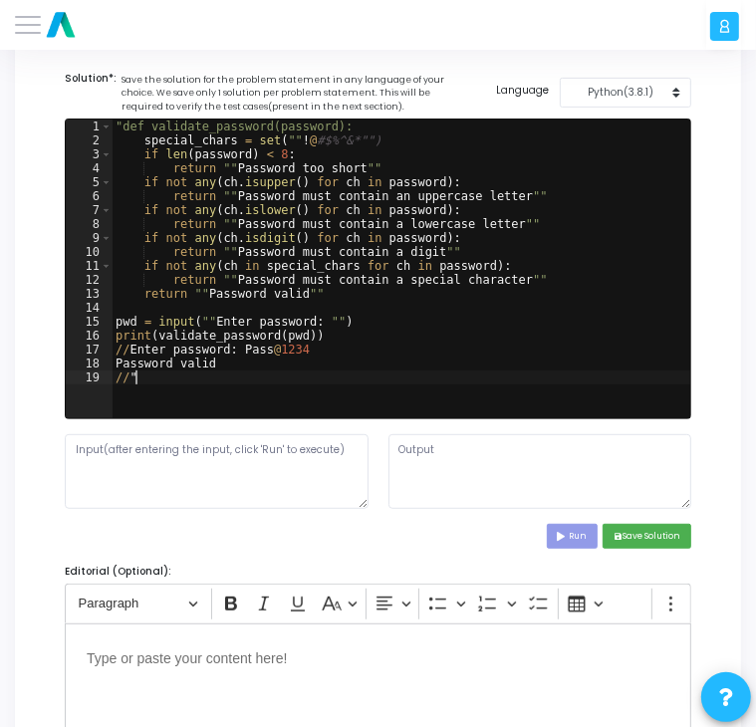
scroll to position [307, 0]
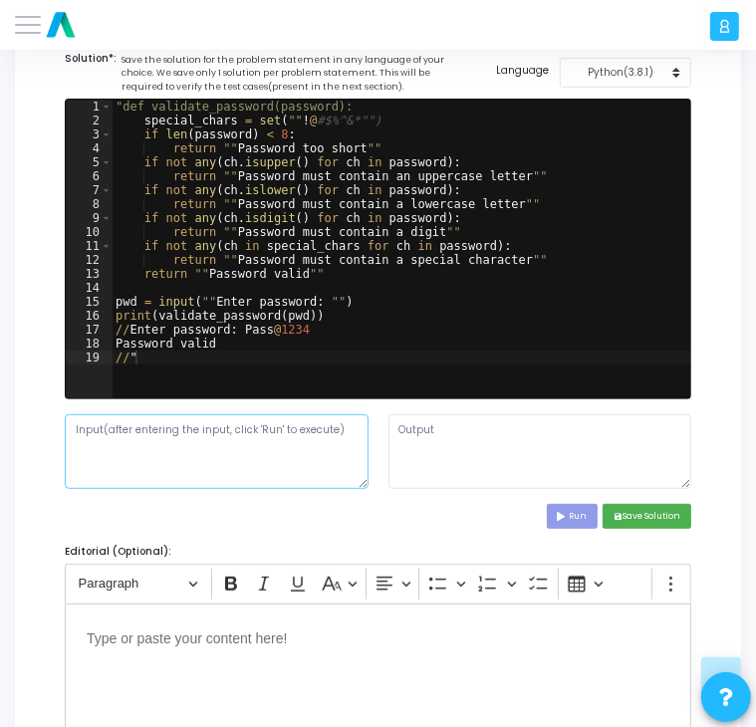
click at [236, 449] on textarea at bounding box center [217, 451] width 304 height 75
drag, startPoint x: 303, startPoint y: 325, endPoint x: 238, endPoint y: 332, distance: 65.1
click at [238, 332] on div ""def validate_password(password): special_chars = set ( "" ! @ #$%^&*"") if len…" at bounding box center [402, 263] width 580 height 327
click at [229, 348] on div ""def validate_password(password): special_chars = set ( "" ! @ #$%^&*"") if len…" at bounding box center [402, 263] width 580 height 327
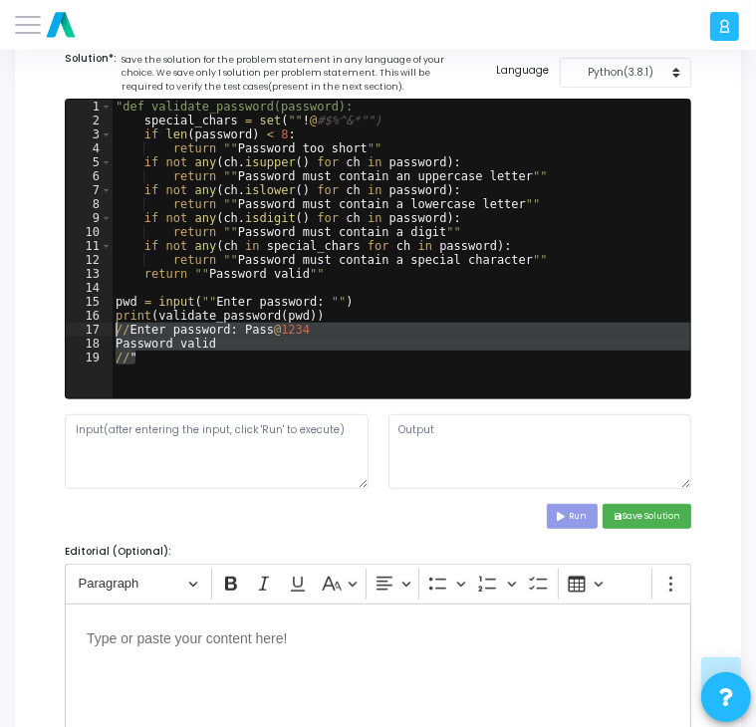
drag, startPoint x: 171, startPoint y: 363, endPoint x: 116, endPoint y: 335, distance: 62.4
click at [116, 335] on div ""def validate_password(password): special_chars = set ( "" ! @ #$%^&*"") if len…" at bounding box center [402, 263] width 580 height 327
type textarea "//Enter password: [SECURITY_DATA] Password valid"
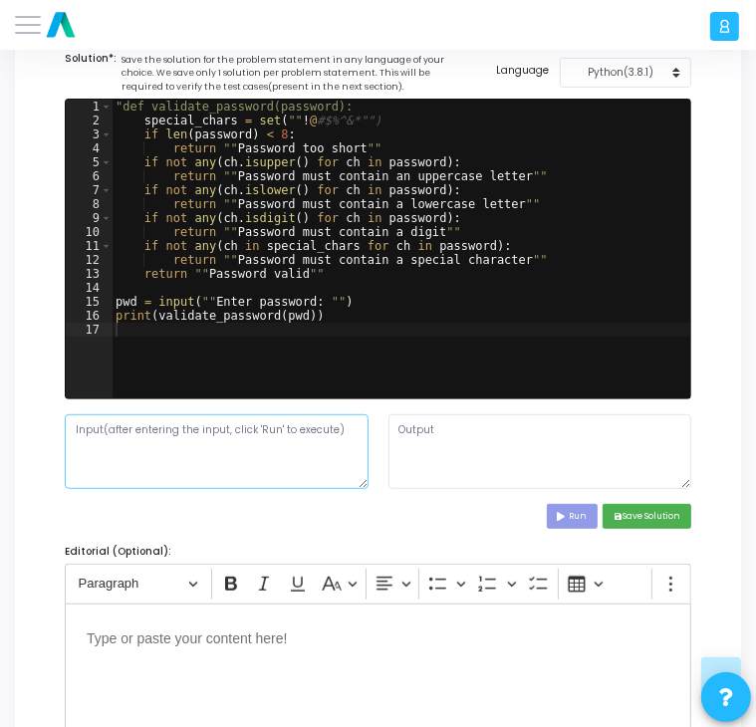
click at [132, 442] on textarea at bounding box center [217, 451] width 304 height 75
paste textarea "Pass@1234"
type textarea "Pass@1234"
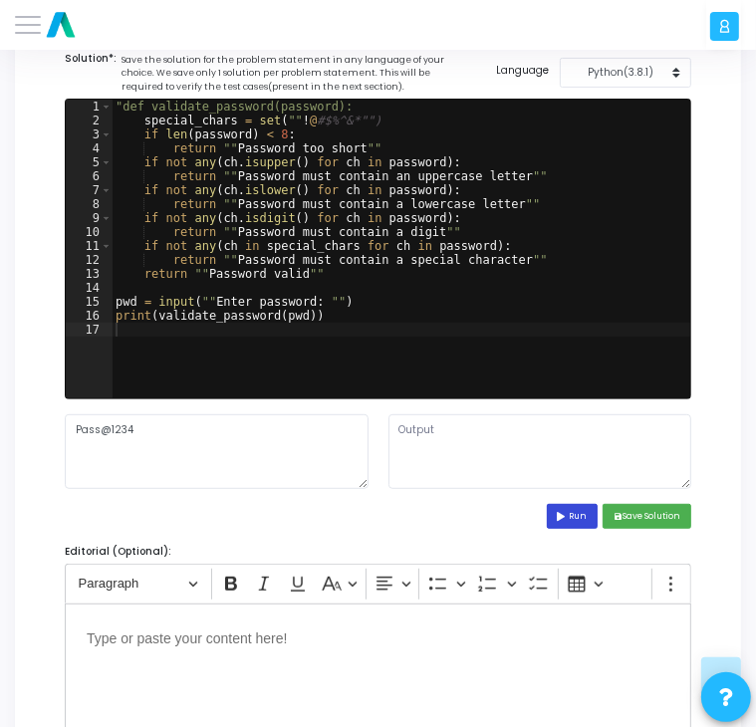
click at [569, 517] on button "Run" at bounding box center [573, 516] width 52 height 25
type textarea "File "script.py", line 1 "def validate_password(password): ^ SyntaxError: EOL w…"
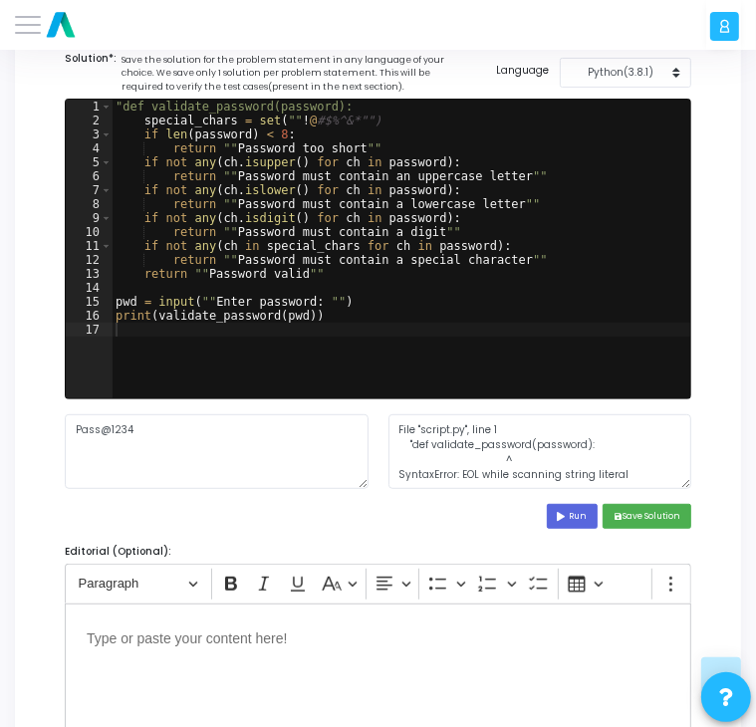
type textarea ""def validate_password(password):"
click at [119, 102] on div ""def validate_password(password): special_chars = set ( "" ! @ #$%^&*"") if len…" at bounding box center [402, 263] width 580 height 327
click at [303, 286] on div ""def validate_password(password): special_chars = set ( "" ! @ #$%^&*"") if len…" at bounding box center [402, 263] width 580 height 327
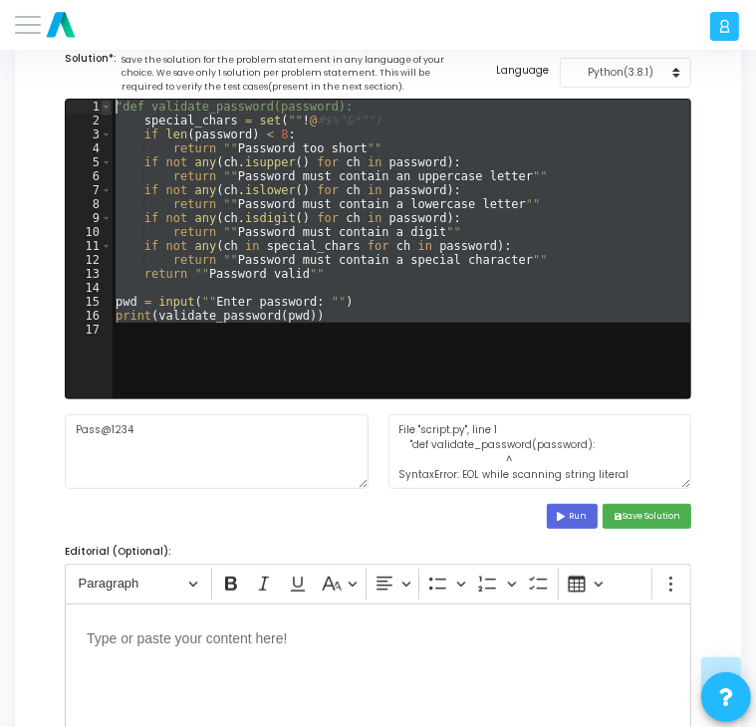
drag, startPoint x: 318, startPoint y: 338, endPoint x: 100, endPoint y: 108, distance: 317.1
click at [100, 108] on div "1 2 3 4 5 6 7 8 9 10 11 12 13 14 15 16 17 "def validate_password(password): spe…" at bounding box center [378, 249] width 625 height 299
type textarea ""def validate_password(password): special_chars = set(""!@#$%^&*"")"
click at [297, 337] on div ""def validate_password(password): special_chars = set ( "" ! @ #$%^&*"") if len…" at bounding box center [401, 249] width 579 height 299
drag, startPoint x: 297, startPoint y: 337, endPoint x: 74, endPoint y: 92, distance: 331.5
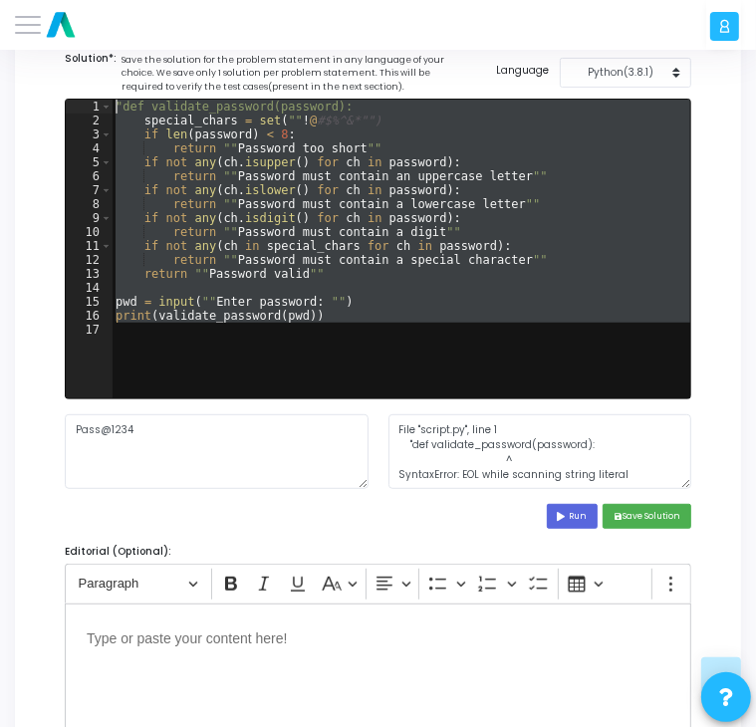
click at [74, 92] on cj-code-editor "Solution*: Save the solution for the problem statement in any language of your …" at bounding box center [378, 290] width 627 height 478
type textarea ""def validate_password(password): special_chars = set(""!@#$%^&*"")"
paste textarea
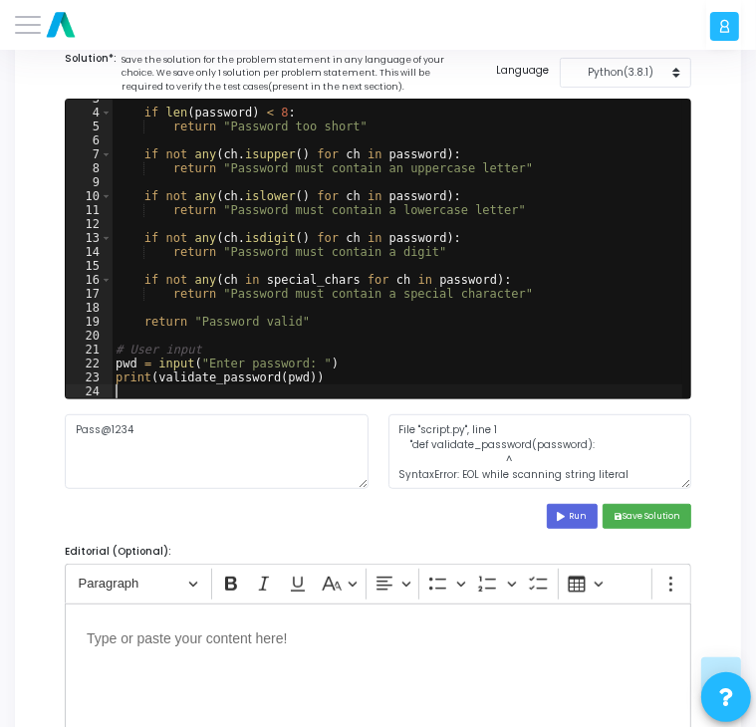
scroll to position [36, 0]
click at [558, 512] on icon at bounding box center [564, 516] width 12 height 9
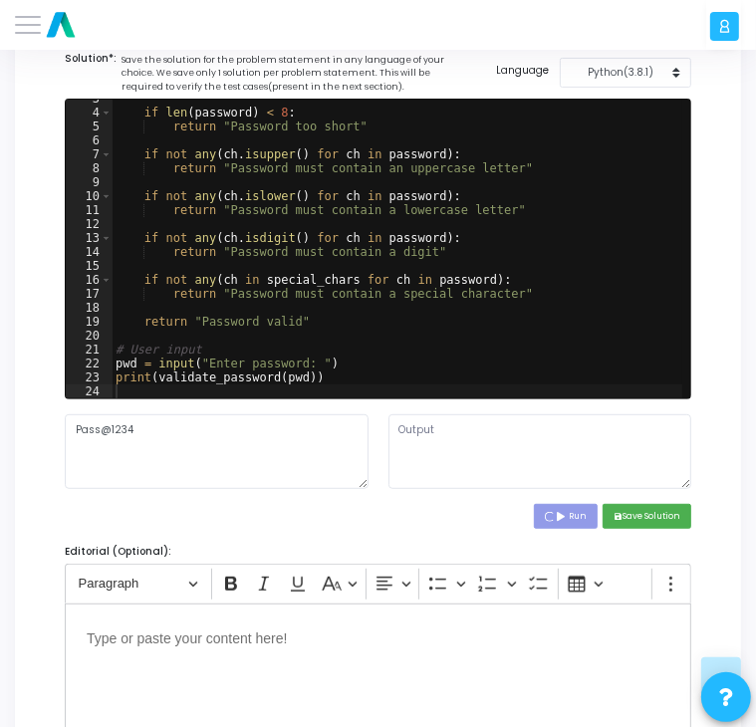
type textarea "Enter password: Password valid"
drag, startPoint x: 309, startPoint y: 364, endPoint x: 202, endPoint y: 364, distance: 106.6
click at [202, 364] on div "if len ( password ) < 8 : return "Password too short" if not any ( ch . isupper…" at bounding box center [398, 255] width 572 height 327
type textarea "pwd = input()"
click at [594, 519] on button "Run" at bounding box center [573, 516] width 52 height 25
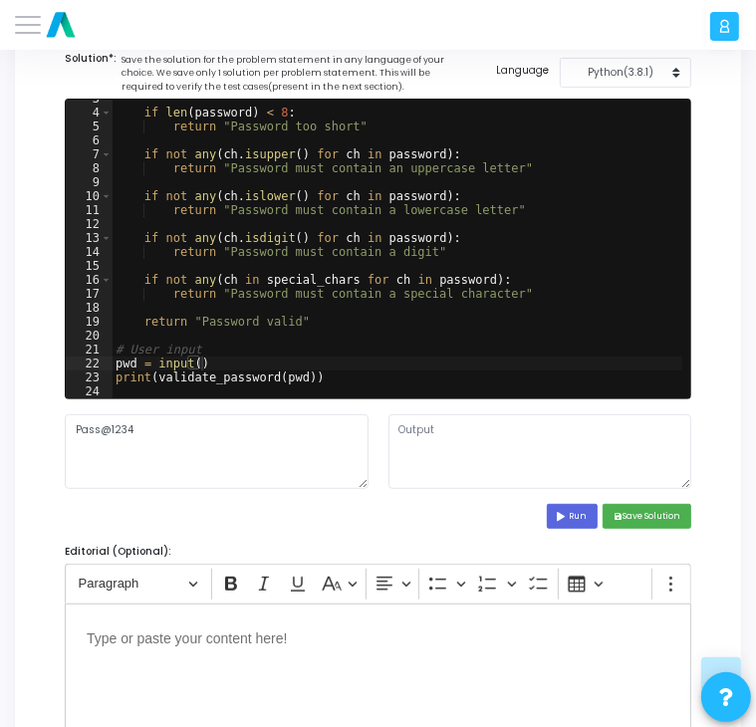
type textarea "Password valid"
drag, startPoint x: 489, startPoint y: 429, endPoint x: 398, endPoint y: 428, distance: 91.7
click at [398, 428] on textarea "Password valid" at bounding box center [541, 451] width 304 height 75
click at [564, 518] on icon at bounding box center [564, 516] width 12 height 9
type textarea "Password valid"
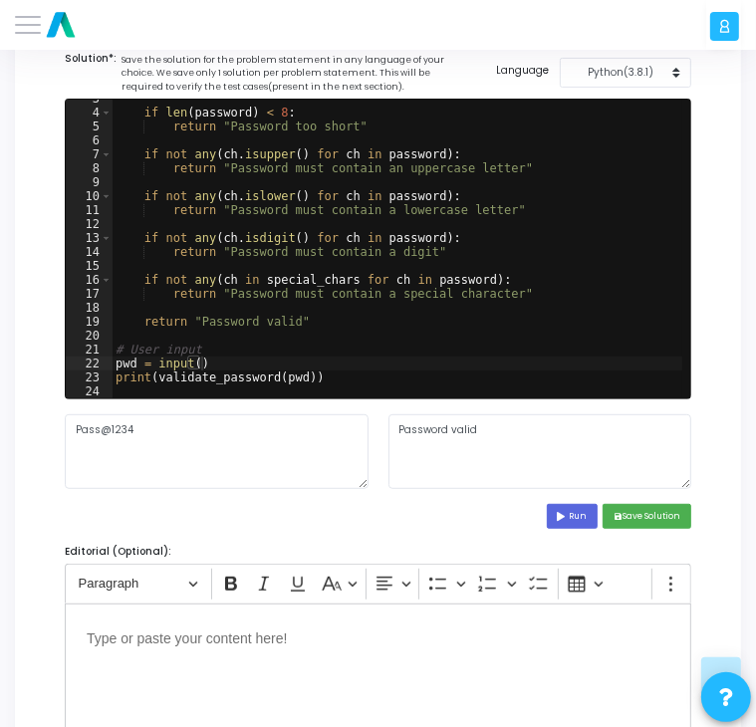
click at [339, 659] on div "Editor editing area: main" at bounding box center [378, 703] width 627 height 199
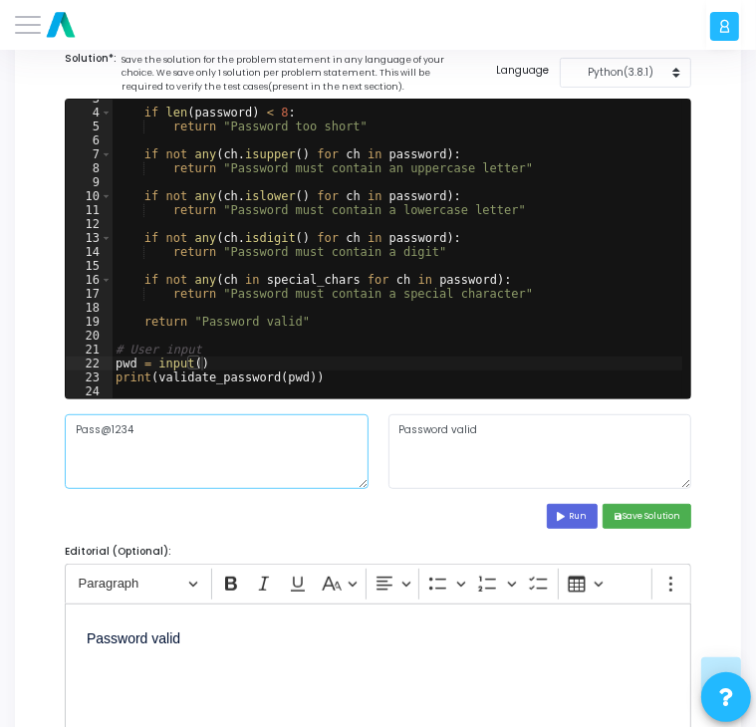
drag, startPoint x: 150, startPoint y: 435, endPoint x: 60, endPoint y: 433, distance: 90.7
click at [60, 433] on div "Pass@1234" at bounding box center [217, 451] width 324 height 75
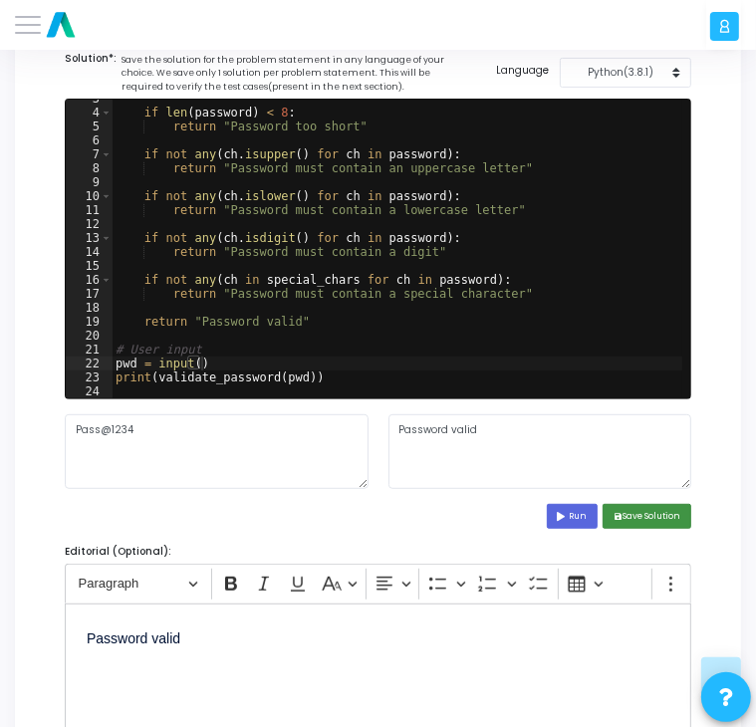
click at [663, 511] on button "save Save Solution" at bounding box center [647, 516] width 89 height 25
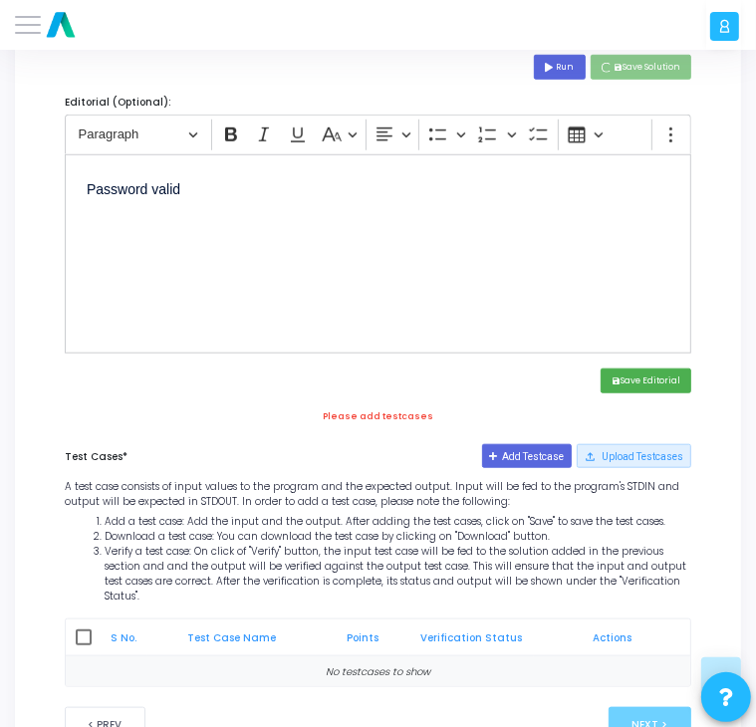
scroll to position [757, 0]
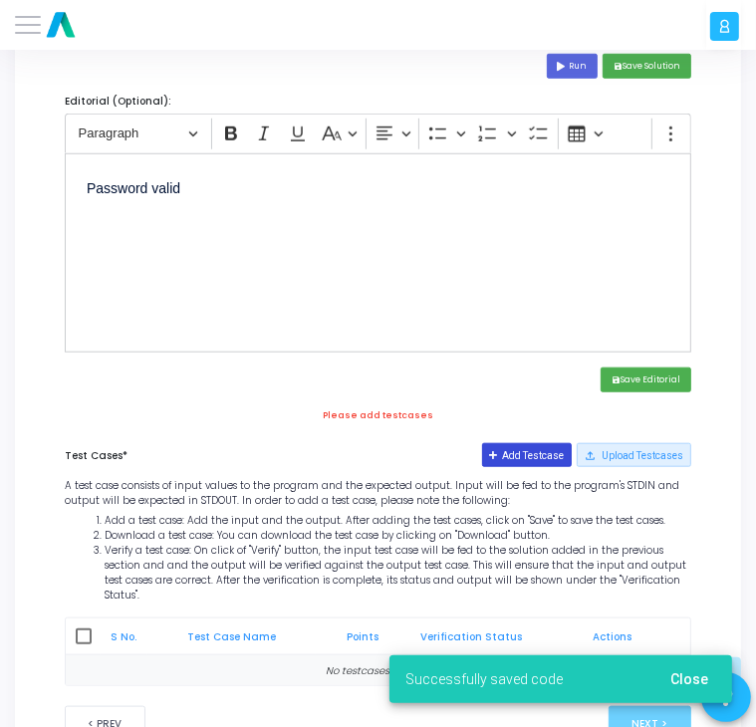
click at [535, 447] on button "Add Testcase" at bounding box center [527, 455] width 91 height 24
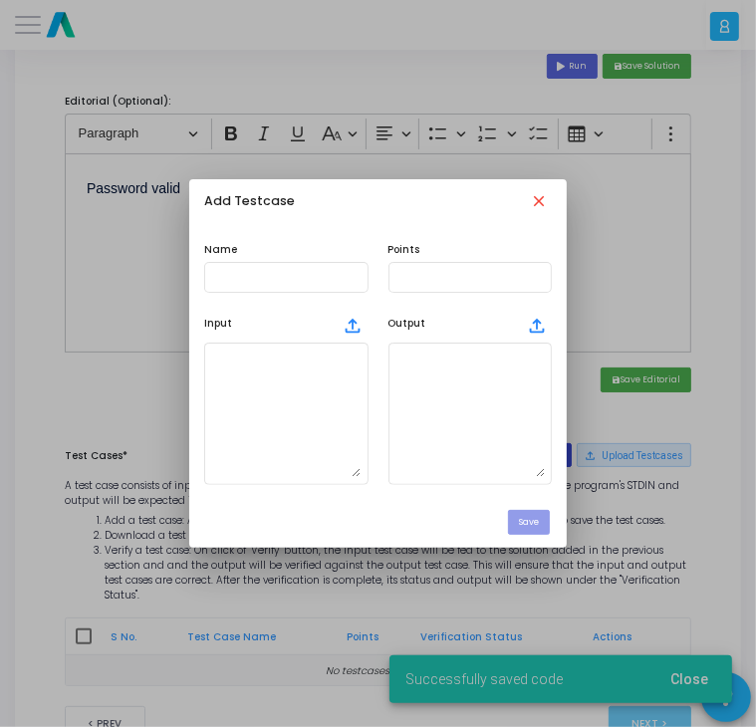
scroll to position [0, 0]
click at [301, 383] on textarea at bounding box center [285, 415] width 149 height 128
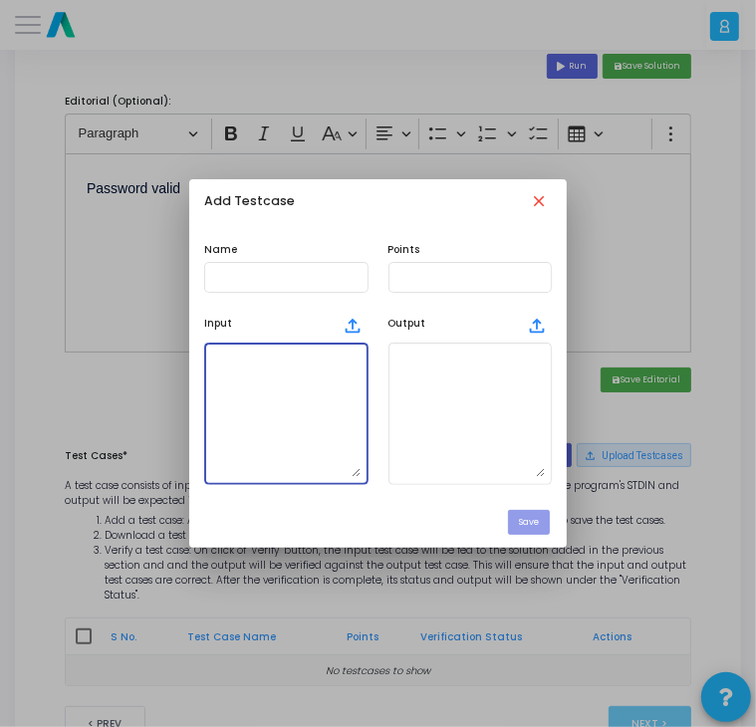
paste textarea "Pass@1234"
type textarea "Pass@1234"
click at [135, 189] on div at bounding box center [378, 363] width 756 height 727
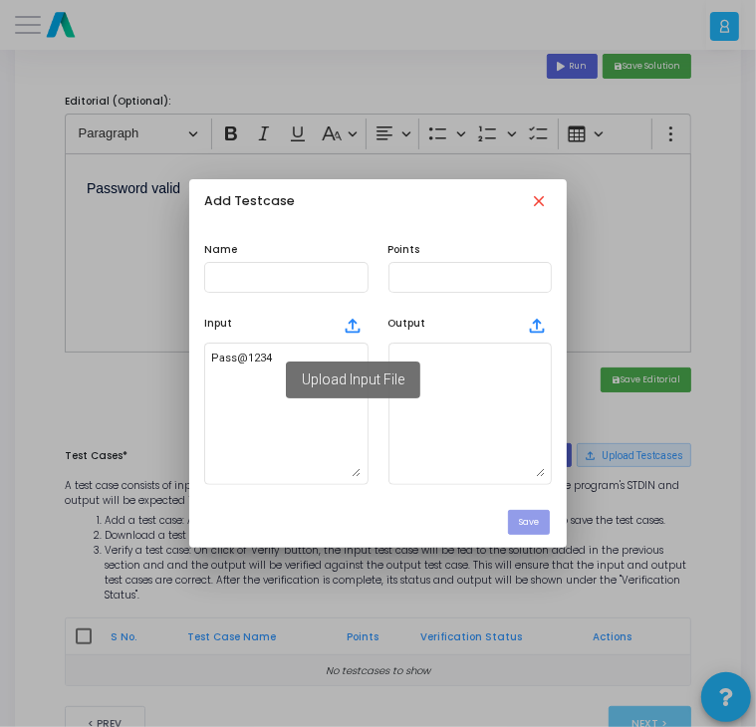
click at [430, 374] on mat-tooltip-component "Upload Input File" at bounding box center [353, 380] width 182 height 85
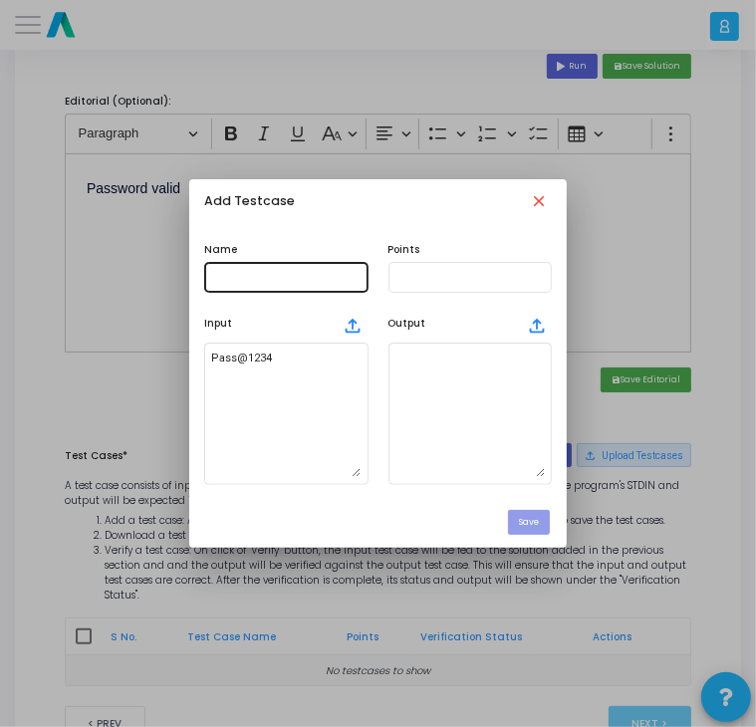
click at [227, 287] on div at bounding box center [285, 276] width 149 height 34
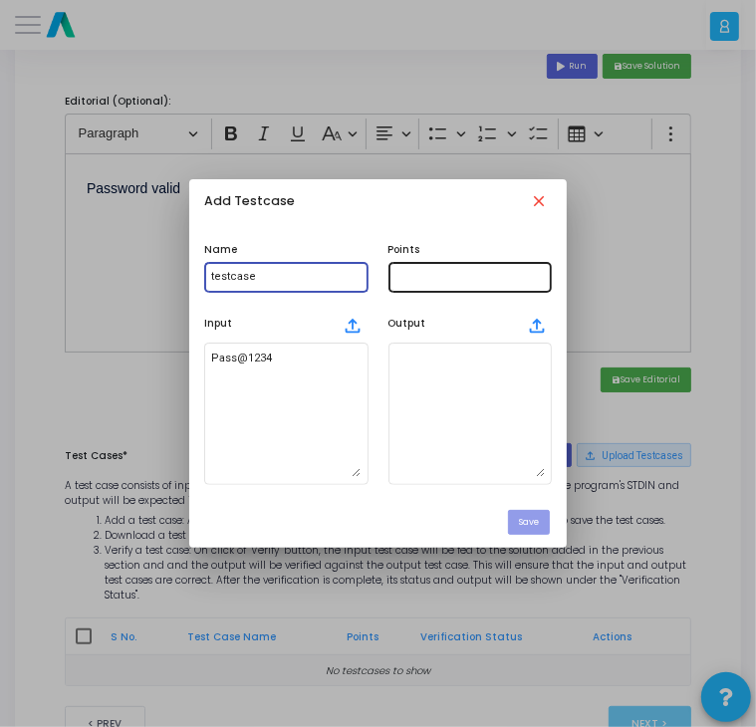
type input "testcase"
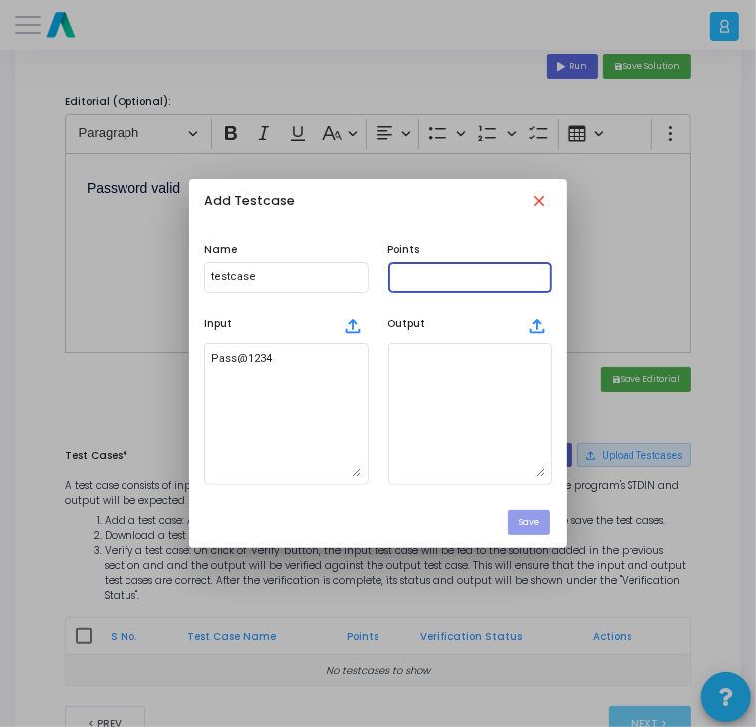
click at [427, 281] on input "text" at bounding box center [470, 277] width 149 height 12
type input "100"
click at [455, 369] on textarea at bounding box center [470, 415] width 149 height 128
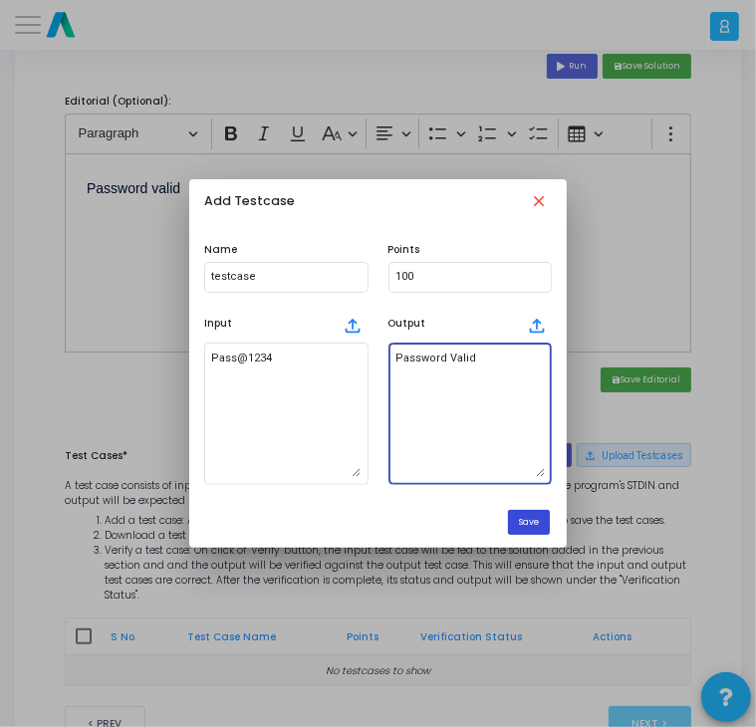
type textarea "Password Valid"
click at [546, 523] on button "Save" at bounding box center [529, 522] width 42 height 25
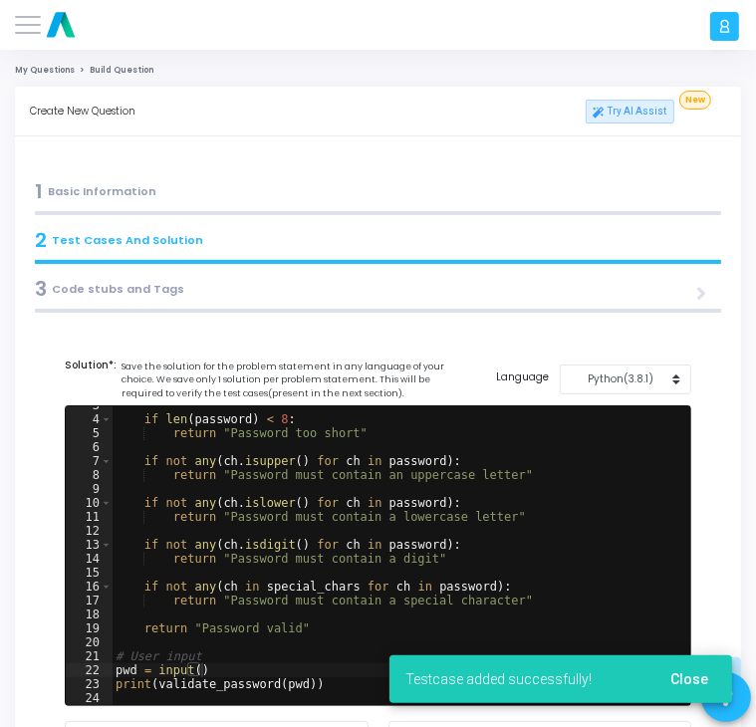
scroll to position [757, 0]
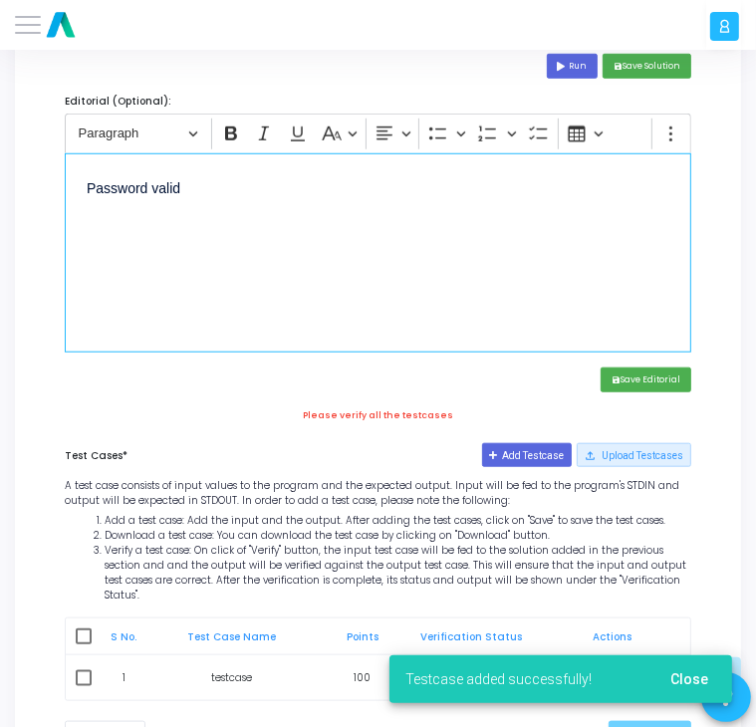
drag, startPoint x: 233, startPoint y: 191, endPoint x: 74, endPoint y: 189, distance: 159.4
click at [74, 189] on div "Password valid" at bounding box center [378, 252] width 627 height 199
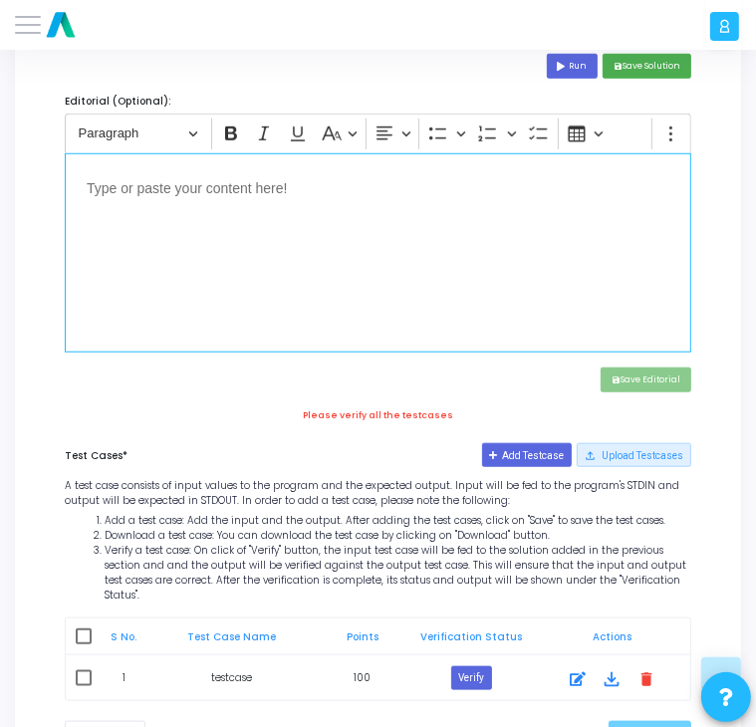
scroll to position [817, 0]
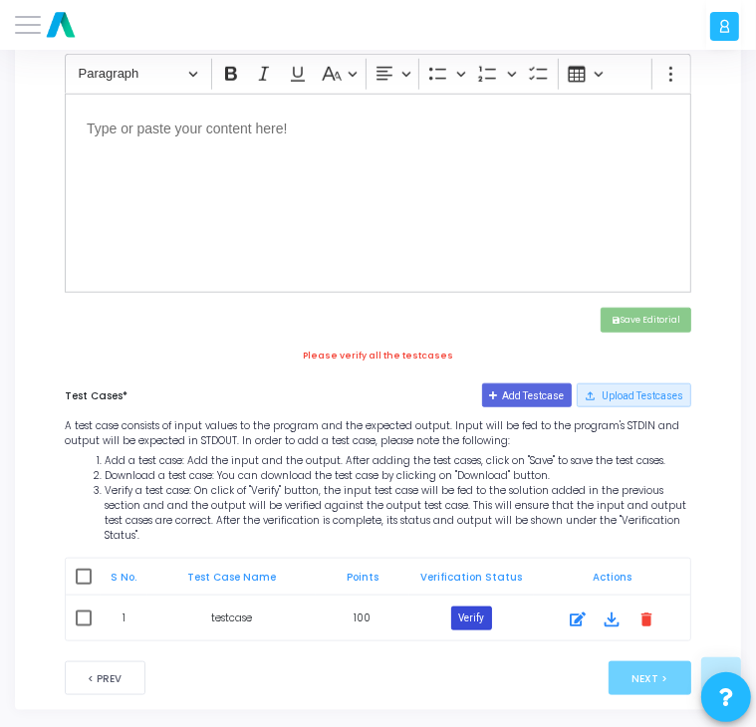
click at [474, 607] on button "Verify" at bounding box center [471, 619] width 41 height 24
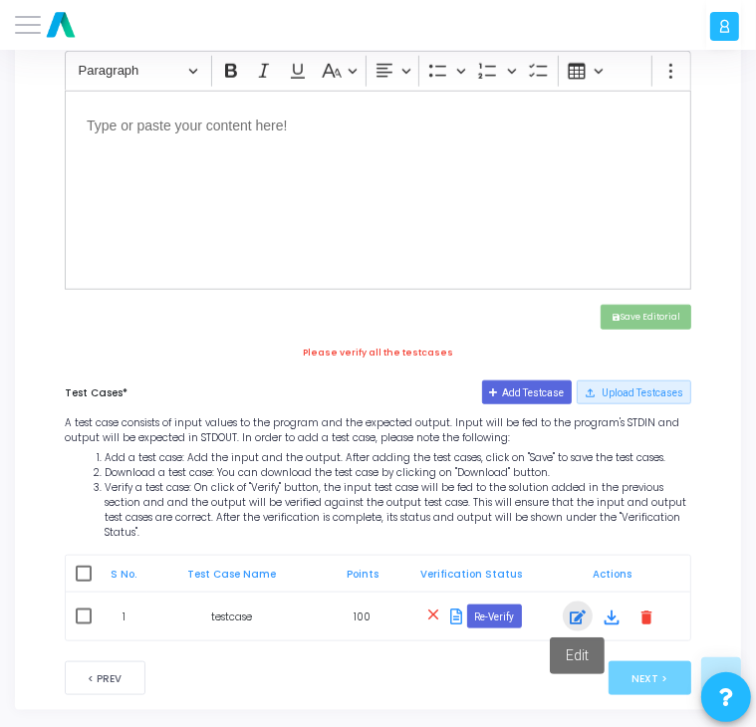
click at [577, 613] on button at bounding box center [578, 617] width 30 height 30
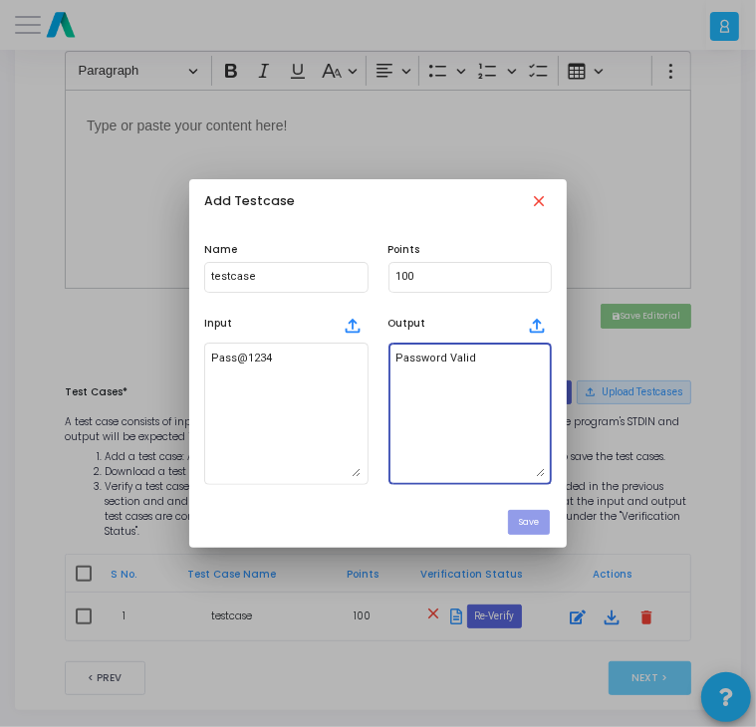
click at [456, 363] on textarea "Password Valid" at bounding box center [470, 415] width 149 height 128
type textarea "Password valid"
click at [527, 519] on button "Save" at bounding box center [529, 522] width 42 height 25
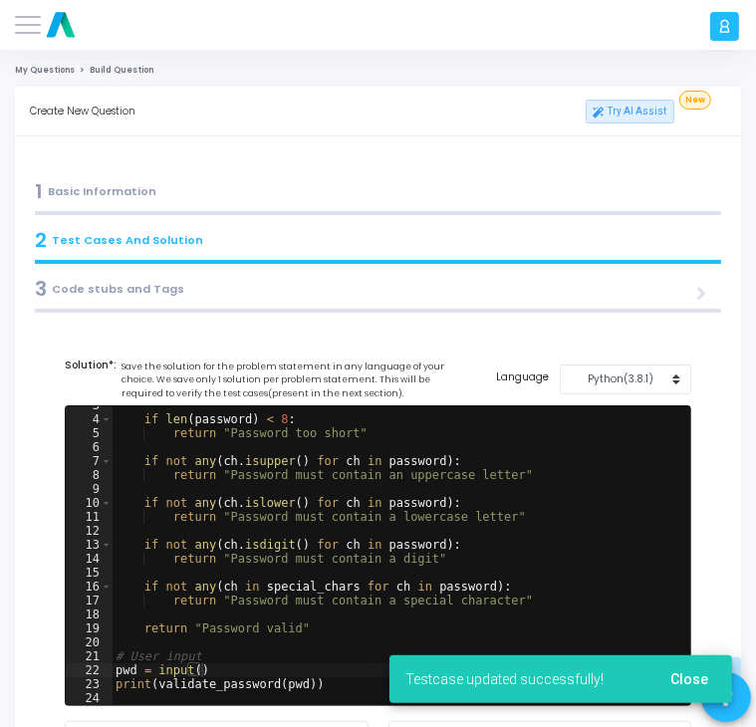
scroll to position [820, 0]
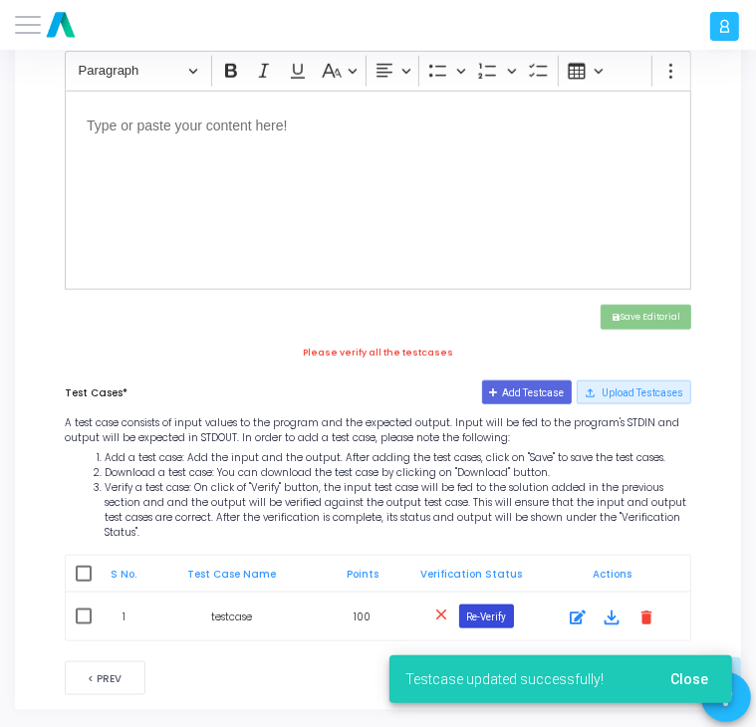
click at [485, 605] on button "Re-Verify" at bounding box center [486, 617] width 55 height 24
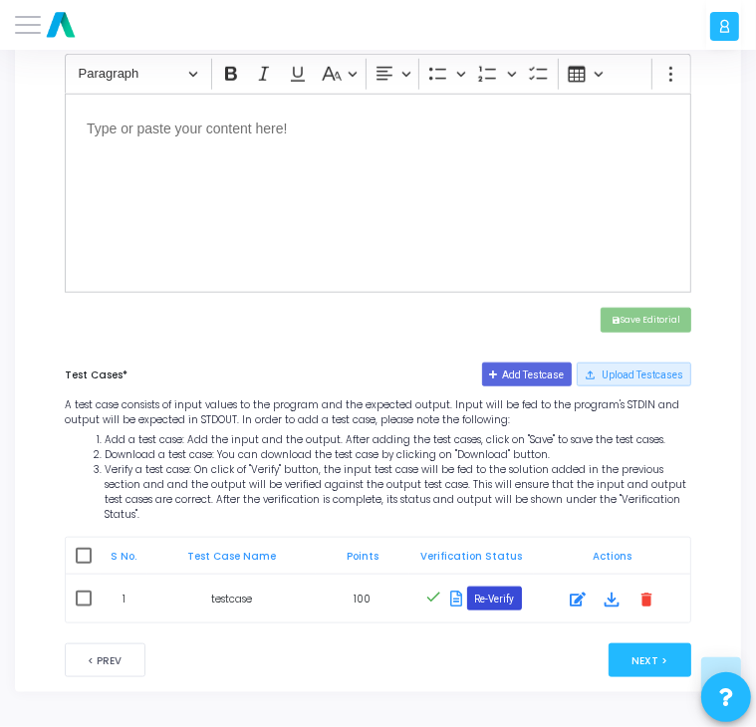
scroll to position [799, 0]
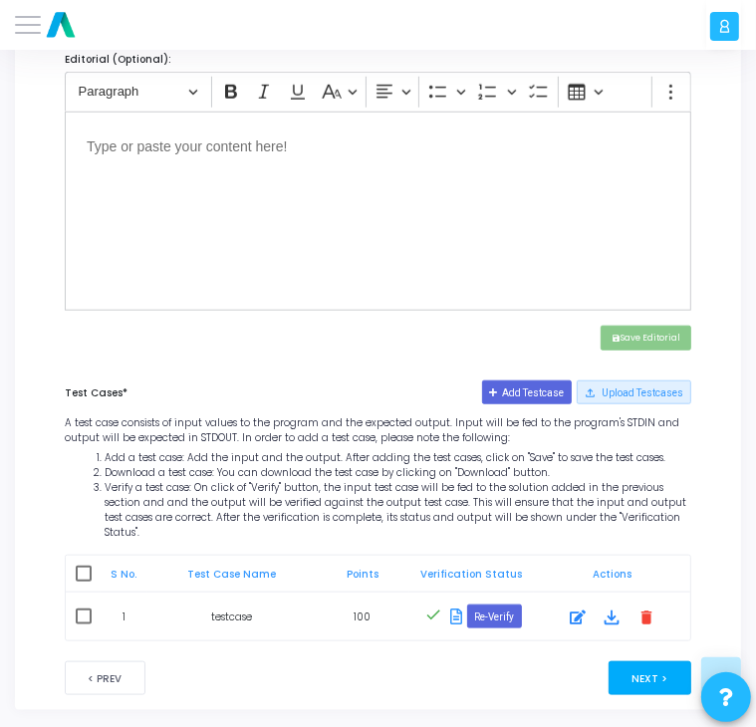
click at [631, 675] on button "Next >" at bounding box center [650, 679] width 83 height 34
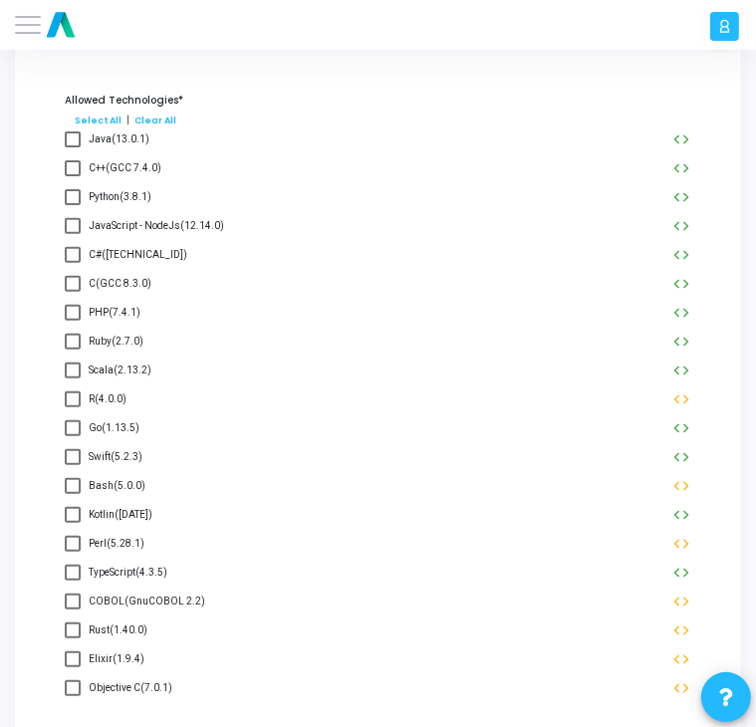
scroll to position [0, 0]
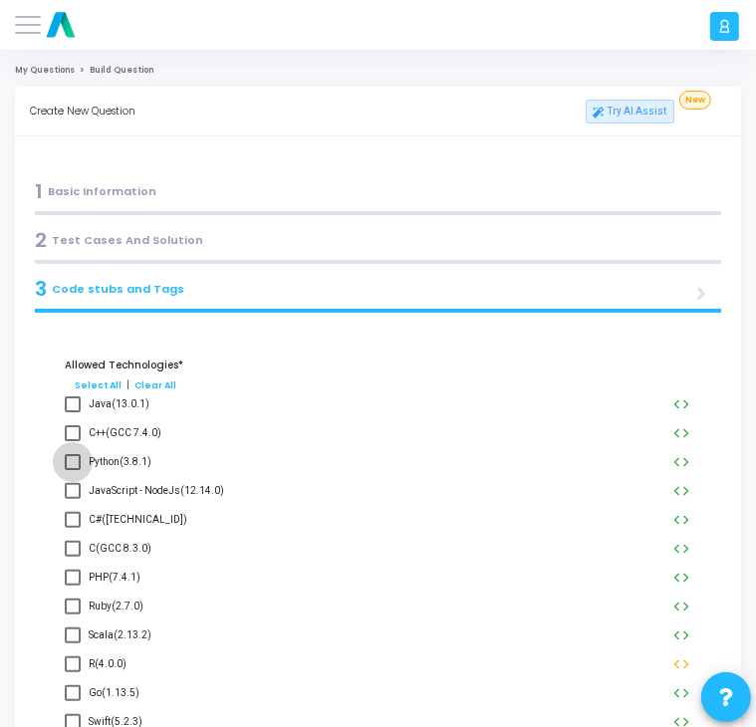
click at [74, 463] on span at bounding box center [73, 462] width 16 height 16
click at [73, 470] on input "Python(3.8.1)" at bounding box center [72, 470] width 1 height 1
checkbox input "true"
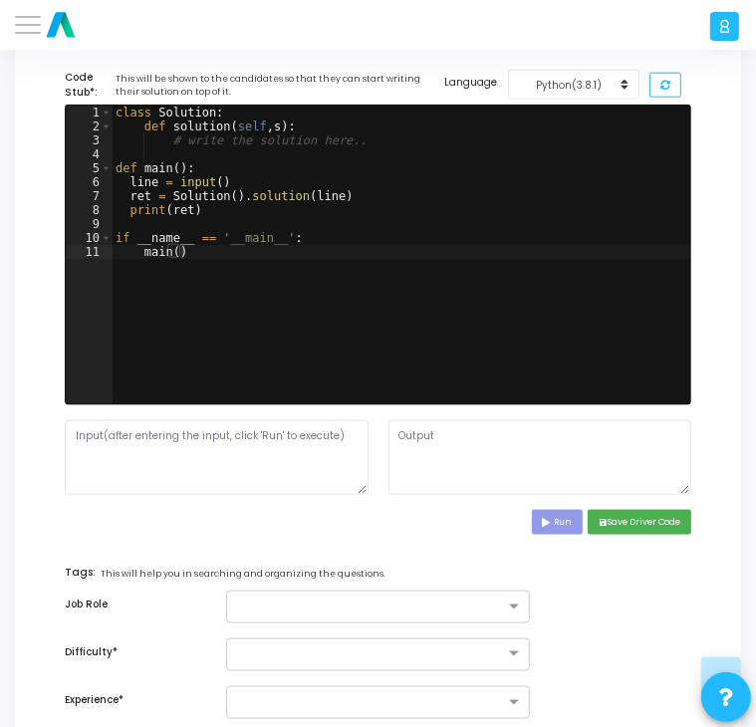
scroll to position [1128, 0]
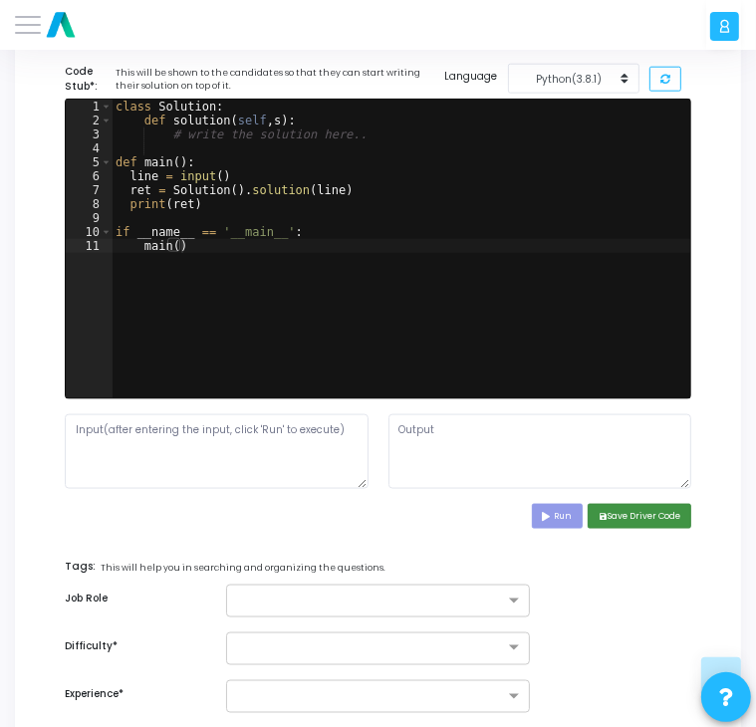
click at [611, 518] on button "save Save Driver Code" at bounding box center [640, 516] width 104 height 25
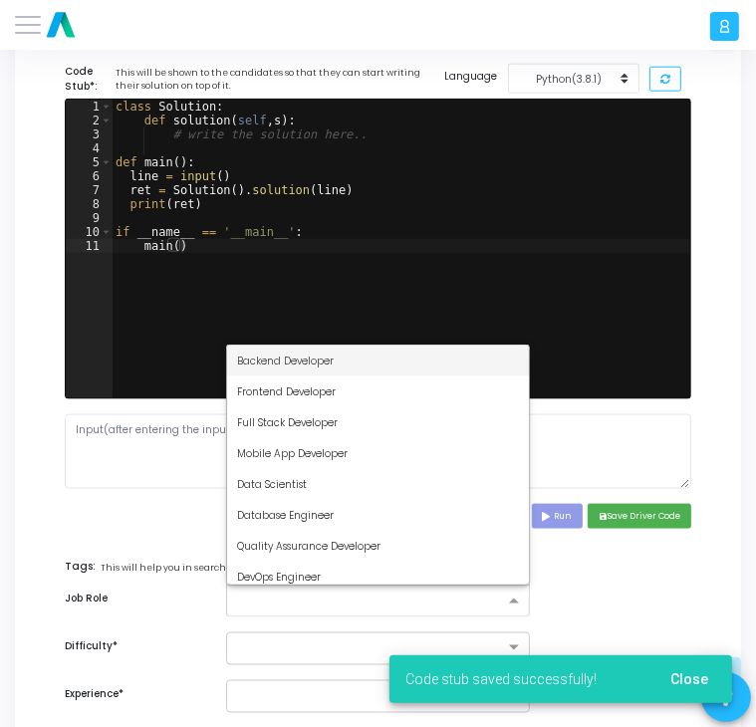
click at [262, 590] on div at bounding box center [365, 601] width 277 height 23
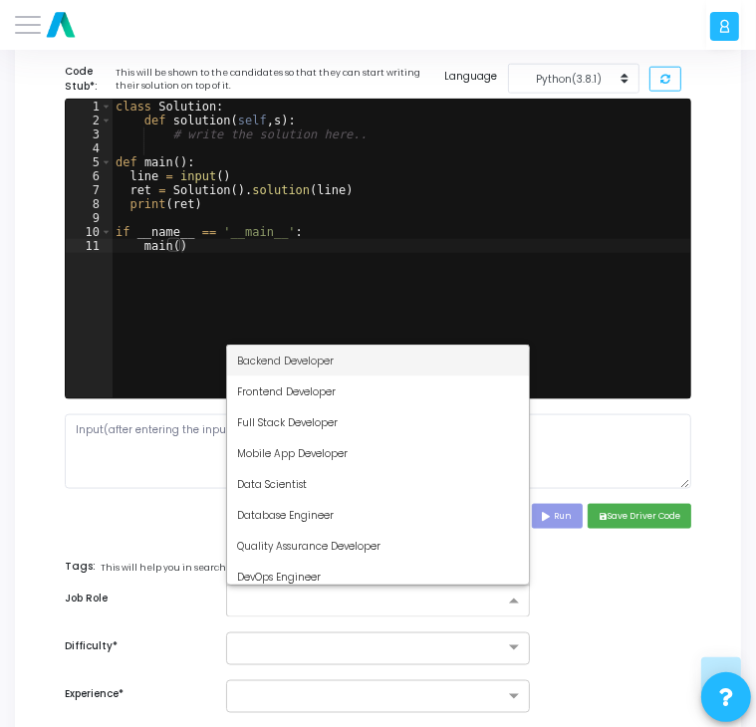
click at [268, 361] on span "Backend Developer" at bounding box center [285, 361] width 97 height 15
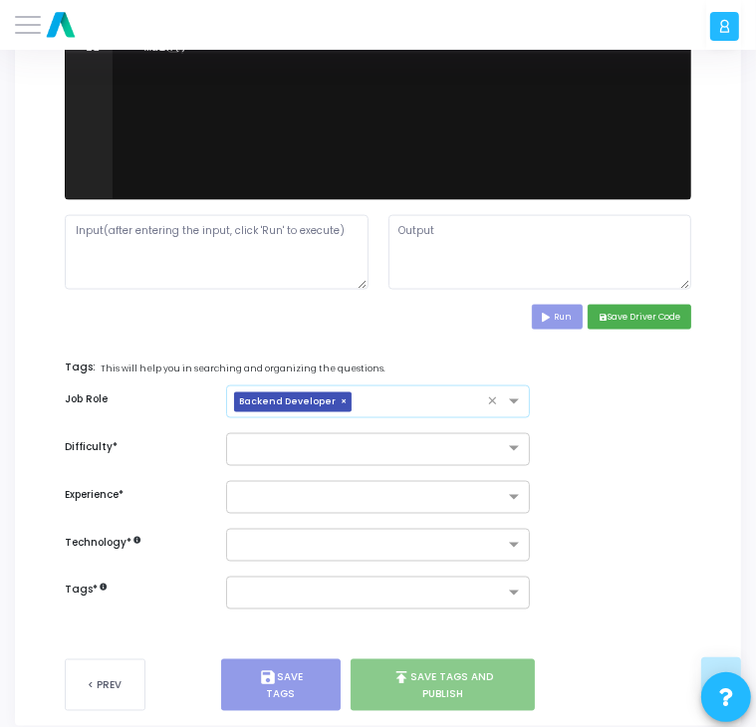
scroll to position [1359, 0]
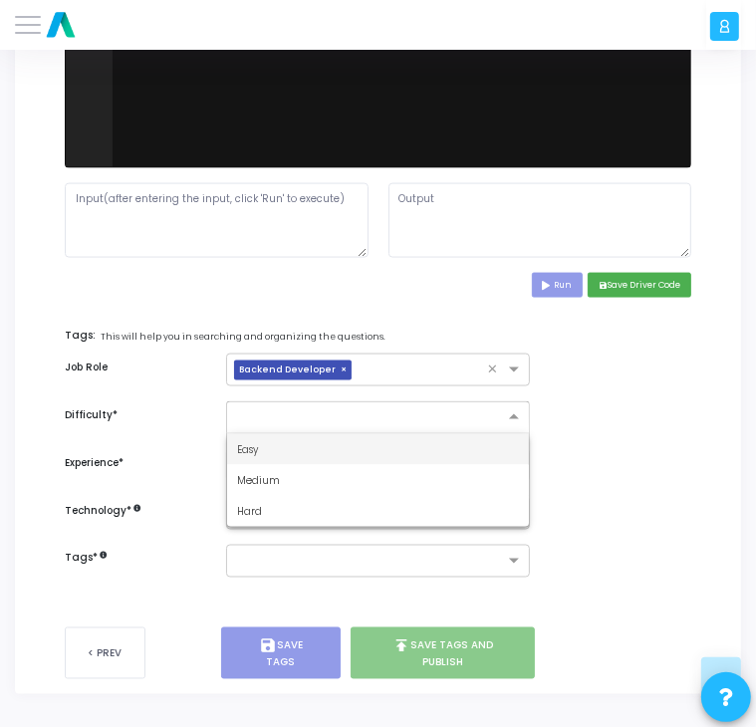
click at [269, 409] on input "text" at bounding box center [358, 415] width 242 height 15
click at [282, 448] on div "Easy" at bounding box center [378, 449] width 302 height 31
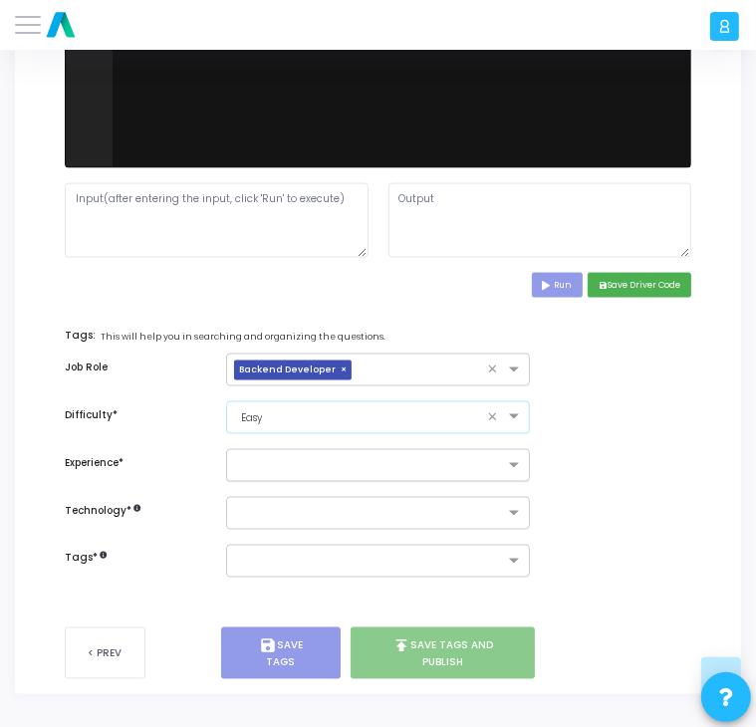
click at [283, 459] on input "text" at bounding box center [370, 466] width 267 height 15
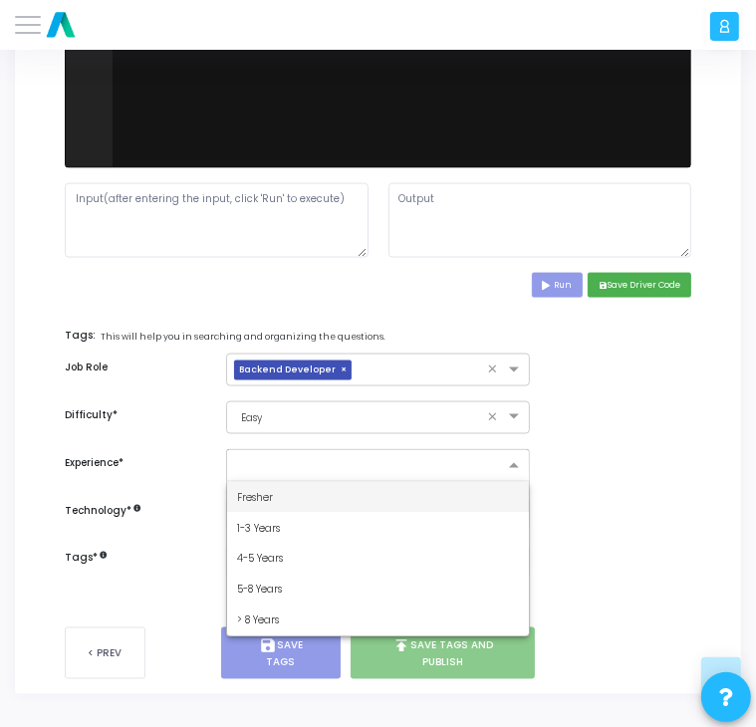
click at [274, 502] on div "Fresher" at bounding box center [378, 497] width 302 height 31
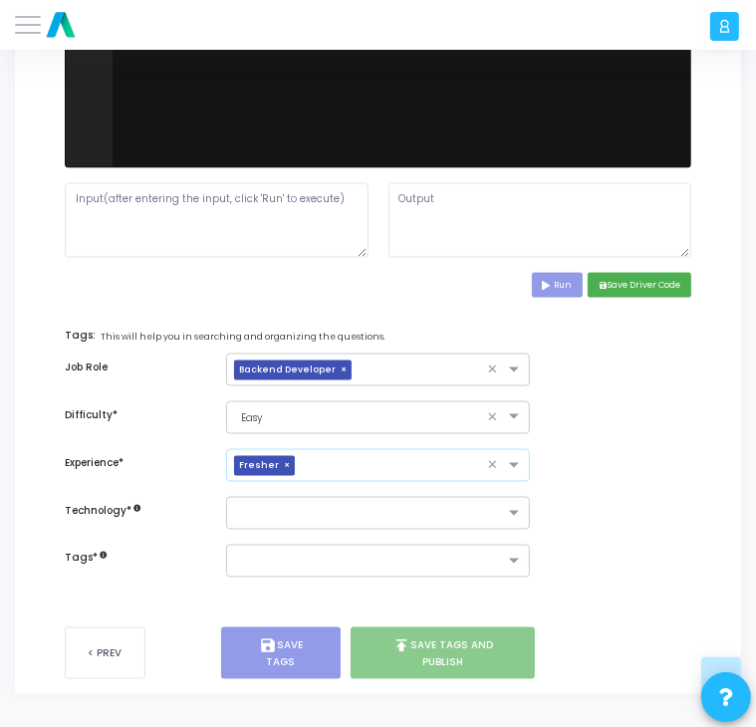
scroll to position [1358, 0]
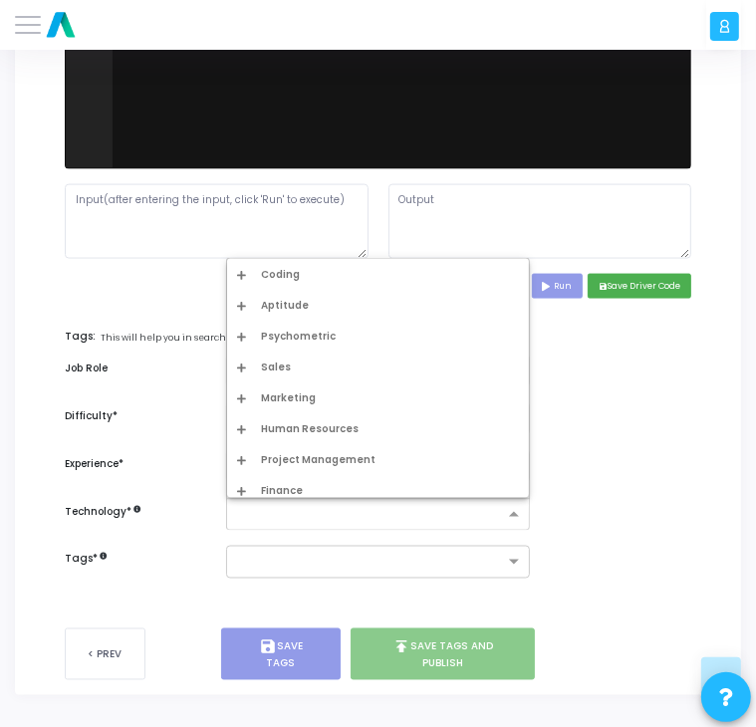
click at [274, 503] on div at bounding box center [365, 514] width 277 height 23
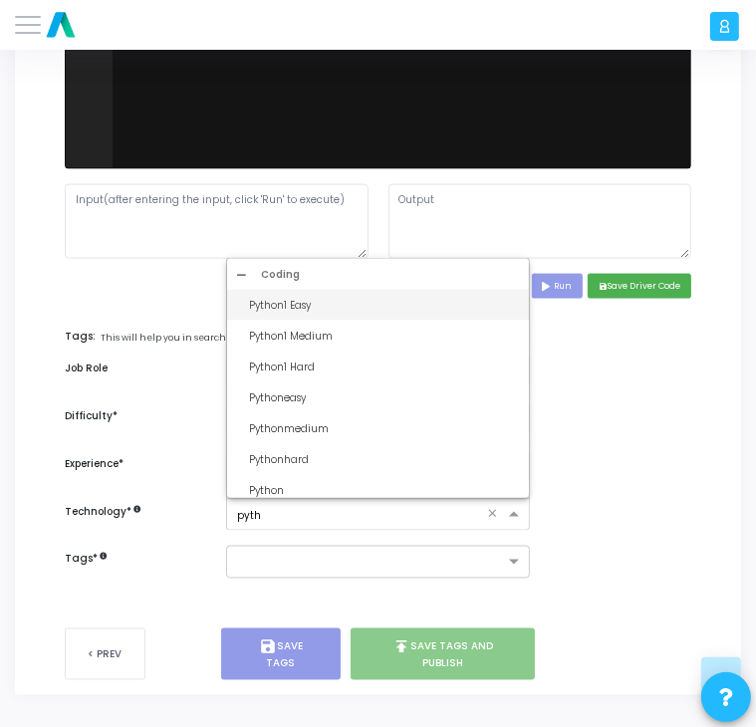
type input "pytho"
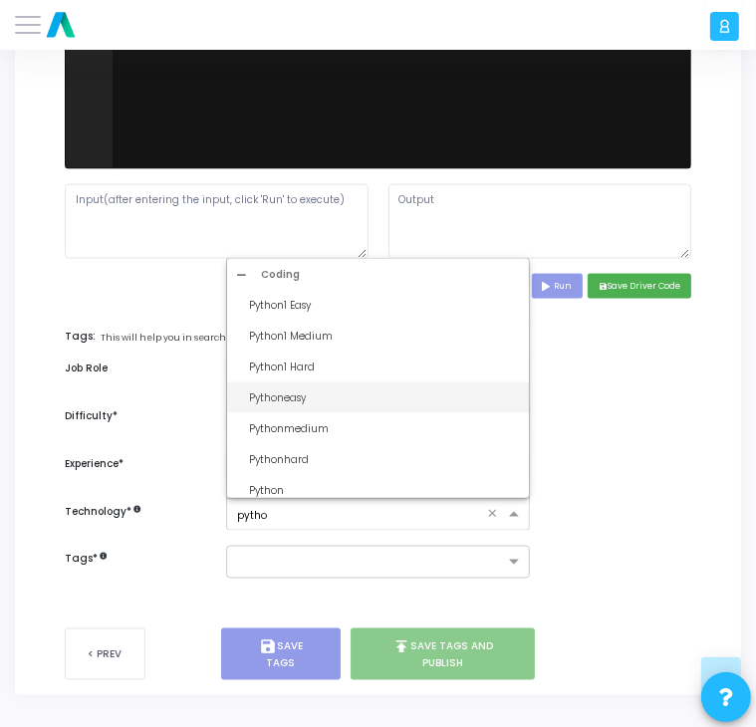
click at [268, 400] on div "Pythoneasy" at bounding box center [384, 398] width 270 height 15
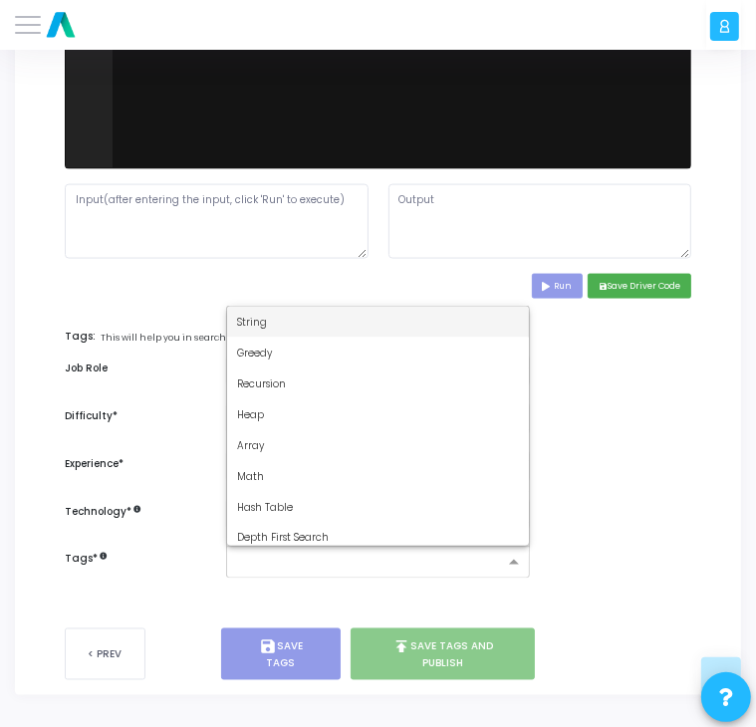
click at [335, 569] on div at bounding box center [369, 565] width 270 height 18
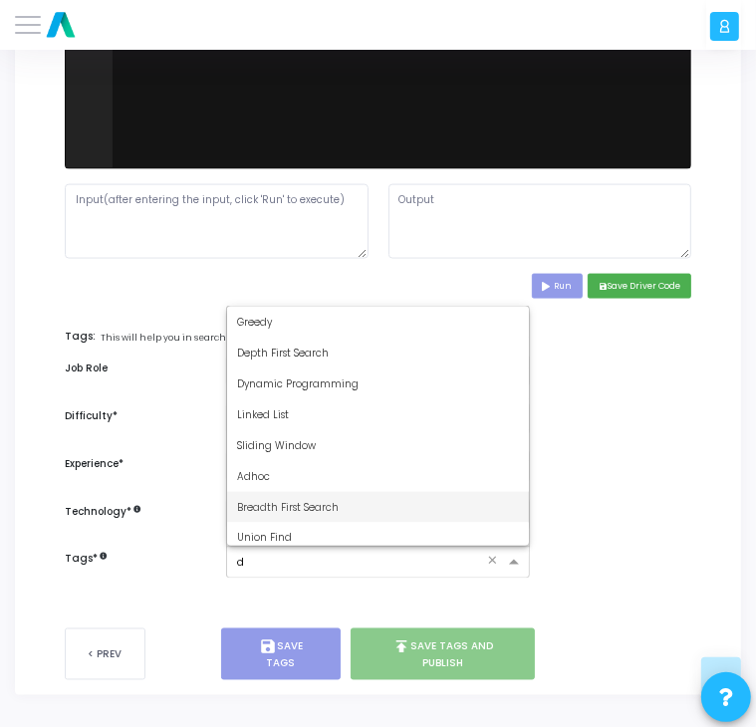
type input "dy"
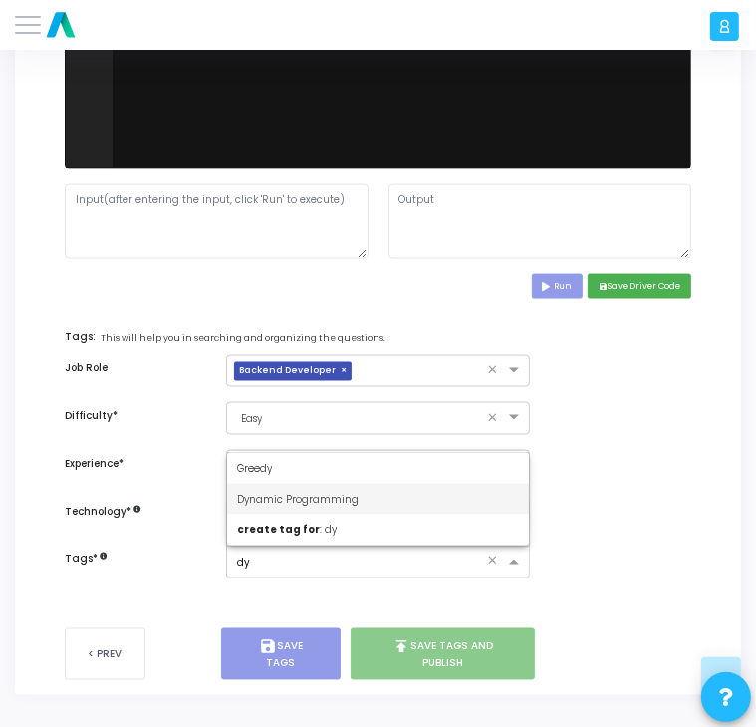
click at [313, 497] on span "Dynamic Programming" at bounding box center [298, 499] width 122 height 15
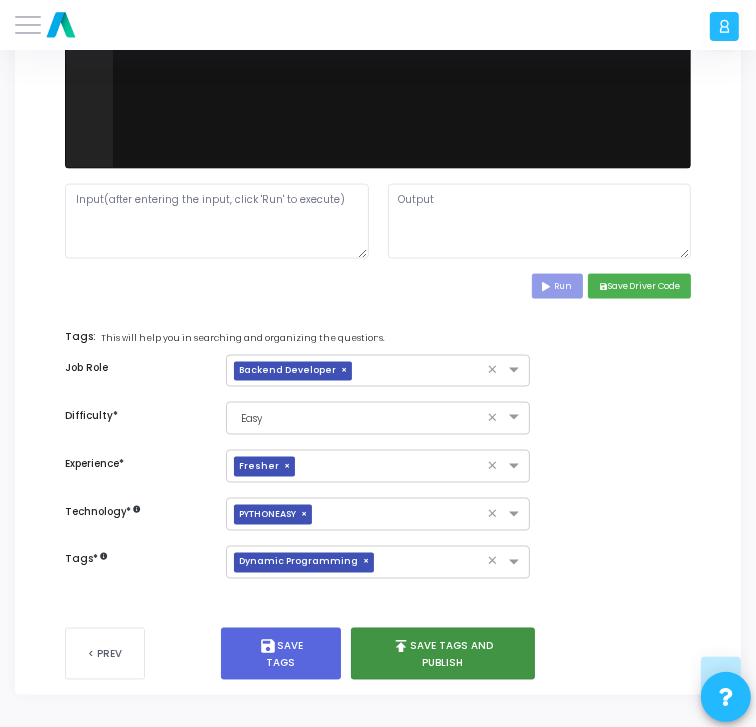
click at [410, 667] on button "publish Save Tags and Publish" at bounding box center [443, 655] width 184 height 52
